Goal: Contribute content: Add original content to the website for others to see

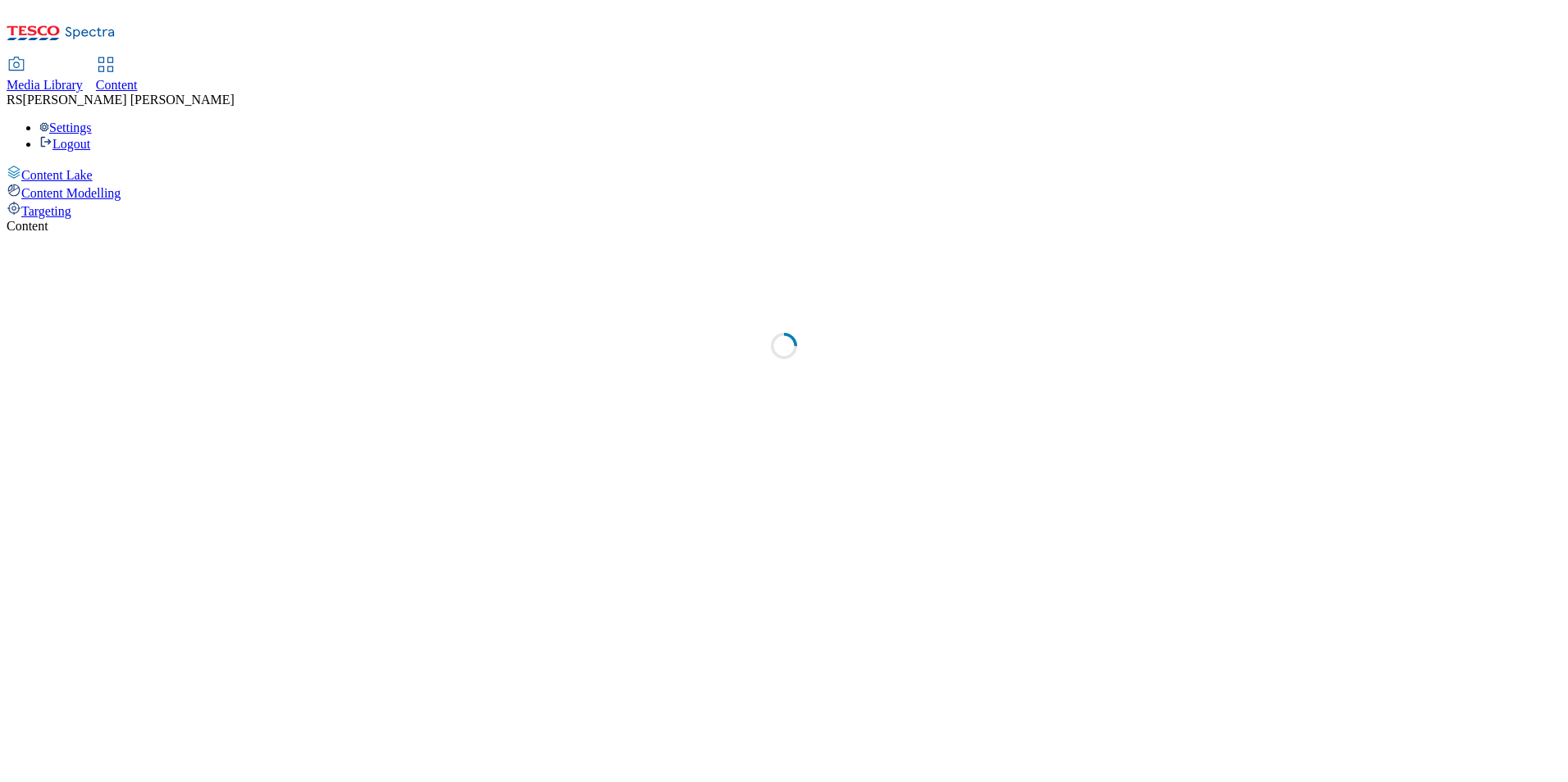
select select "ghs-[GEOGRAPHIC_DATA]"
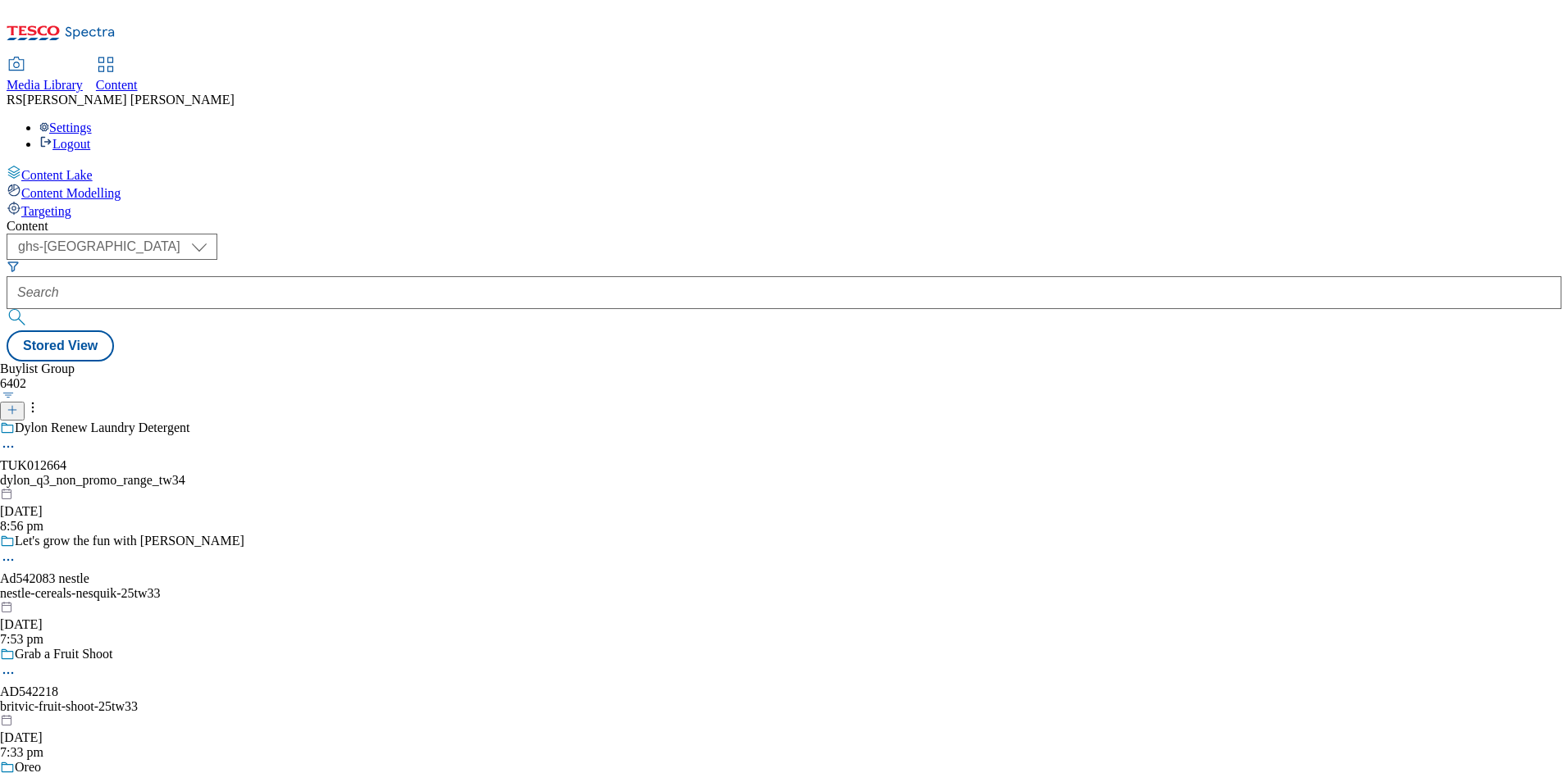
click at [18, 404] on icon at bounding box center [11, 410] width 11 height 11
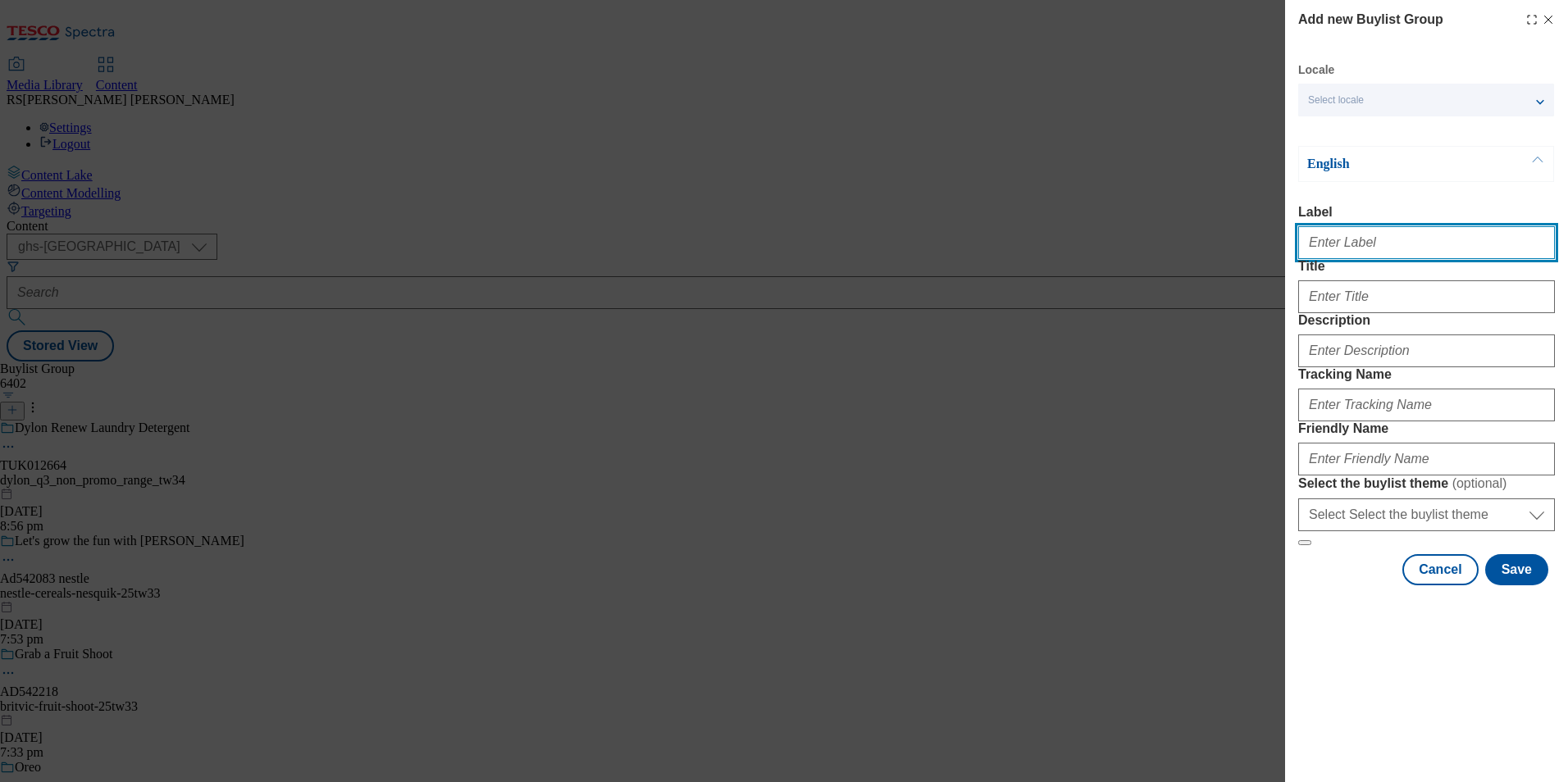
click at [1391, 246] on input "Label" at bounding box center [1426, 242] width 257 height 33
paste input "542353"
type input "Ad542353"
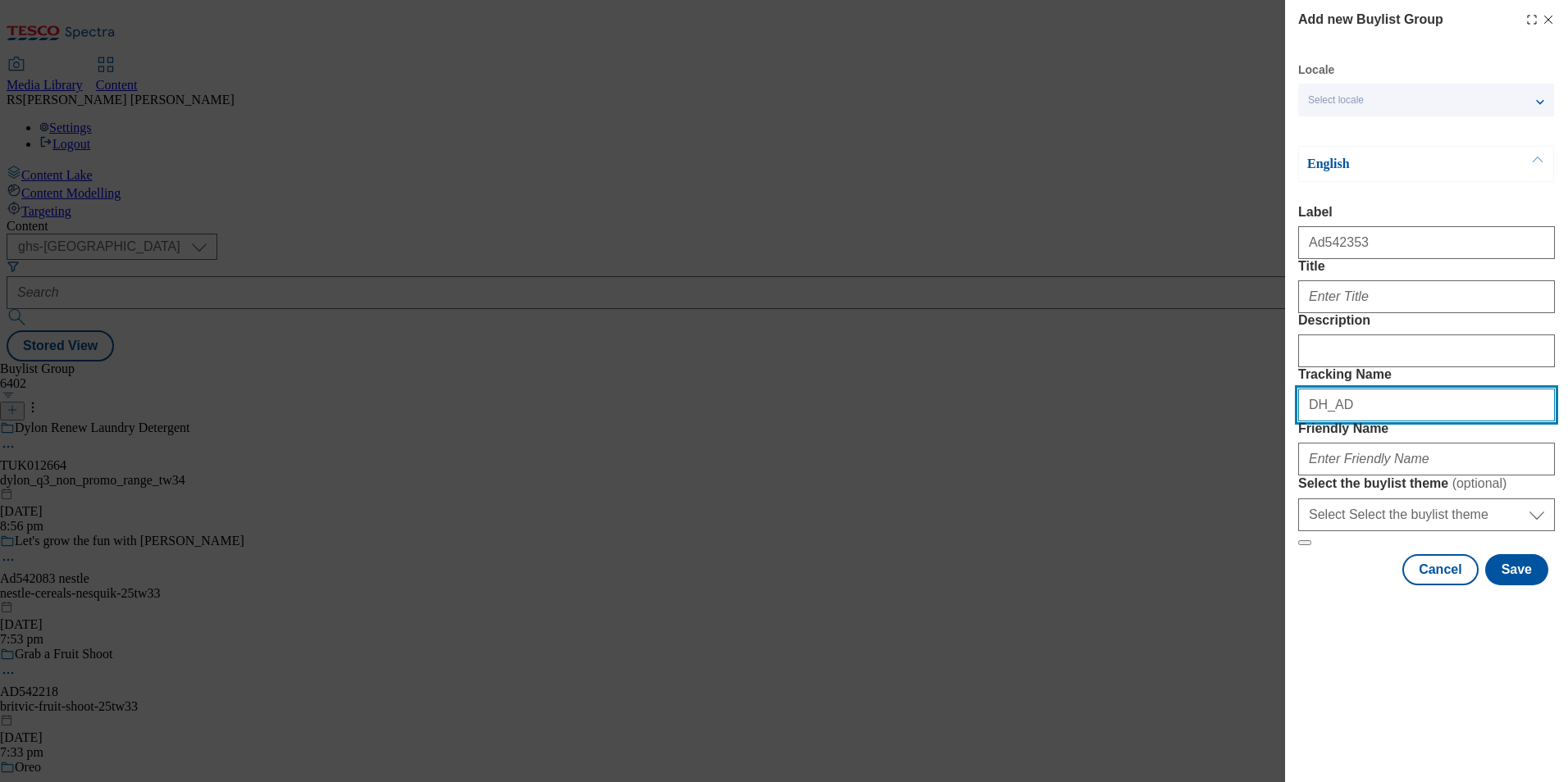
paste input "542353"
type input "DH_AD542353"
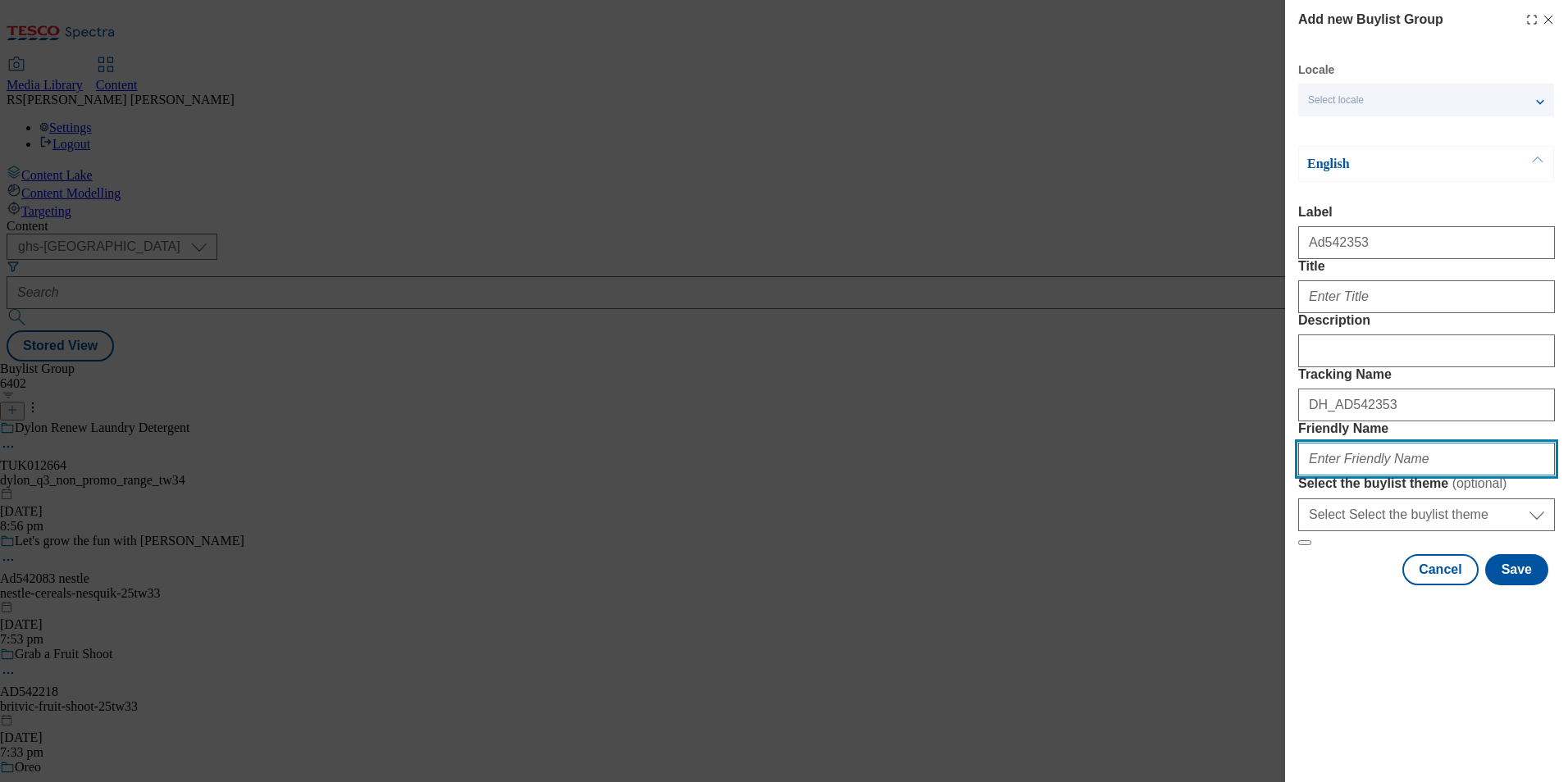
paste input "moju-fresh-root-drinks-25tw34"
type input "moju-fresh-root-drinks-25tw34"
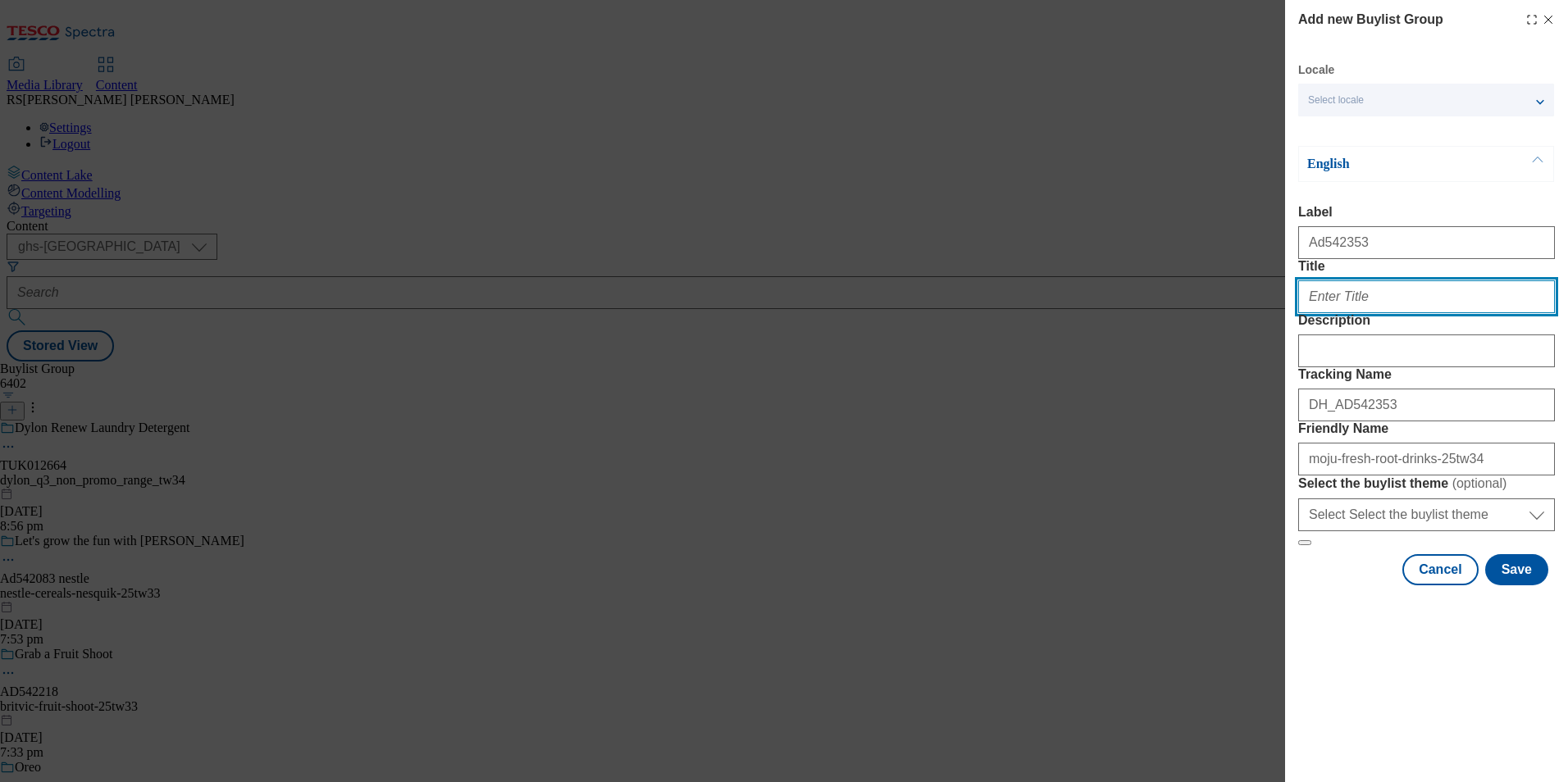
click at [1355, 313] on input "Title" at bounding box center [1426, 297] width 257 height 33
paste input "Bring on the boom"
type input "Bring on the boom"
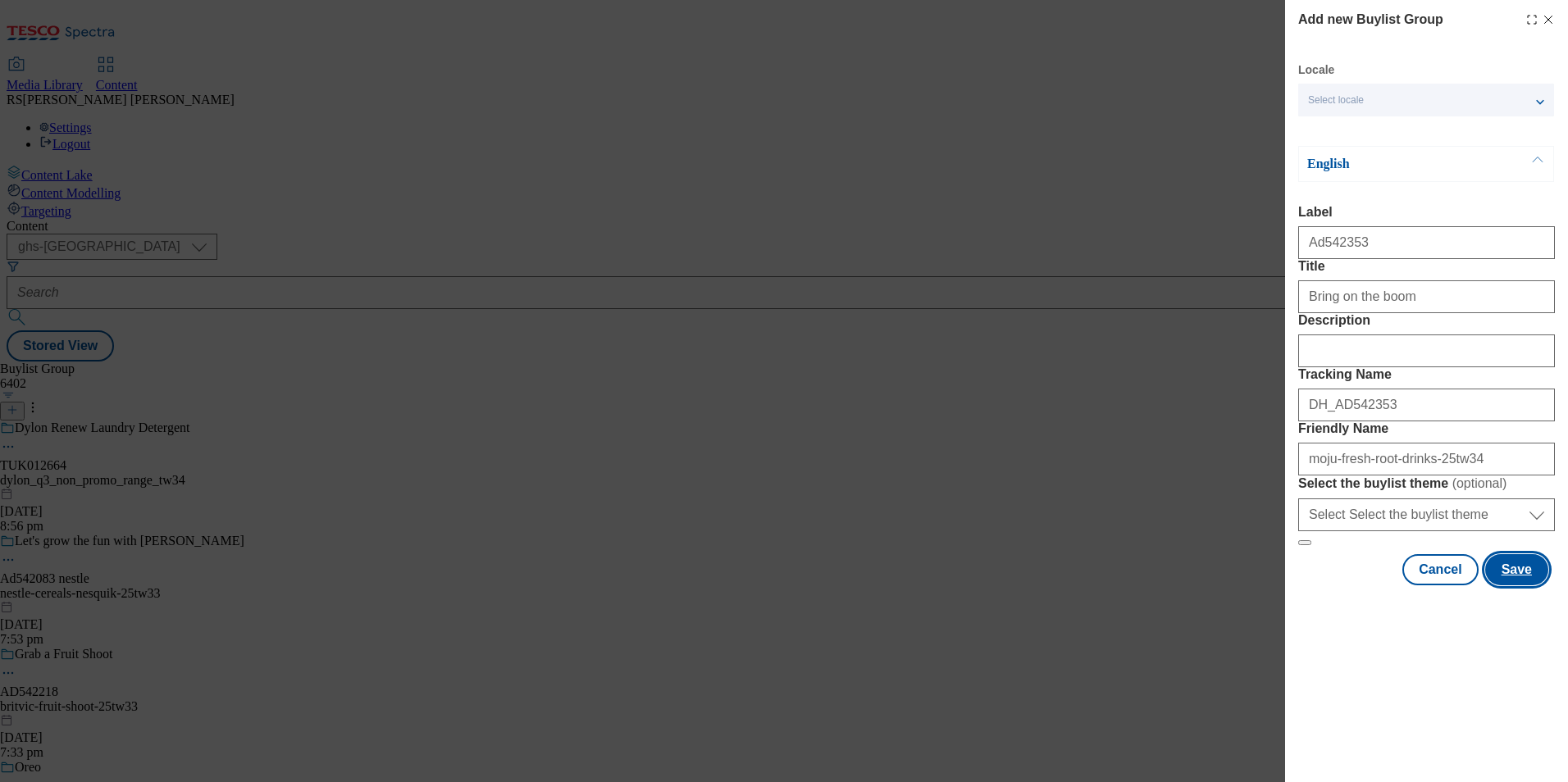
click at [1528, 585] on button "Save" at bounding box center [1517, 569] width 64 height 31
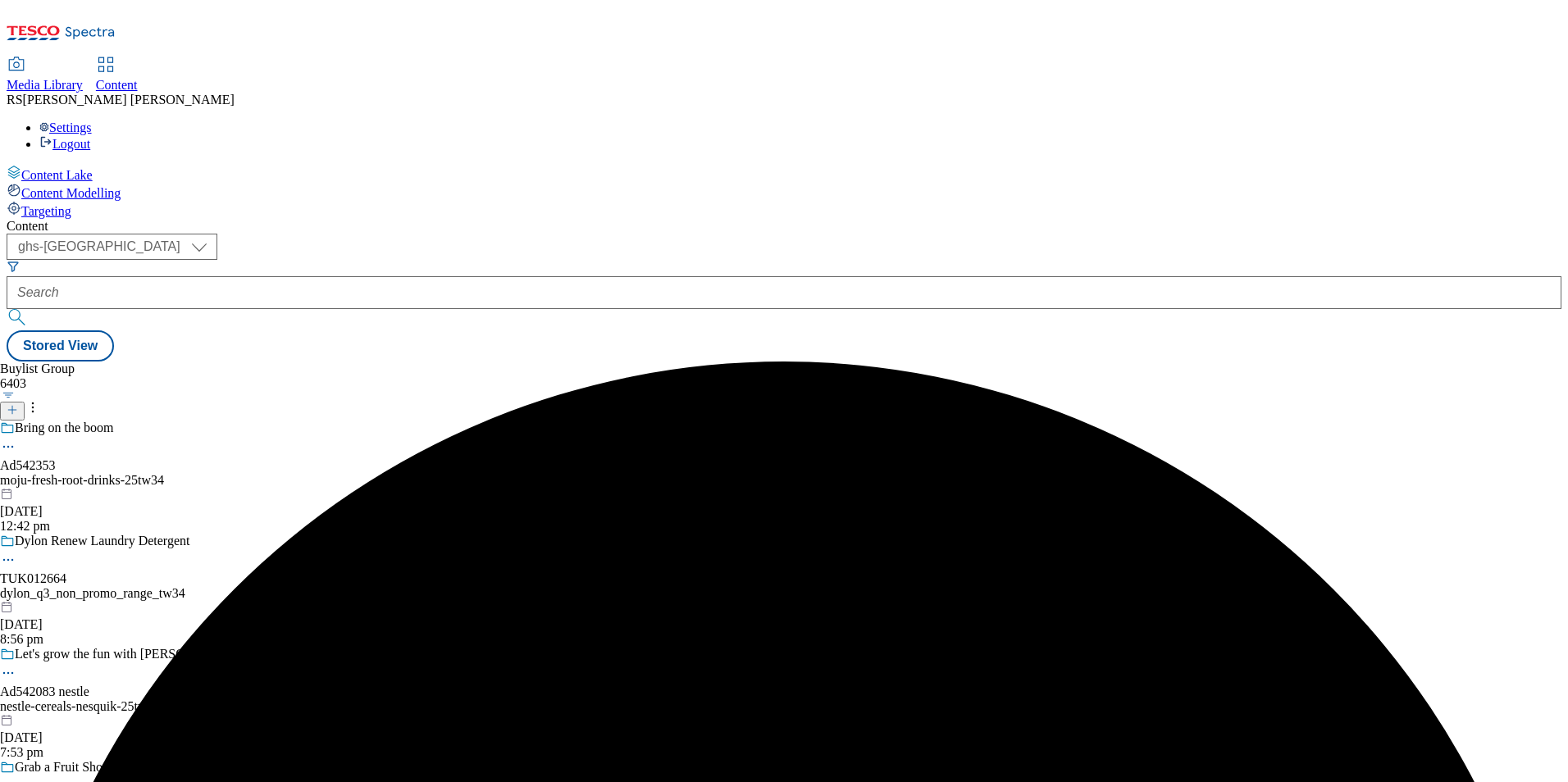
click at [244, 421] on div "Bring on the boom Ad542353 moju-fresh-root-drinks-25tw34 1 Oct 2025 12:42 pm" at bounding box center [122, 477] width 244 height 113
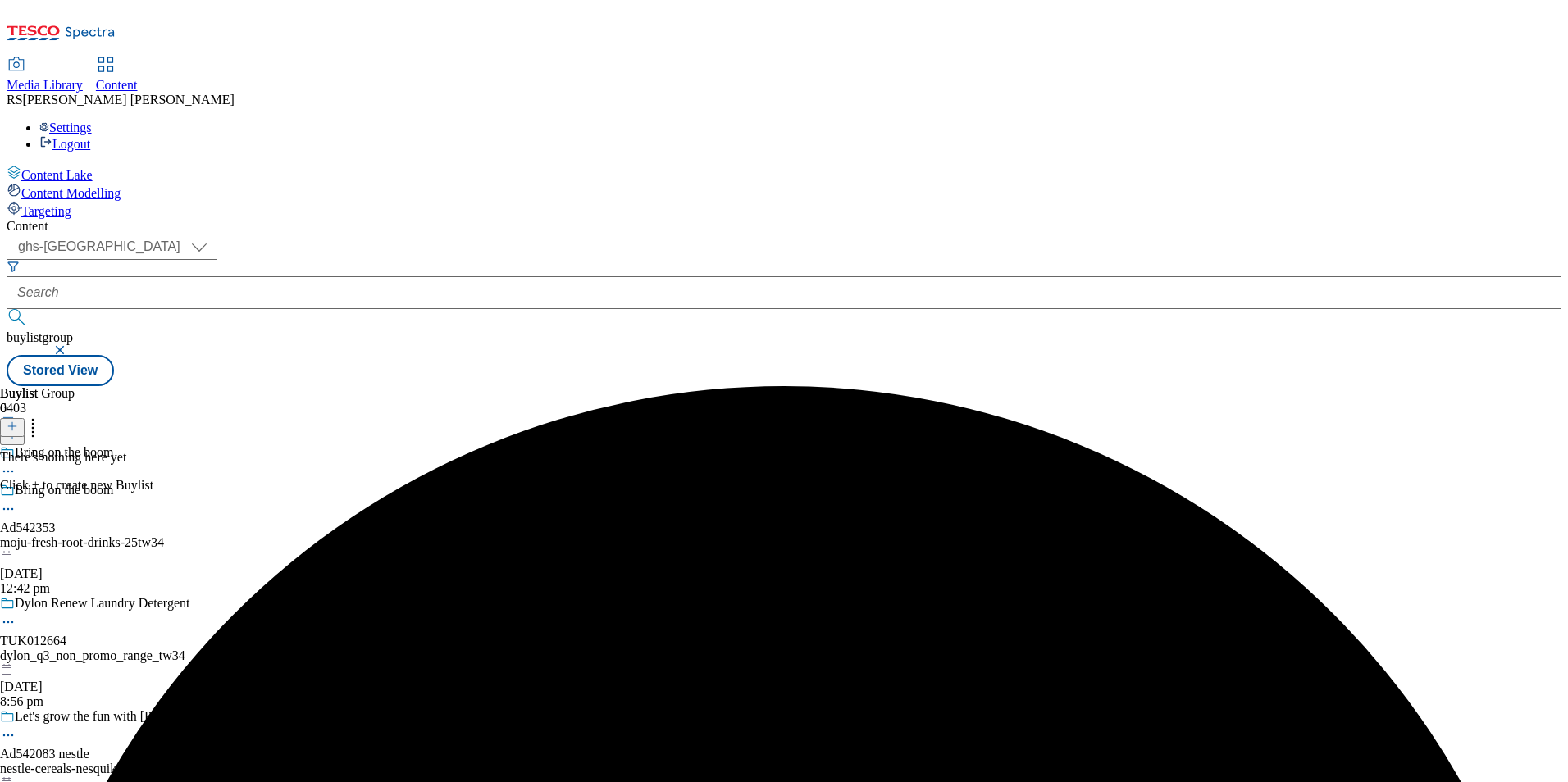
click at [18, 421] on icon at bounding box center [11, 426] width 11 height 11
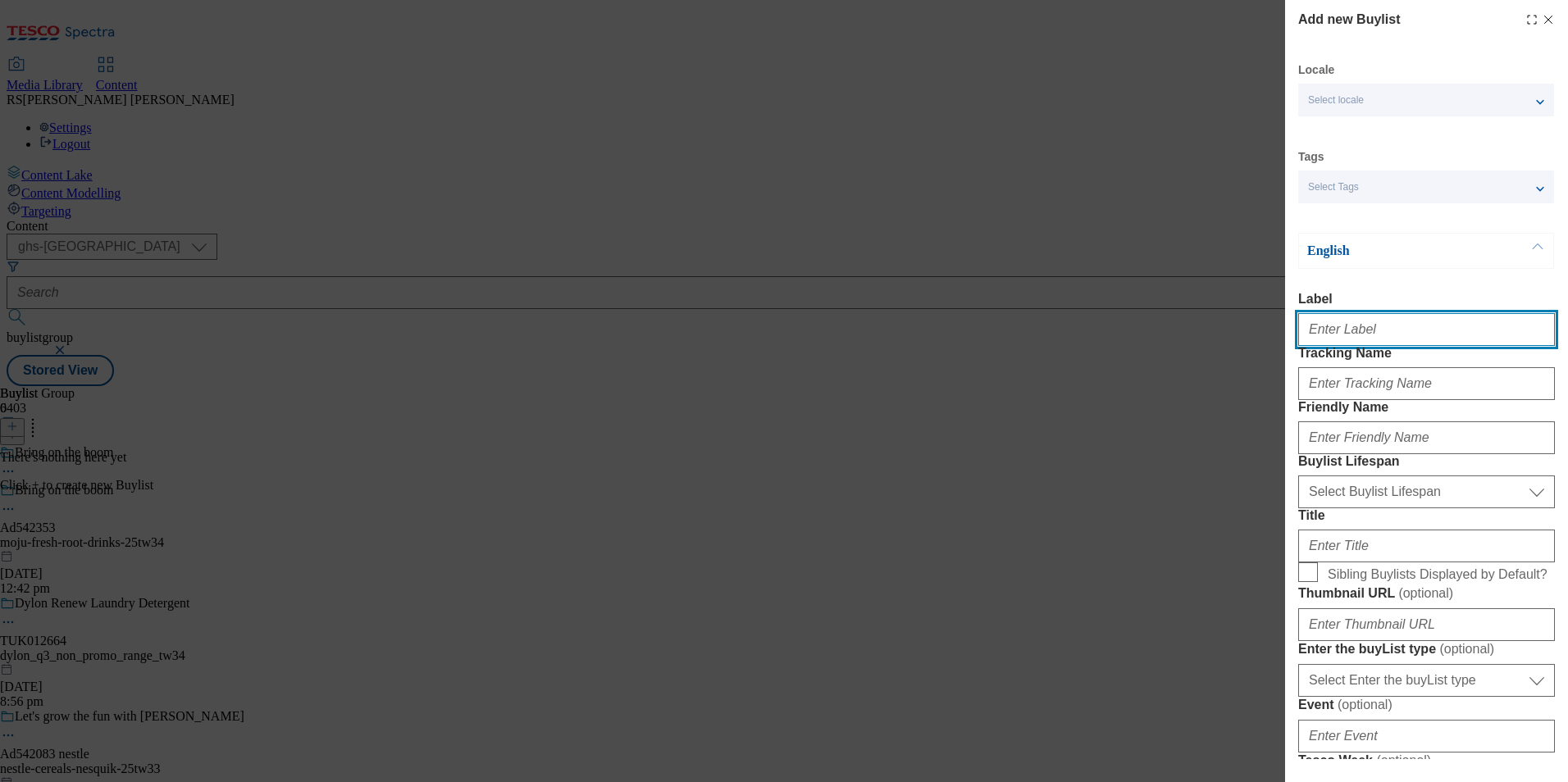
click at [1361, 343] on input "Label" at bounding box center [1426, 329] width 257 height 33
paste input "542353"
type input "Ad542353"
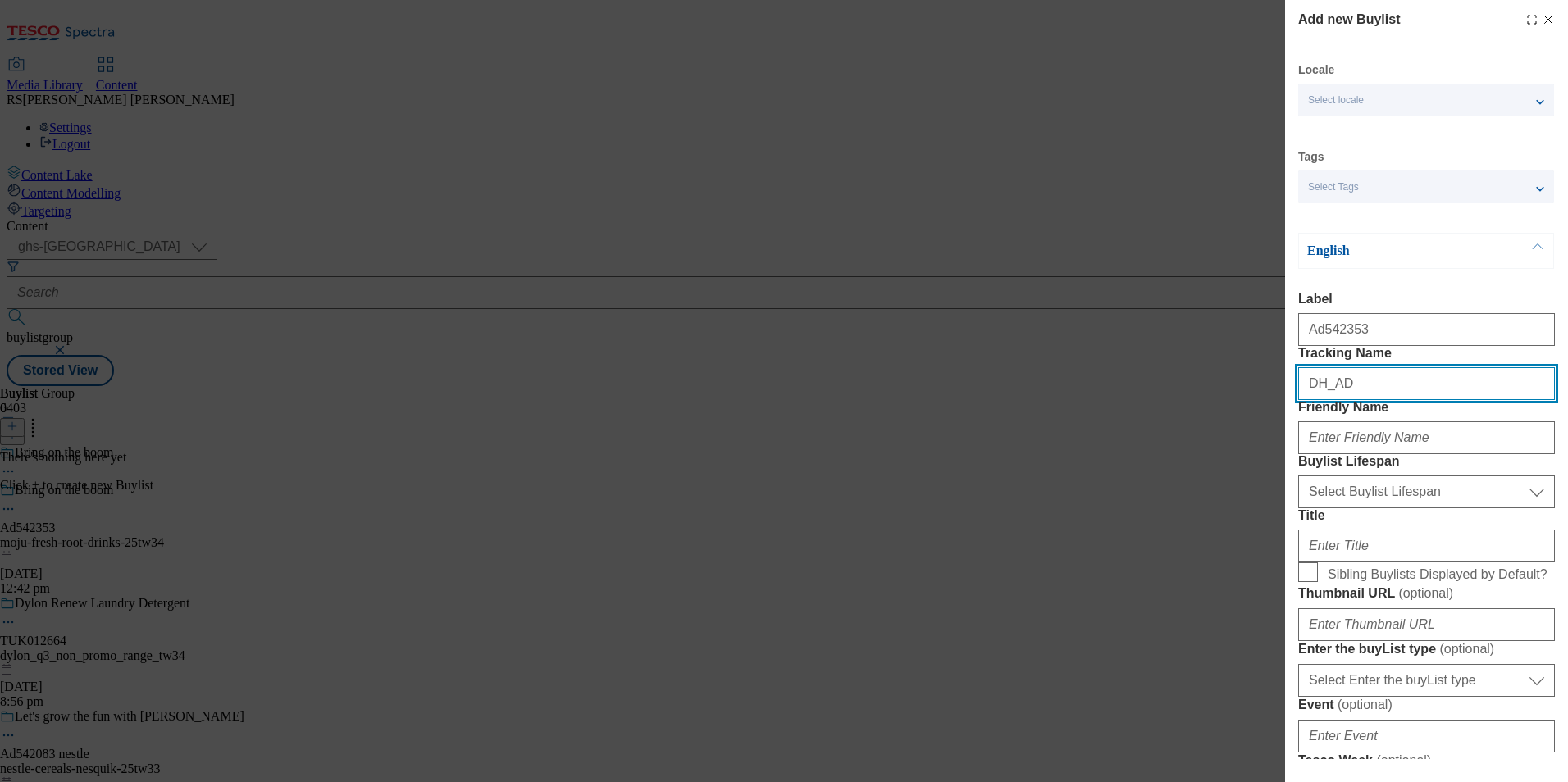
paste input "542353"
type input "DH_AD542353"
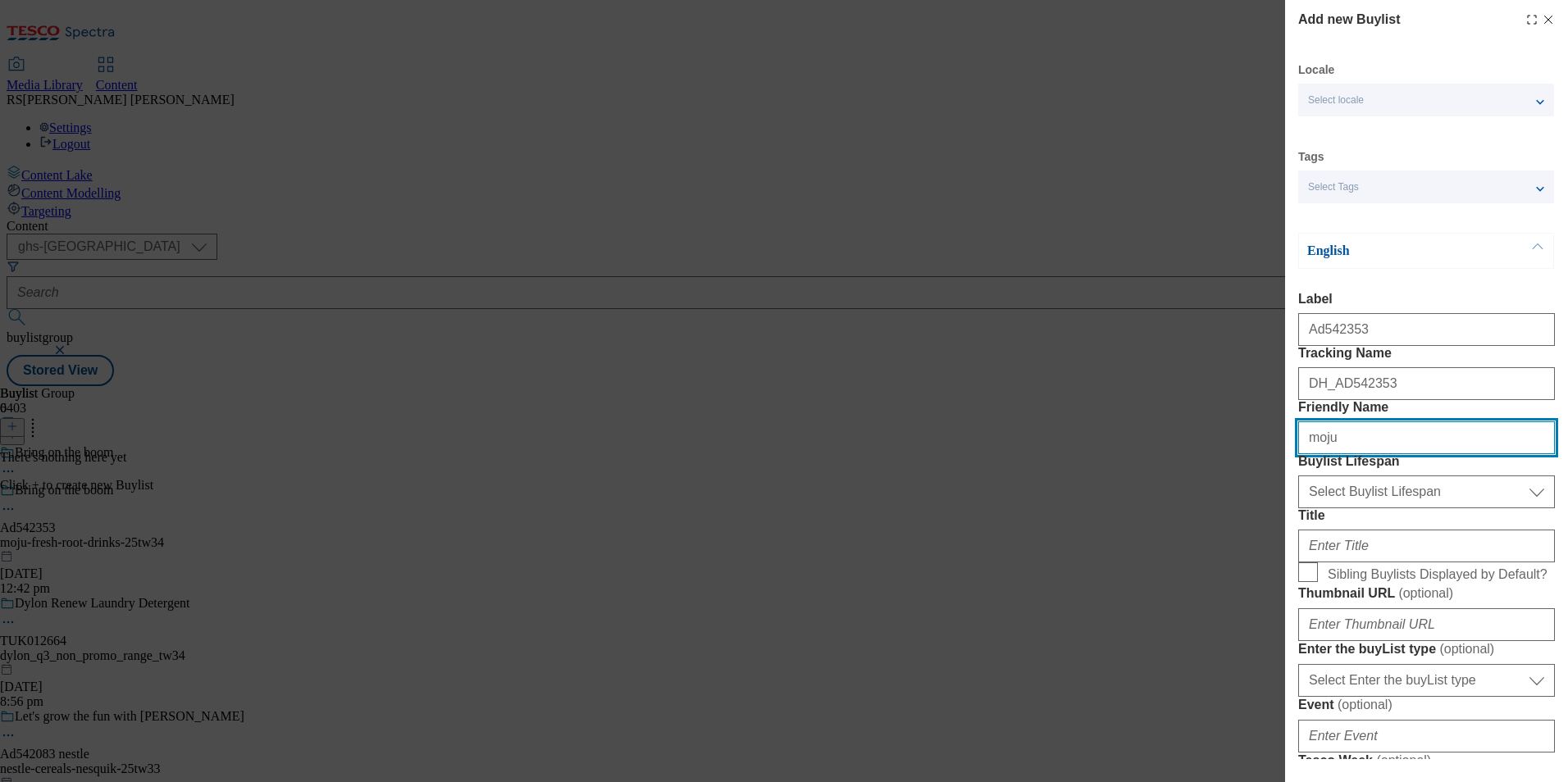
type input "moju"
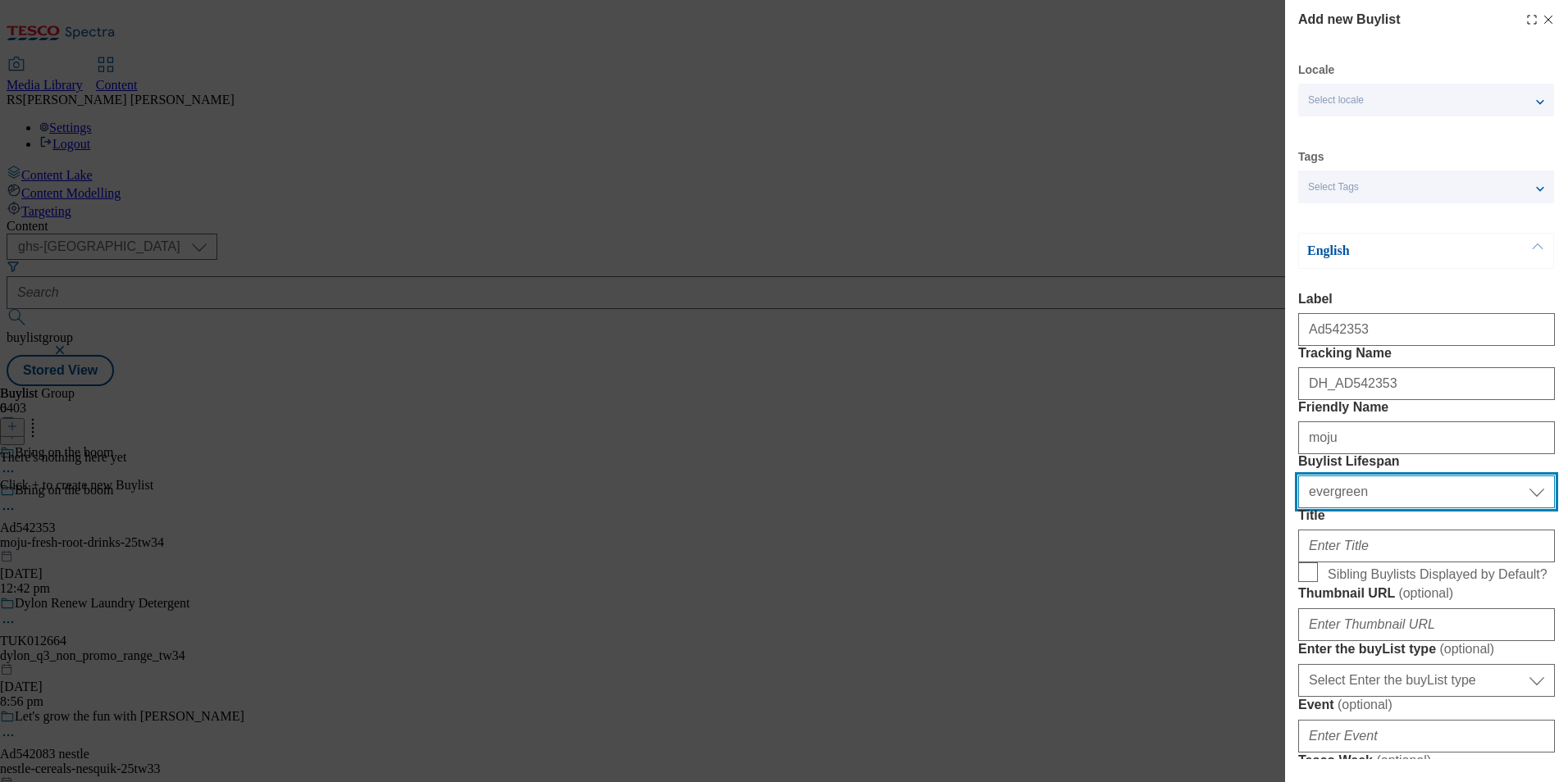
select select "tactical"
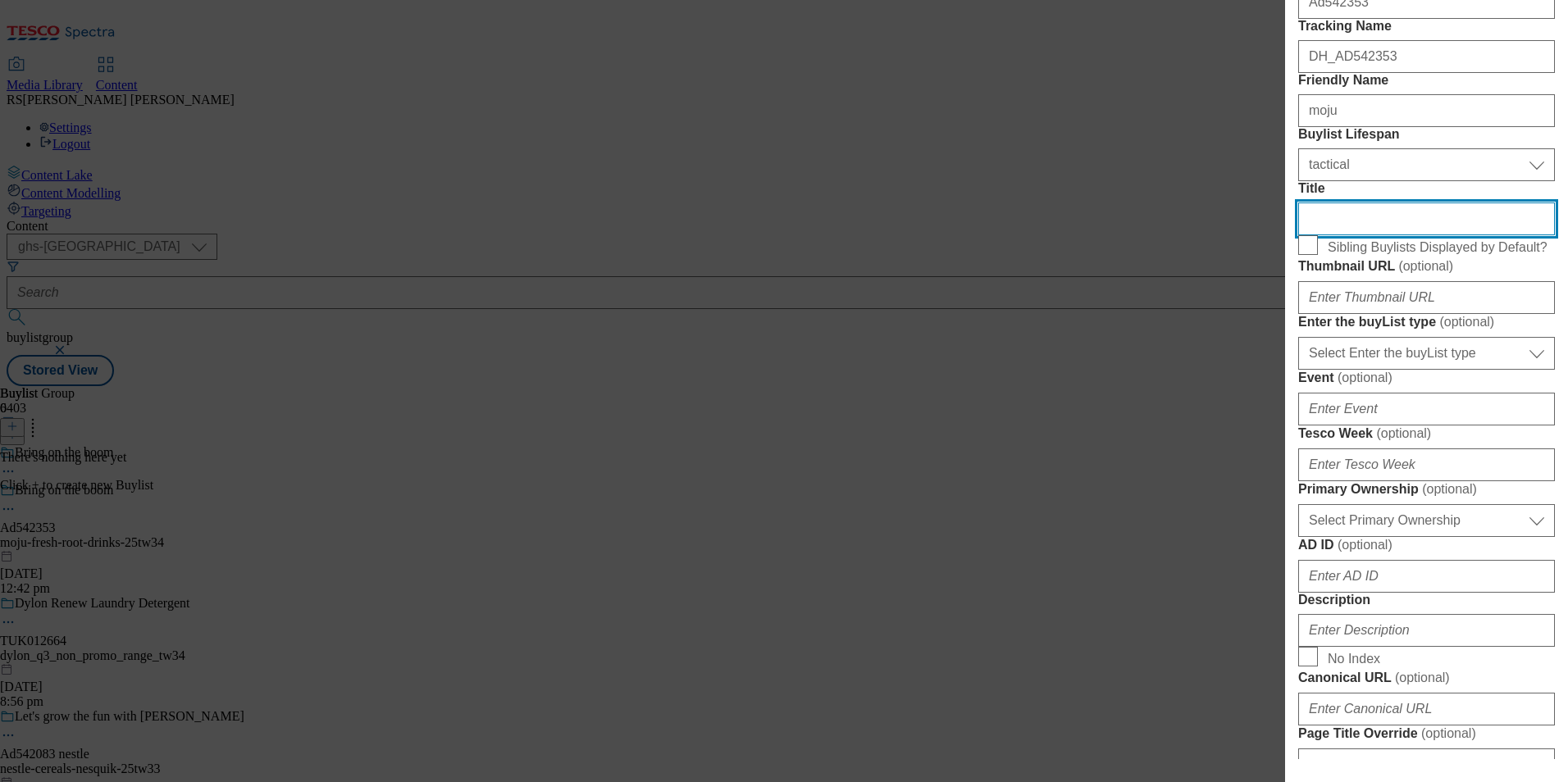
scroll to position [328, 0]
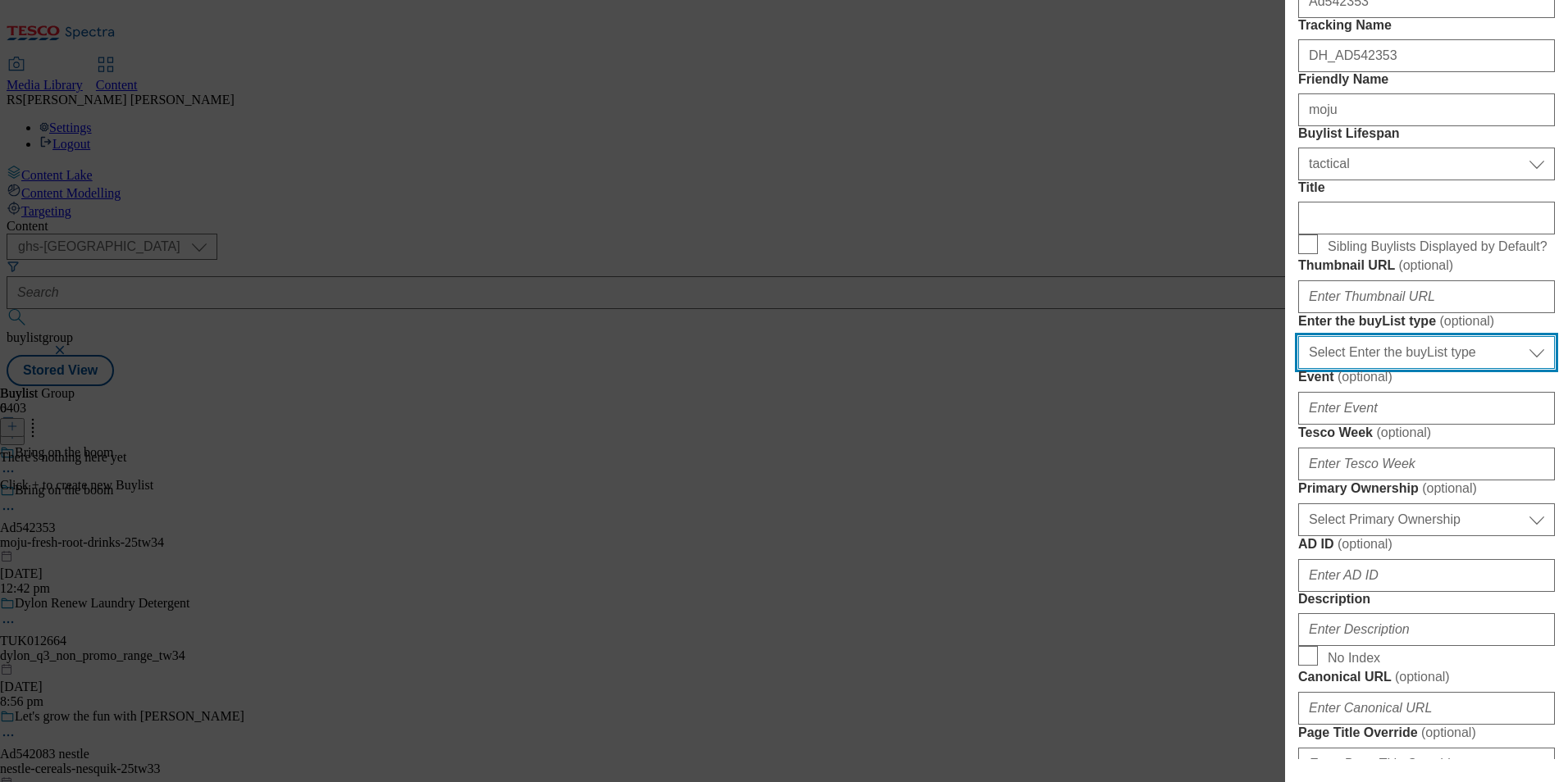
drag, startPoint x: 1437, startPoint y: 533, endPoint x: 1436, endPoint y: 551, distance: 18.0
click at [1437, 369] on select "Select Enter the buyList type event supplier funded long term >4 weeks supplier…" at bounding box center [1426, 352] width 257 height 33
select select "supplier funded short term 1-3 weeks"
click at [1298, 369] on select "Select Enter the buyList type event supplier funded long term >4 weeks supplier…" at bounding box center [1426, 352] width 257 height 33
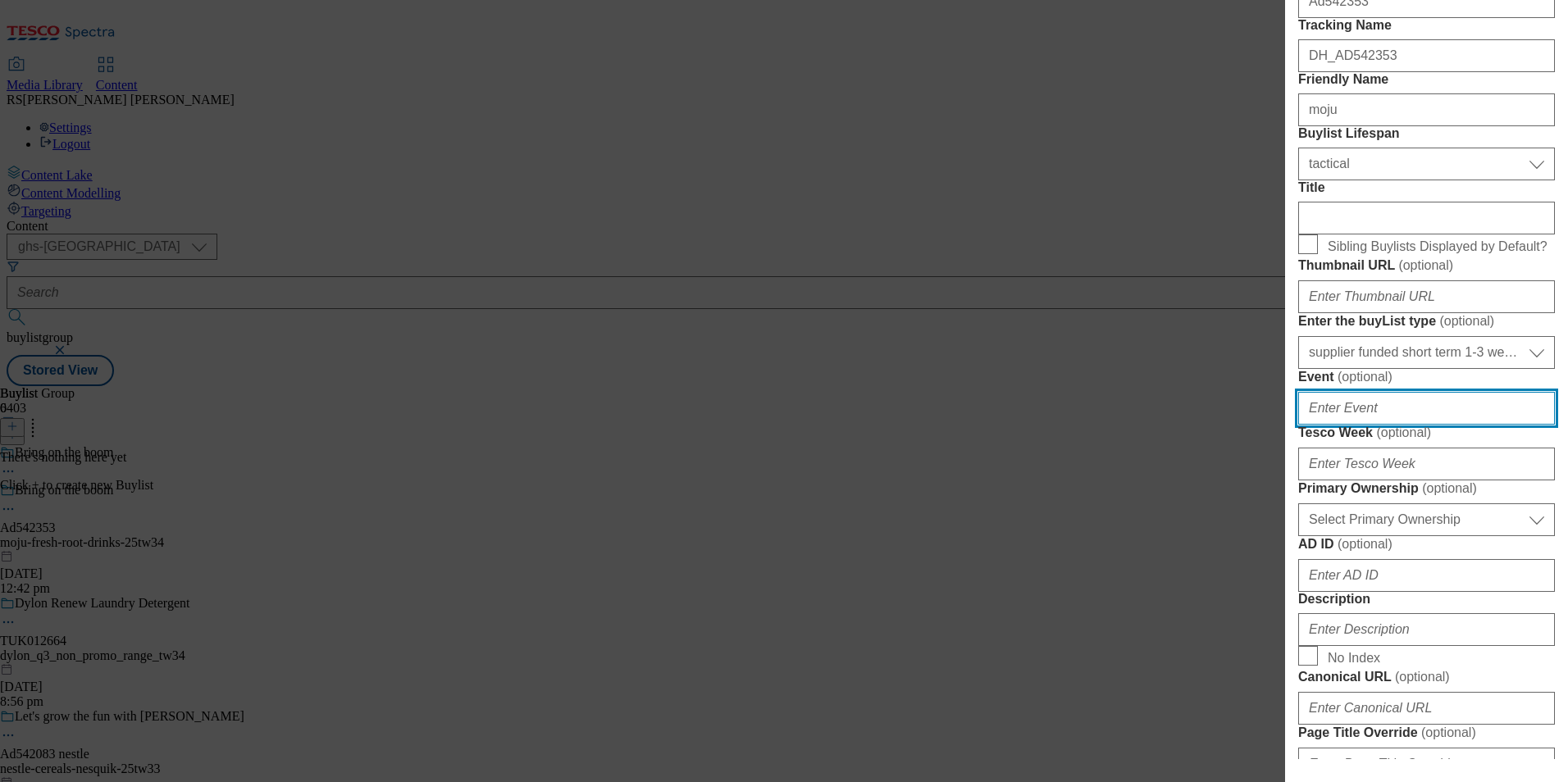
click at [1394, 425] on input "Event ( optional )" at bounding box center [1426, 408] width 257 height 33
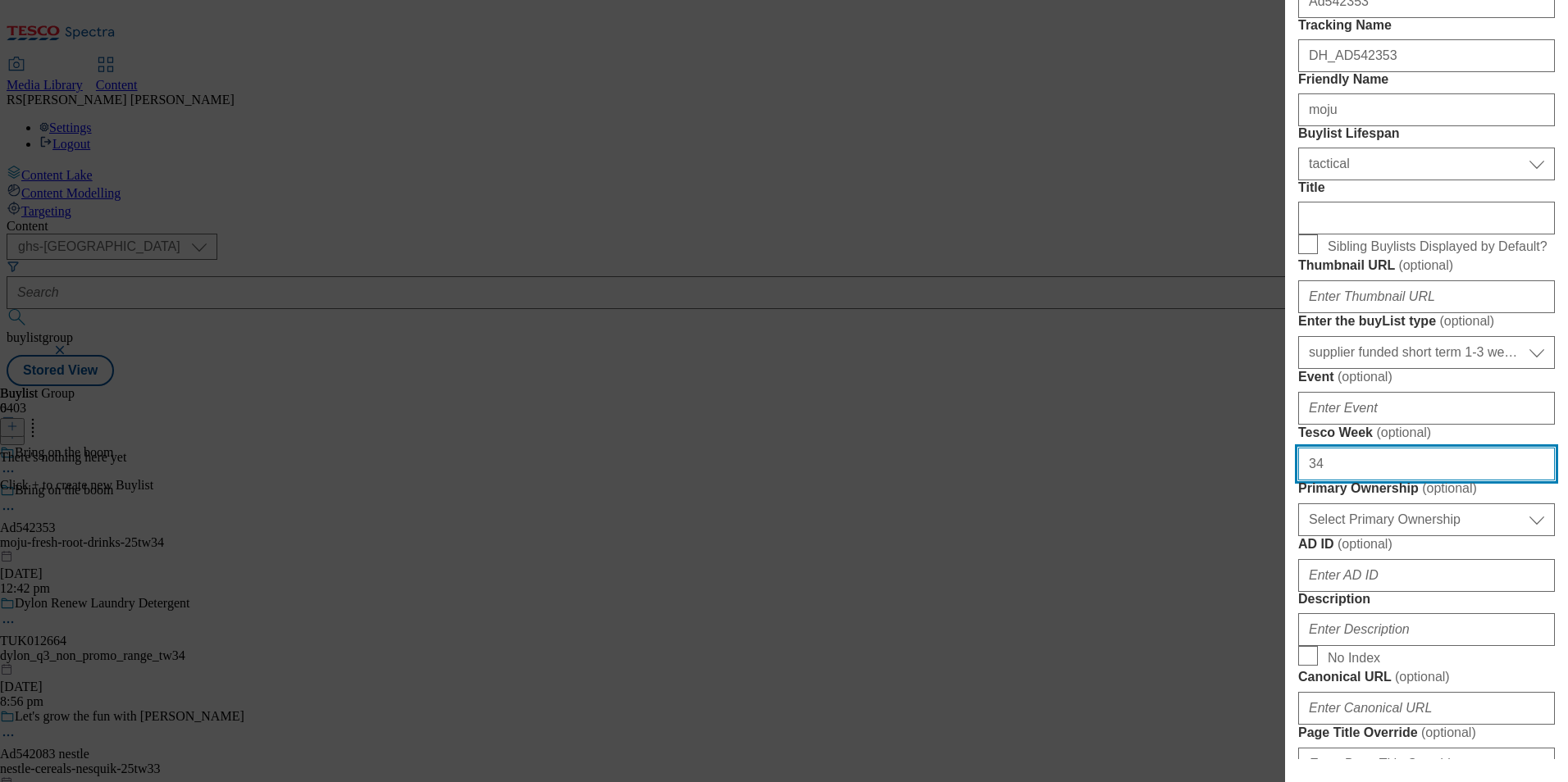
type input "34"
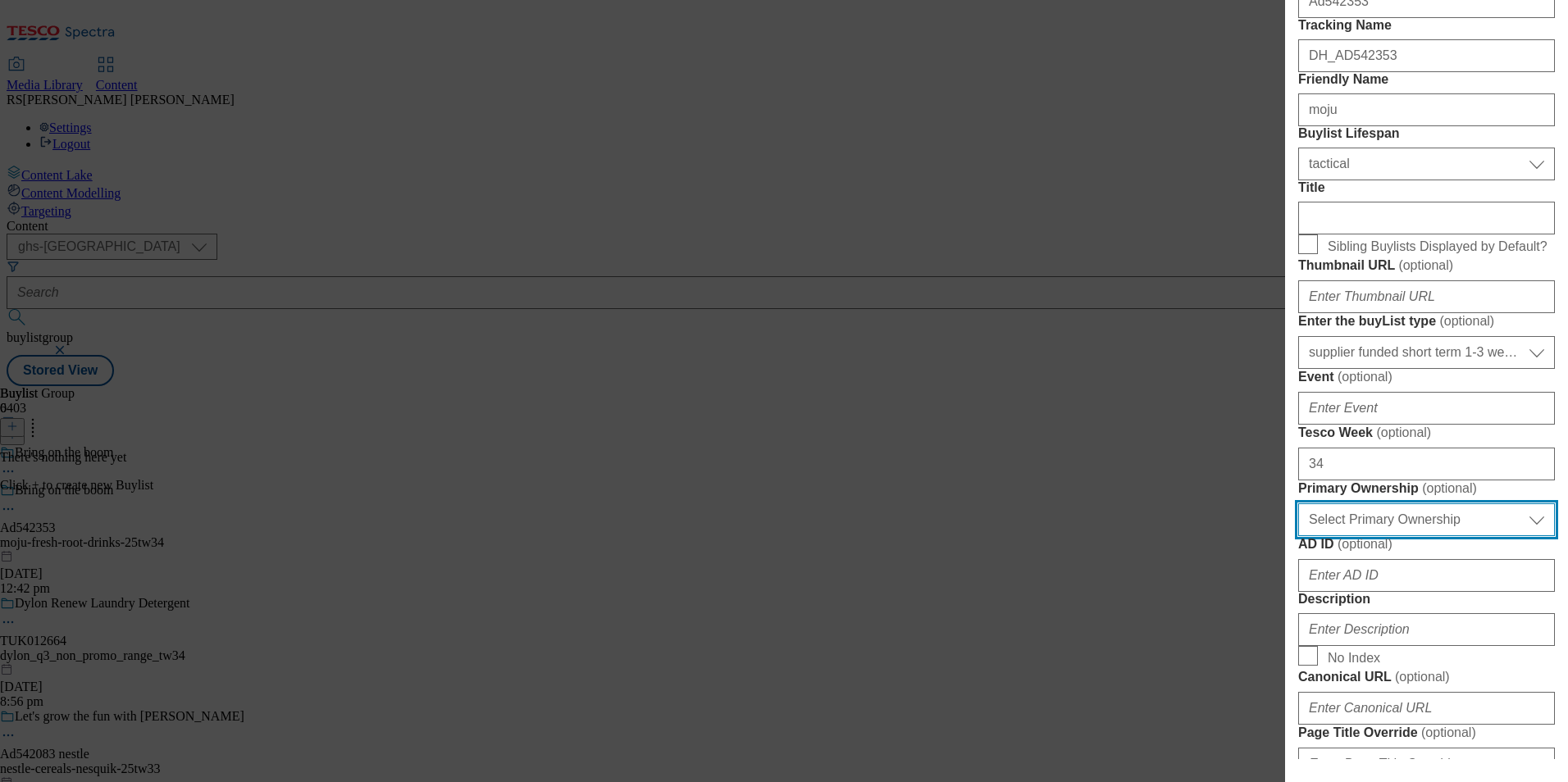
scroll to position [741, 0]
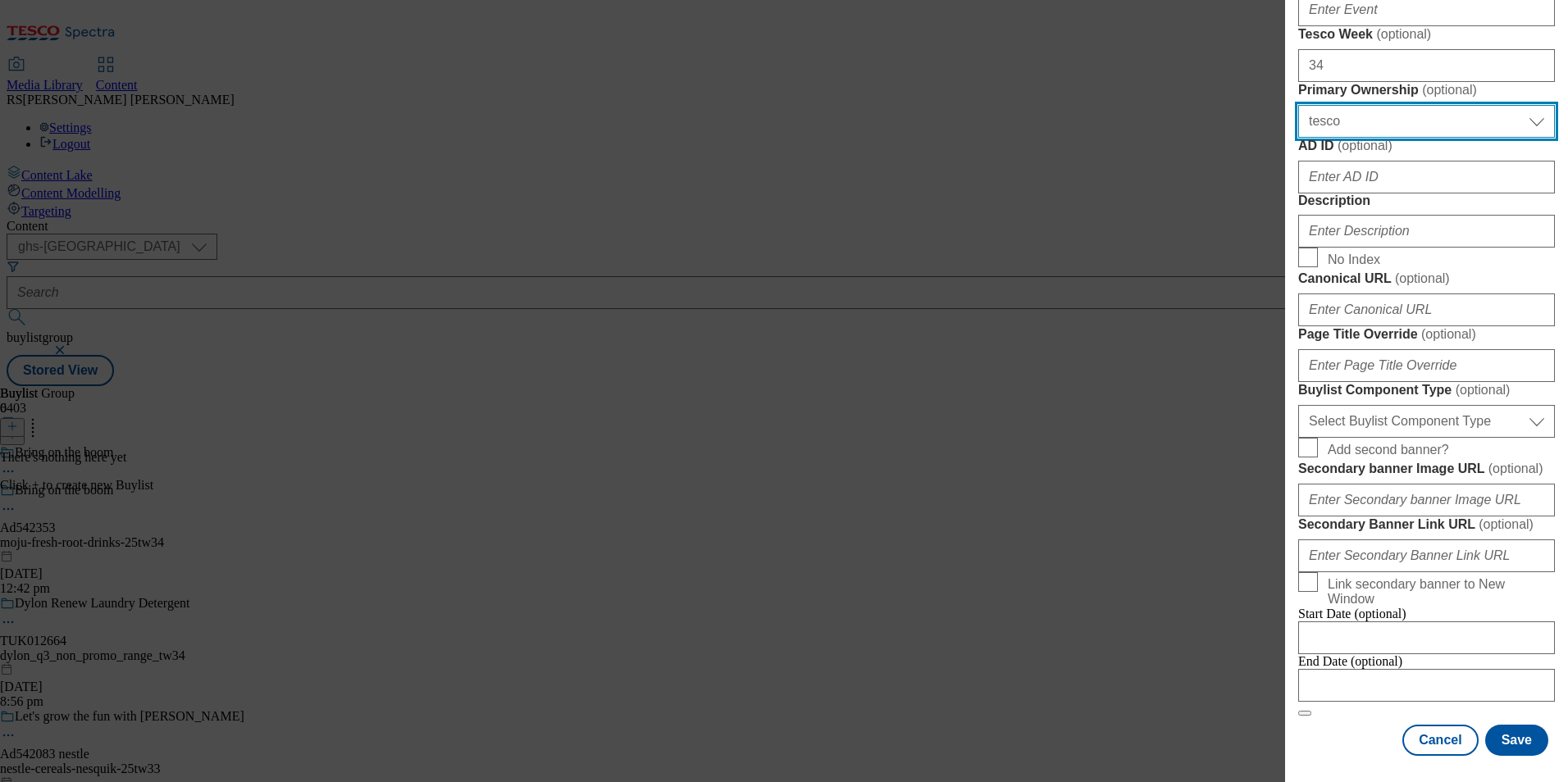
select select "dunnhumby"
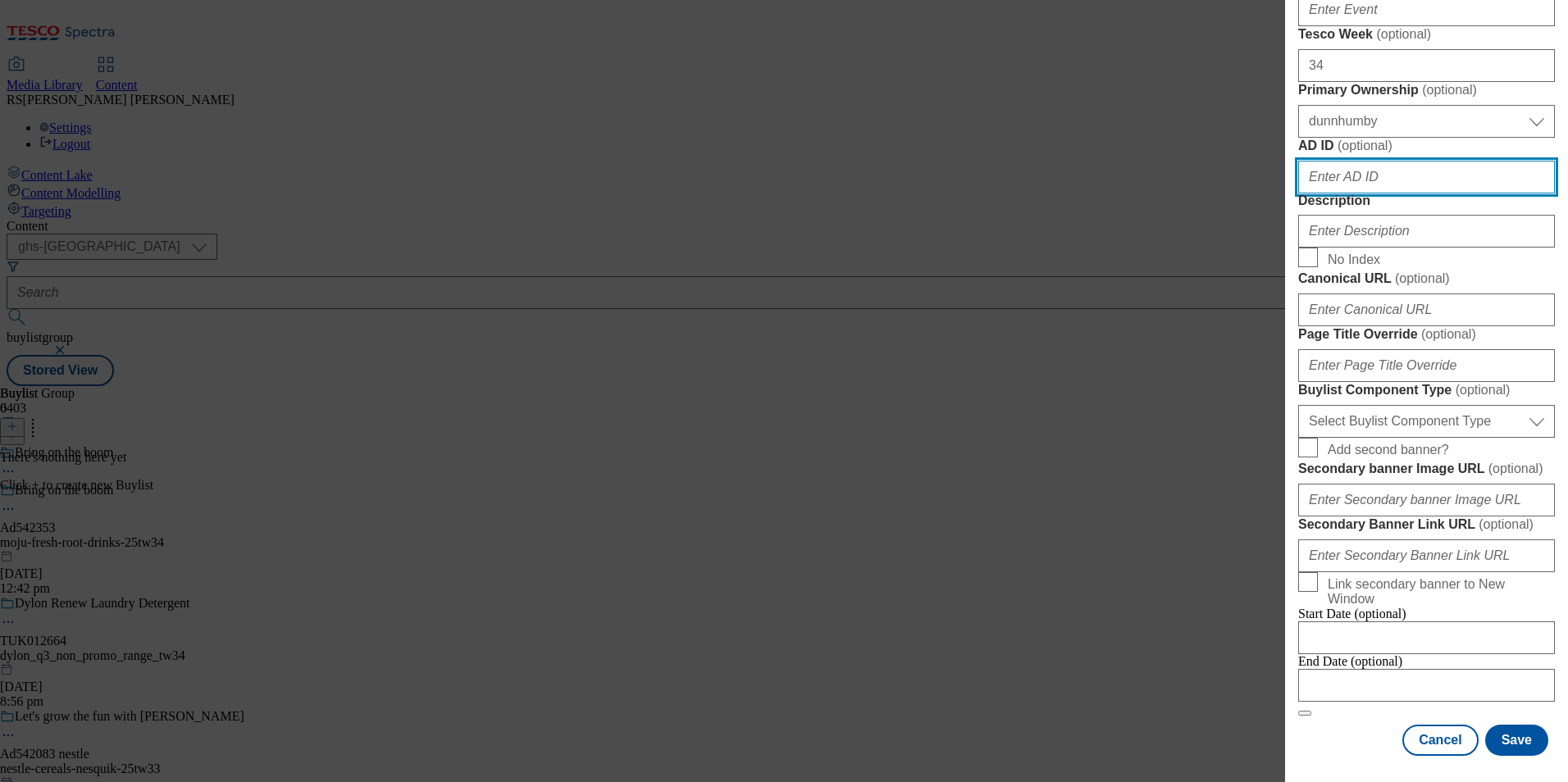
paste input "542353"
type input "542353"
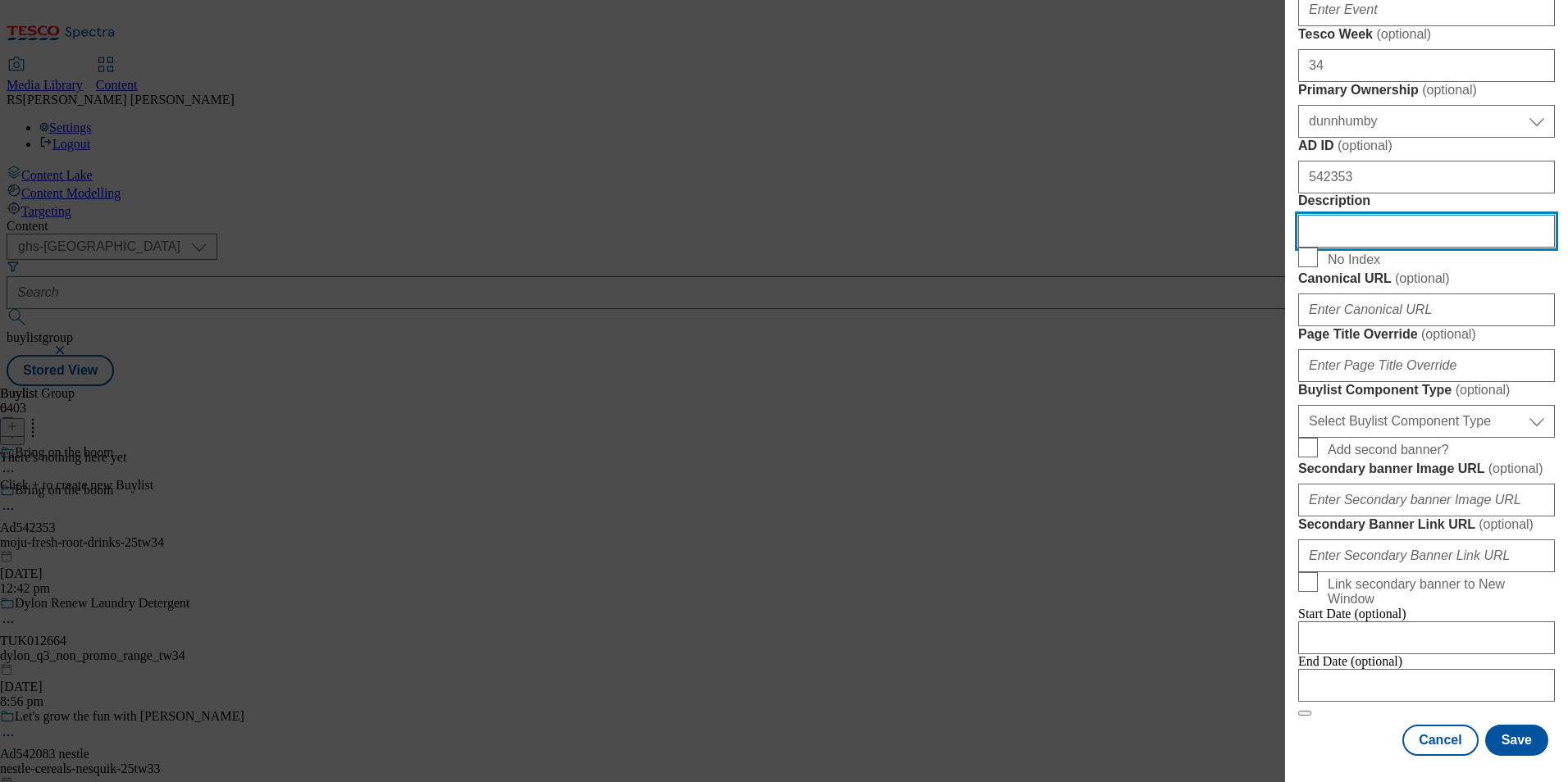
scroll to position [1323, 0]
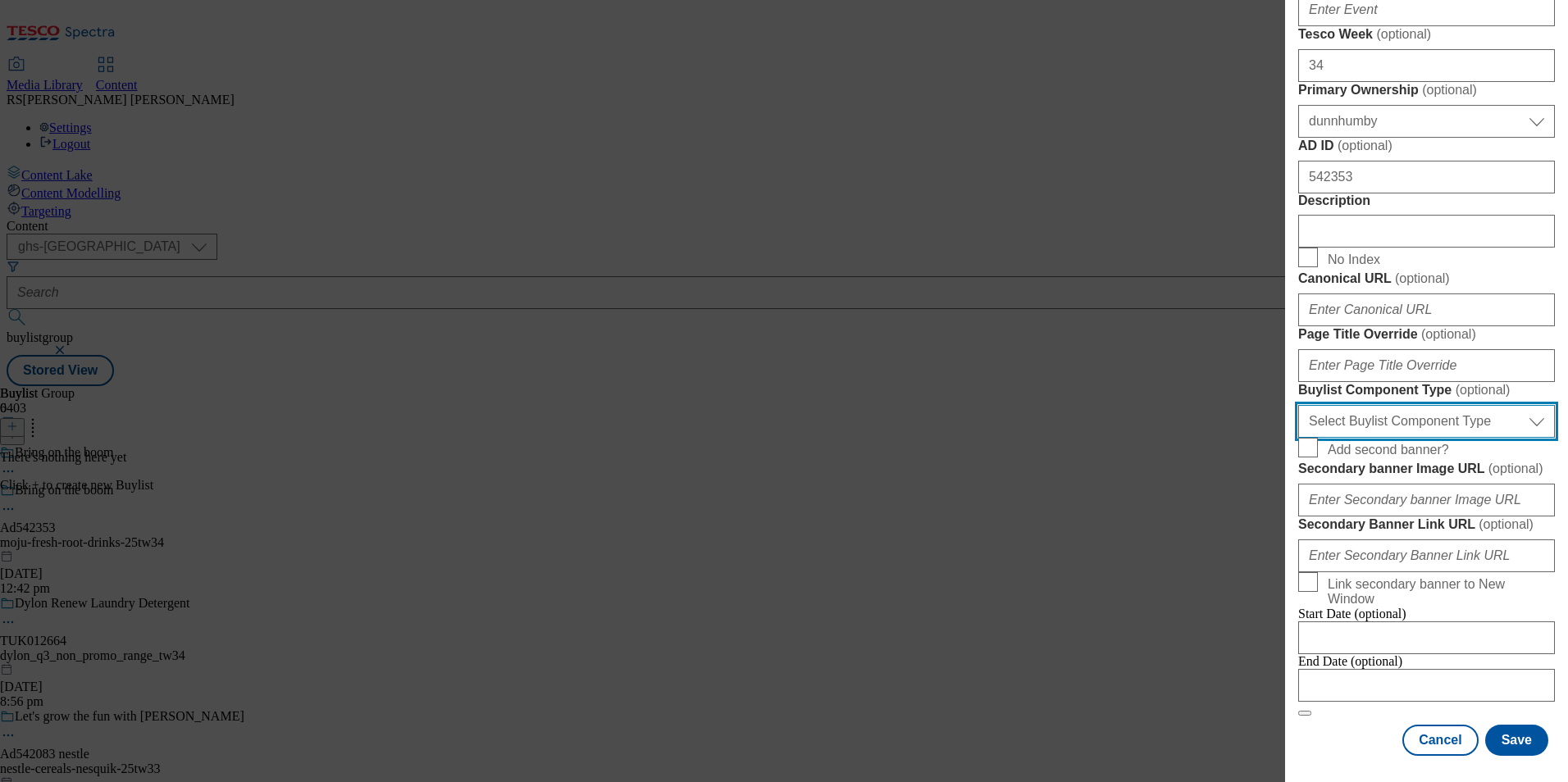
drag, startPoint x: 1447, startPoint y: 260, endPoint x: 1447, endPoint y: 272, distance: 12.0
click at [1447, 405] on select "Select Buylist Component Type Banner Competition Header Meal" at bounding box center [1426, 421] width 257 height 33
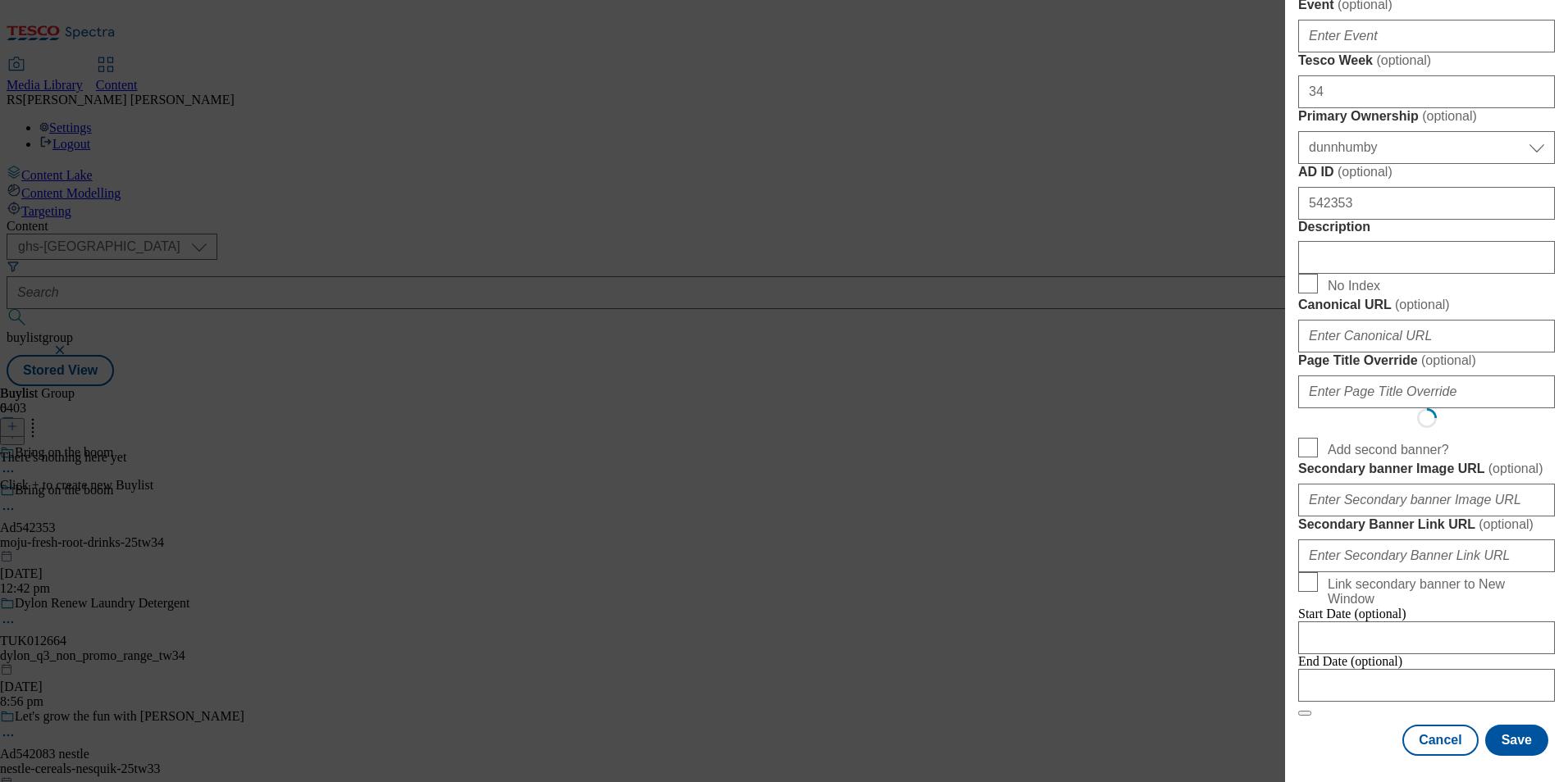
scroll to position [0, 0]
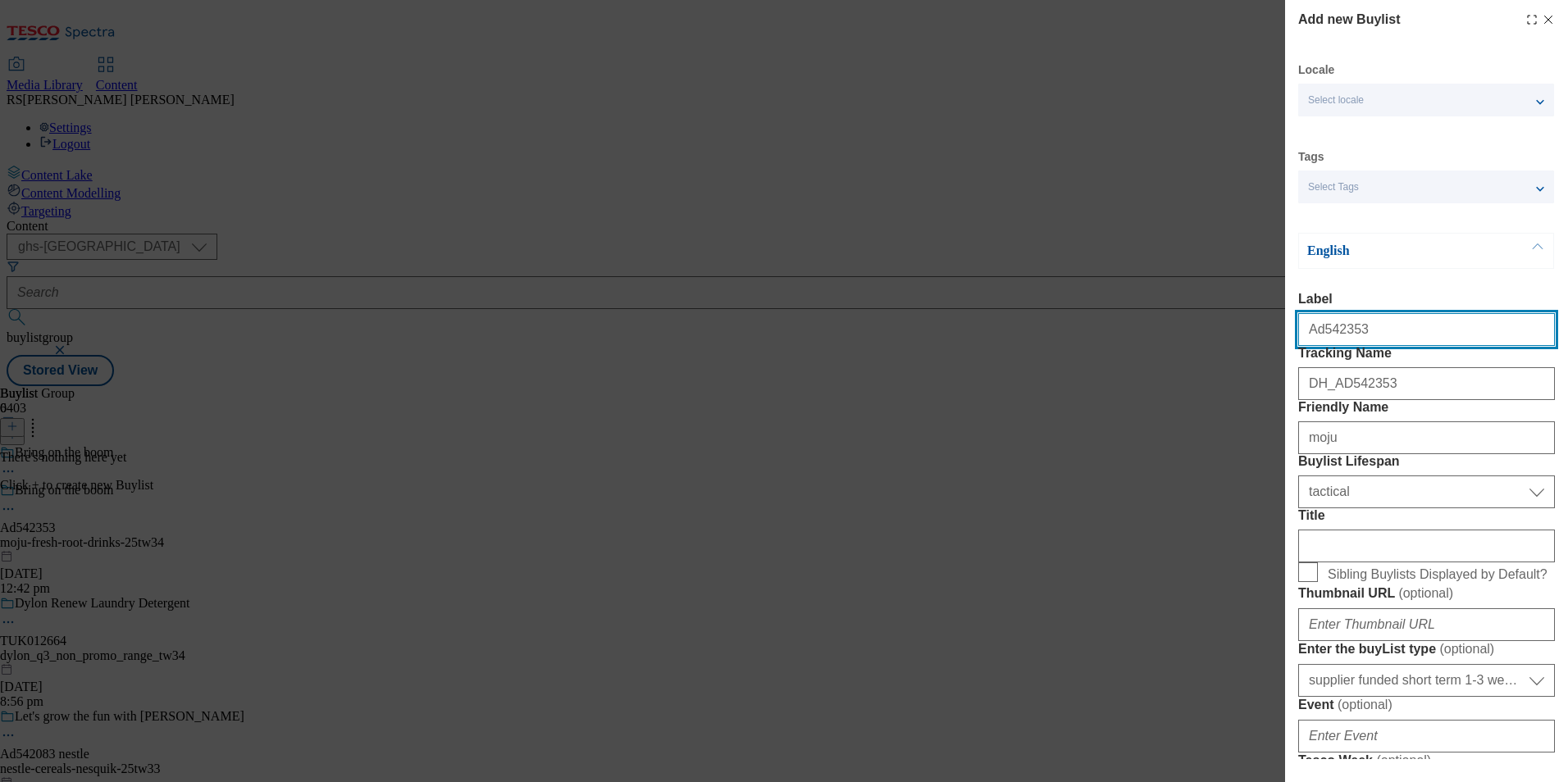
select select "Banner"
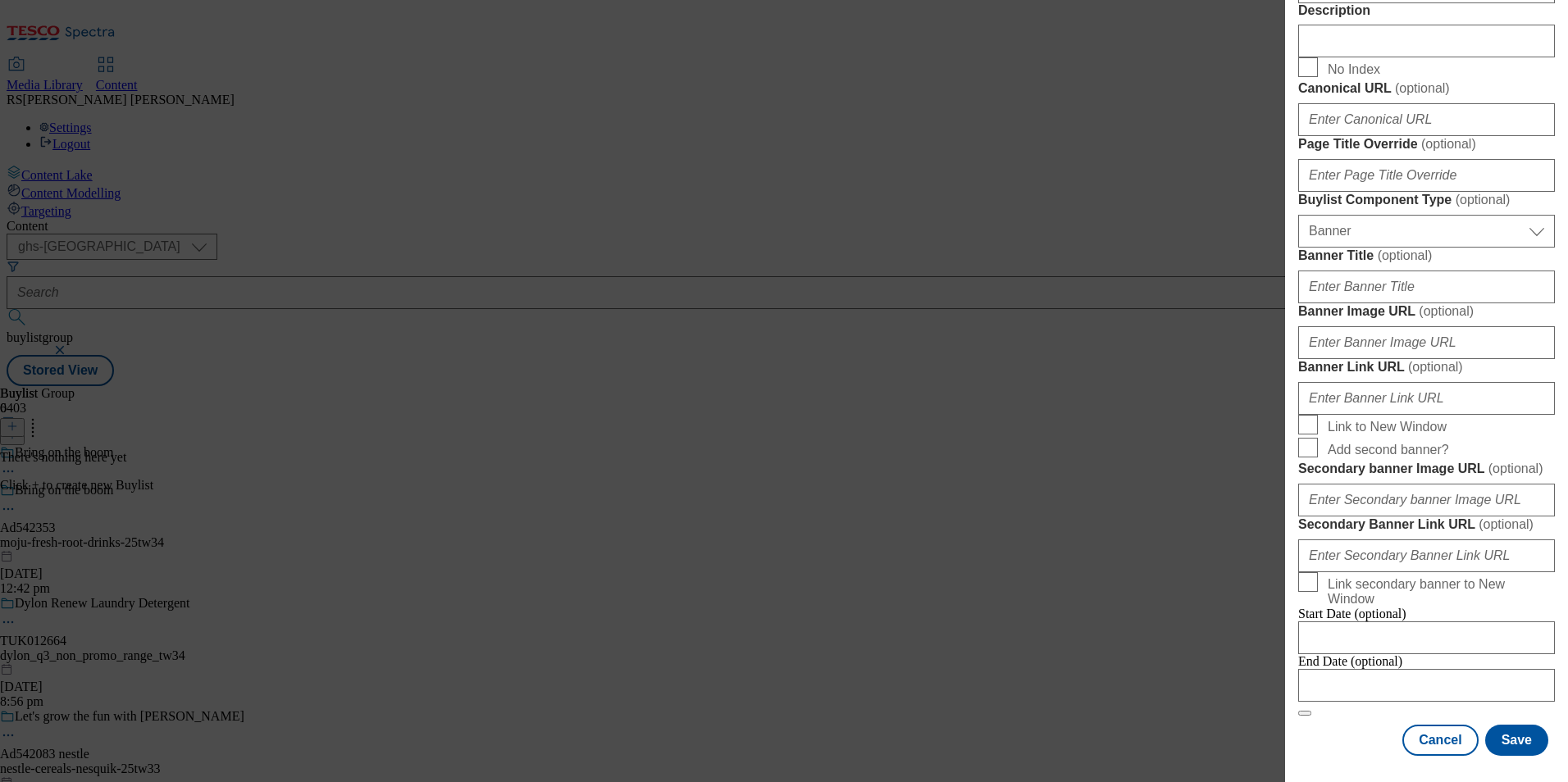
scroll to position [1618, 0]
click at [1393, 669] on input "Modal" at bounding box center [1426, 685] width 257 height 33
select select "2025"
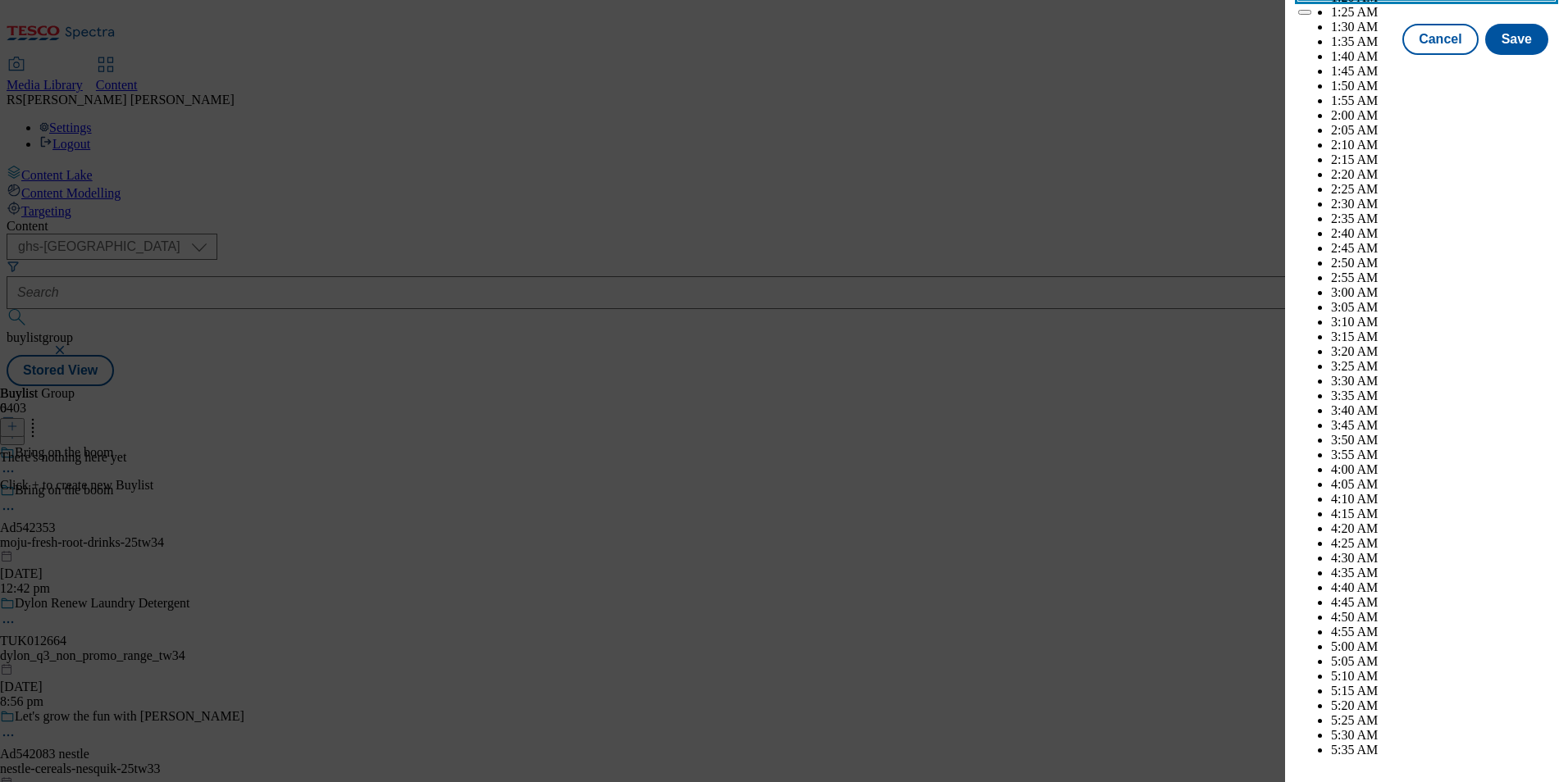
scroll to position [4598, 0]
select select "December"
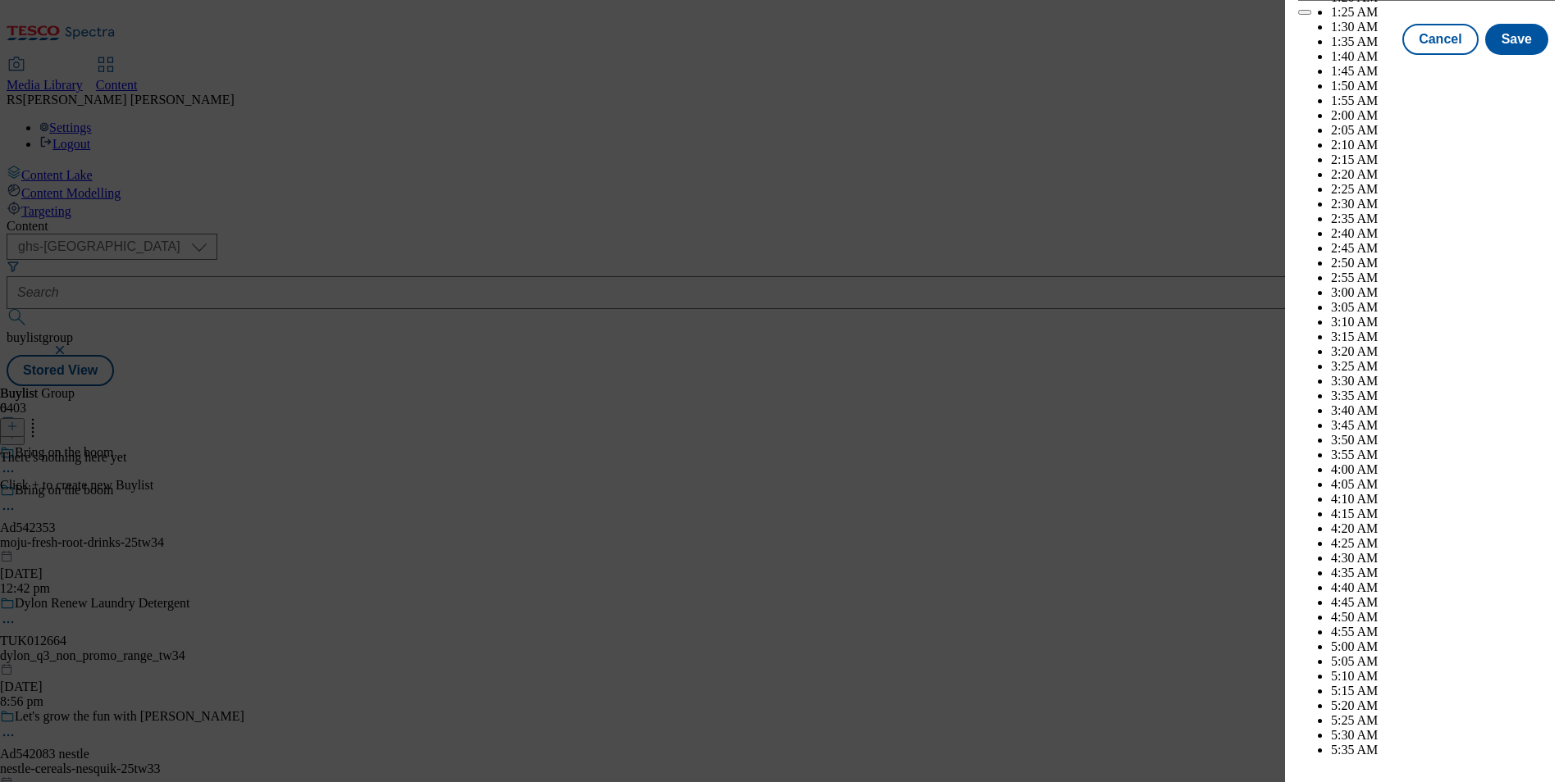
select select "2026"
select select "January"
click at [1515, 70] on button "Save" at bounding box center [1517, 54] width 64 height 31
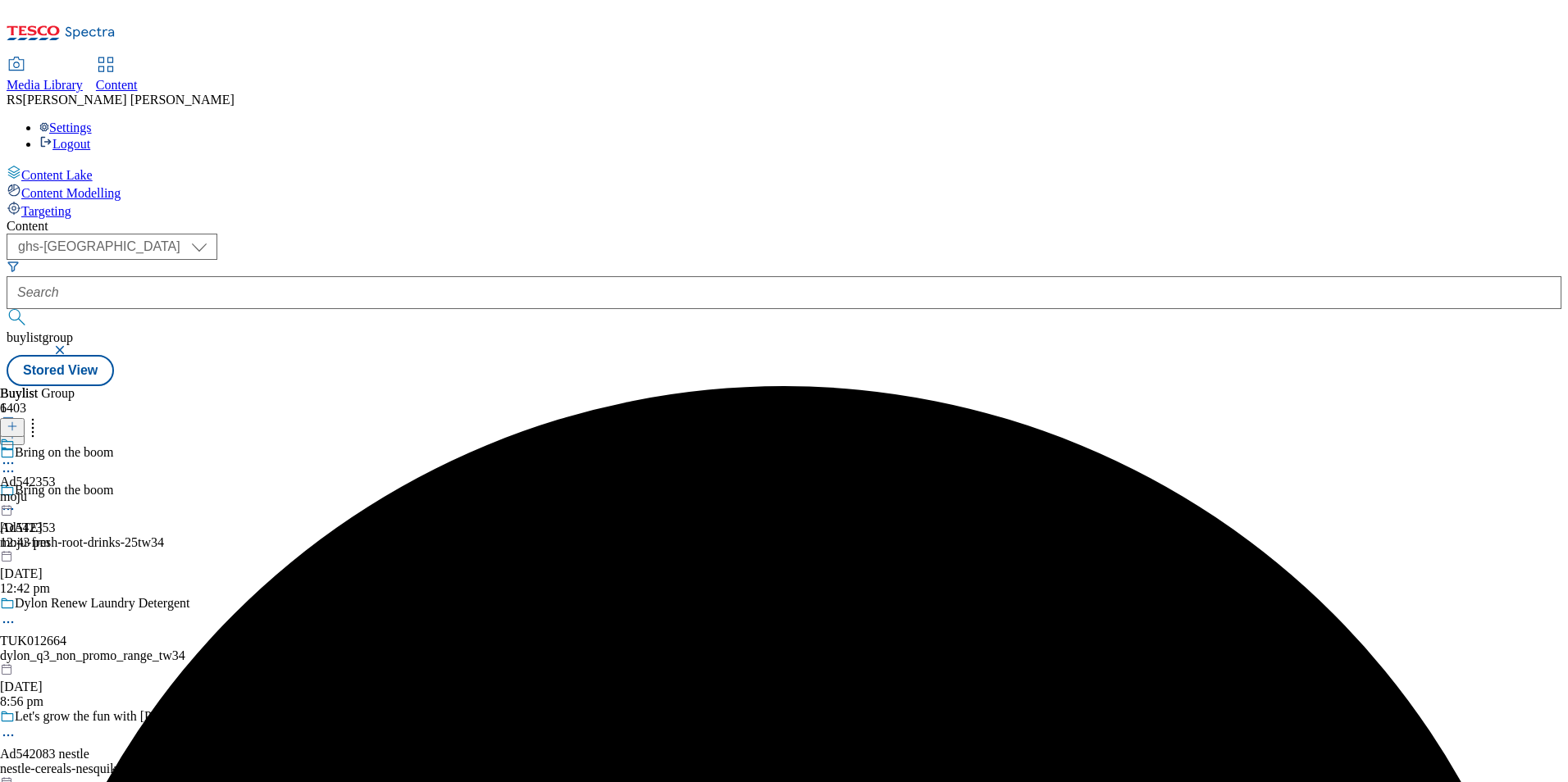
click at [56, 490] on div "moju" at bounding box center [27, 497] width 56 height 15
click at [12, 423] on line at bounding box center [12, 426] width 0 height 8
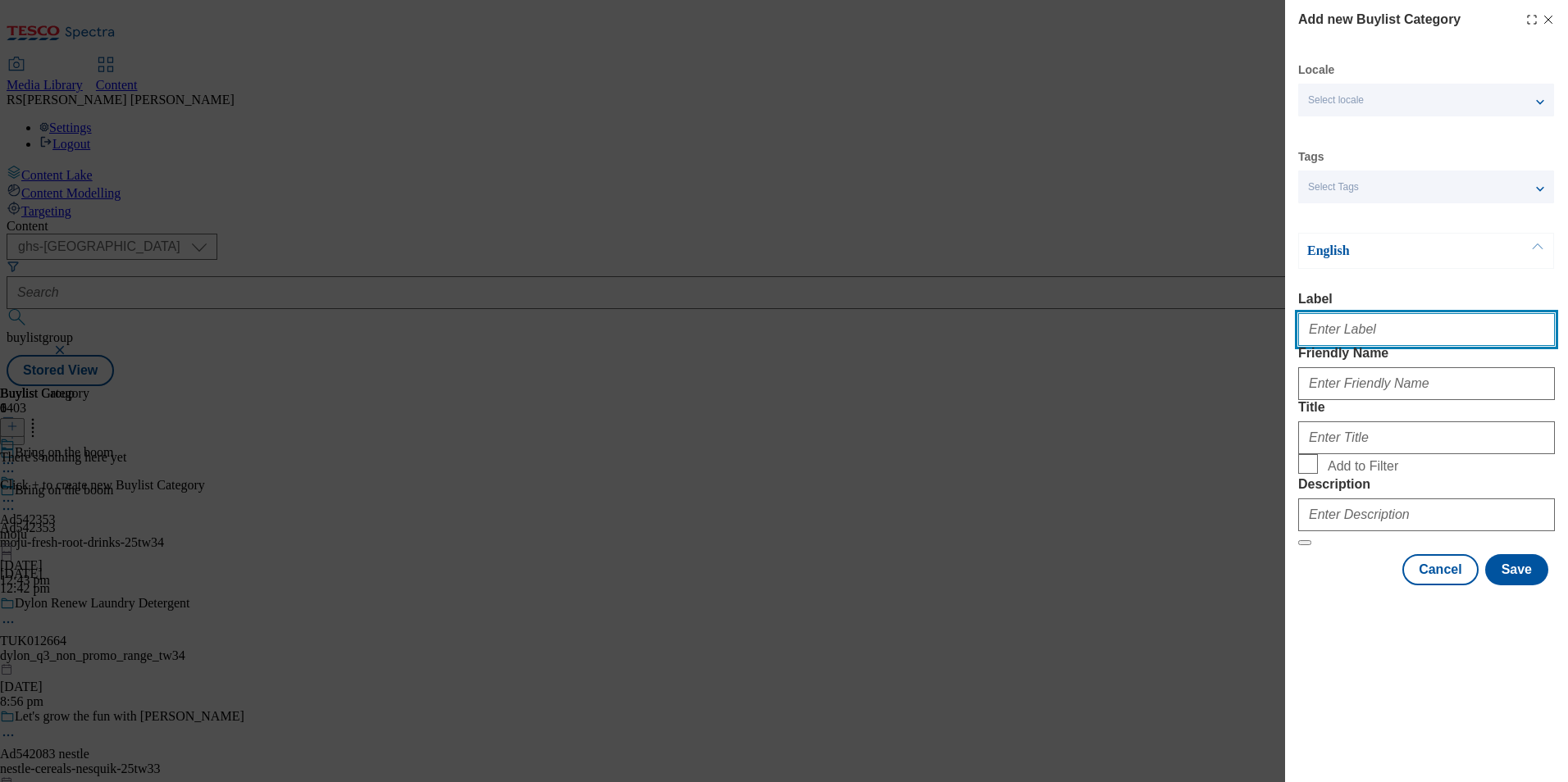
click at [1394, 336] on input "Label" at bounding box center [1426, 329] width 257 height 33
paste input "542353"
type input "AD542353"
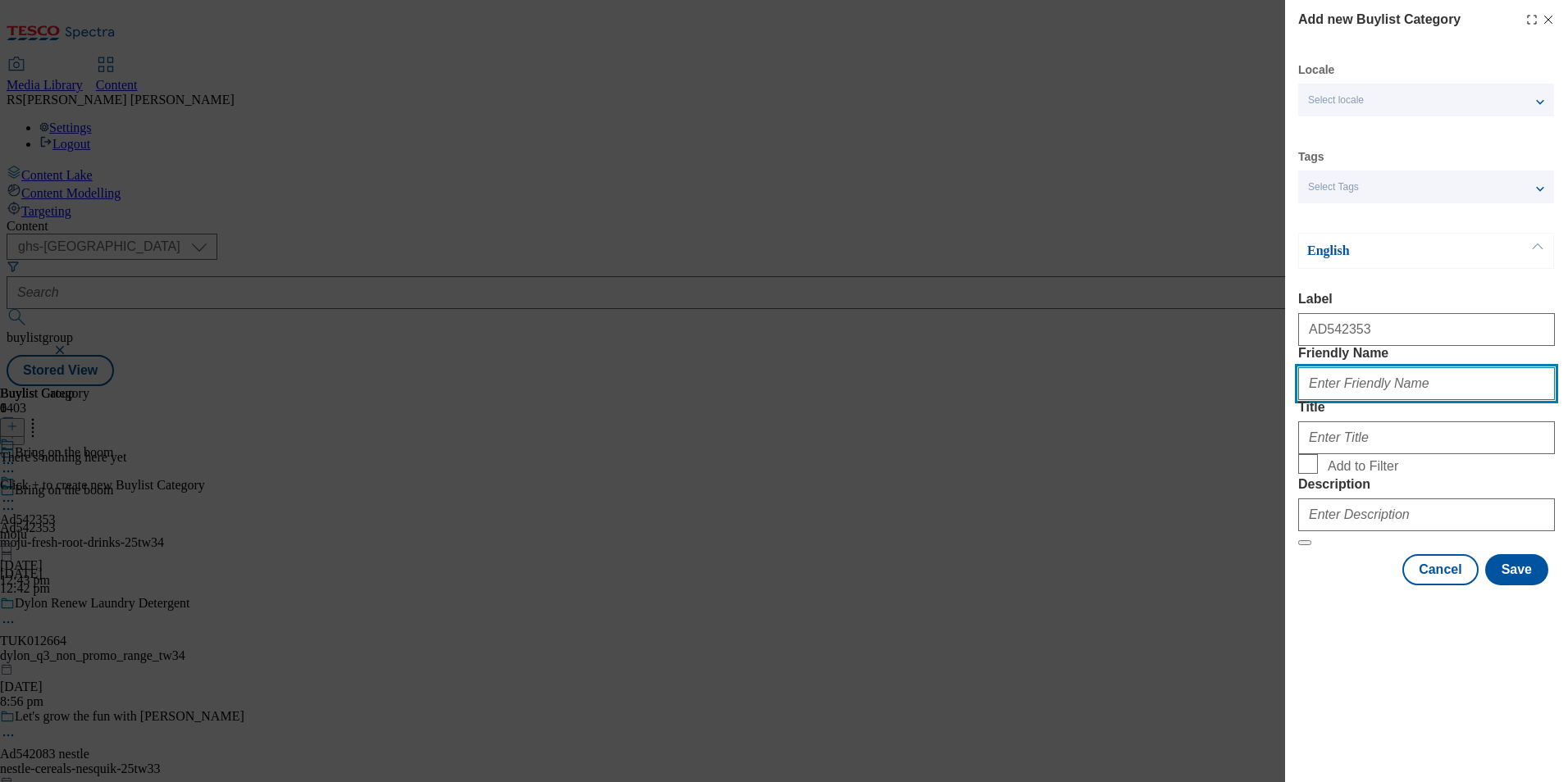
click at [1517, 400] on input "Friendly Name" at bounding box center [1426, 383] width 257 height 33
paste input "moju-fresh-root-drinks"
type input "moju-fresh-root-drinks"
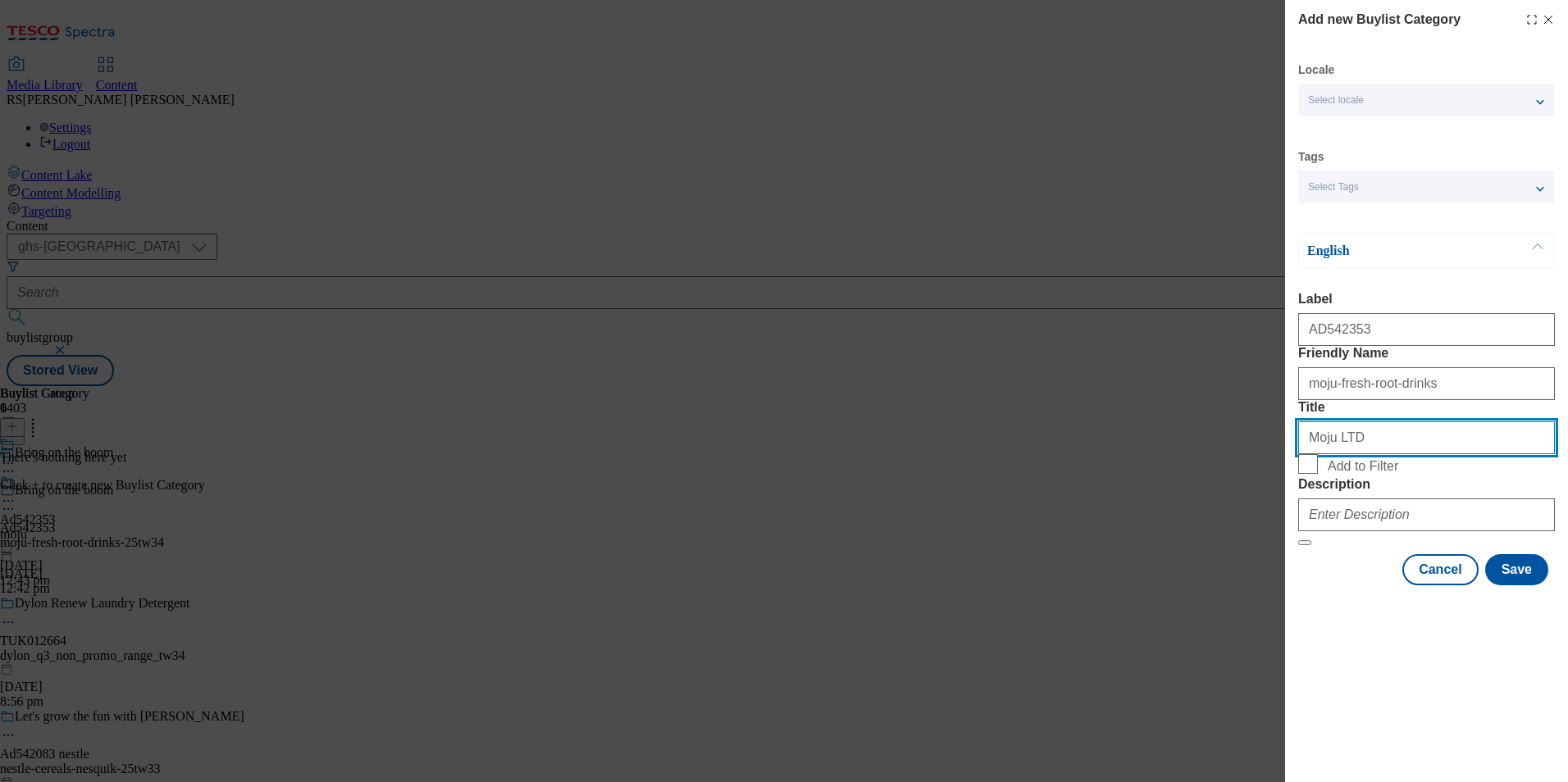
type input "Moju LTD"
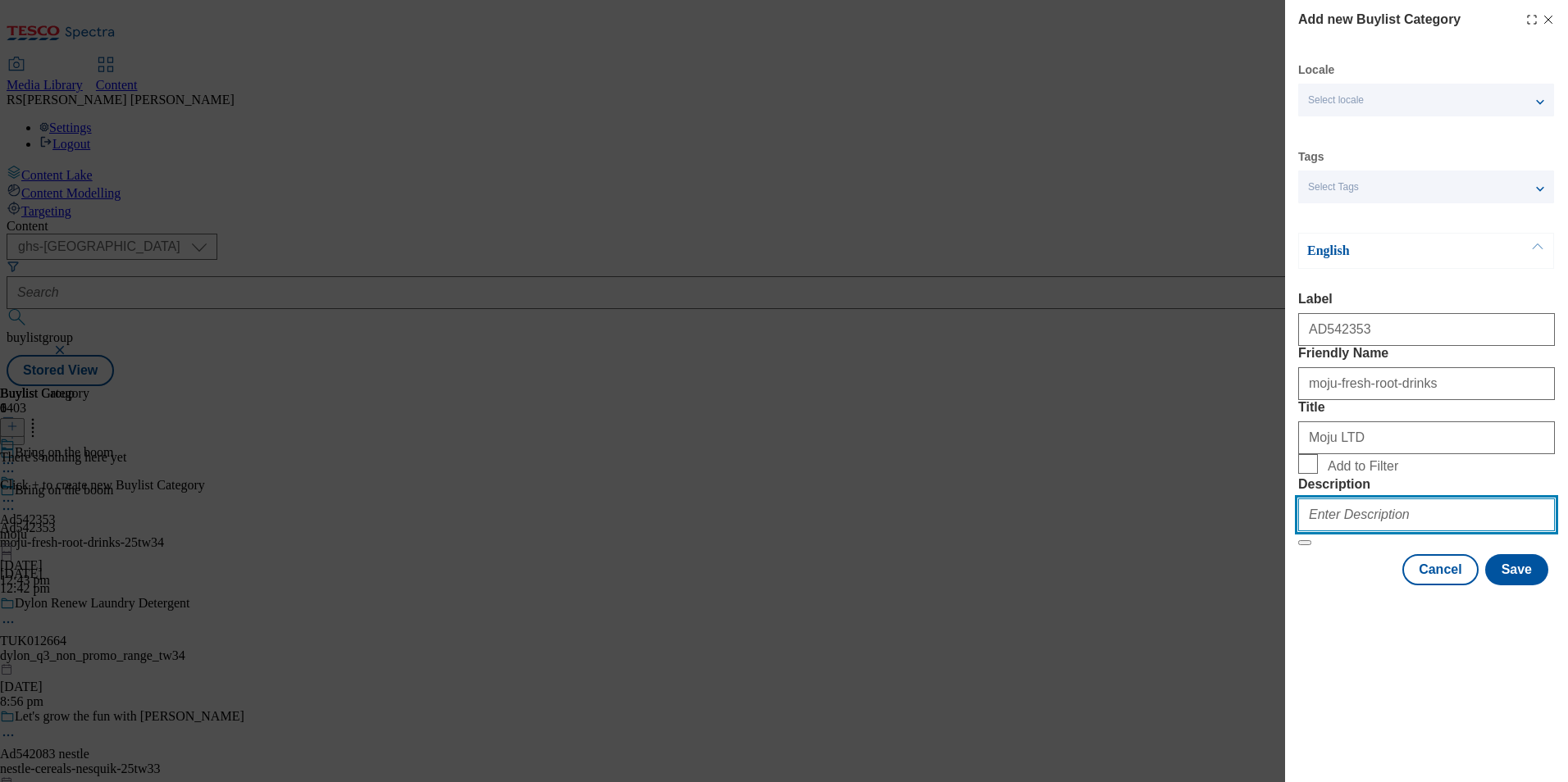
click at [1370, 531] on input "Description" at bounding box center [1426, 515] width 257 height 33
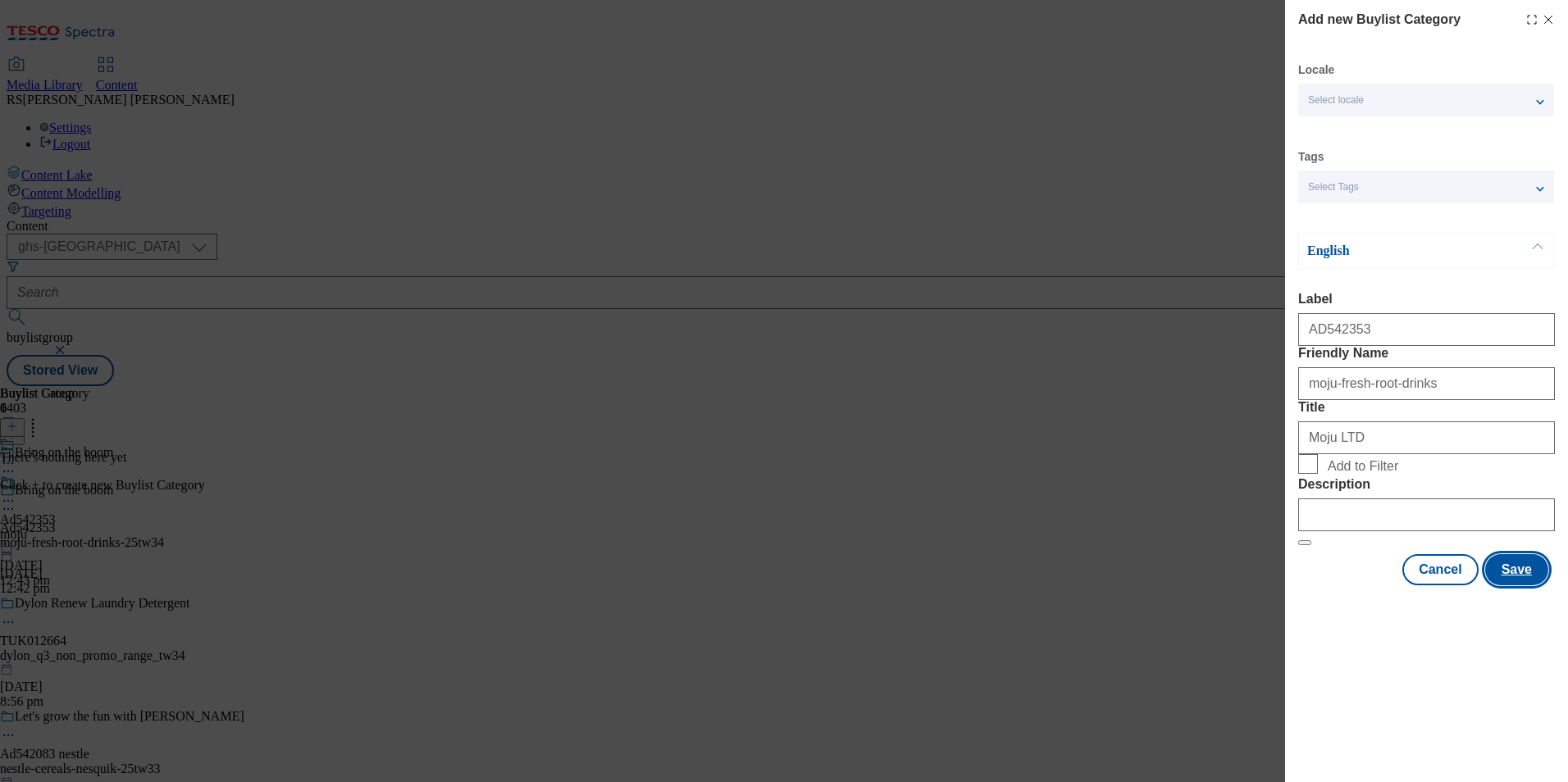
click at [1523, 585] on button "Save" at bounding box center [1517, 569] width 64 height 31
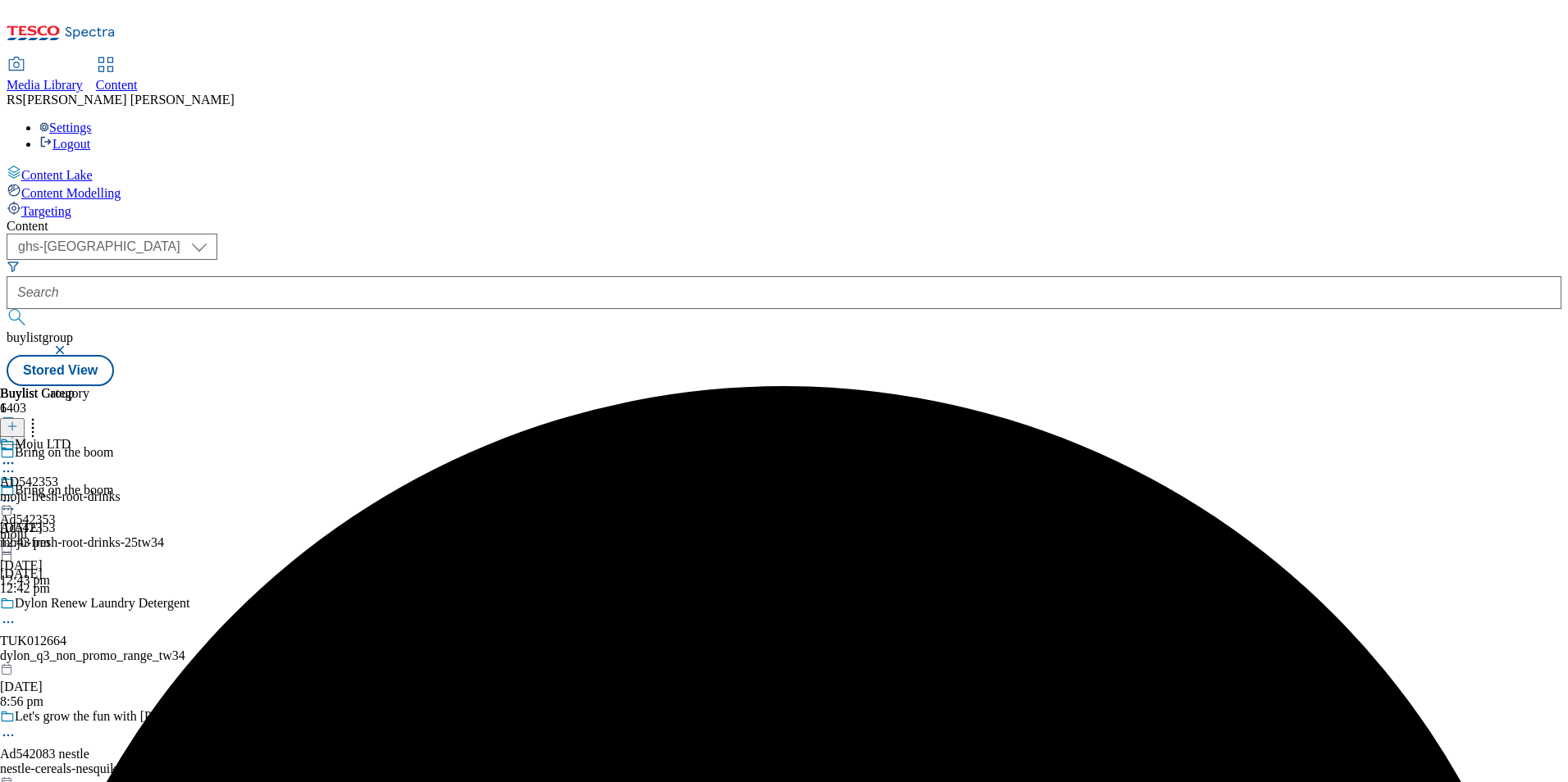
click at [121, 437] on div "Moju LTD AD542353 moju-fresh-root-drinks 1 Oct 2025 12:43 pm" at bounding box center [60, 493] width 121 height 113
click at [18, 421] on icon at bounding box center [11, 426] width 11 height 11
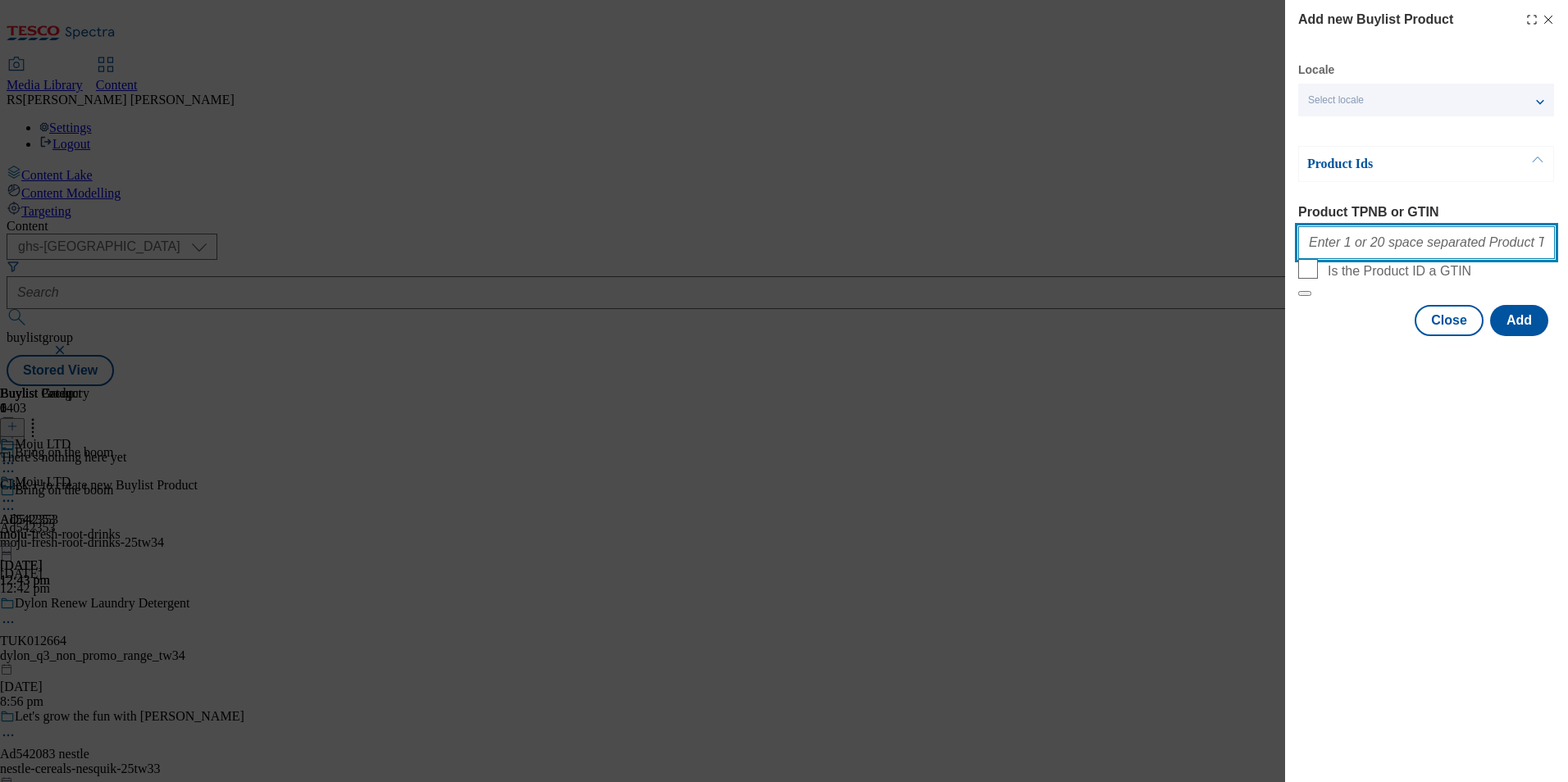
click at [1459, 254] on input "Product TPNB or GTIN" at bounding box center [1426, 242] width 257 height 33
paste input "97228614 97066079 97271302"
type input "97228614 97066079 97271302"
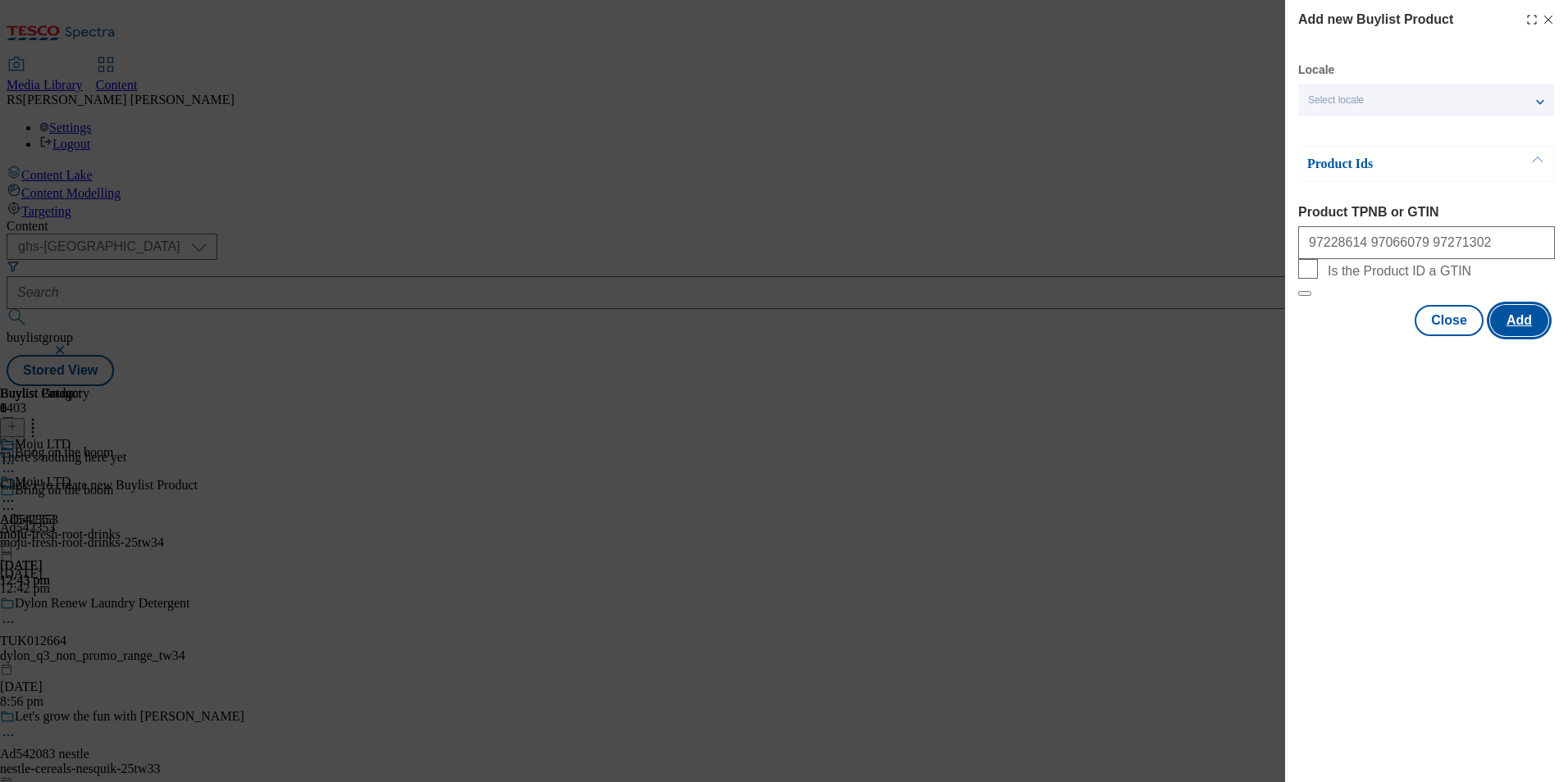
click at [1531, 336] on button "Add" at bounding box center [1519, 320] width 58 height 31
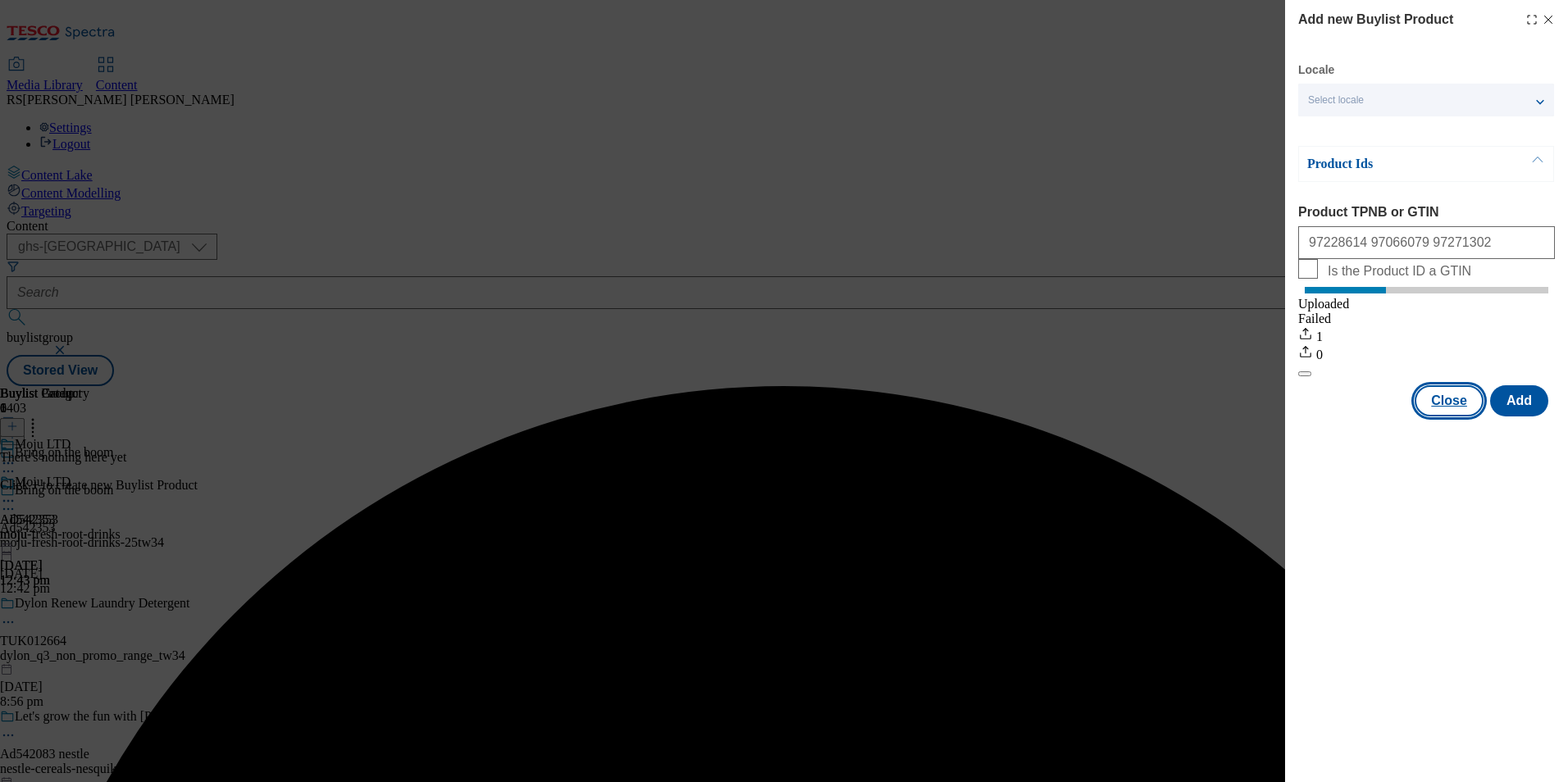
click at [1455, 417] on button "Close" at bounding box center [1449, 401] width 69 height 31
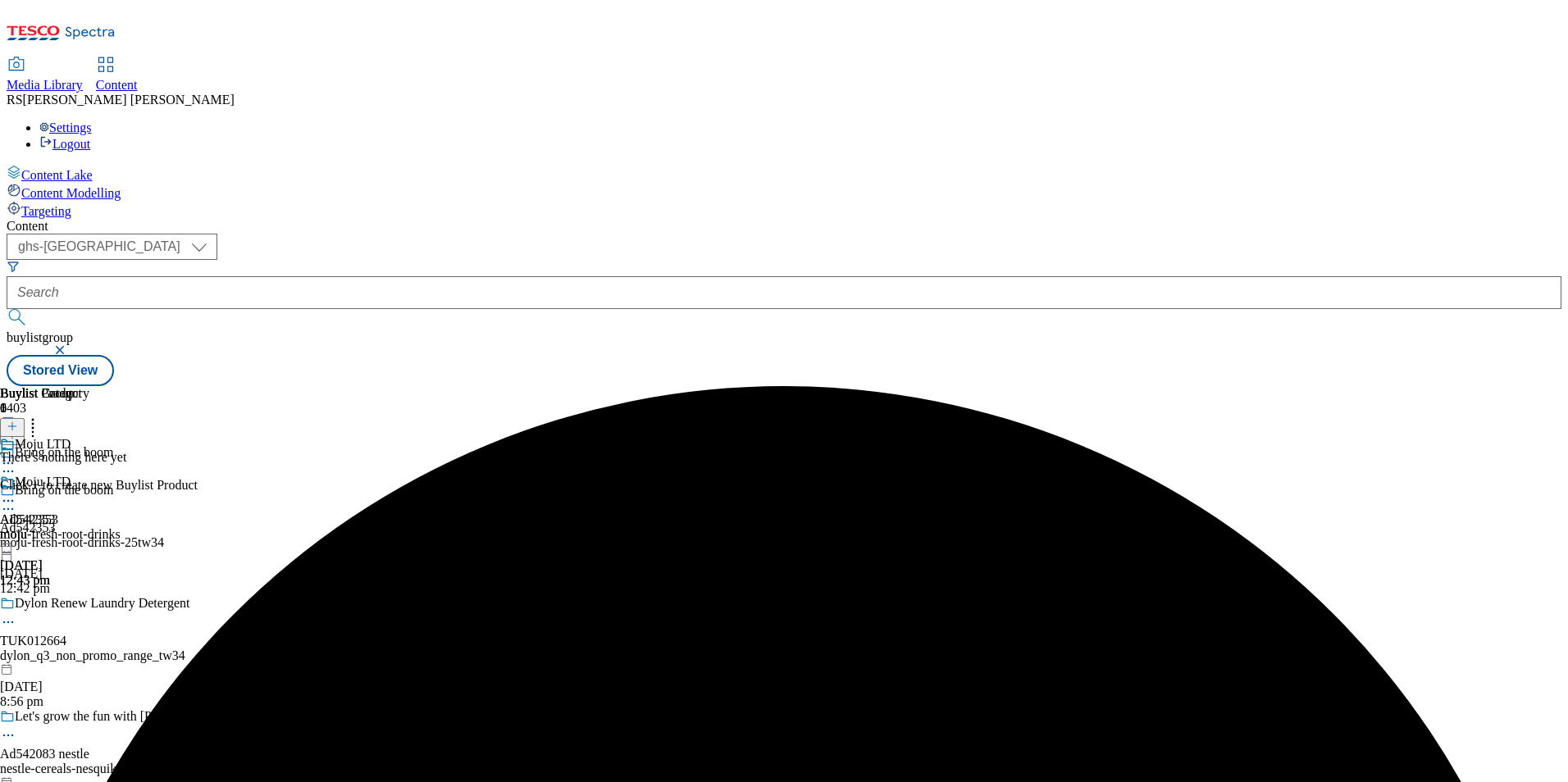
click at [244, 649] on div "dylon_q3_non_promo_range_tw34" at bounding box center [122, 656] width 244 height 15
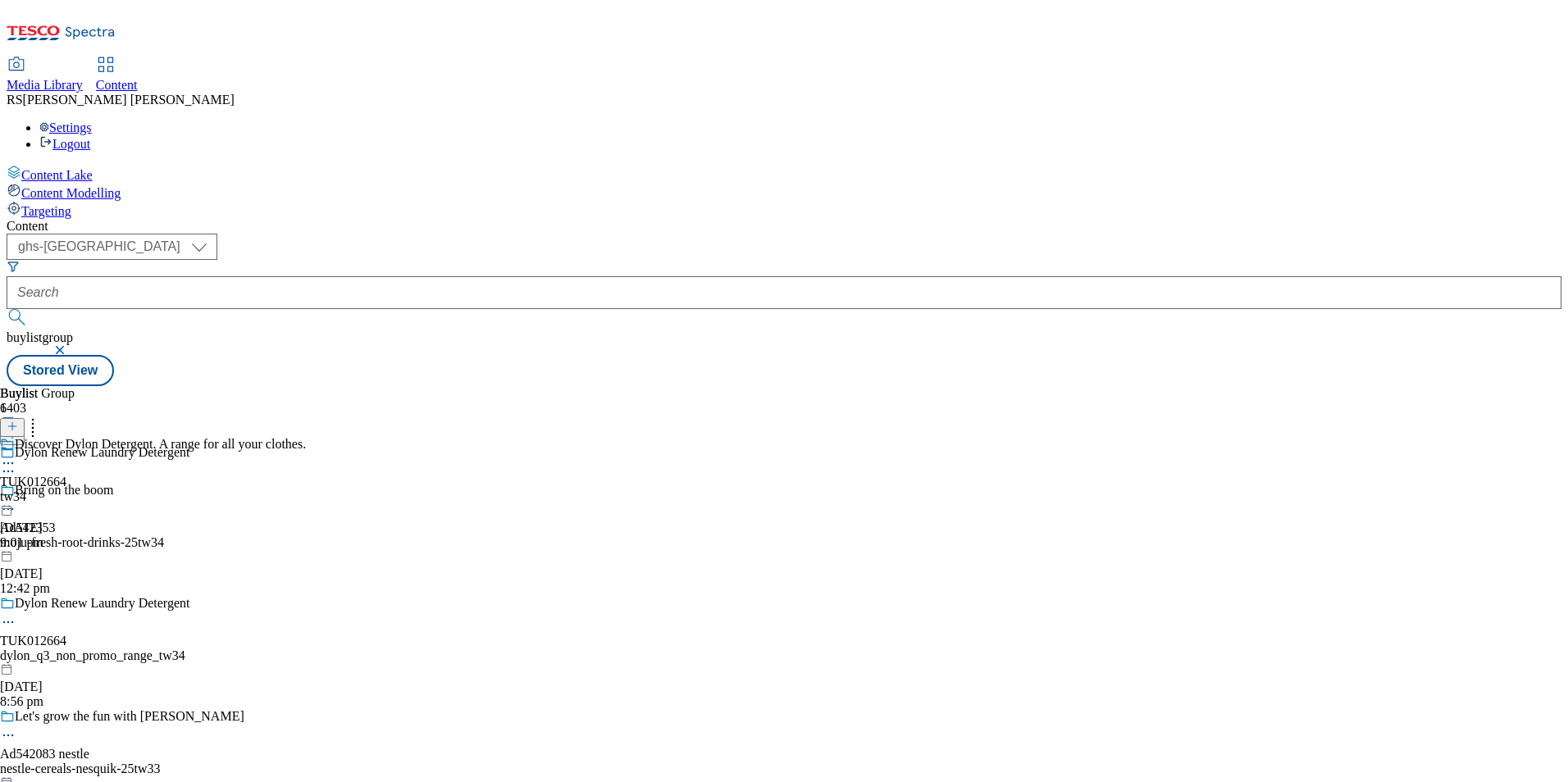
click at [244, 536] on div "moju-fresh-root-drinks-25tw34" at bounding box center [122, 543] width 244 height 15
click at [56, 490] on div "moju" at bounding box center [27, 497] width 56 height 15
click at [121, 490] on div "moju-fresh-root-drinks" at bounding box center [60, 497] width 121 height 15
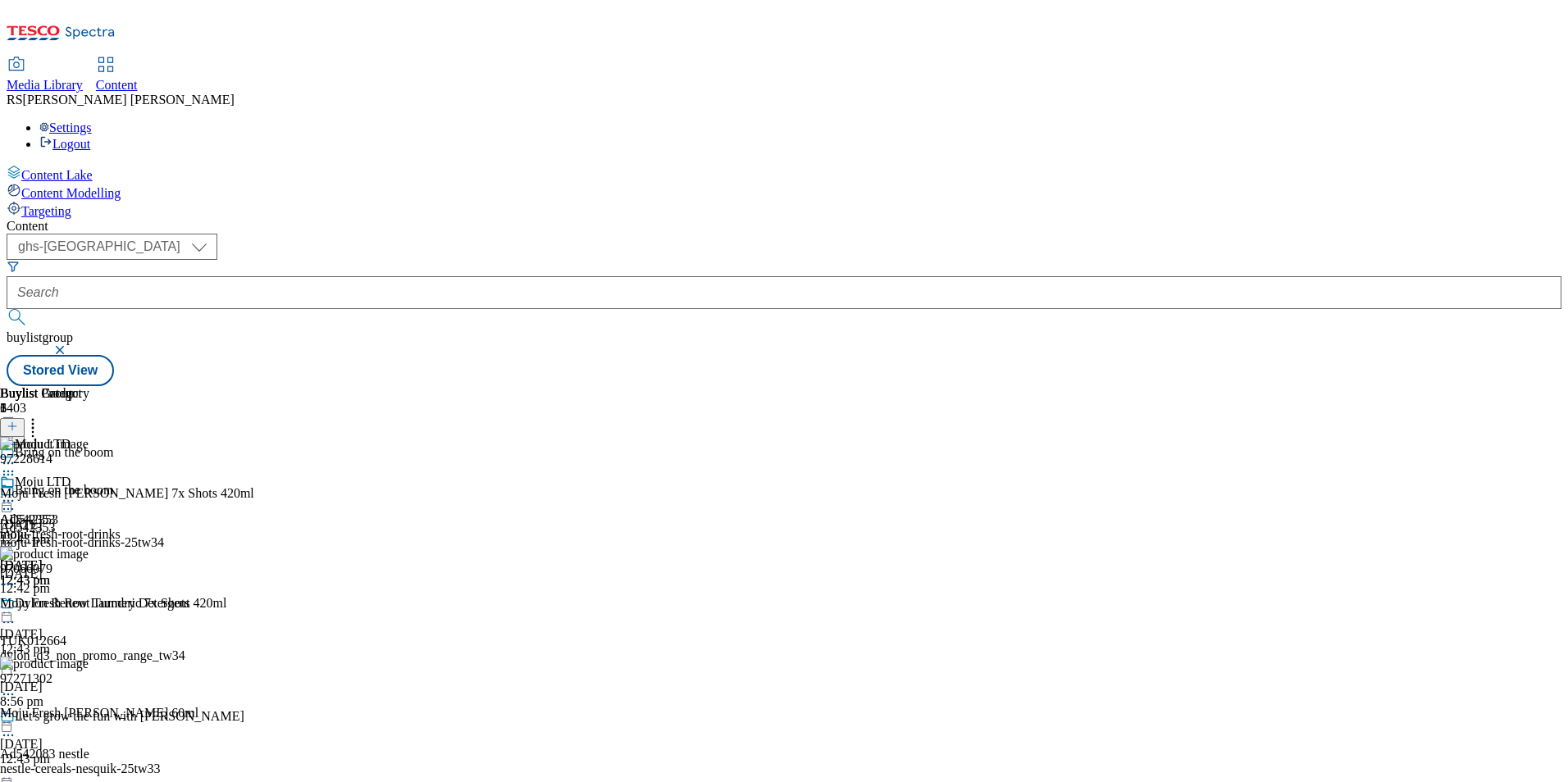
click at [17, 501] on icon at bounding box center [8, 509] width 17 height 17
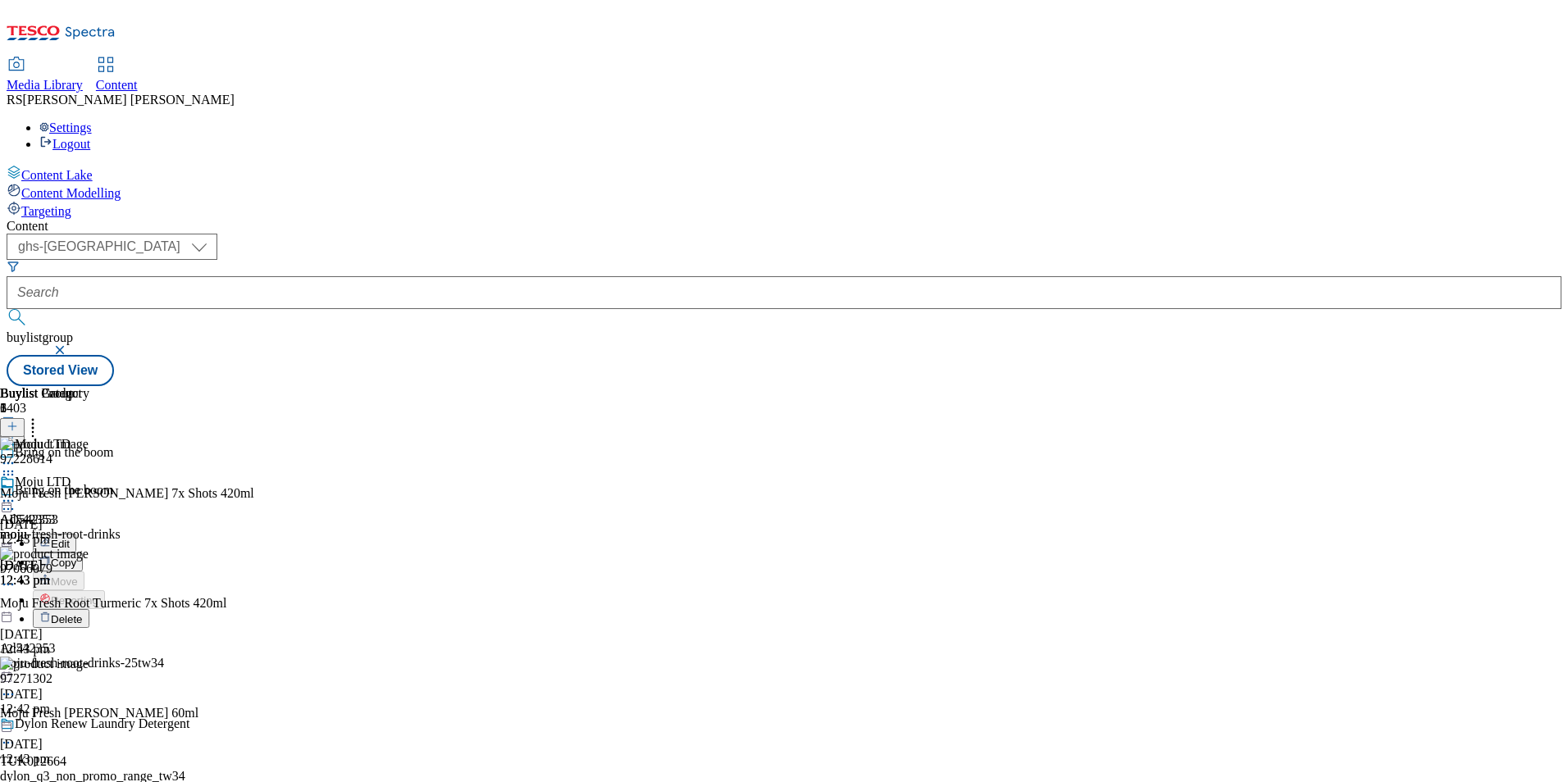
click at [70, 538] on span "Edit" at bounding box center [60, 545] width 19 height 12
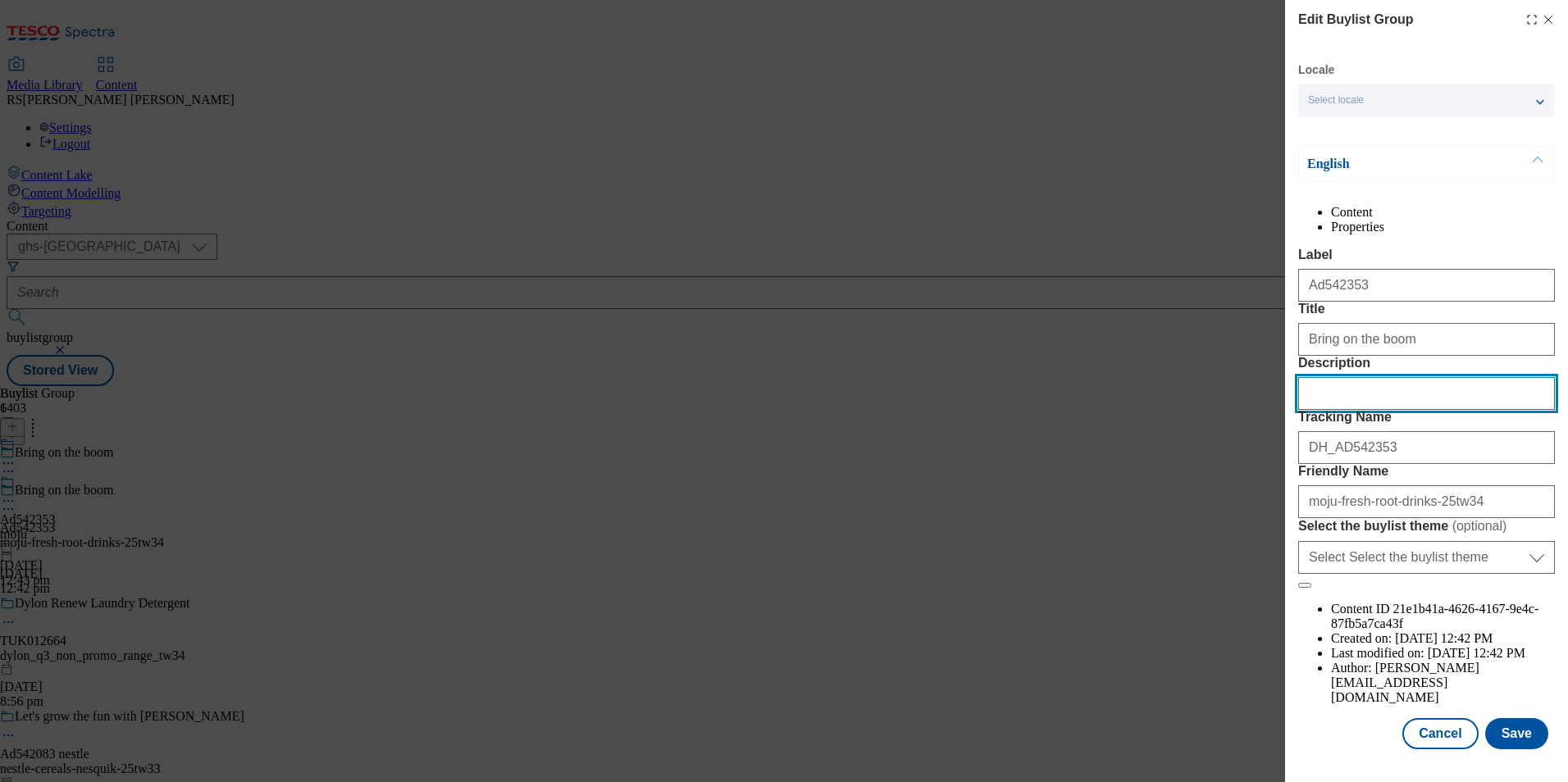
click at [1386, 410] on input "Description" at bounding box center [1426, 393] width 257 height 33
paste input "Moju Fresh Root Ginger 7x Shots 420ml"
type input "Moju Fresh Root Ginger 7x Shots 420ml"
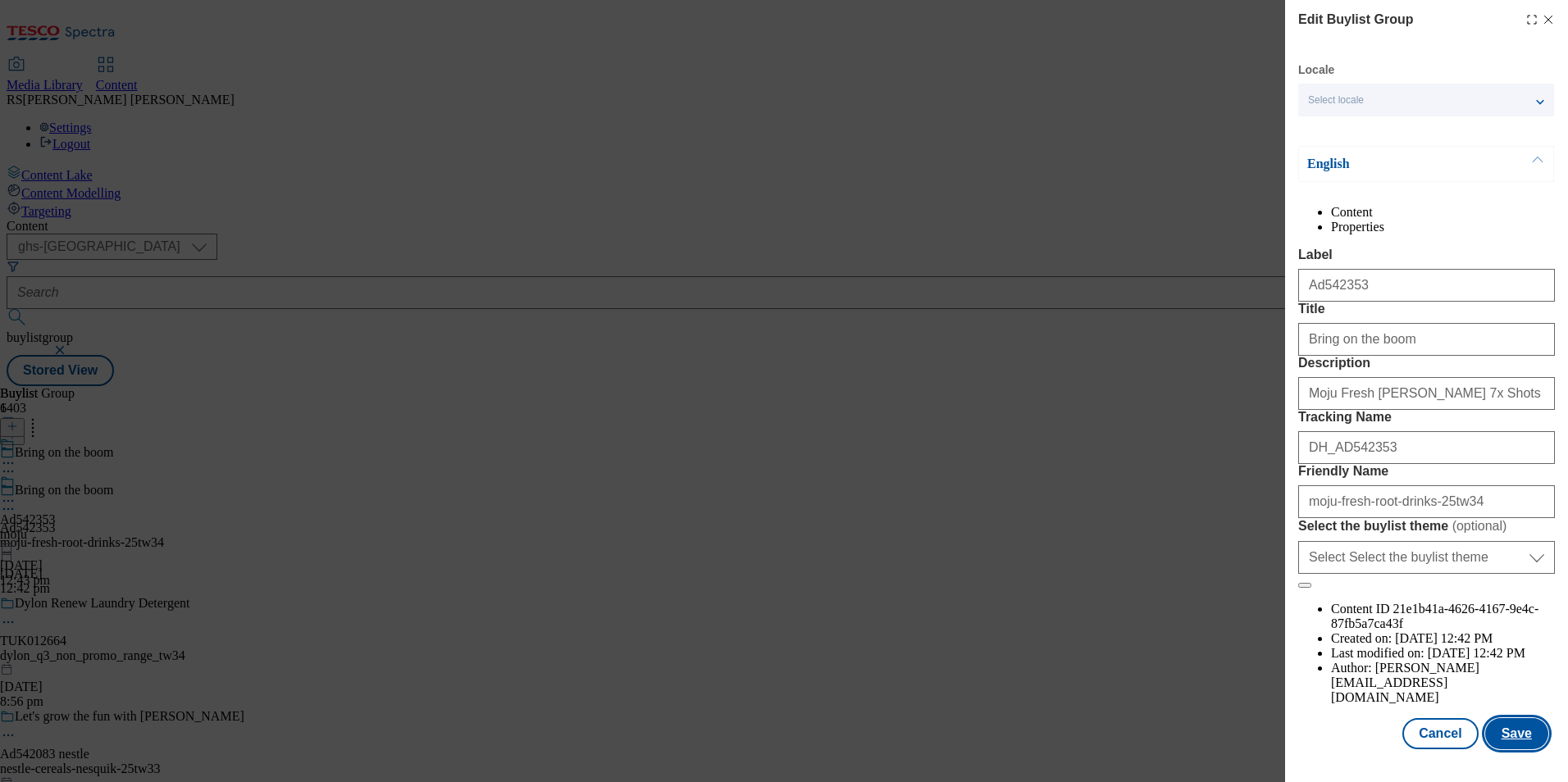
click at [1517, 748] on button "Save" at bounding box center [1517, 733] width 64 height 31
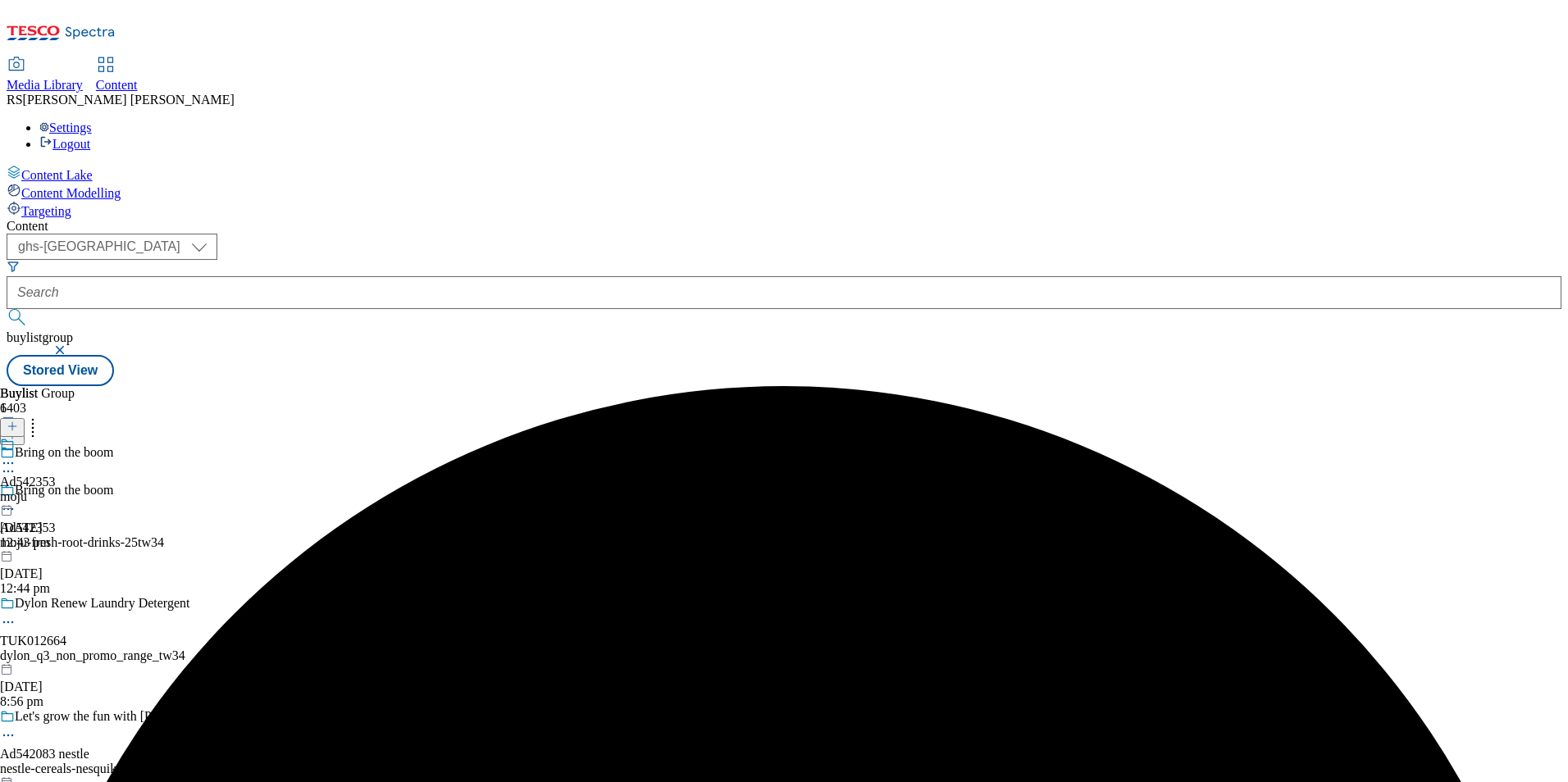
click at [17, 455] on icon at bounding box center [8, 463] width 17 height 17
click at [70, 493] on span "Edit" at bounding box center [60, 499] width 19 height 12
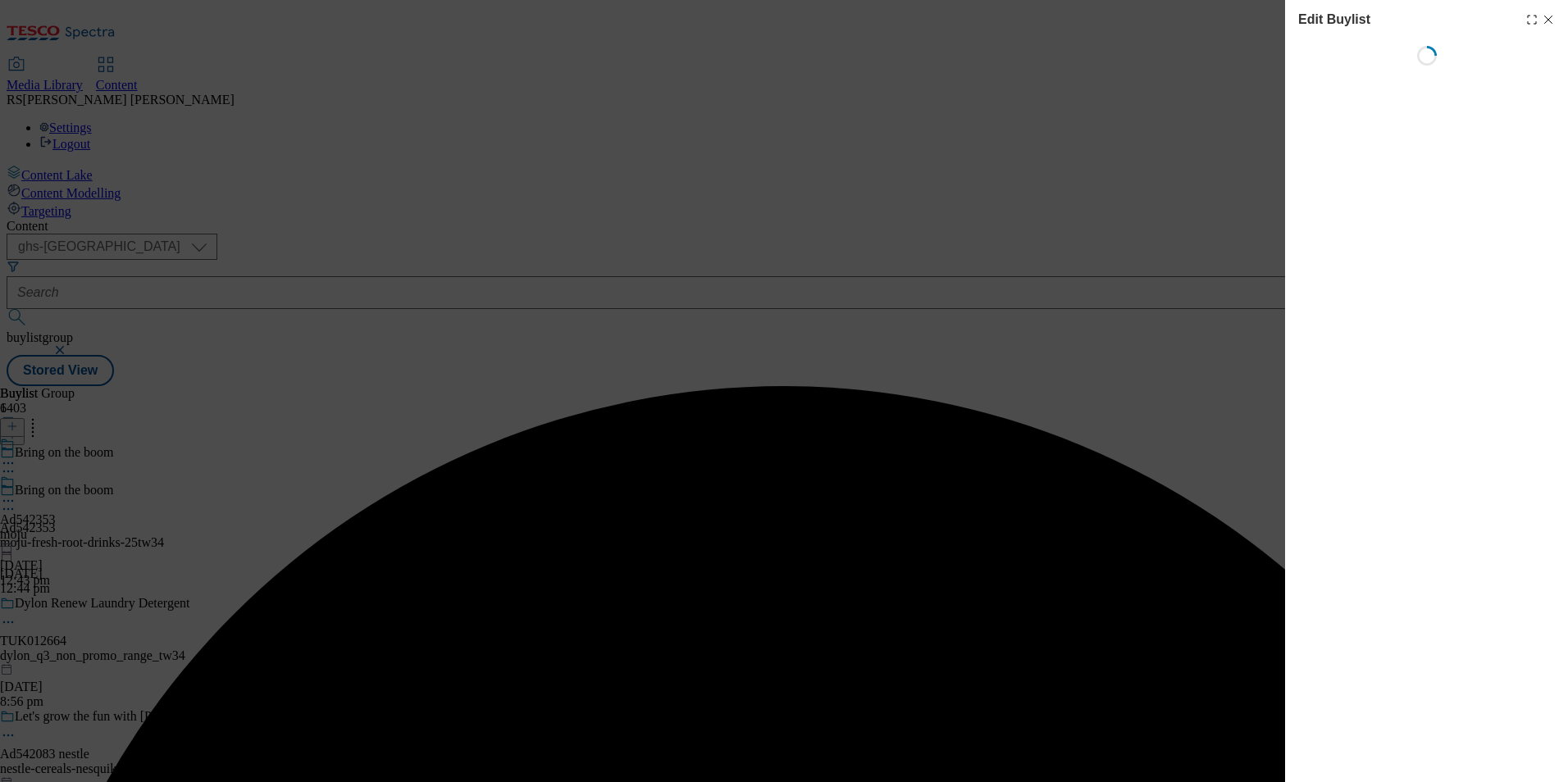
select select "tactical"
select select "supplier funded short term 1-3 weeks"
select select "dunnhumby"
select select "Banner"
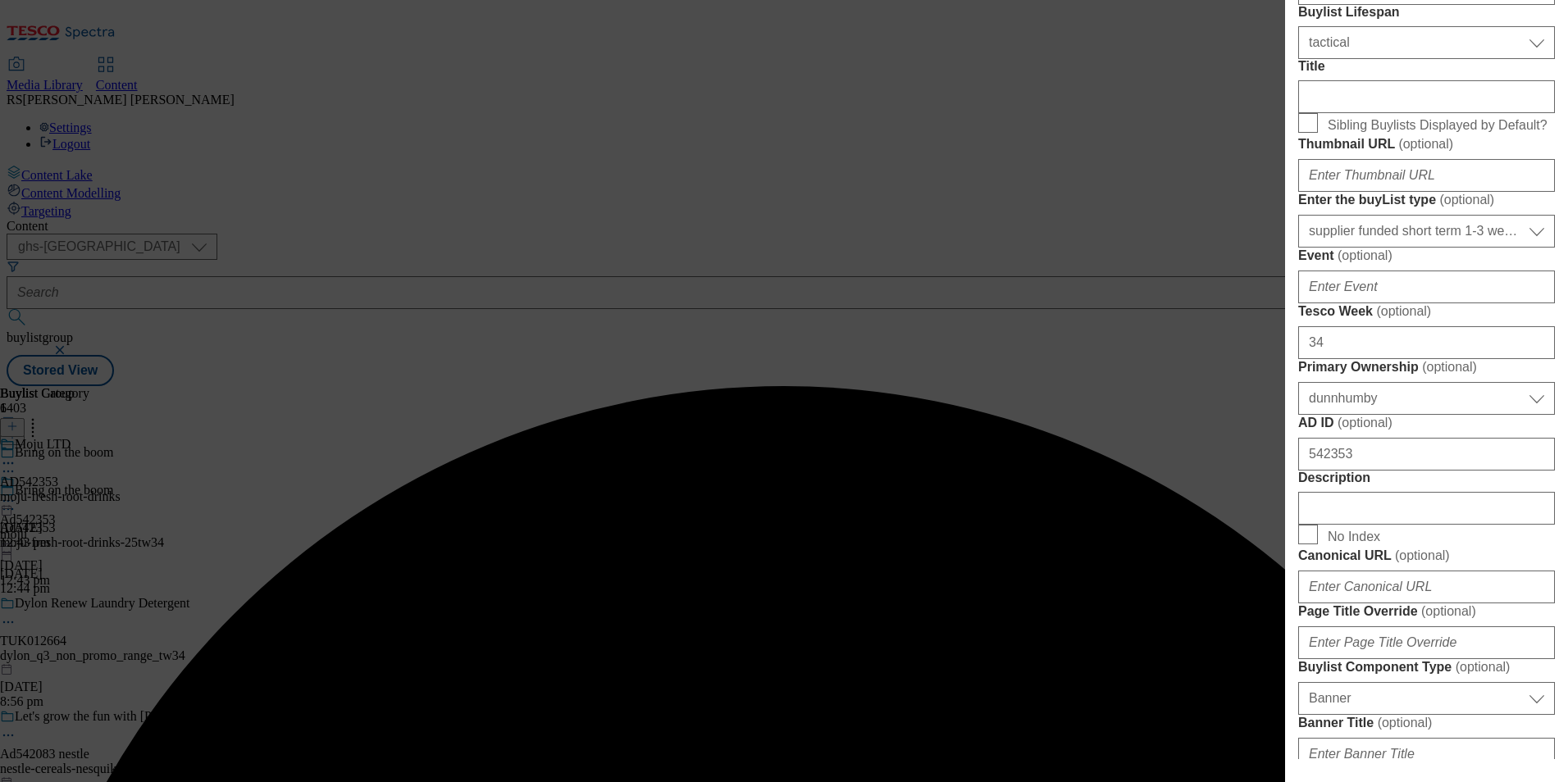
scroll to position [820, 0]
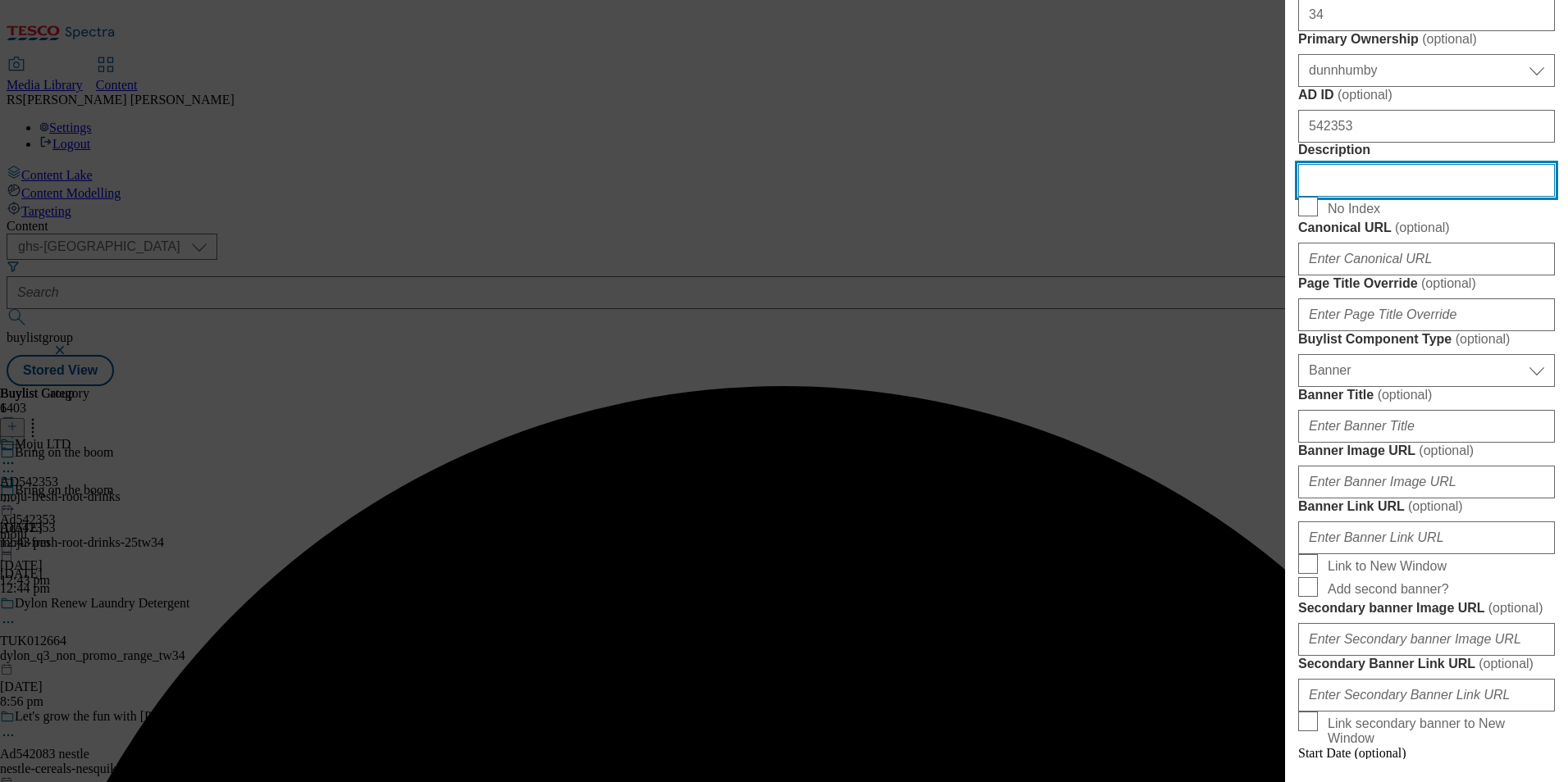
click at [1367, 197] on input "Description" at bounding box center [1426, 180] width 257 height 33
paste input "Moju Fresh Root Ginger 7x Shots 420ml"
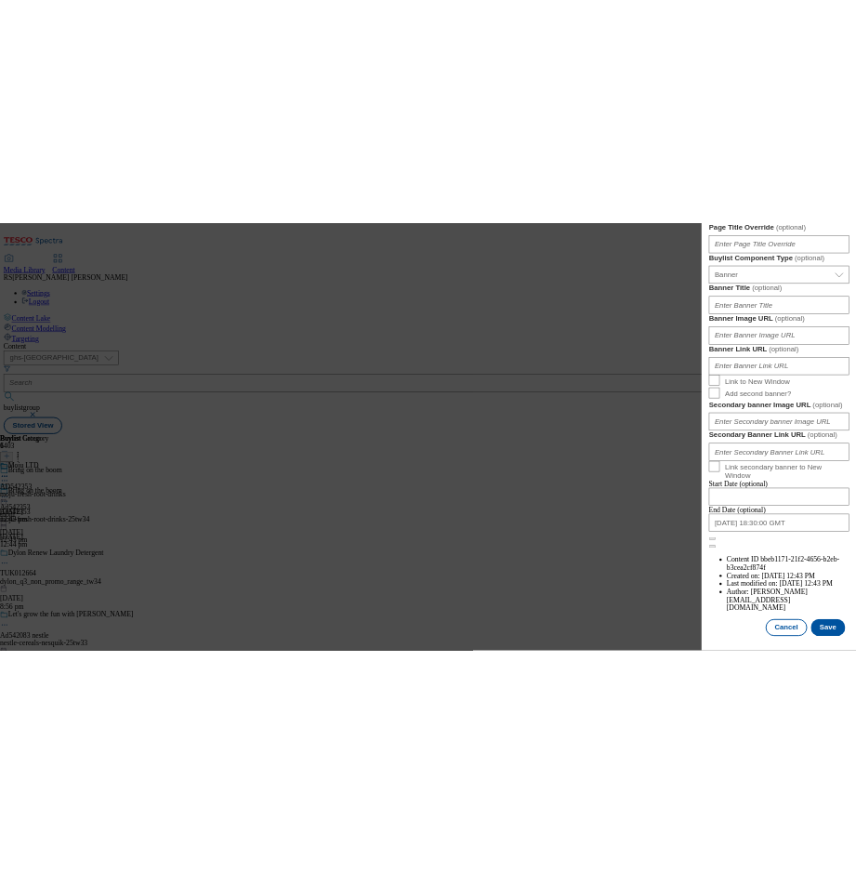
scroll to position [1915, 0]
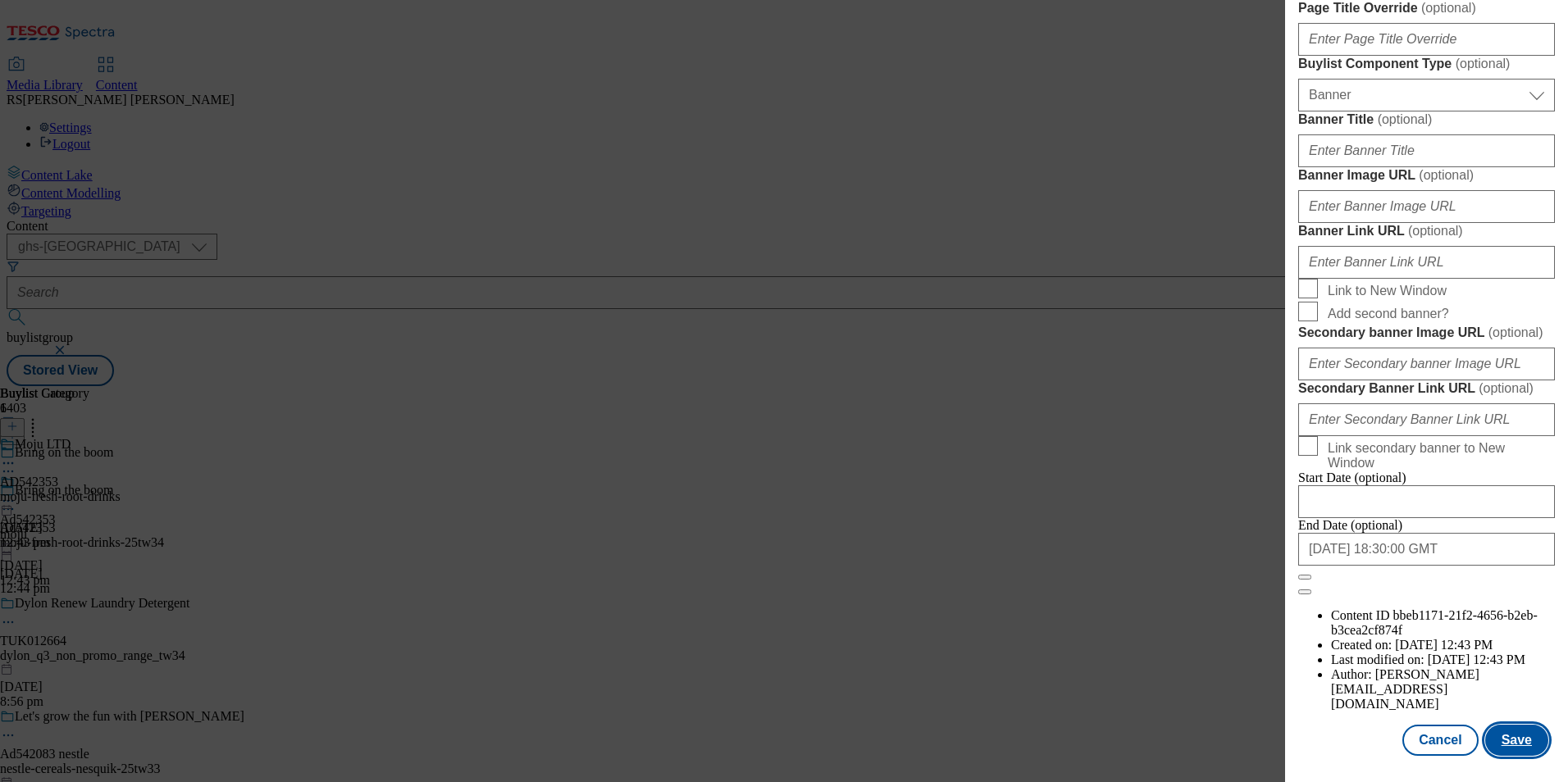
type input "Moju Fresh Root Ginger 7x Shots 420ml"
click at [1508, 729] on button "Save" at bounding box center [1517, 740] width 64 height 31
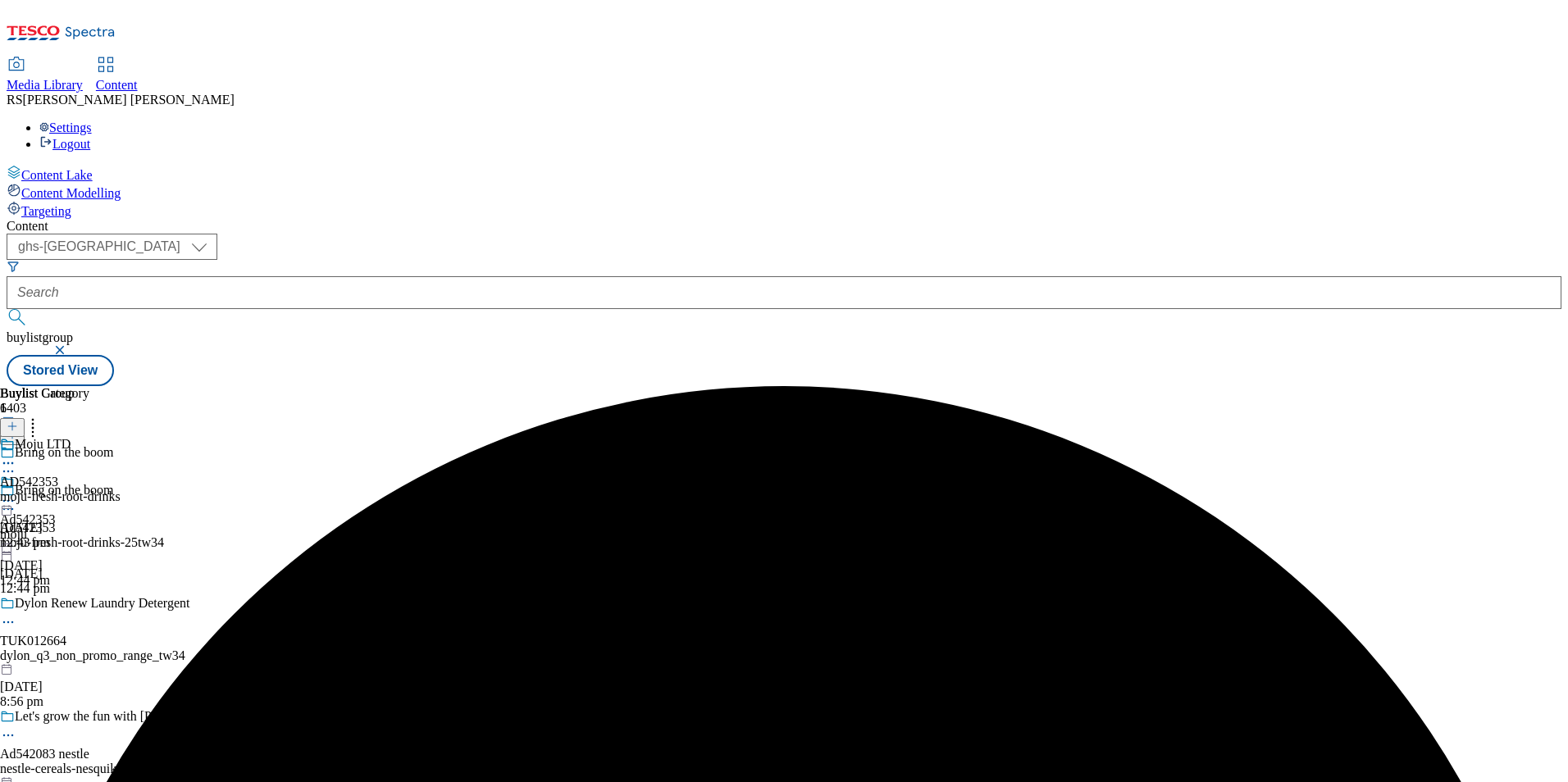
click at [17, 455] on icon at bounding box center [8, 463] width 17 height 17
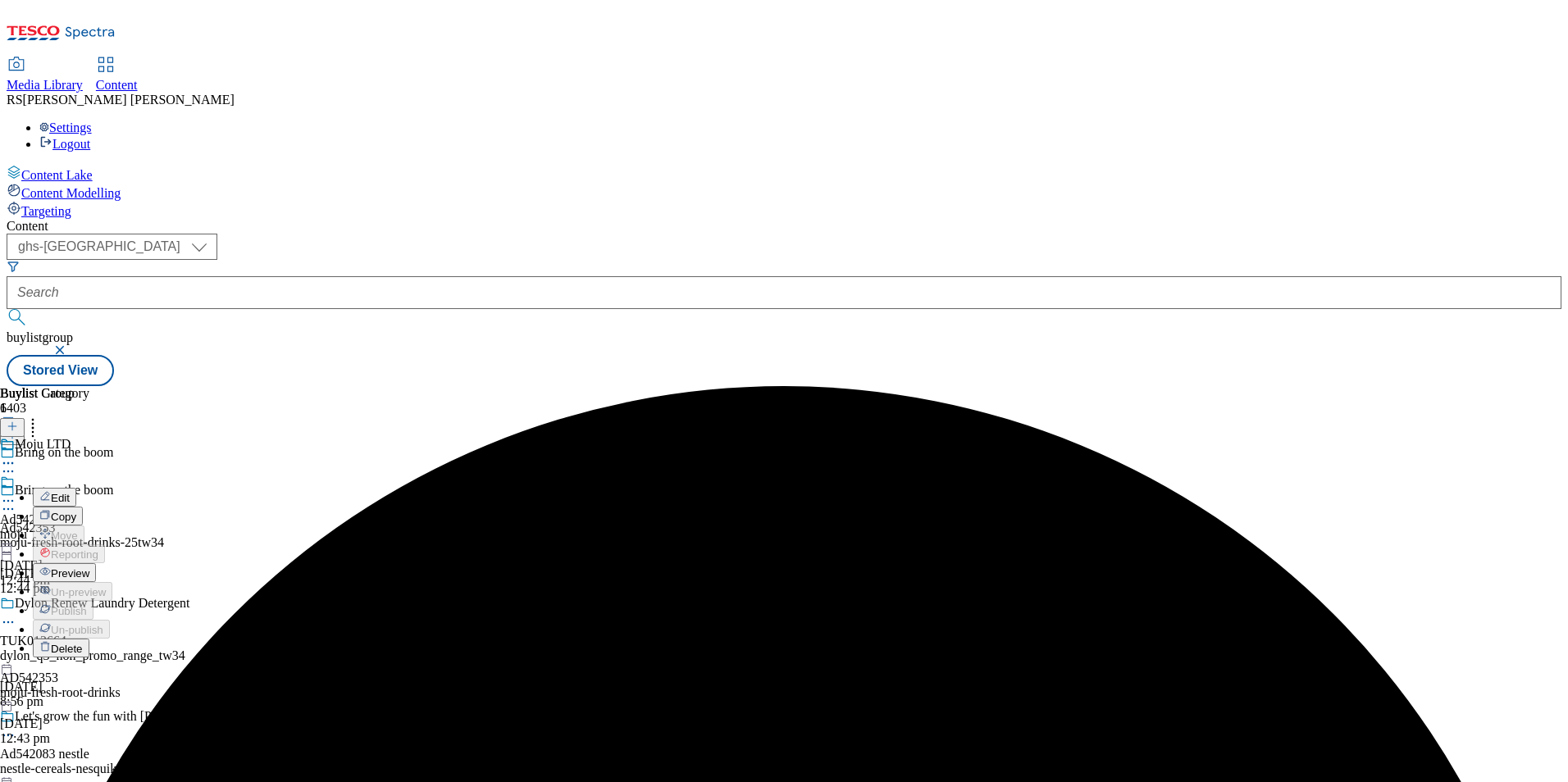
click at [70, 493] on span "Edit" at bounding box center [60, 499] width 19 height 12
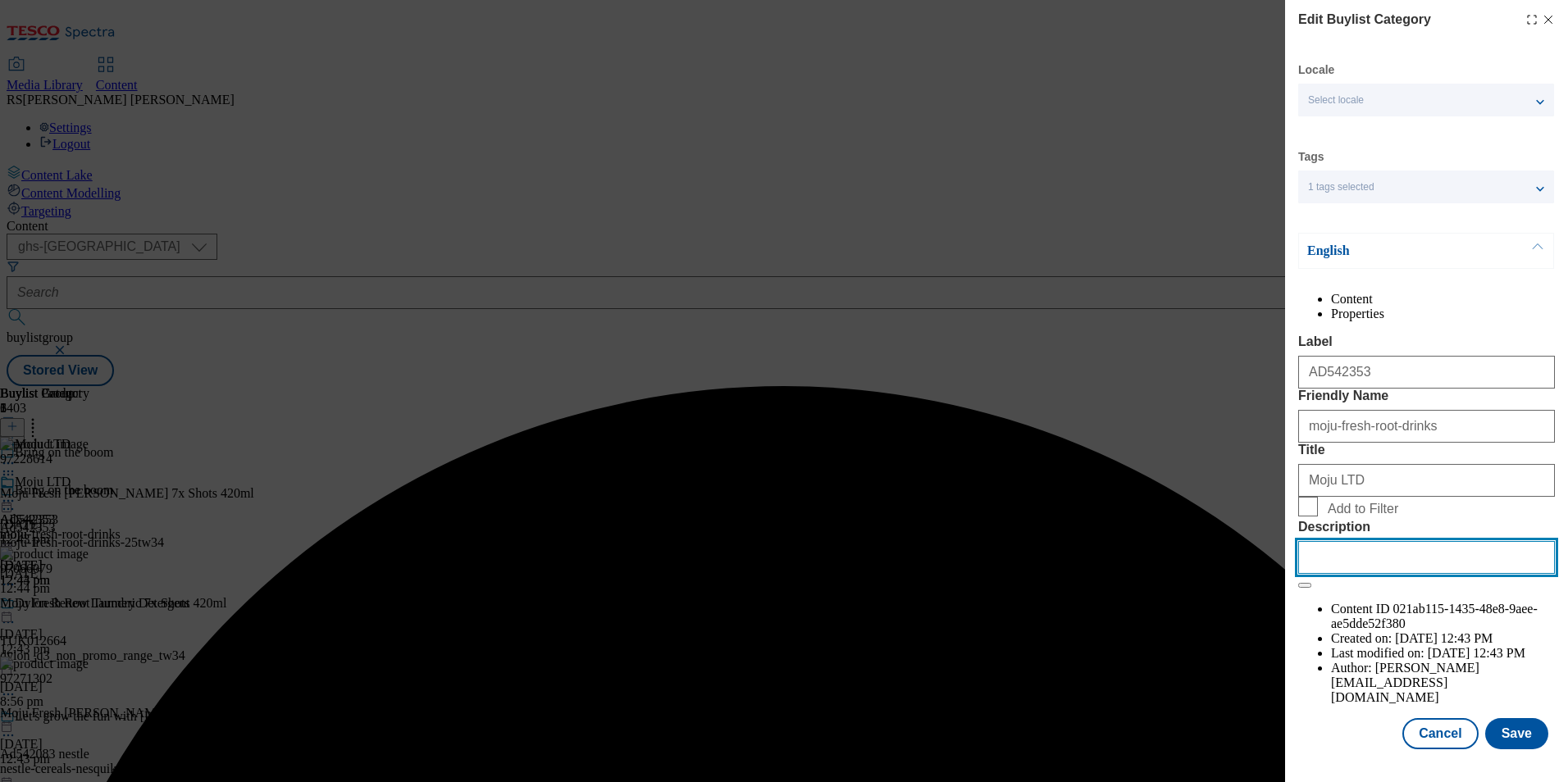
click at [1417, 574] on input "Description" at bounding box center [1426, 557] width 257 height 33
paste input "Moju Fresh Root Ginger 7x Shots 420ml"
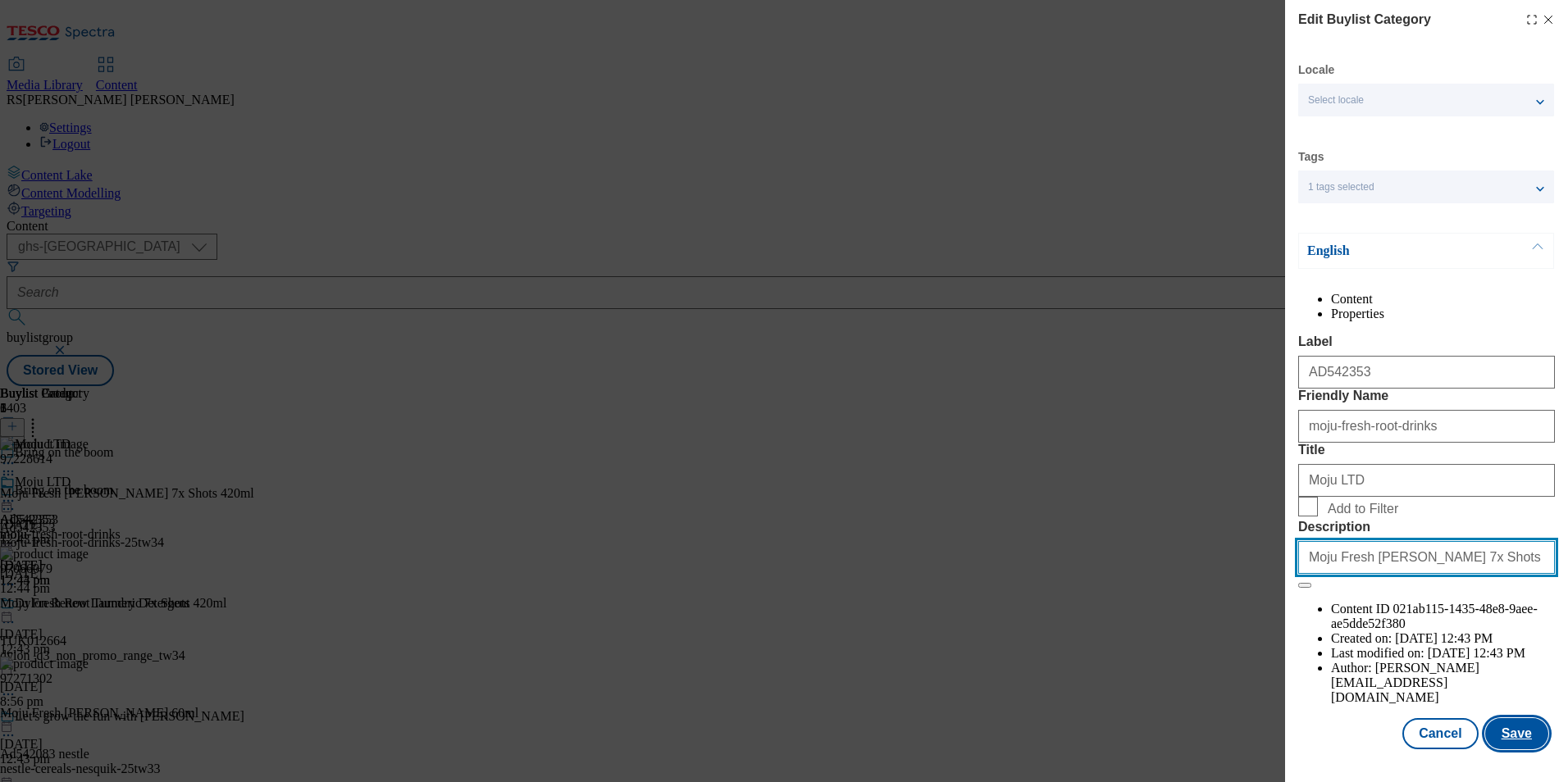
type input "Moju Fresh Root Ginger 7x Shots 420ml"
click at [1503, 749] on button "Save" at bounding box center [1517, 733] width 64 height 31
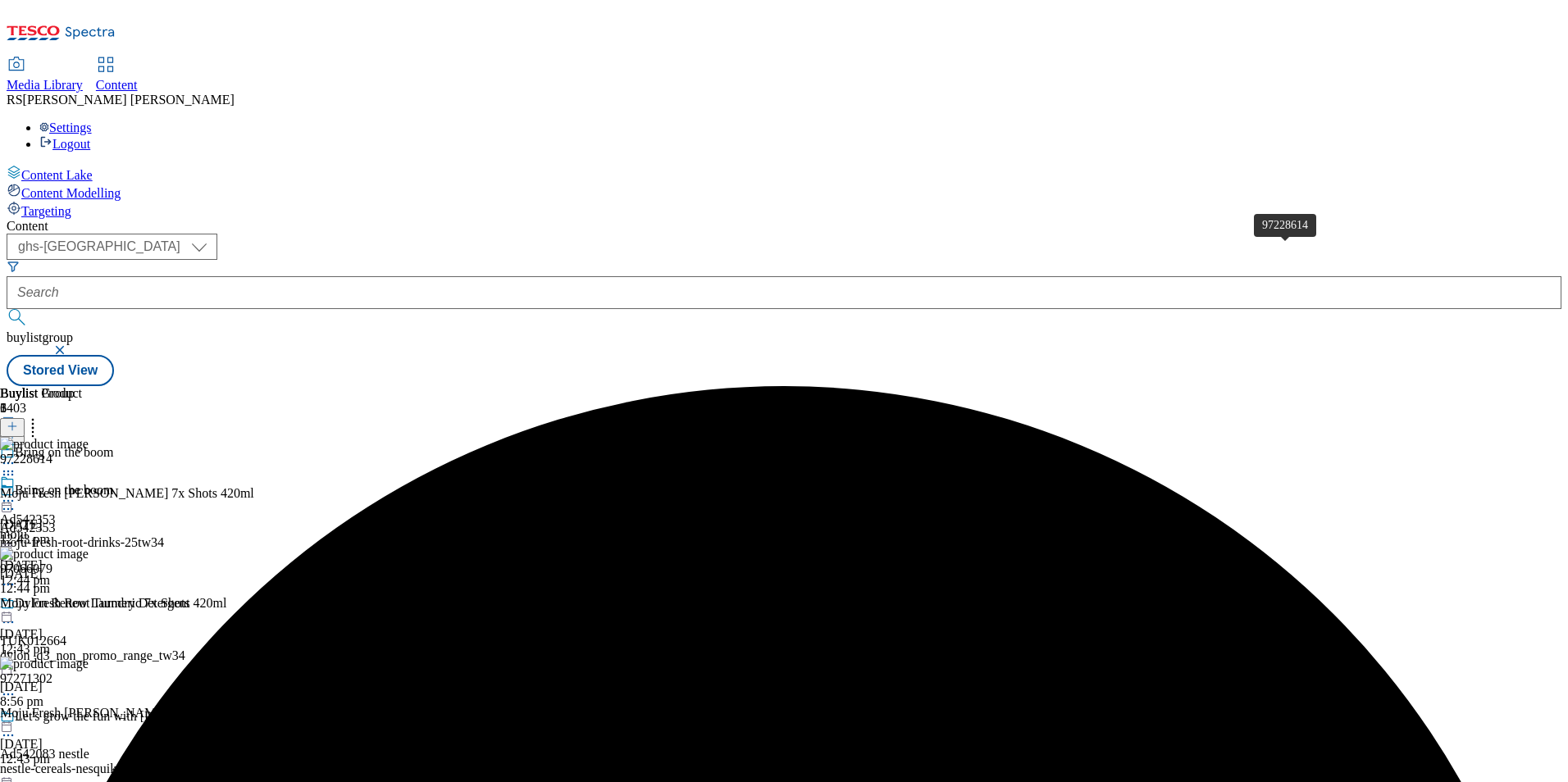
click at [52, 452] on span "97228614" at bounding box center [26, 459] width 52 height 15
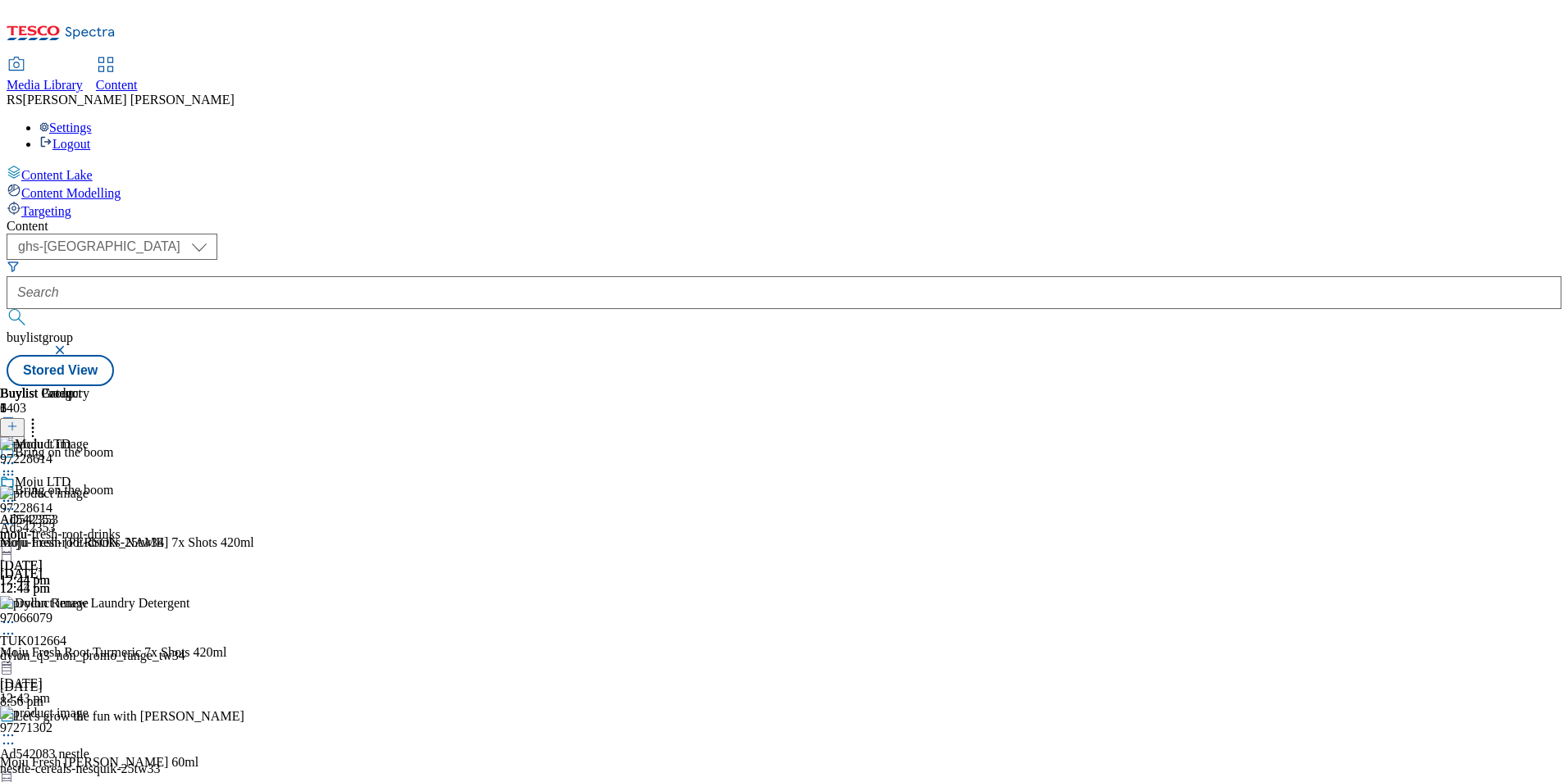
click at [121, 475] on div "Moju LTD AD542353 moju-fresh-root-drinks 1 Oct 2025 12:44 pm" at bounding box center [60, 531] width 121 height 113
click at [17, 493] on icon at bounding box center [8, 500] width 17 height 17
click at [112, 601] on li "Preview" at bounding box center [72, 610] width 79 height 19
click at [17, 493] on icon at bounding box center [8, 500] width 17 height 17
click at [89, 605] on span "Preview" at bounding box center [71, 612] width 39 height 12
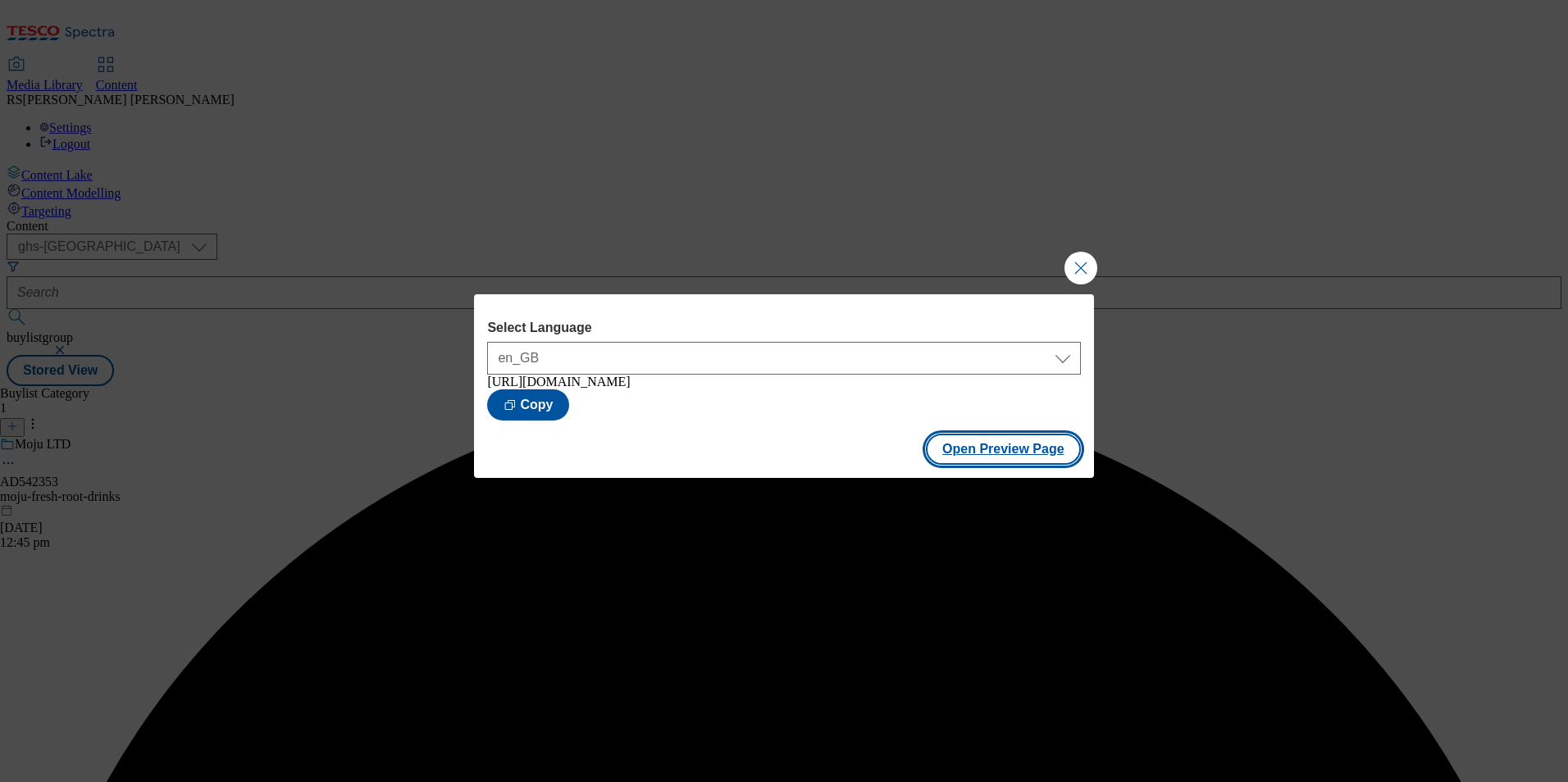
click at [998, 454] on button "Open Preview Page" at bounding box center [1003, 449] width 155 height 31
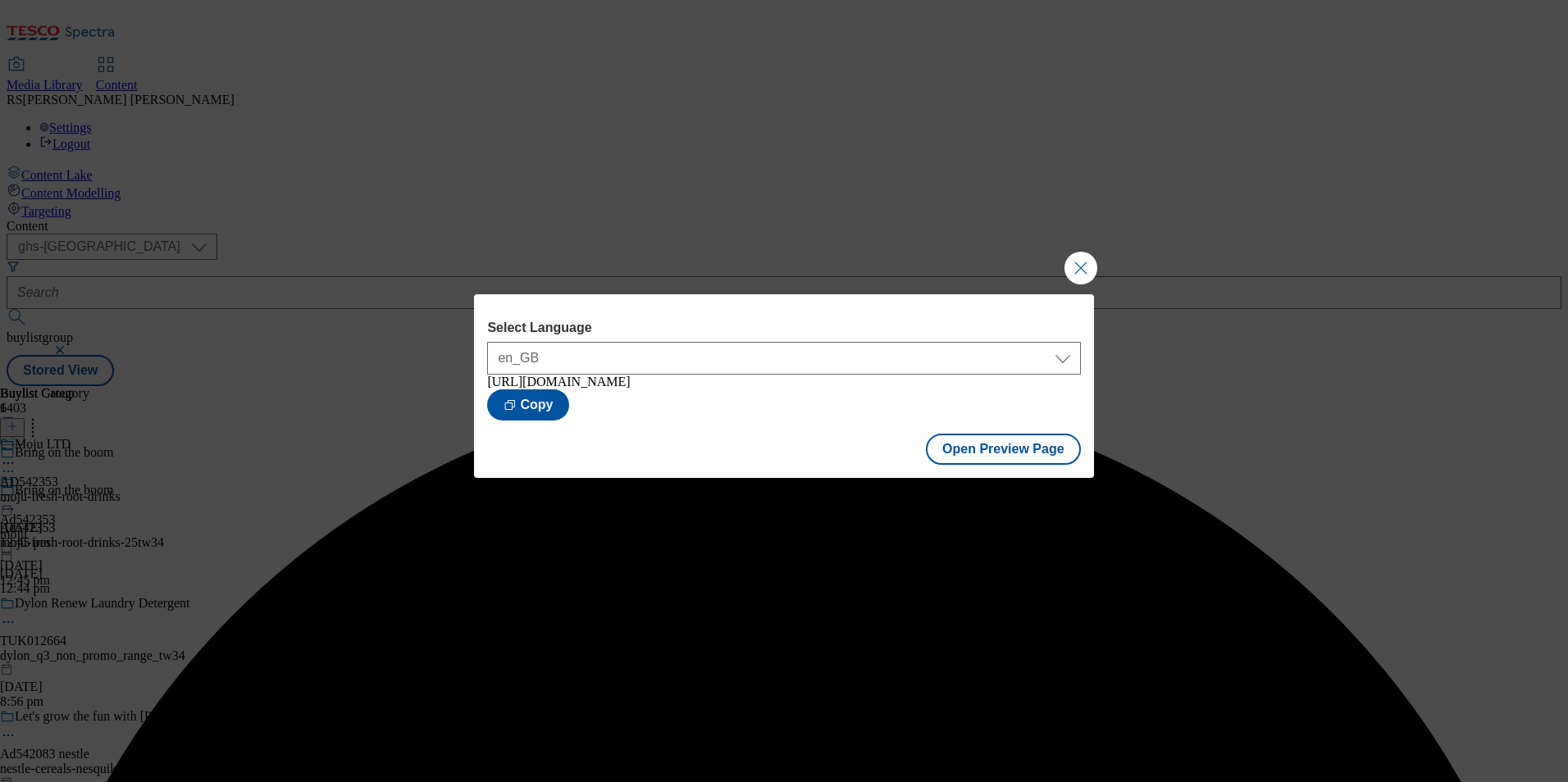
click at [1288, 378] on div "Select Language en_GB en_GB https://www.tesco.com/groceries/en-GB/buylists/moju…" at bounding box center [784, 391] width 1568 height 782
click at [1092, 252] on button "Close Modal" at bounding box center [1080, 267] width 33 height 33
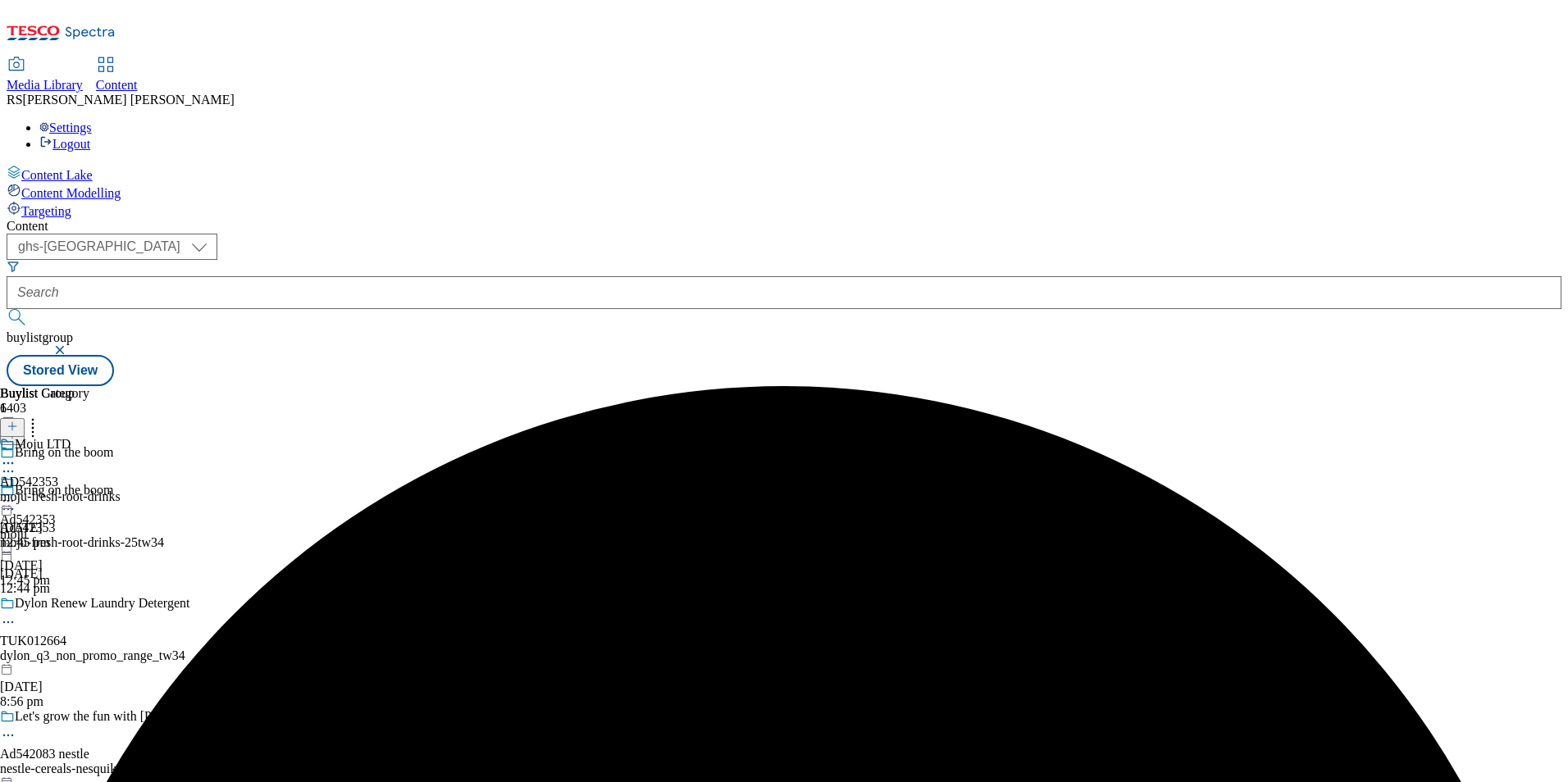
click at [10, 500] on circle at bounding box center [8, 501] width 3 height 3
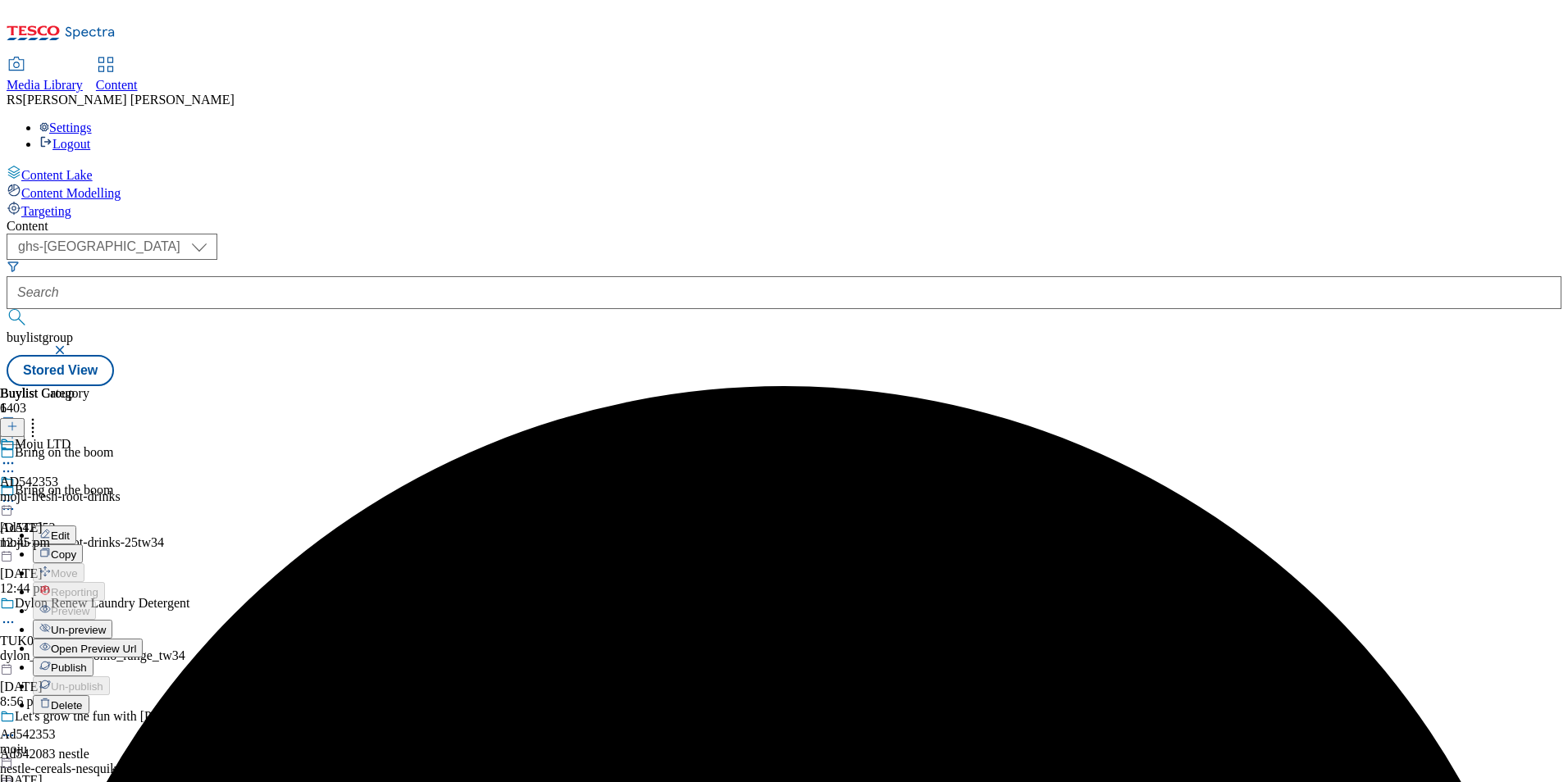
click at [86, 662] on span "Publish" at bounding box center [69, 668] width 36 height 12
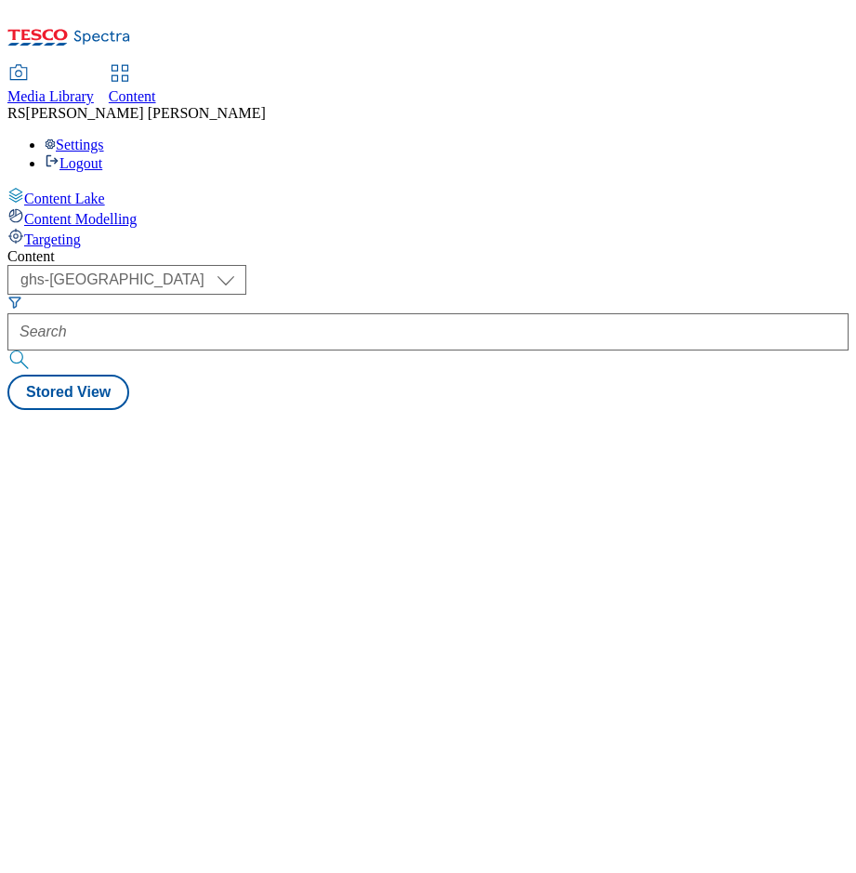
select select "ghs-[GEOGRAPHIC_DATA]"
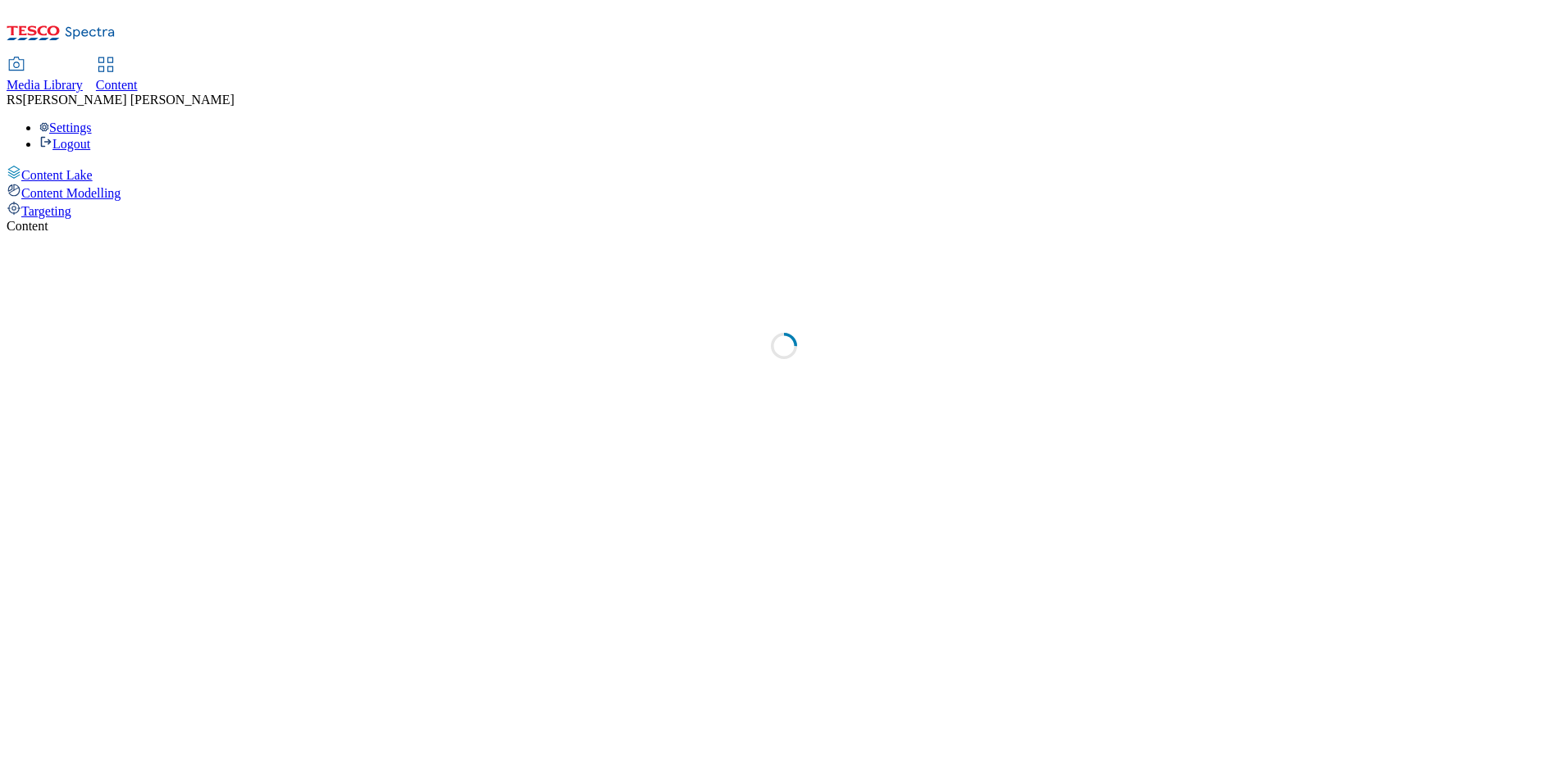
select select "ghs-[GEOGRAPHIC_DATA]"
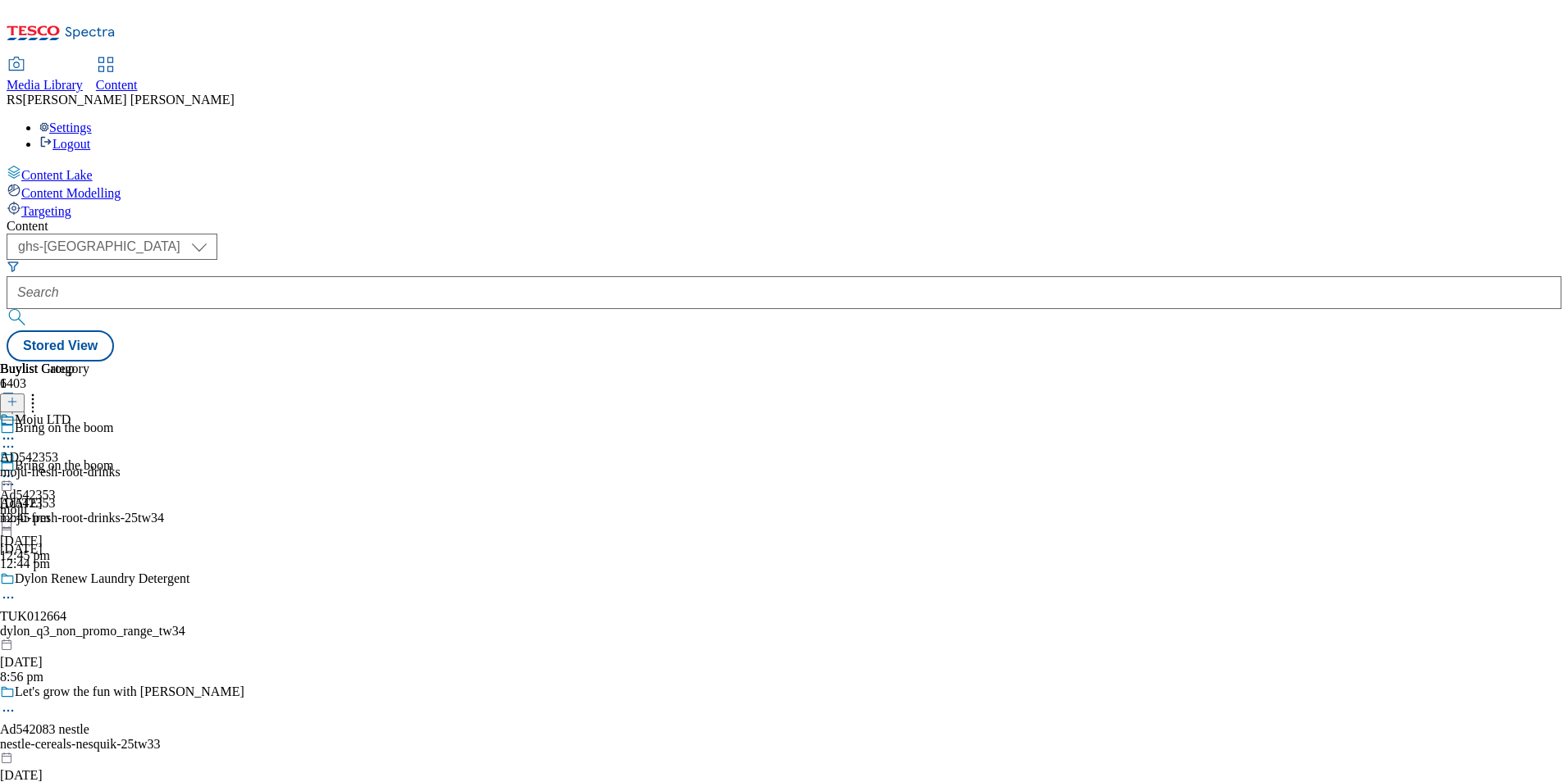
click at [18, 404] on icon at bounding box center [11, 410] width 11 height 11
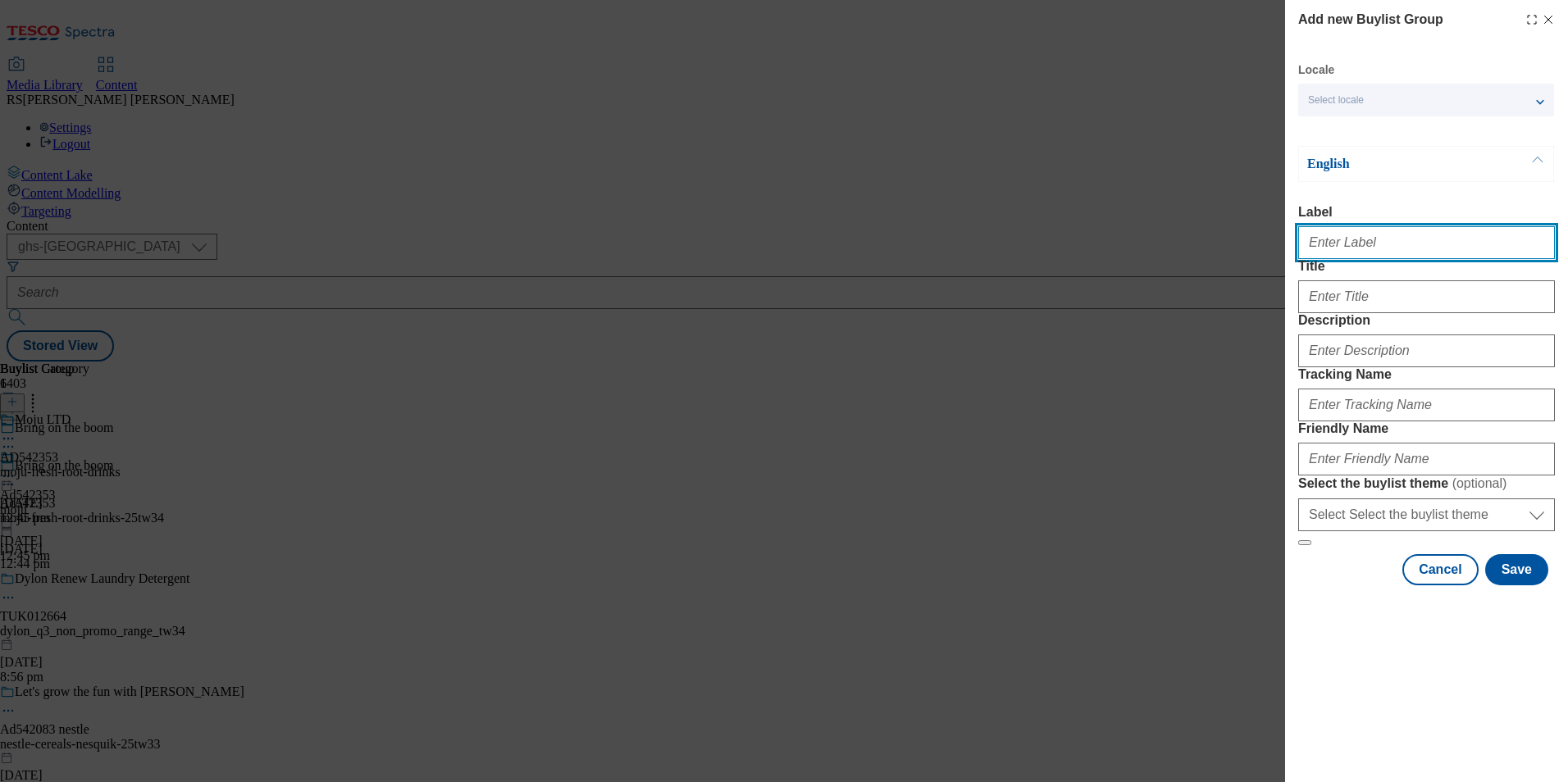
click at [1384, 249] on input "Label" at bounding box center [1426, 242] width 257 height 33
paste input "542348"
type input "Ad542348"
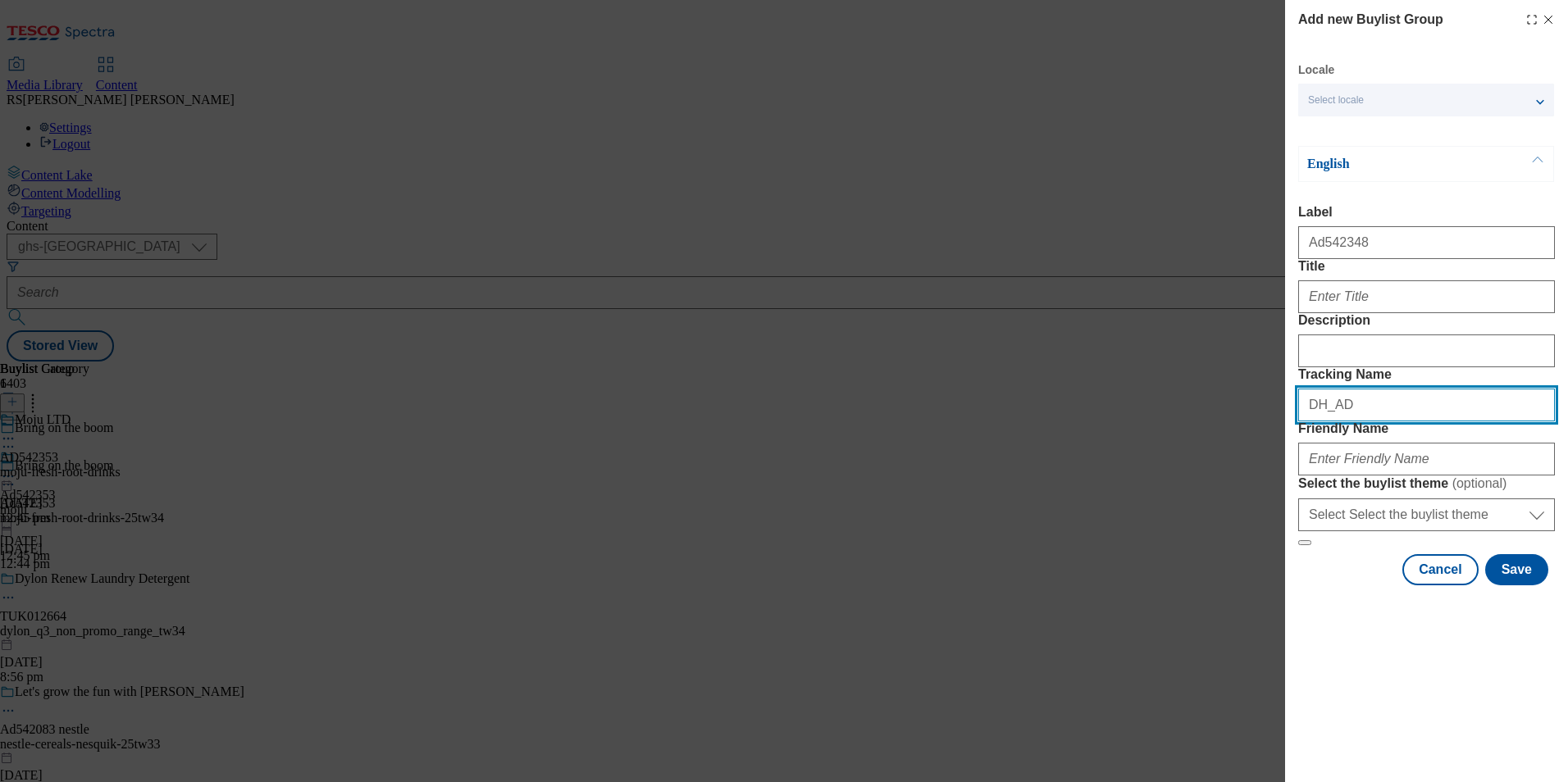
paste input "542348"
type input "DH_AD542348"
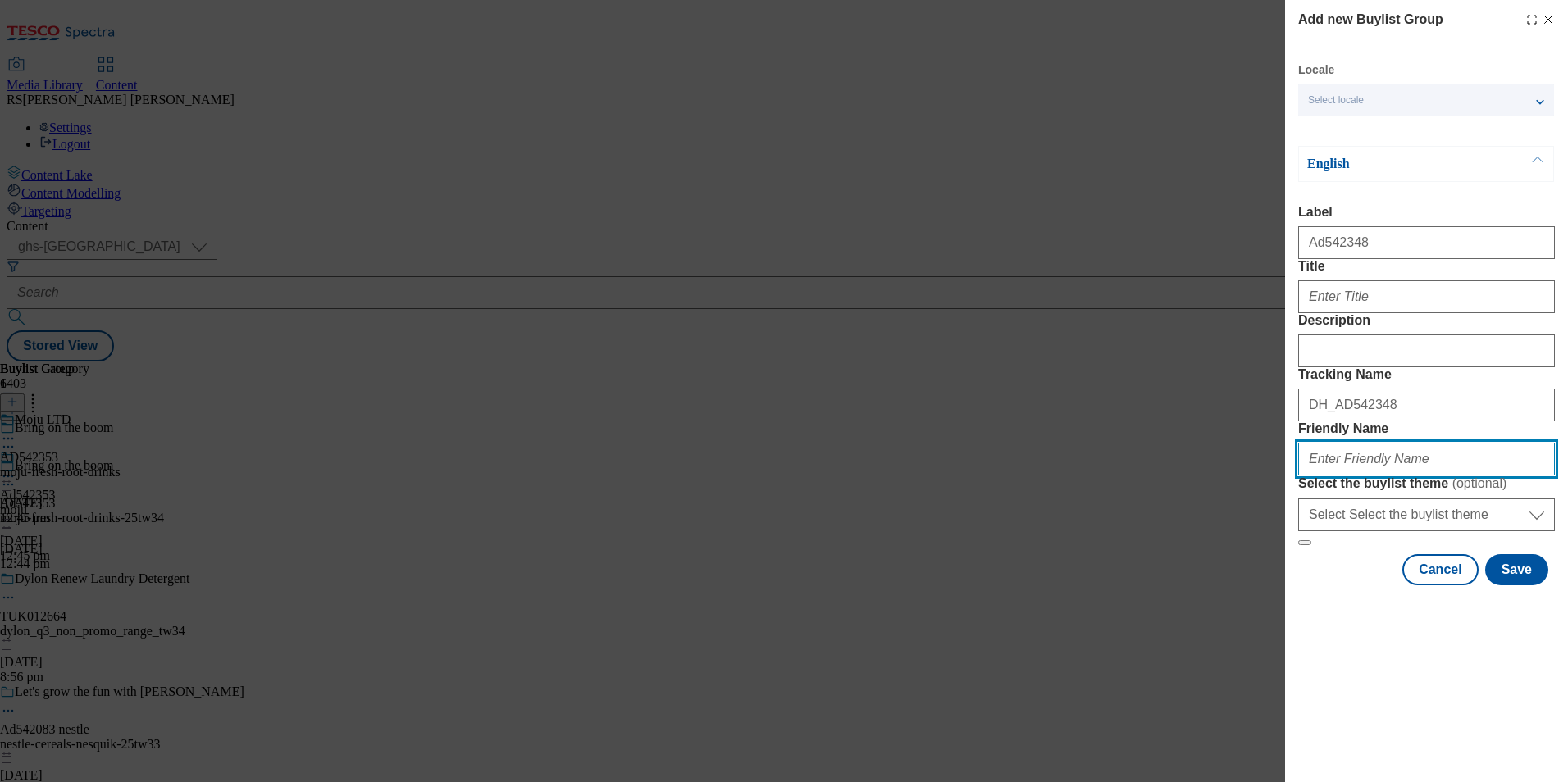
paste input "maldon-sea-salt-flakes-25tw37"
type input "maldon-sea-salt-flakes-25tw37"
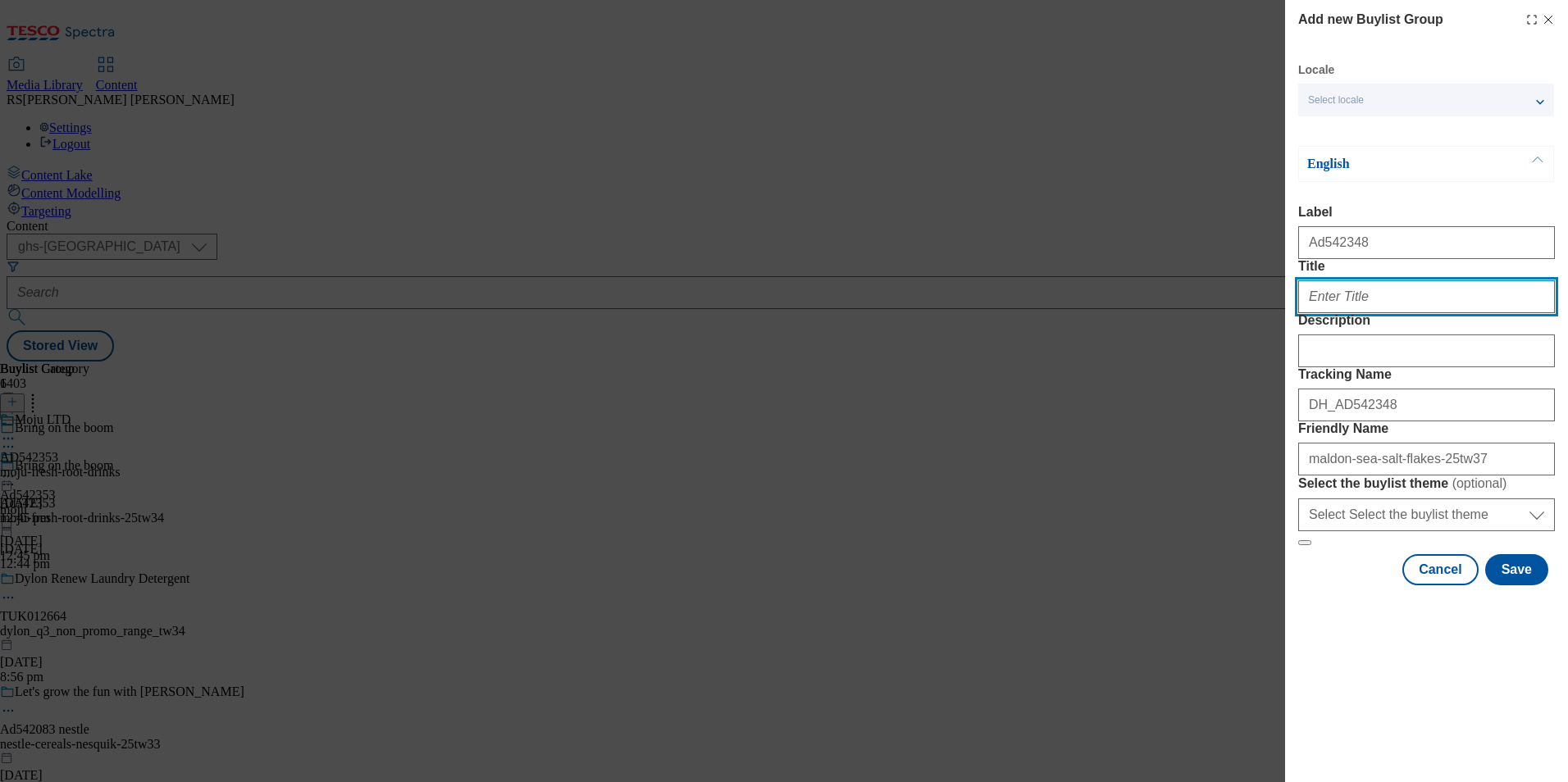
click at [1368, 313] on input "Title" at bounding box center [1426, 297] width 257 height 33
paste input "Season’s Eatings"
click at [1353, 313] on input "Season’s Eatings" at bounding box center [1426, 297] width 257 height 33
type input "Season’s eatings"
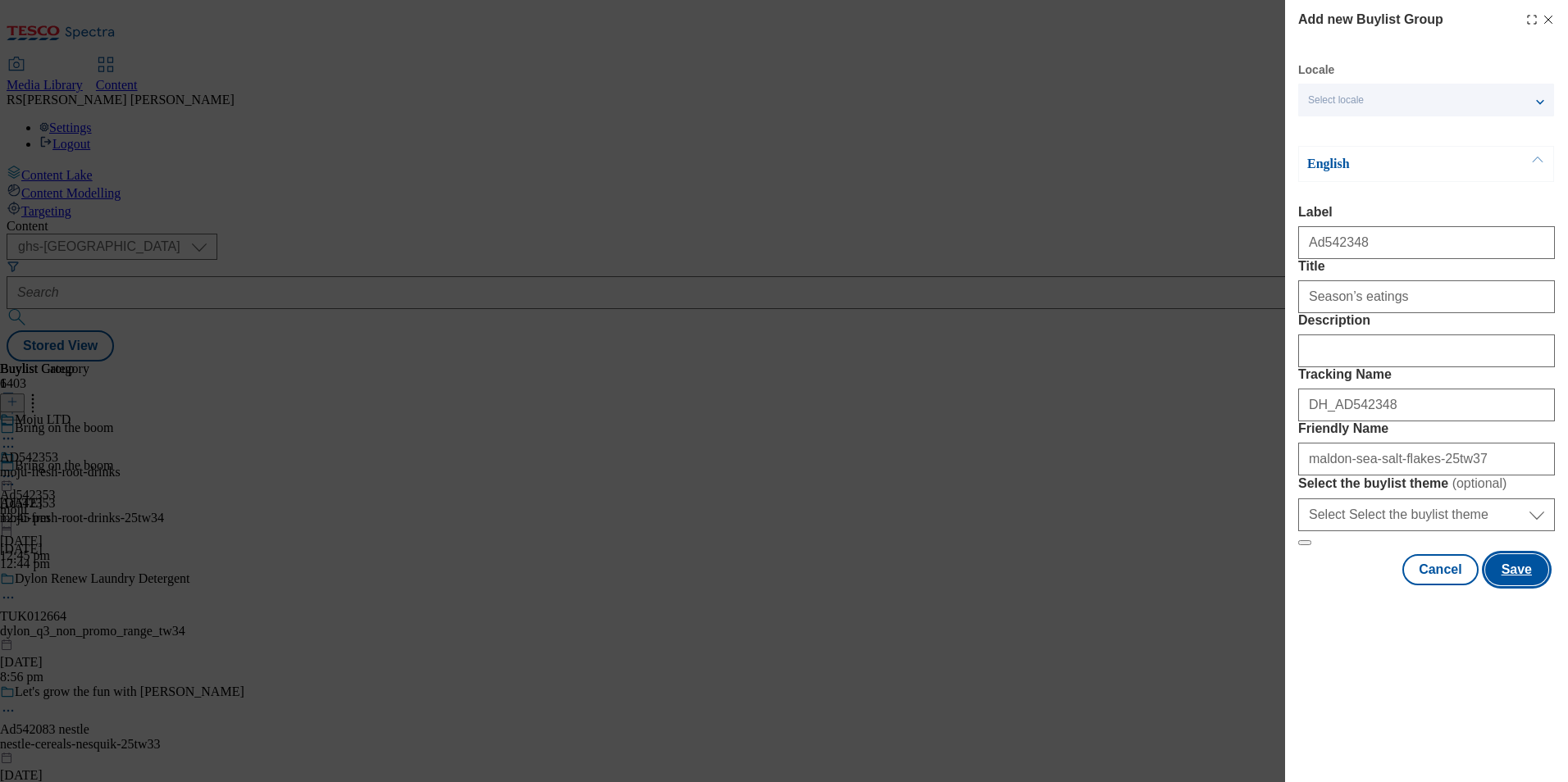
click at [1524, 585] on button "Save" at bounding box center [1517, 569] width 64 height 31
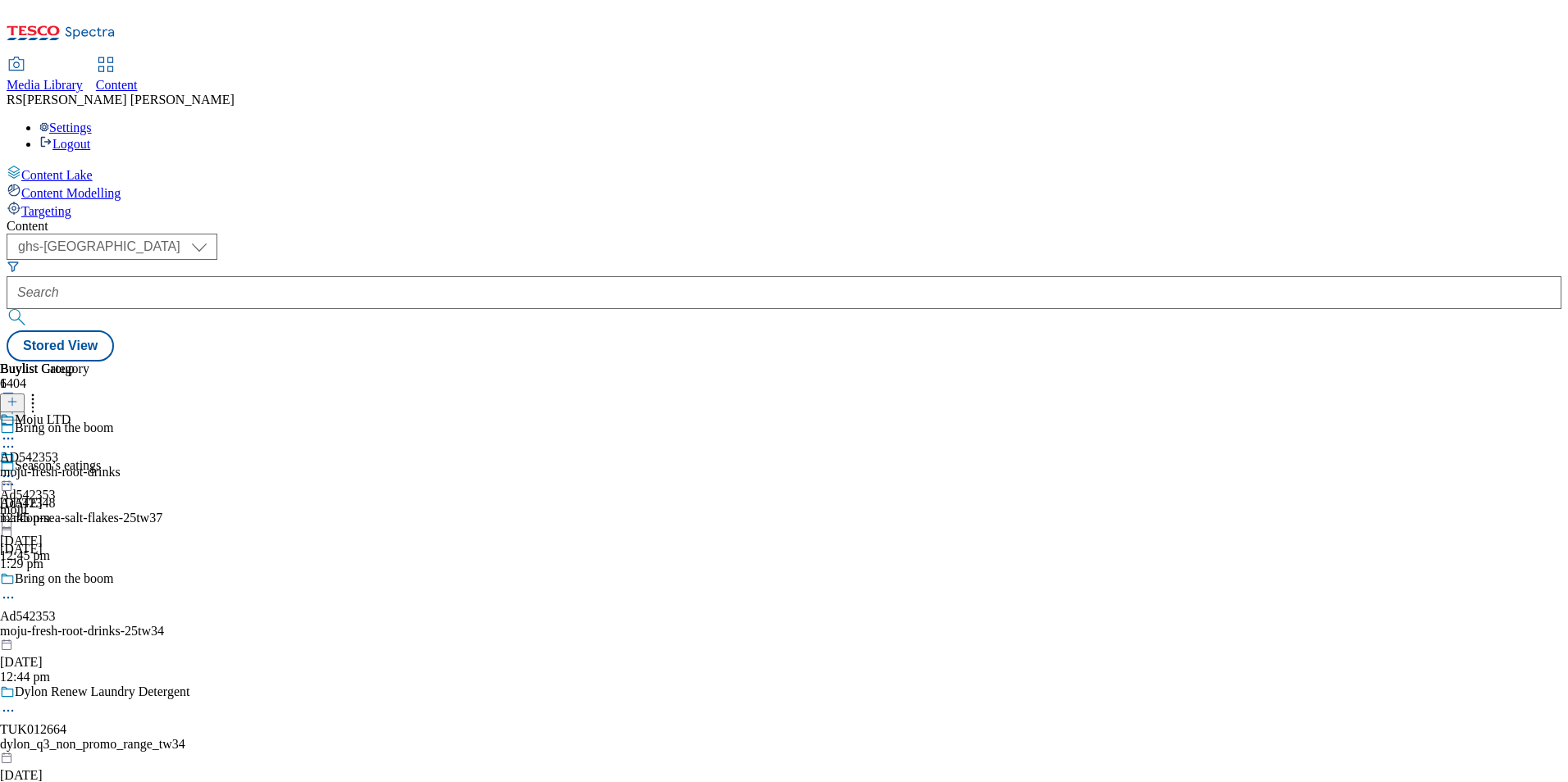
click at [244, 511] on div "maldon-sea-salt-flakes-25tw37" at bounding box center [122, 518] width 244 height 15
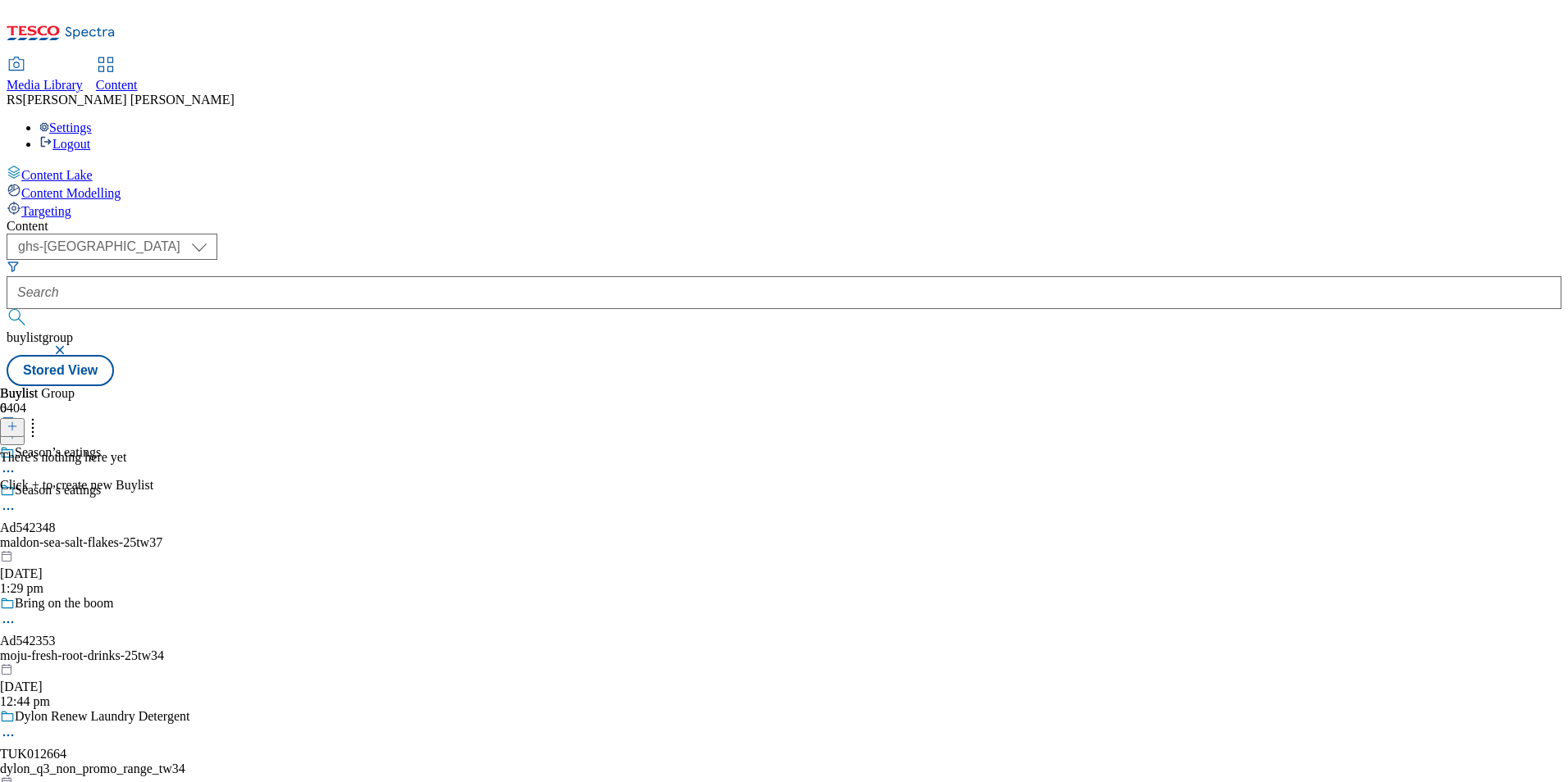
click at [18, 421] on icon at bounding box center [11, 426] width 11 height 11
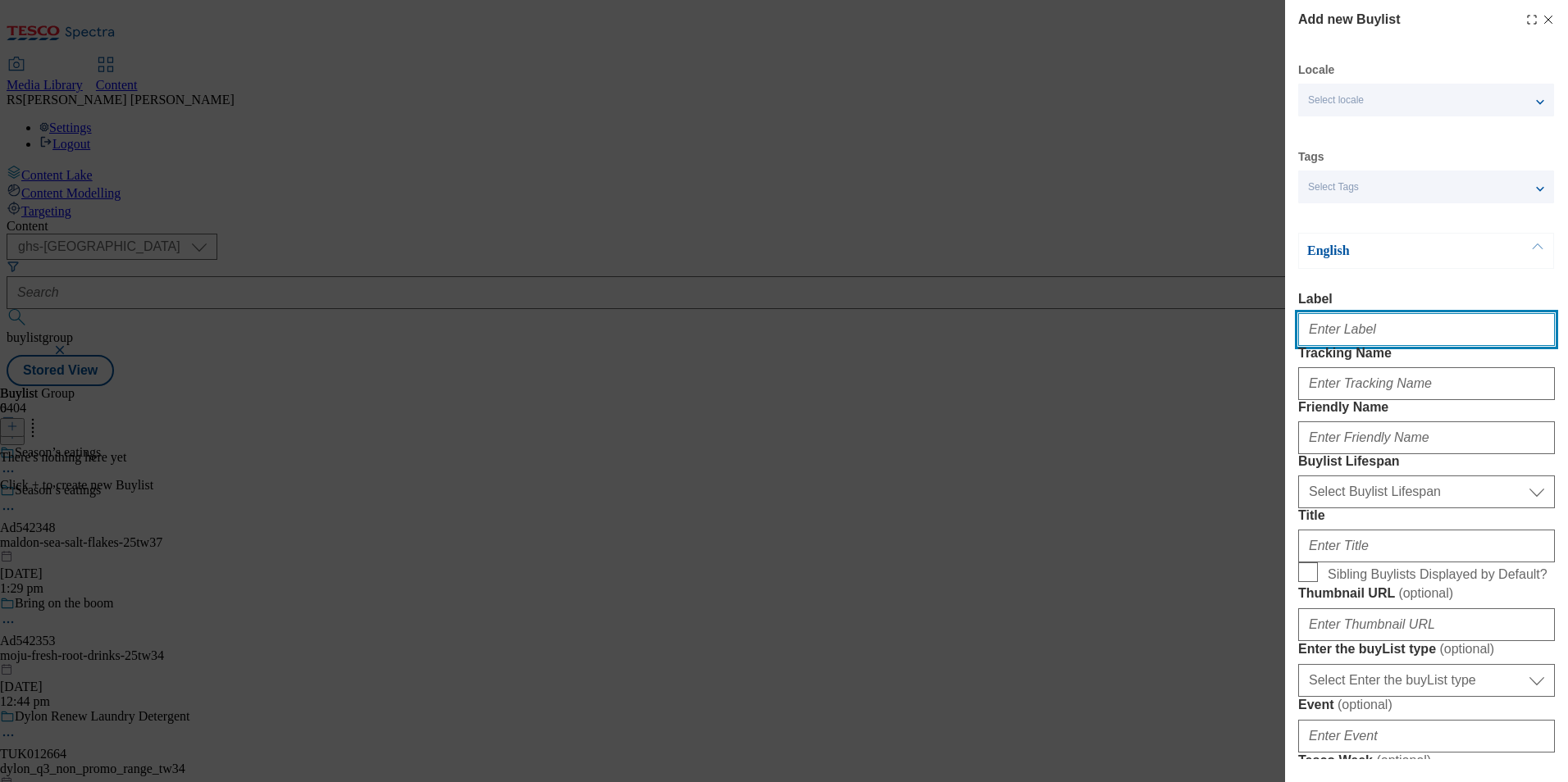
click at [1388, 339] on input "Label" at bounding box center [1426, 329] width 257 height 33
paste input "542348"
type input "Ad542348"
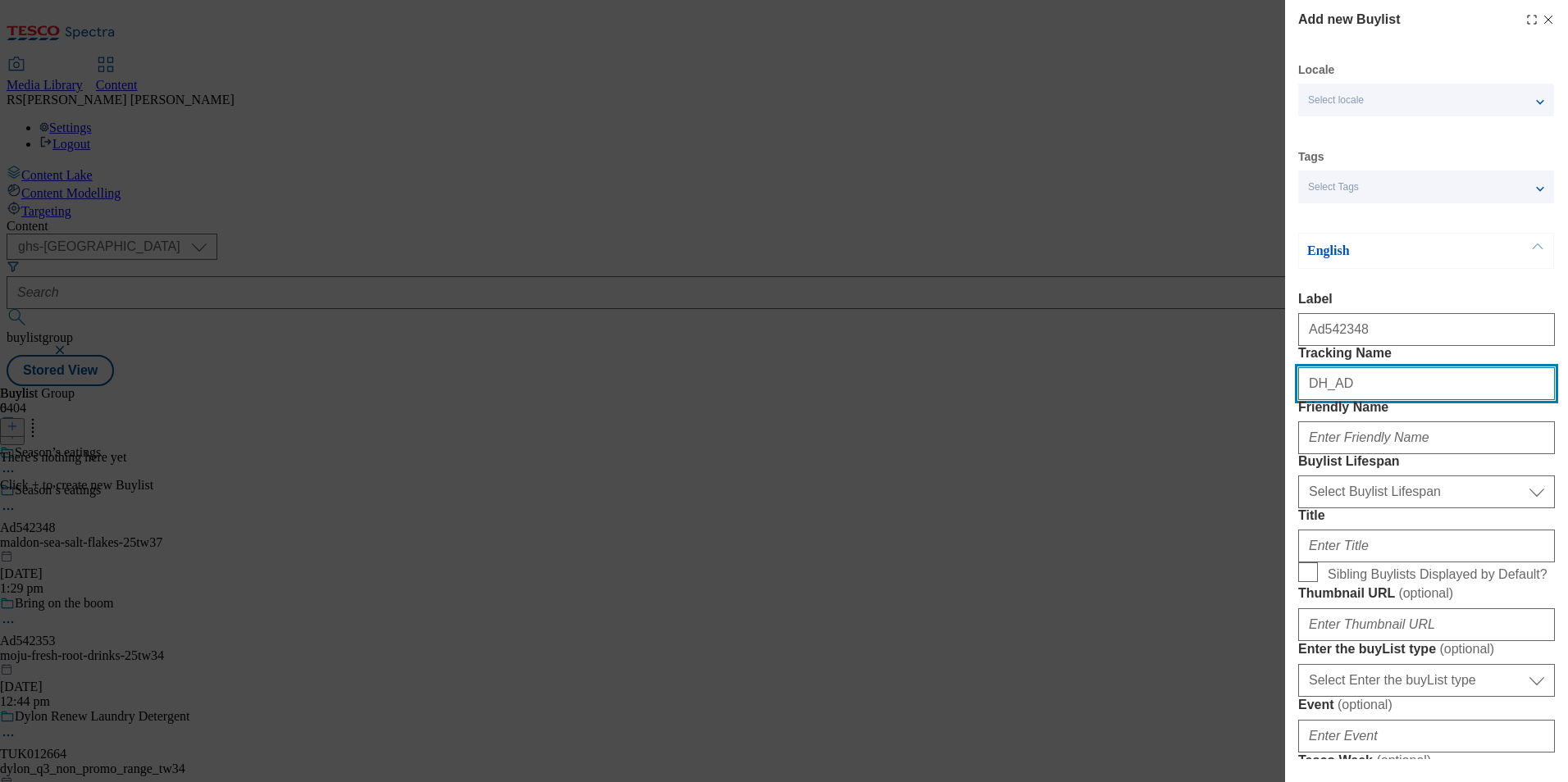
paste input "542348"
type input "DH_AD542348"
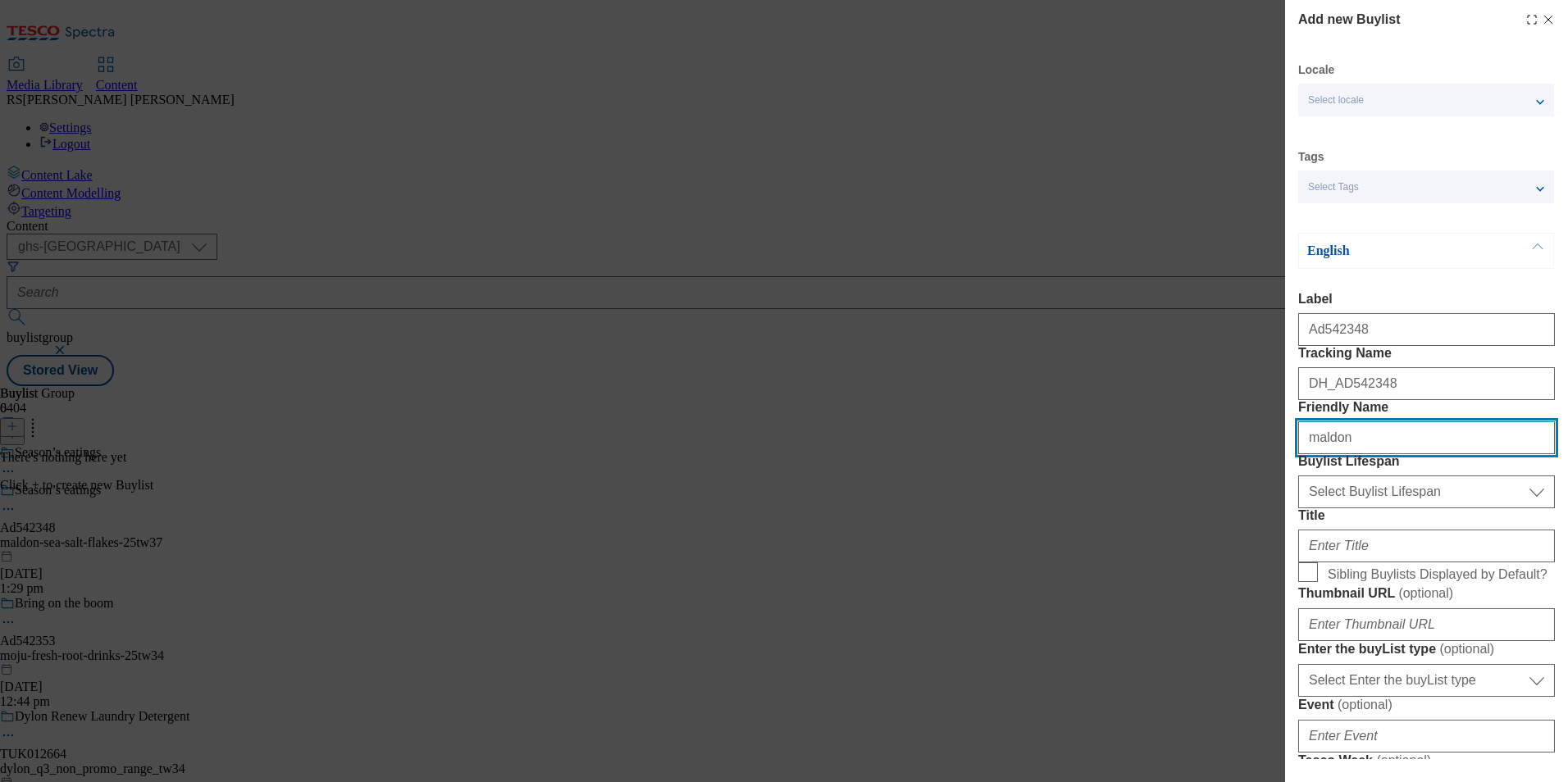
type input "maldon"
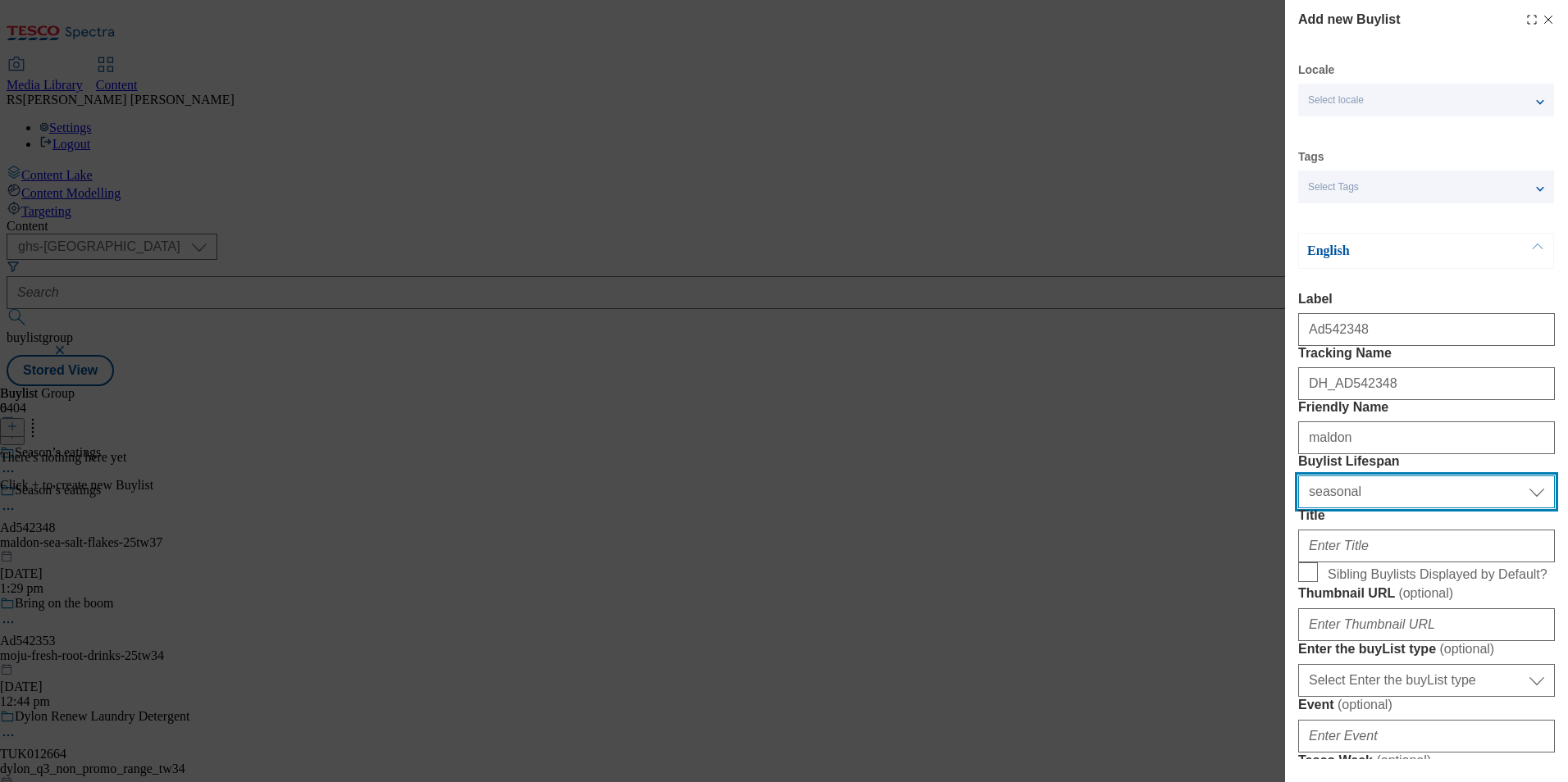
select select "tactical"
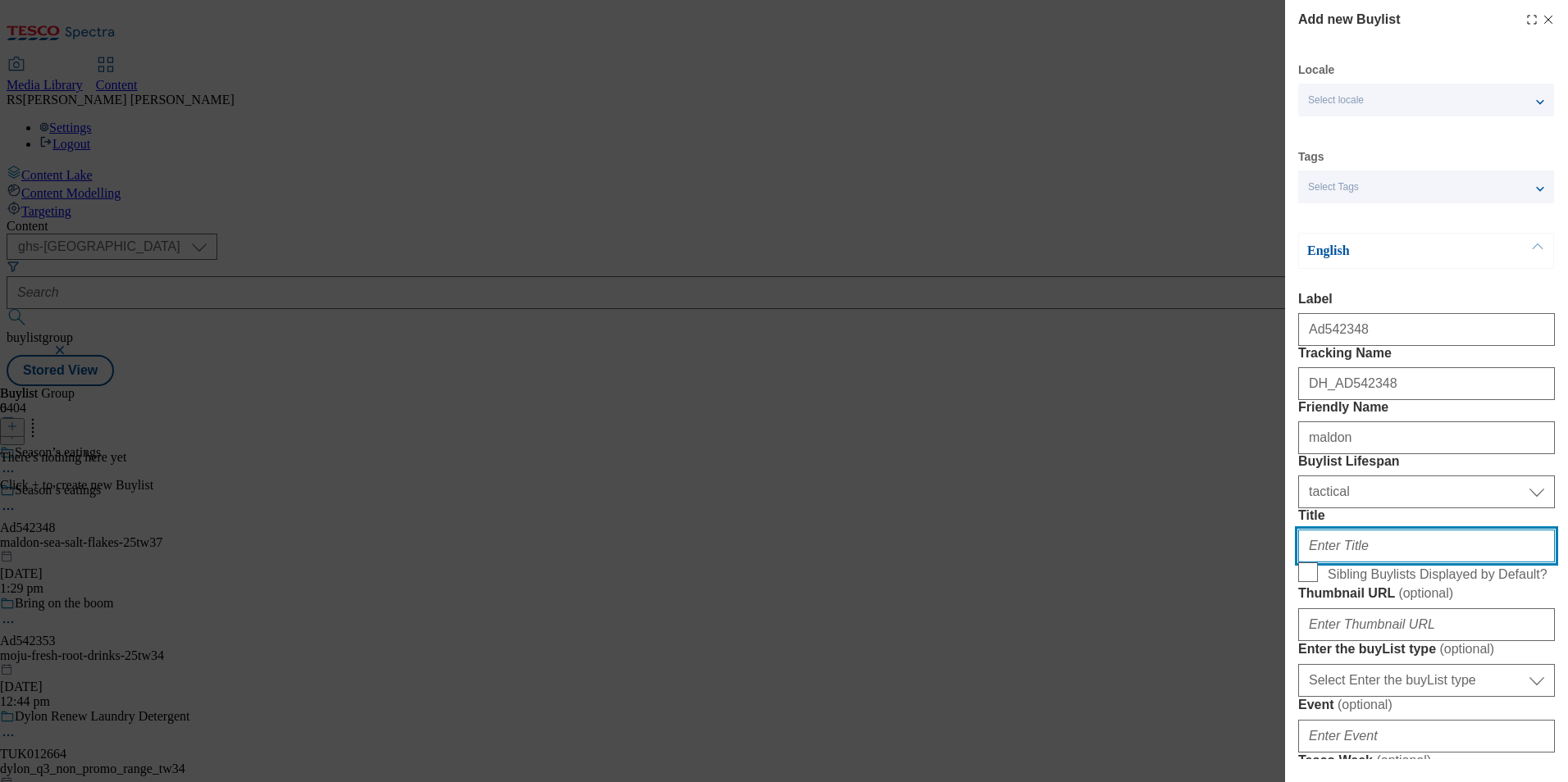
paste input "with love from Maldon"
click at [1375, 562] on input "with love from Maldon" at bounding box center [1426, 545] width 257 height 33
drag, startPoint x: 1315, startPoint y: 661, endPoint x: 1303, endPoint y: 661, distance: 12.0
click at [1303, 562] on input "with love from Maldon" at bounding box center [1426, 545] width 257 height 33
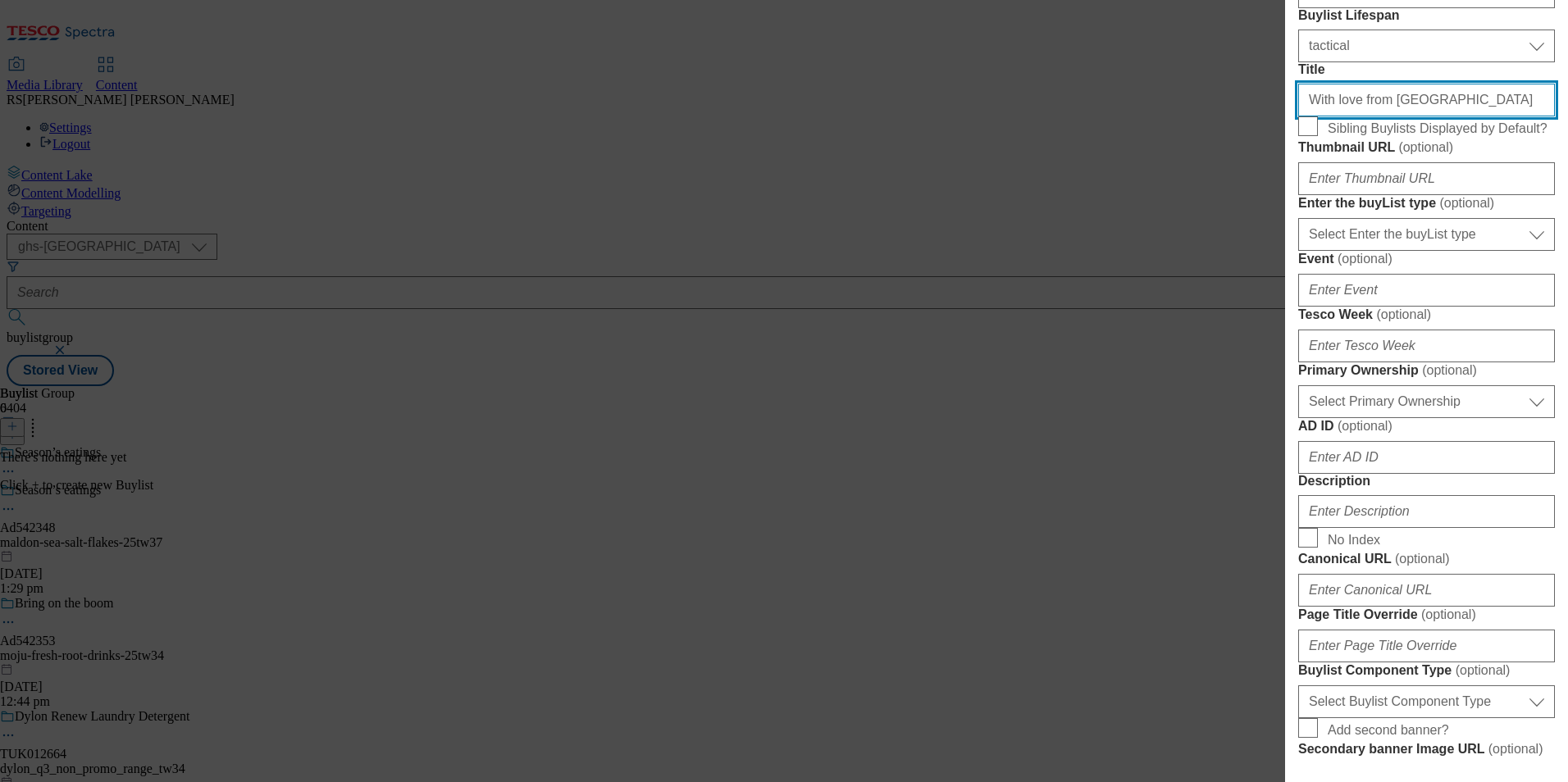
scroll to position [493, 0]
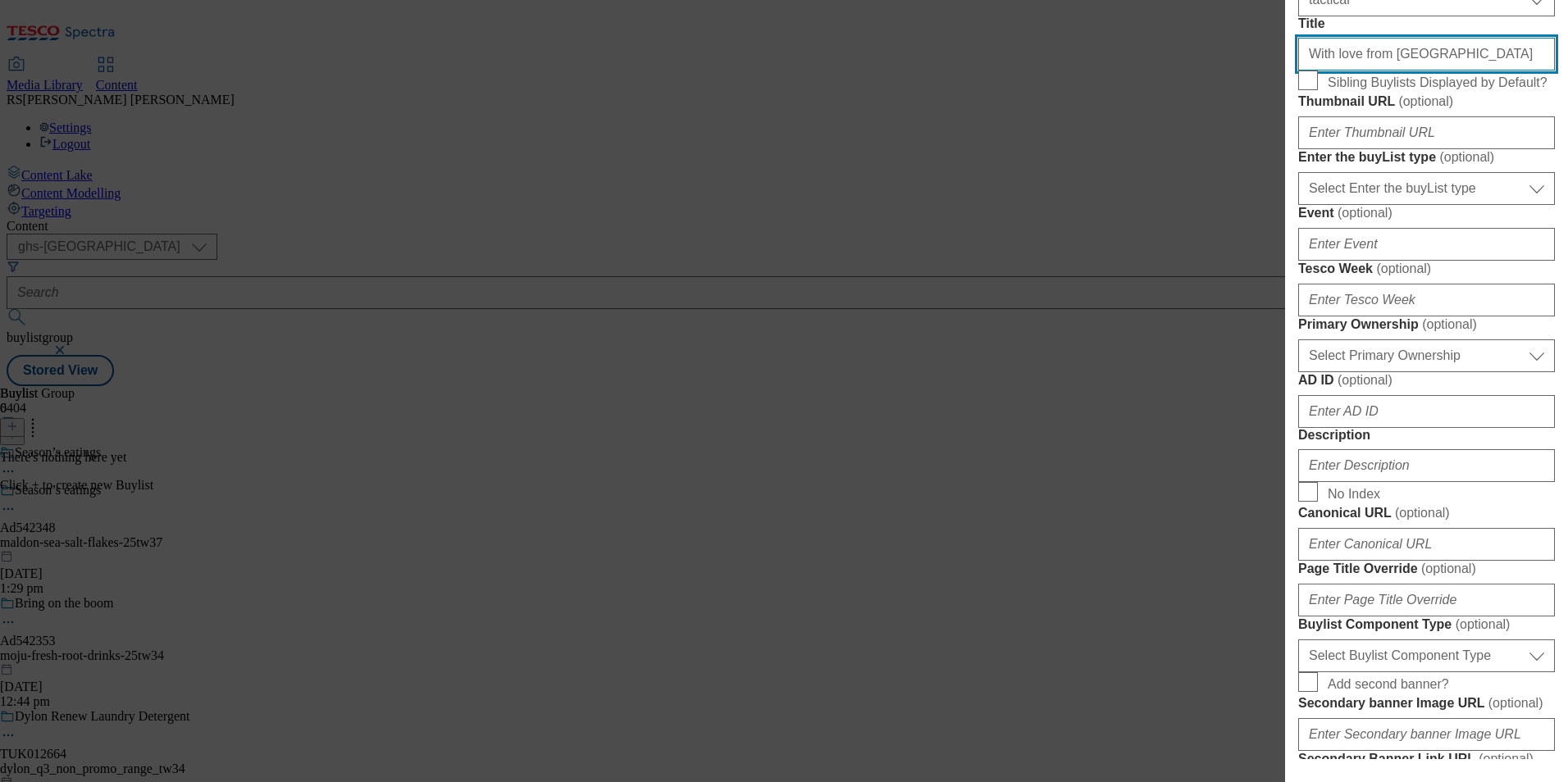
type input "With love from [GEOGRAPHIC_DATA]"
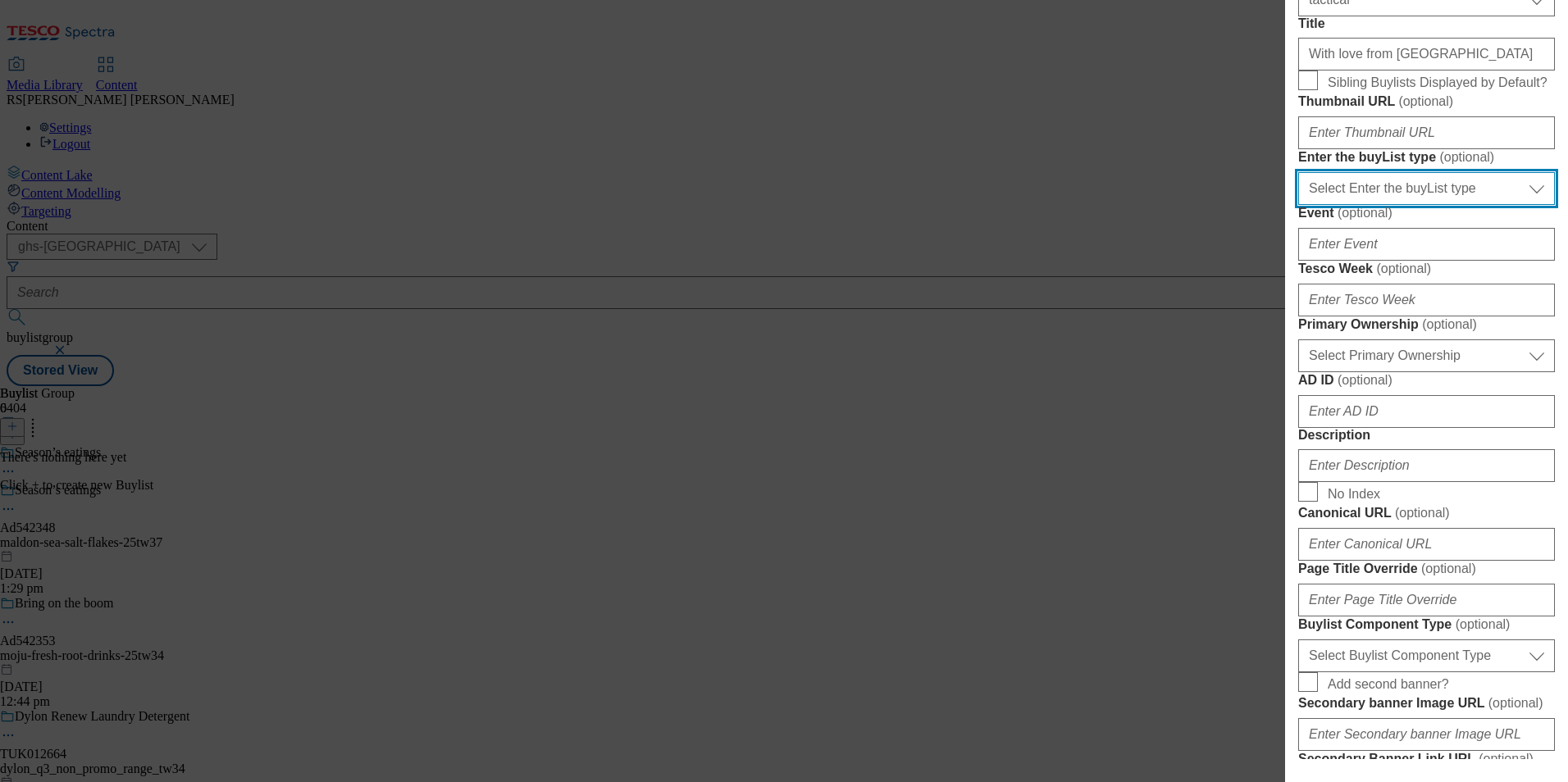
click at [1436, 205] on select "Select Enter the buyList type event supplier funded long term >4 weeks supplier…" at bounding box center [1426, 188] width 257 height 33
select select "supplier funded short term 1-3 weeks"
click at [1298, 205] on select "Select Enter the buyList type event supplier funded long term >4 weeks supplier…" at bounding box center [1426, 188] width 257 height 33
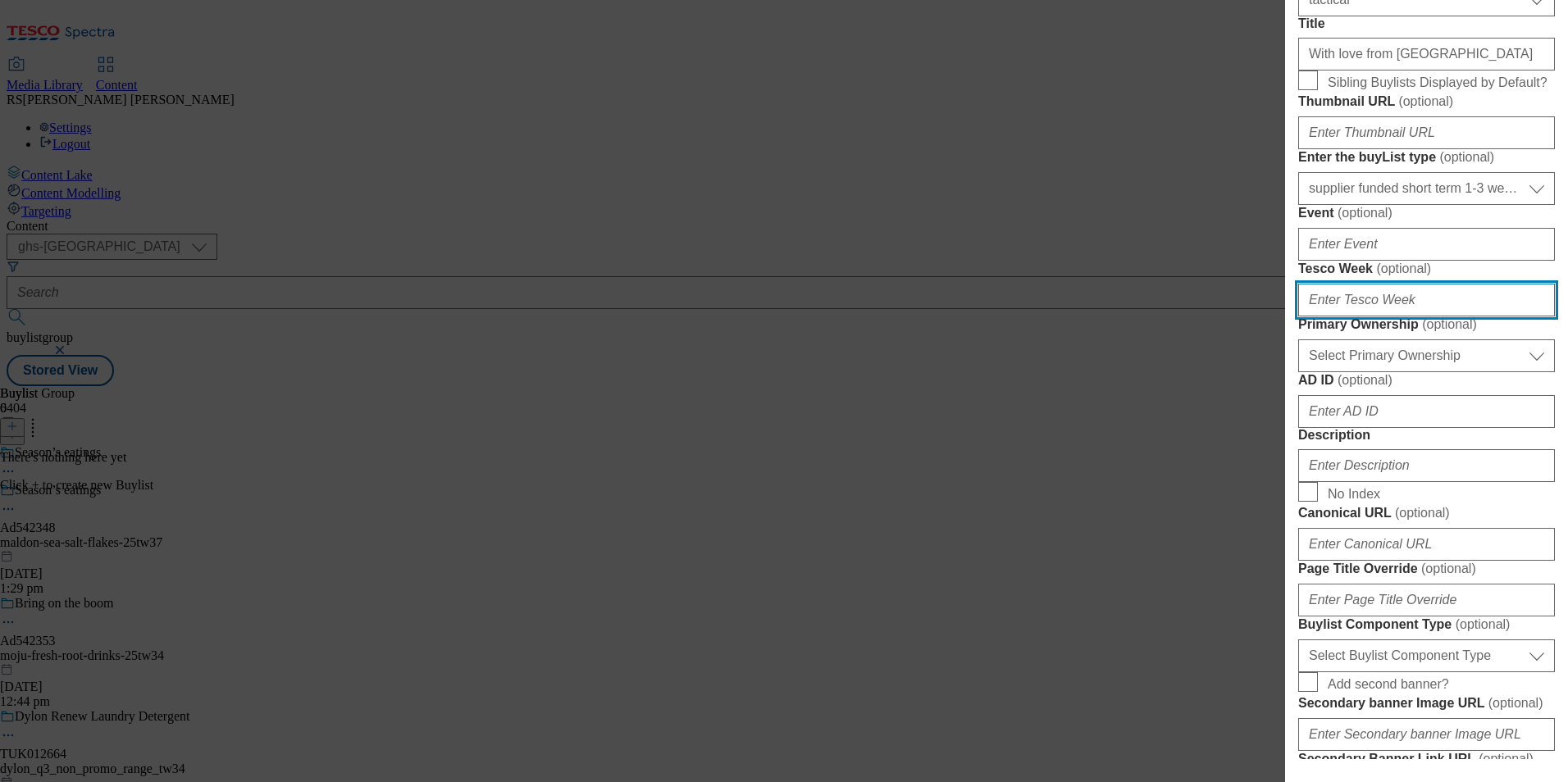
click at [1397, 317] on input "Tesco Week ( optional )" at bounding box center [1426, 300] width 257 height 33
type input "37"
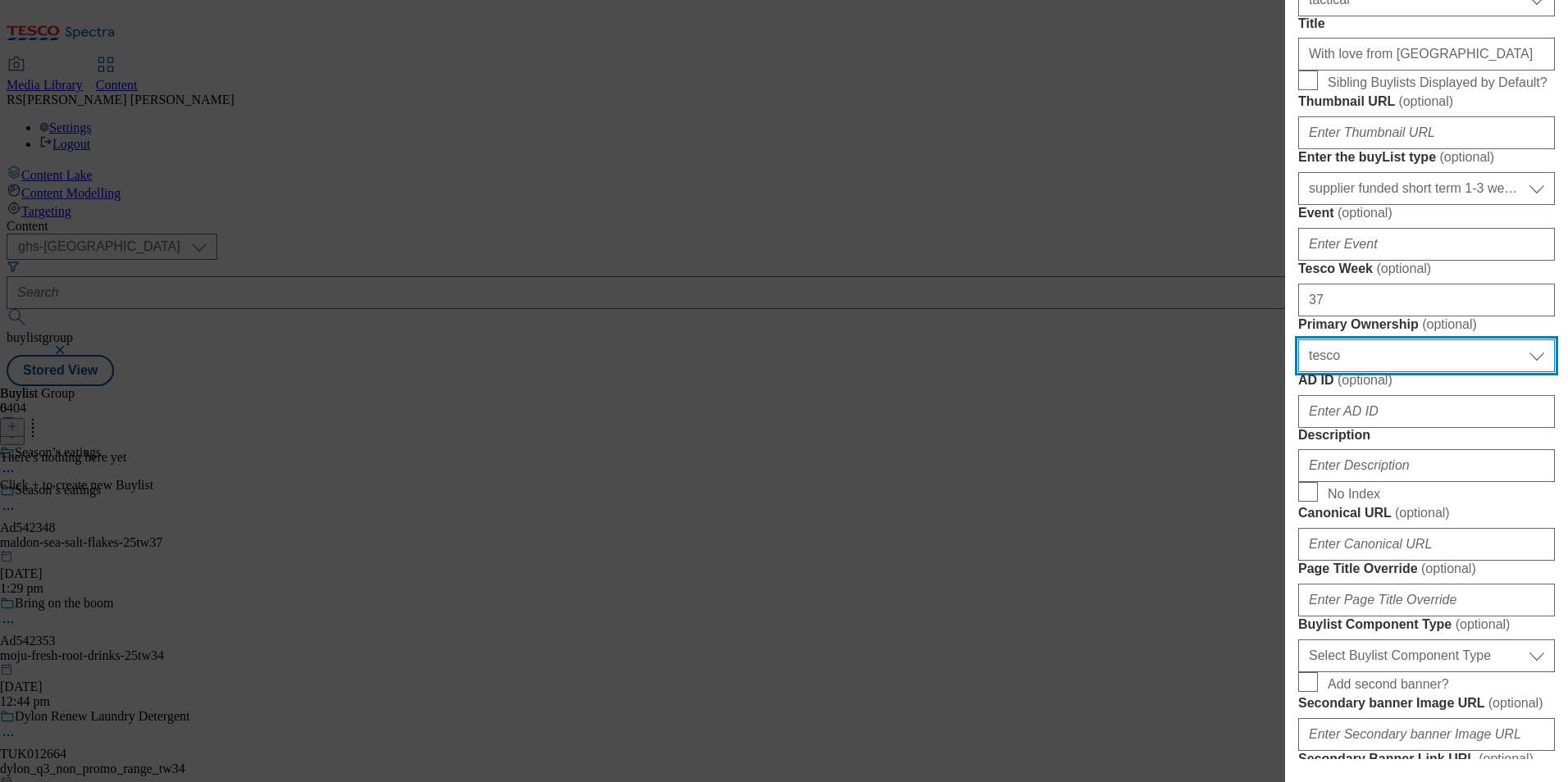
select select "dunnhumby"
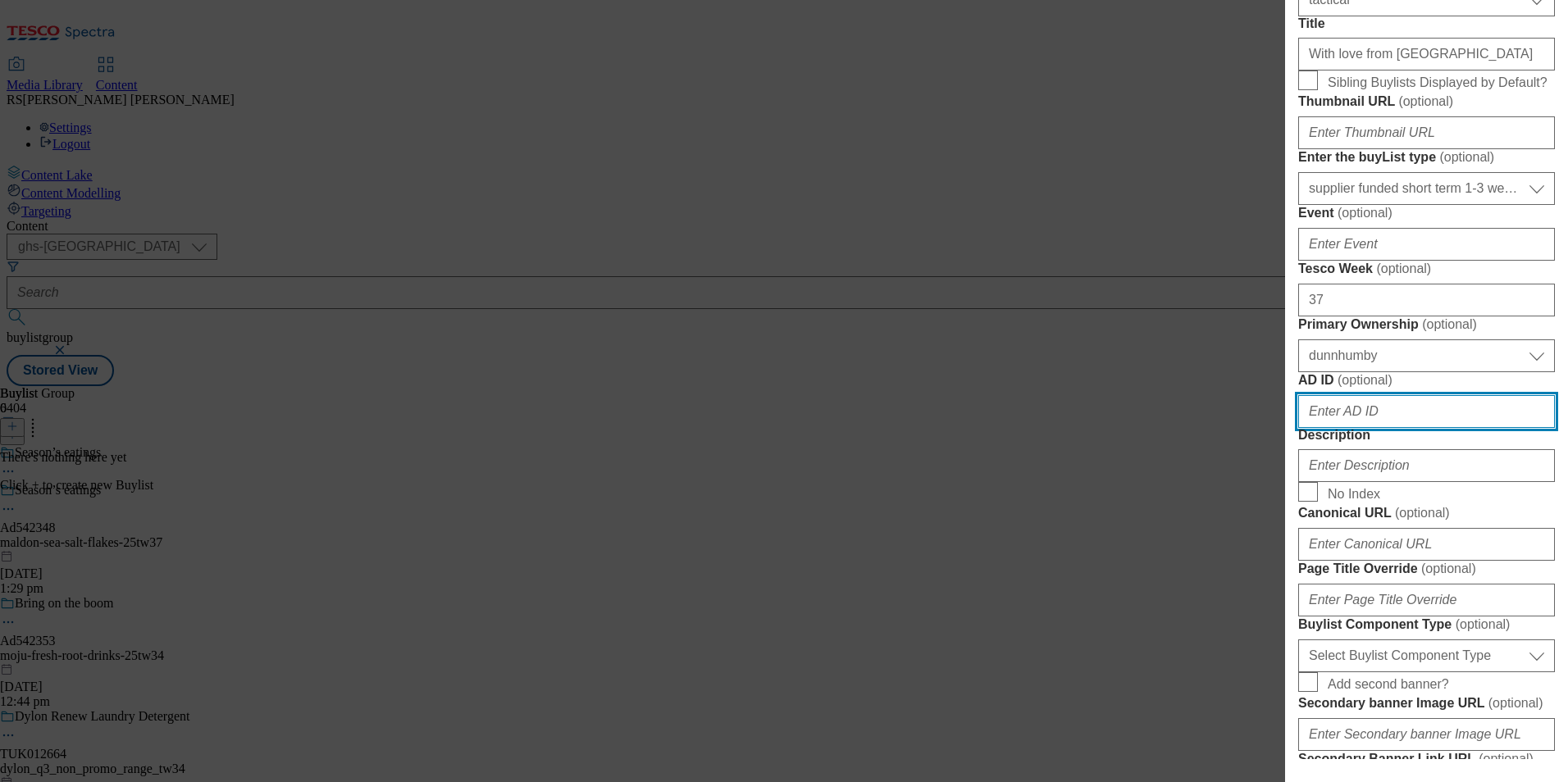
paste input "542348"
type input "542348"
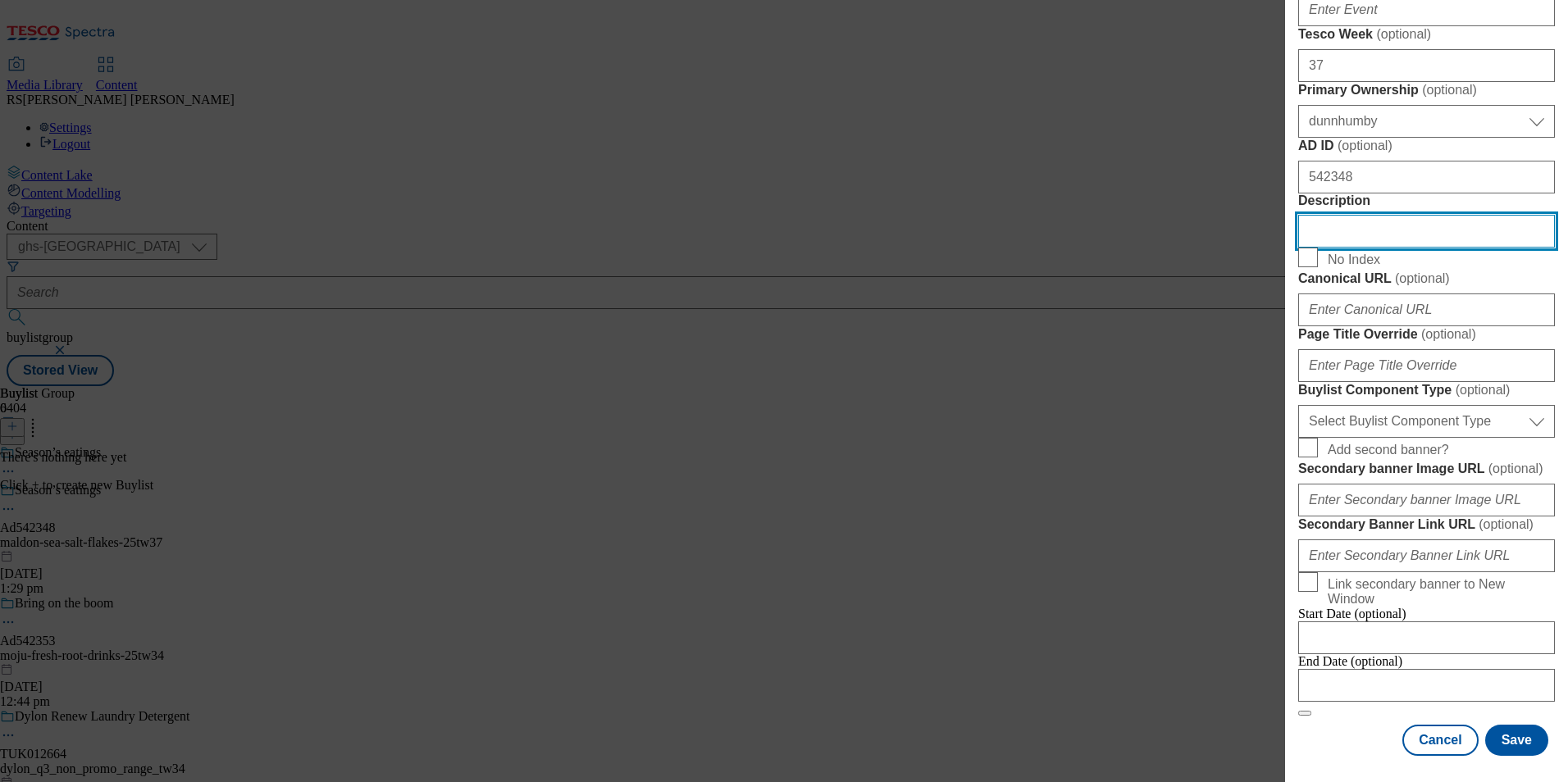
scroll to position [1323, 0]
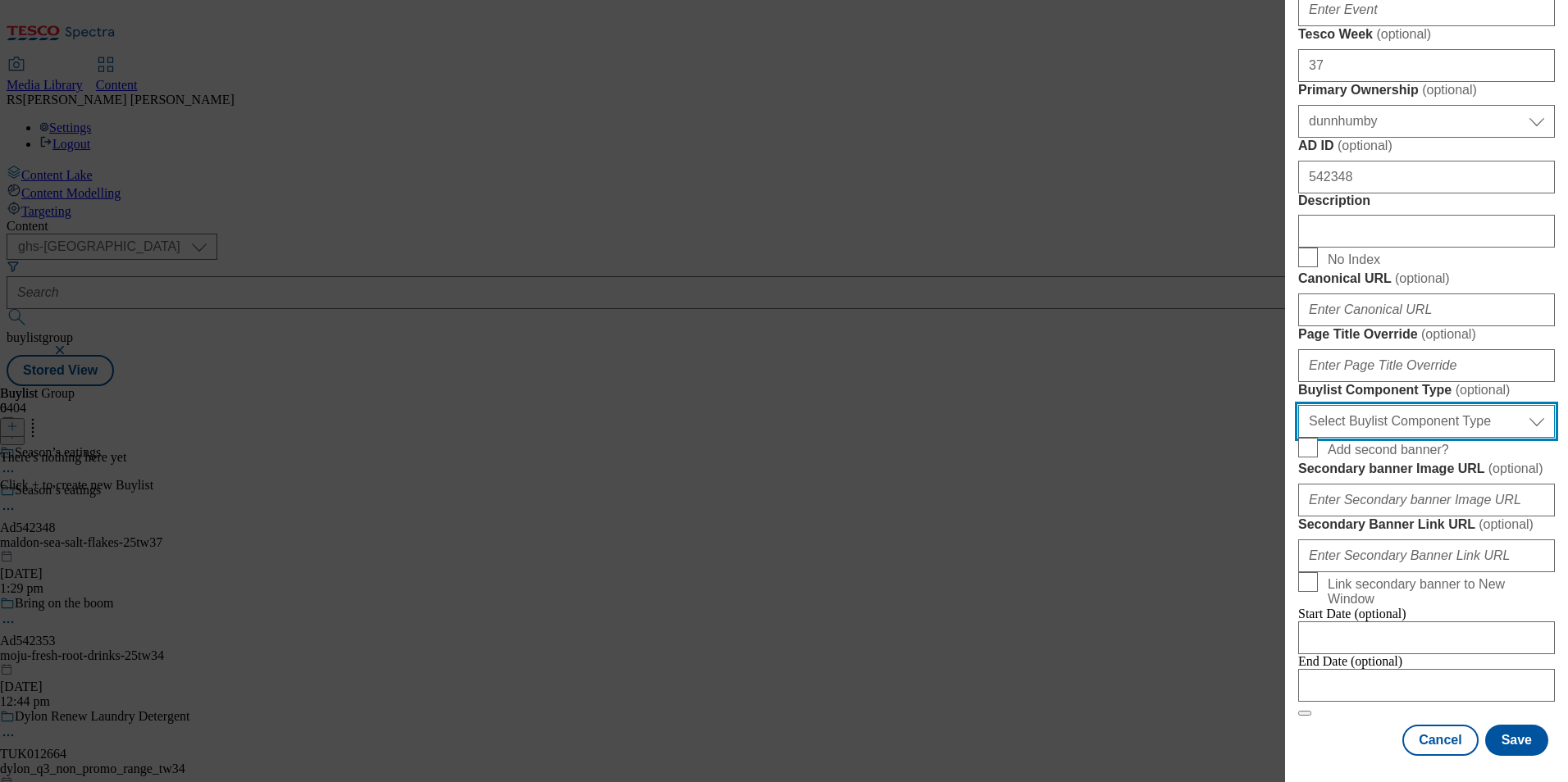
drag, startPoint x: 1459, startPoint y: 252, endPoint x: 1452, endPoint y: 272, distance: 21.2
click at [1459, 405] on select "Select Buylist Component Type Banner Competition Header Meal" at bounding box center [1426, 421] width 257 height 33
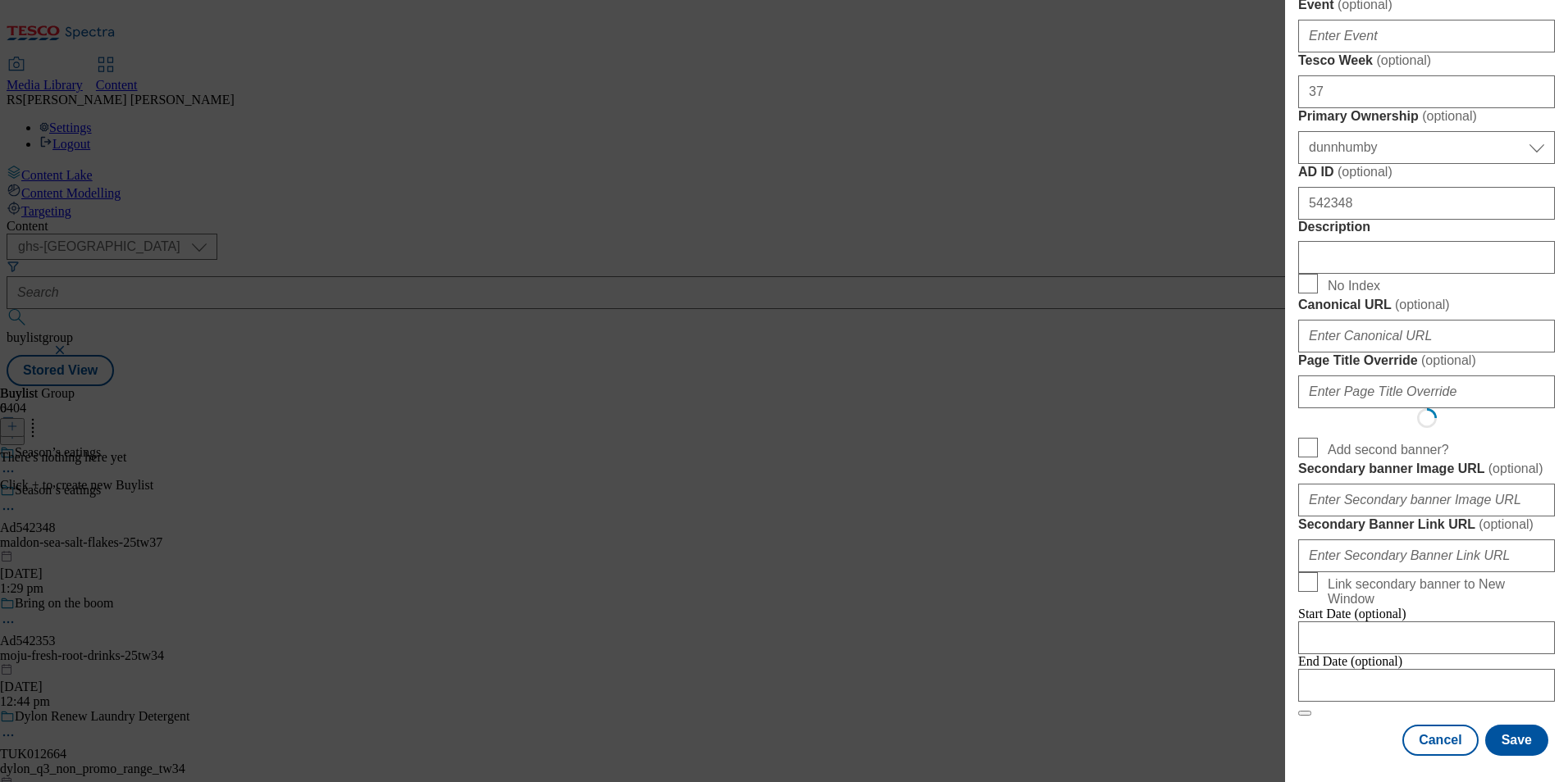
select select "Banner"
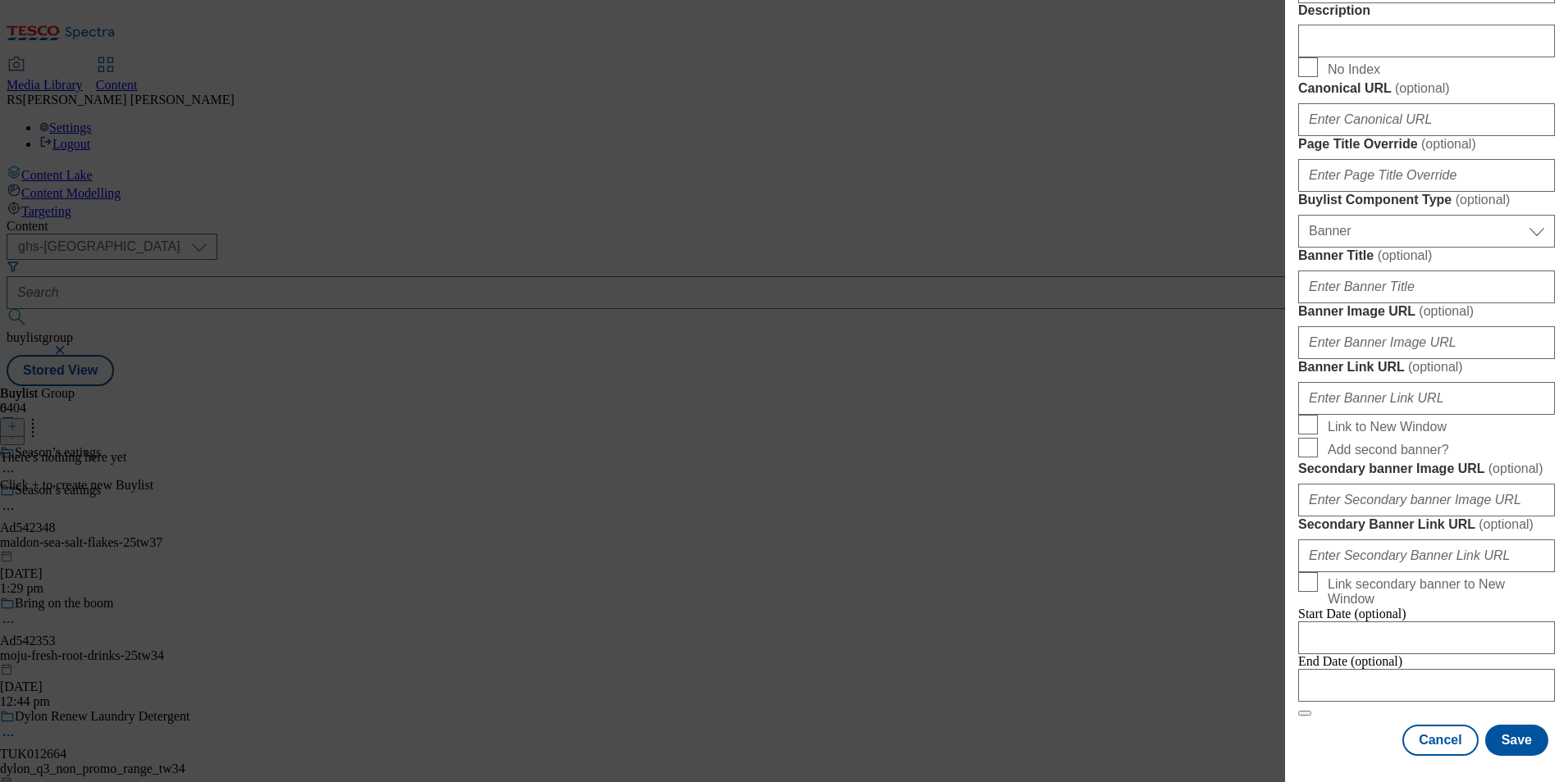
scroll to position [1618, 0]
click at [1340, 702] on div "End Date (optional)" at bounding box center [1426, 679] width 257 height 48
click at [1414, 675] on input "Modal" at bounding box center [1426, 685] width 257 height 33
select select "2025"
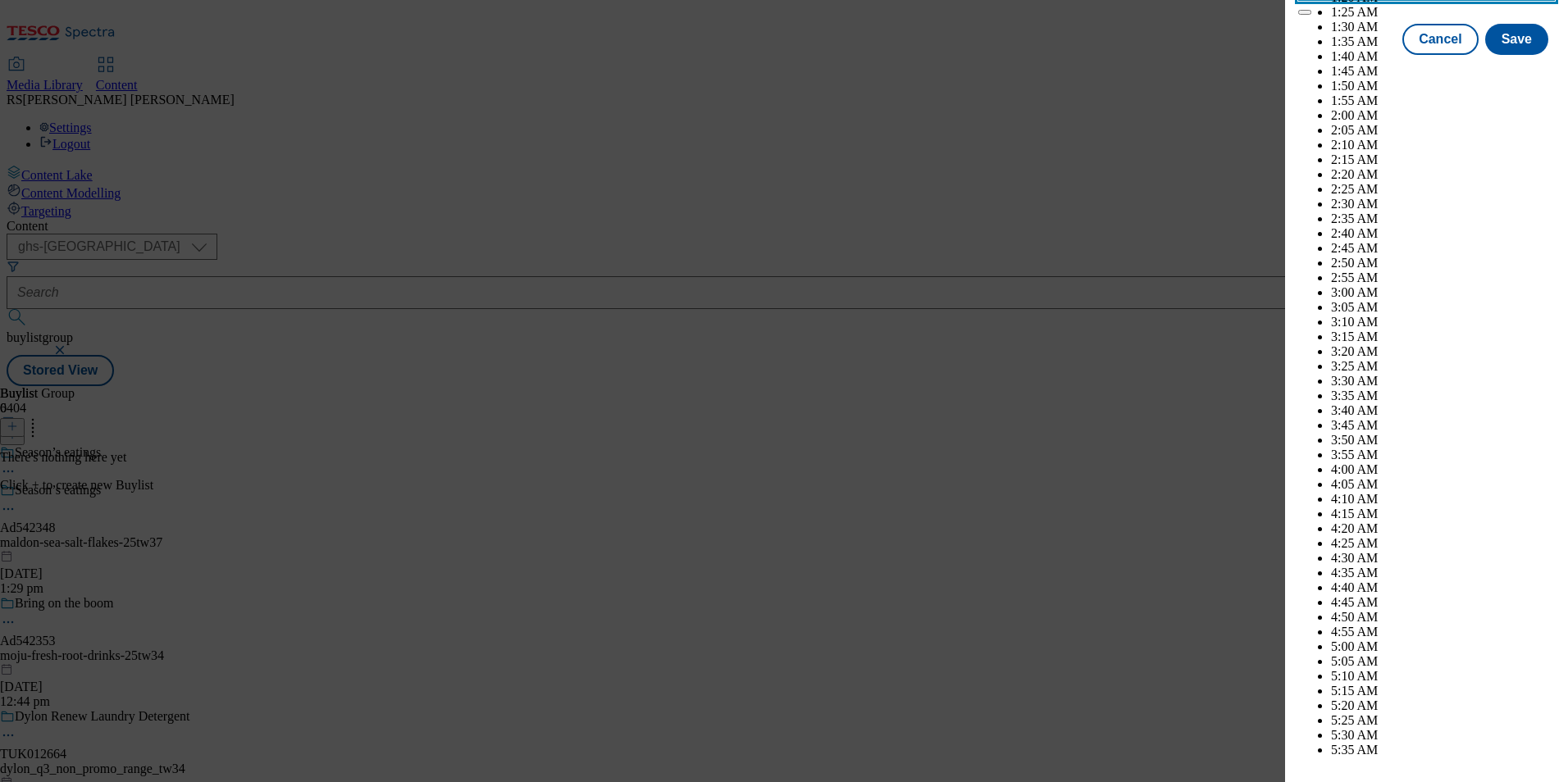
scroll to position [4902, 0]
select select "December"
drag, startPoint x: 1509, startPoint y: 214, endPoint x: 1517, endPoint y: 320, distance: 106.3
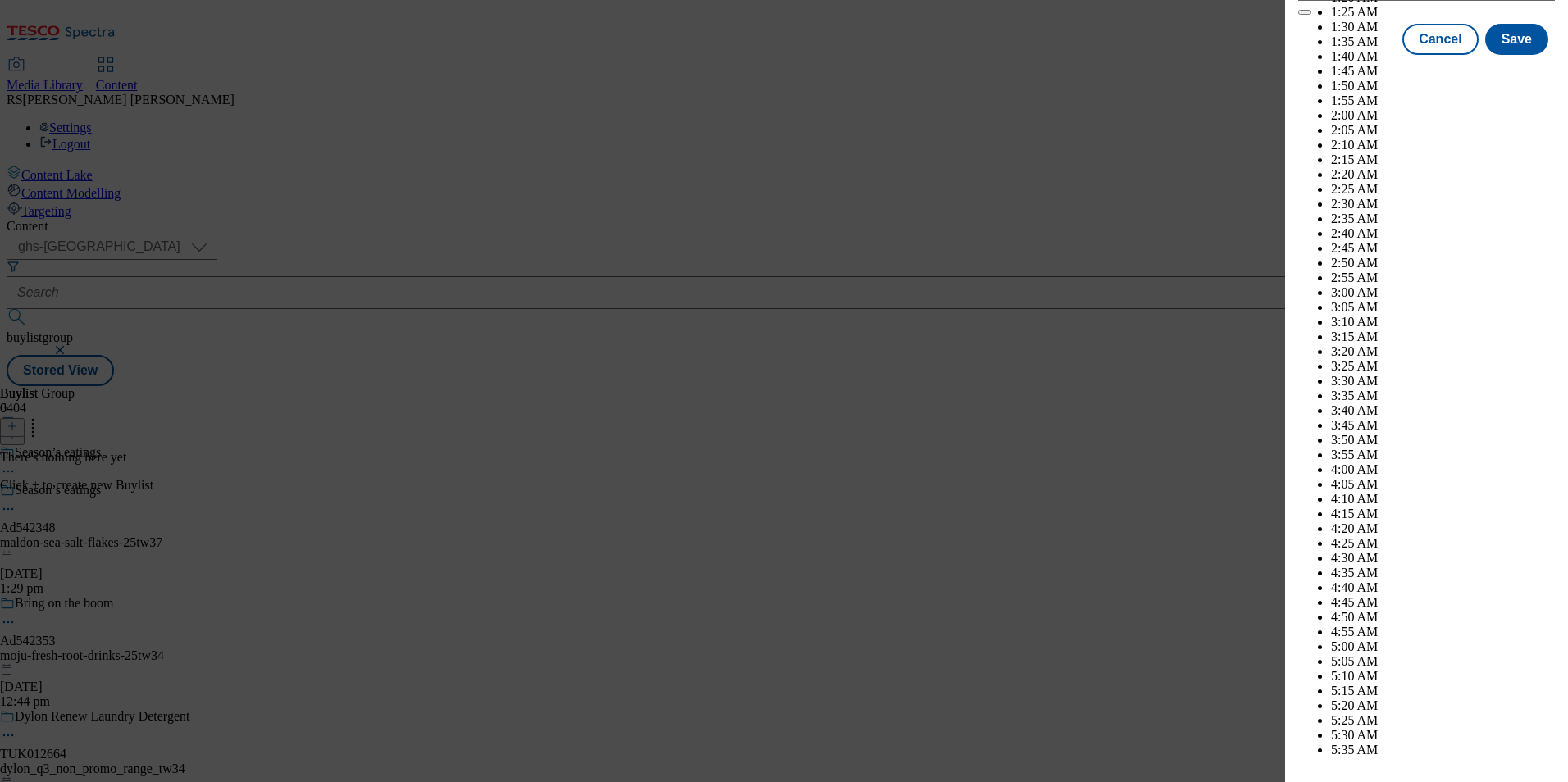
select select "2026"
select select "January"
click at [1514, 70] on button "Save" at bounding box center [1517, 54] width 64 height 31
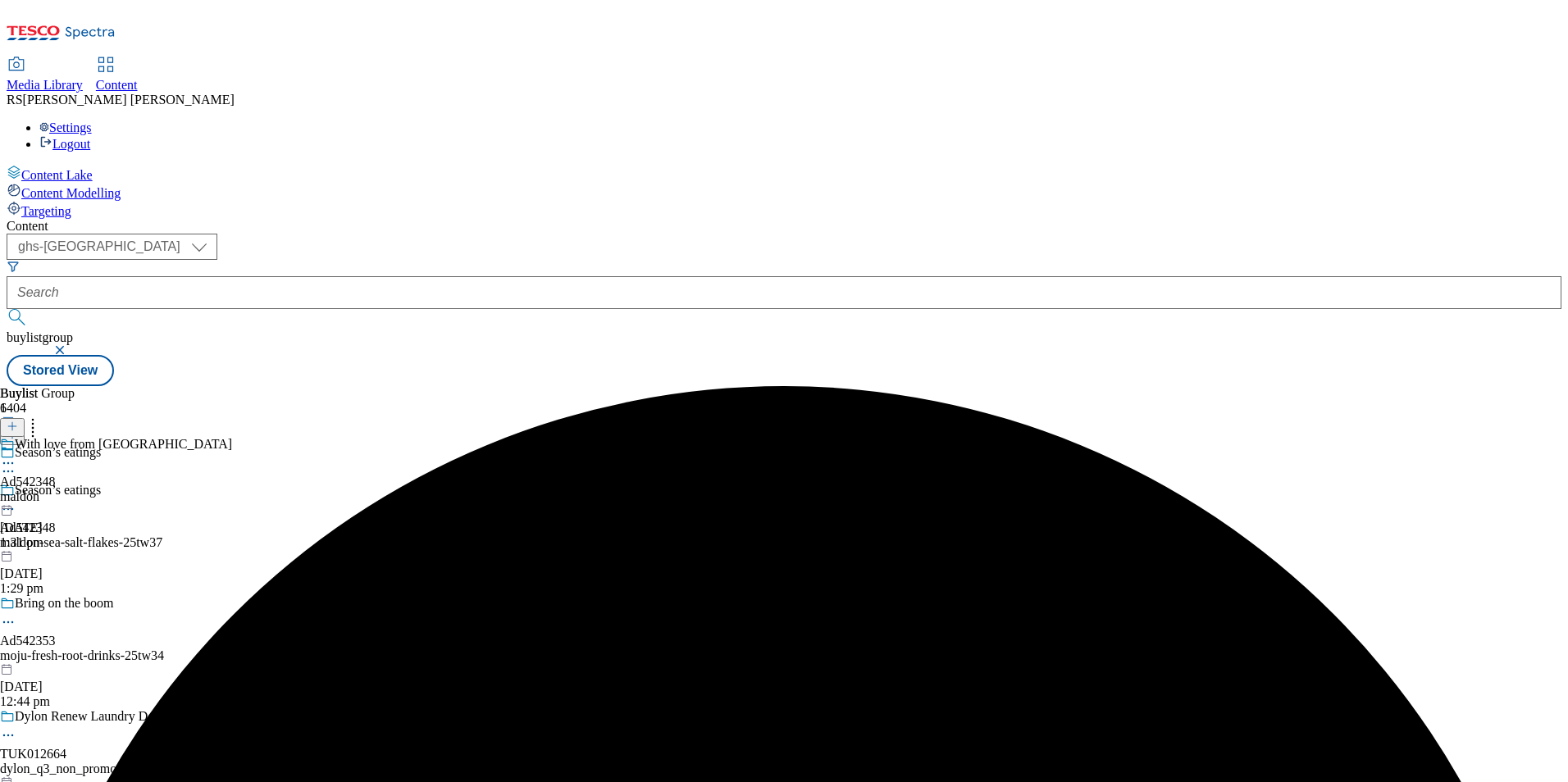
click at [232, 490] on div "maldon" at bounding box center [116, 497] width 232 height 15
click at [18, 421] on icon at bounding box center [11, 426] width 11 height 11
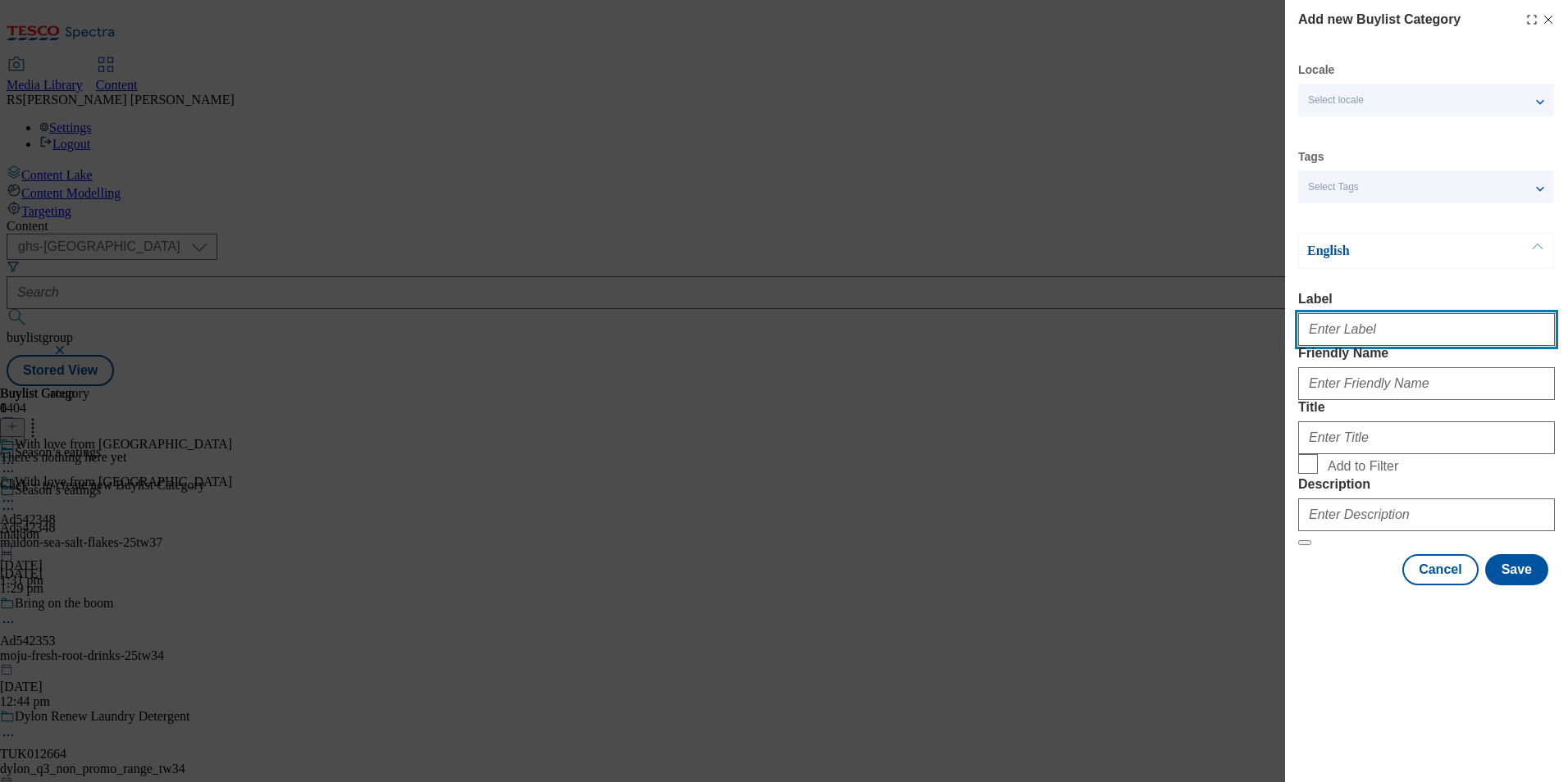
click at [1384, 321] on input "Label" at bounding box center [1426, 329] width 257 height 33
paste input "542348"
type input "Ad542348"
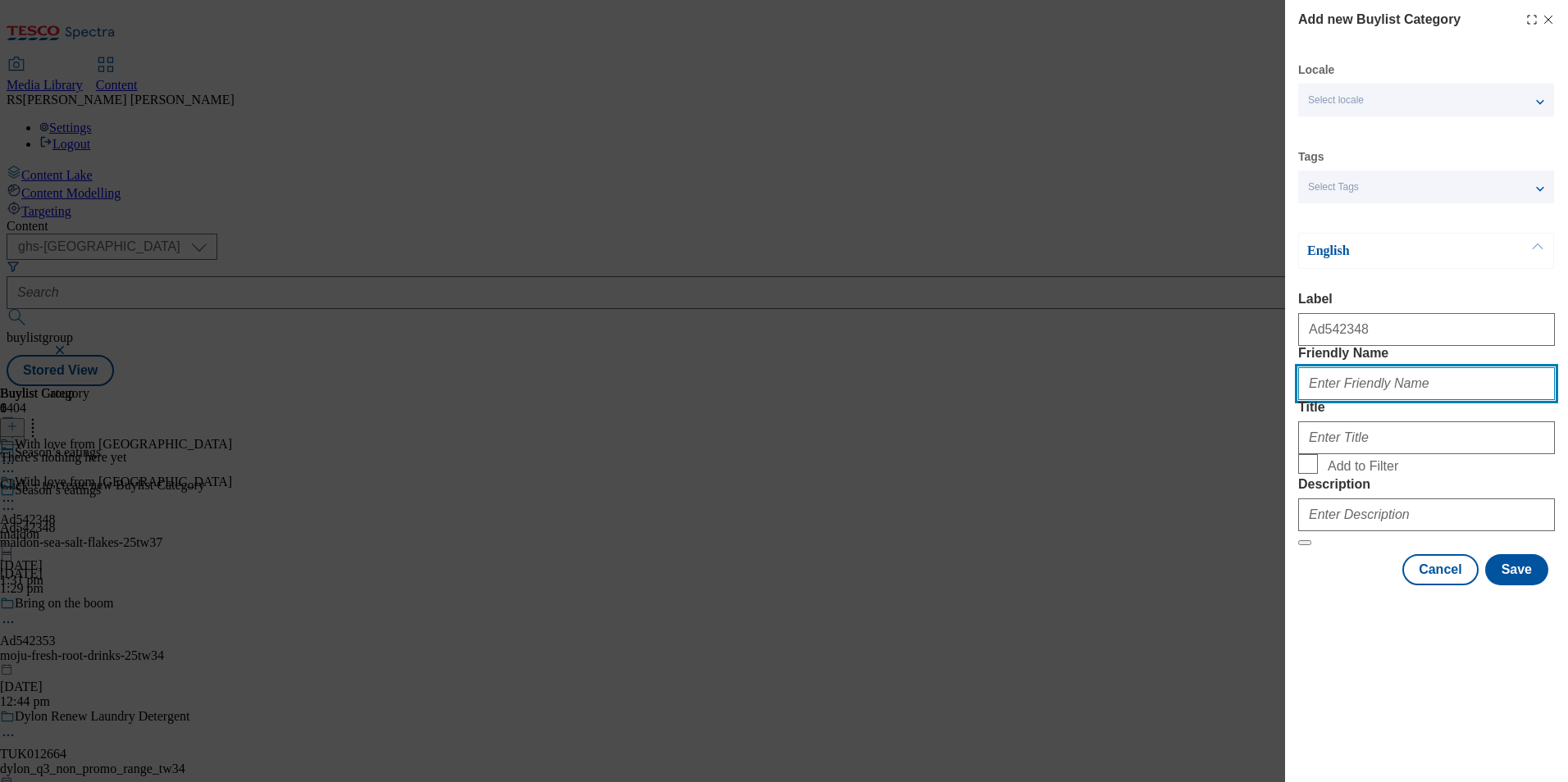
click at [1498, 400] on input "Friendly Name" at bounding box center [1426, 383] width 257 height 33
paste input "maldon-sea-salt-flakes"
type input "maldon-sea-salt-flakes"
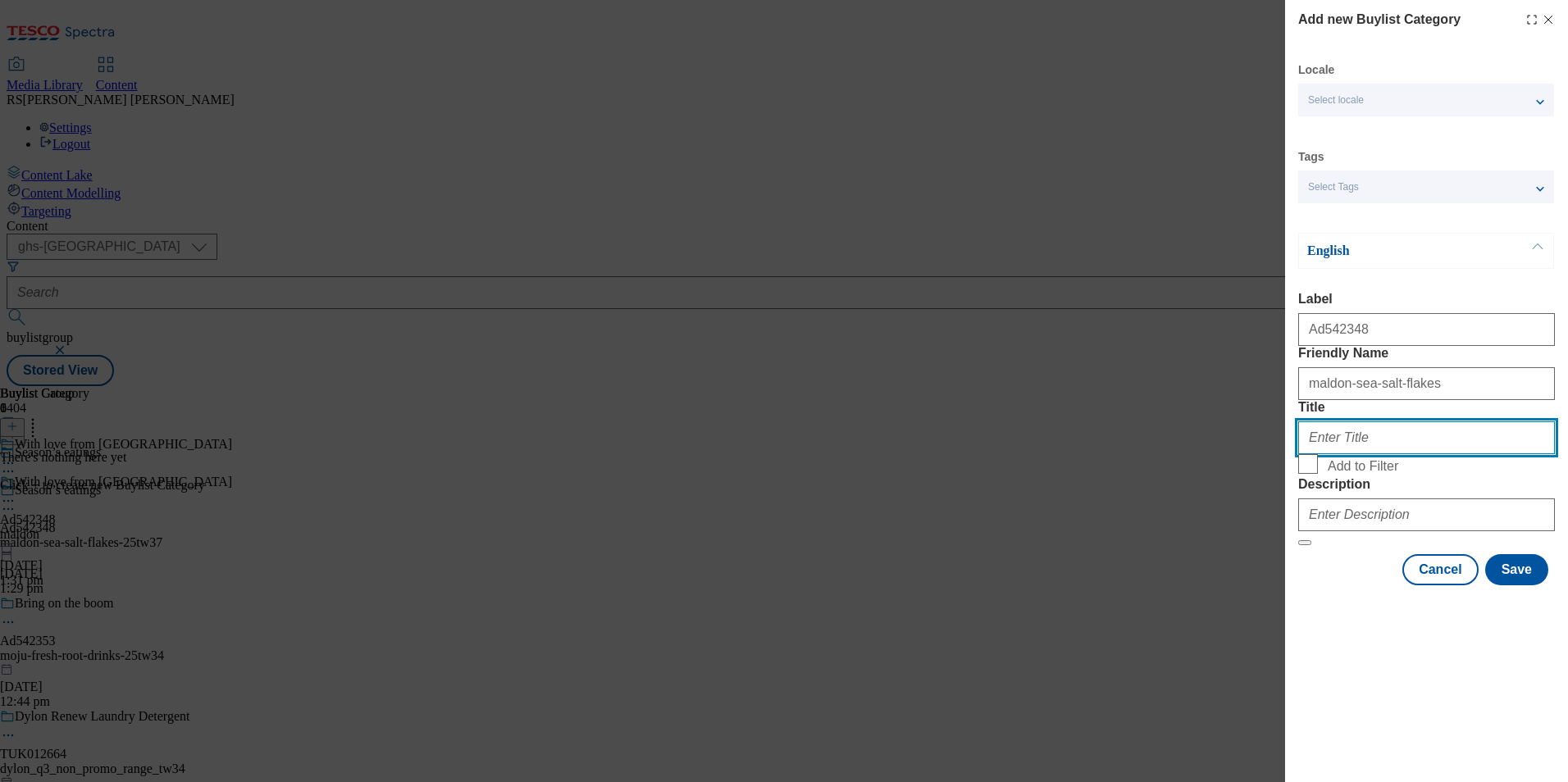
paste input "Maldon Salt"
type input "Maldon Salt"
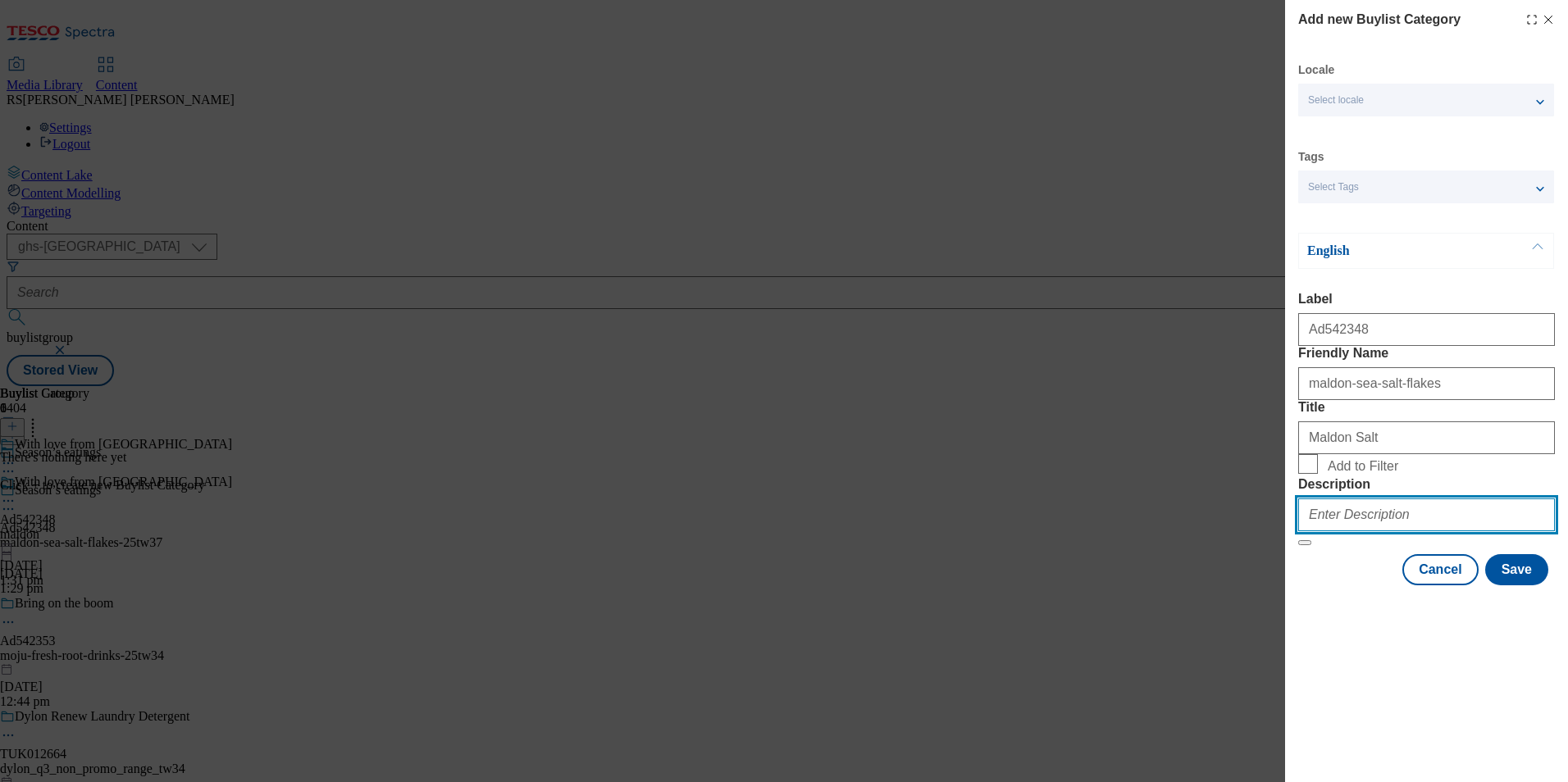
click at [1416, 531] on input "Description" at bounding box center [1426, 515] width 257 height 33
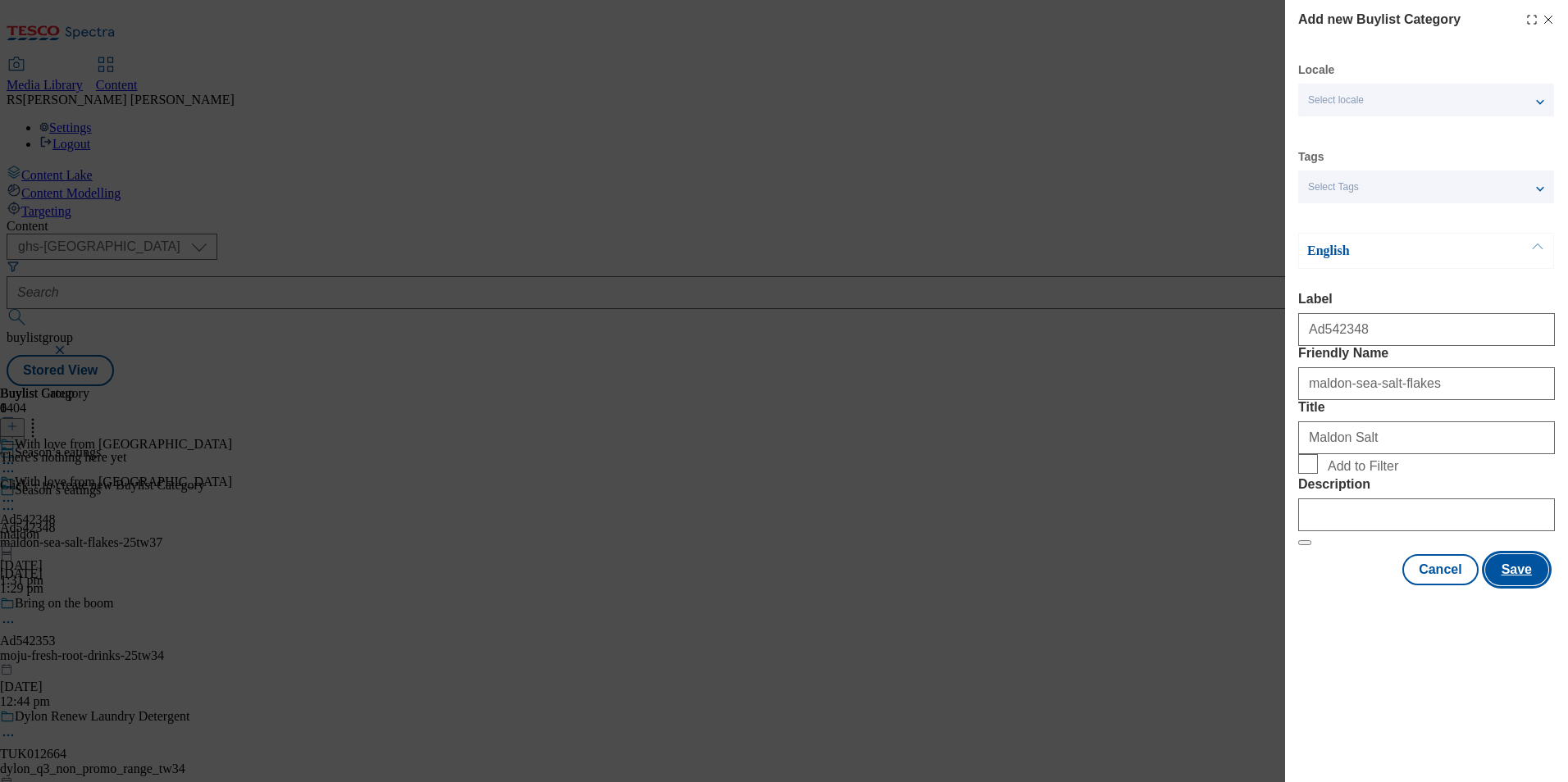
click at [1520, 585] on button "Save" at bounding box center [1517, 569] width 64 height 31
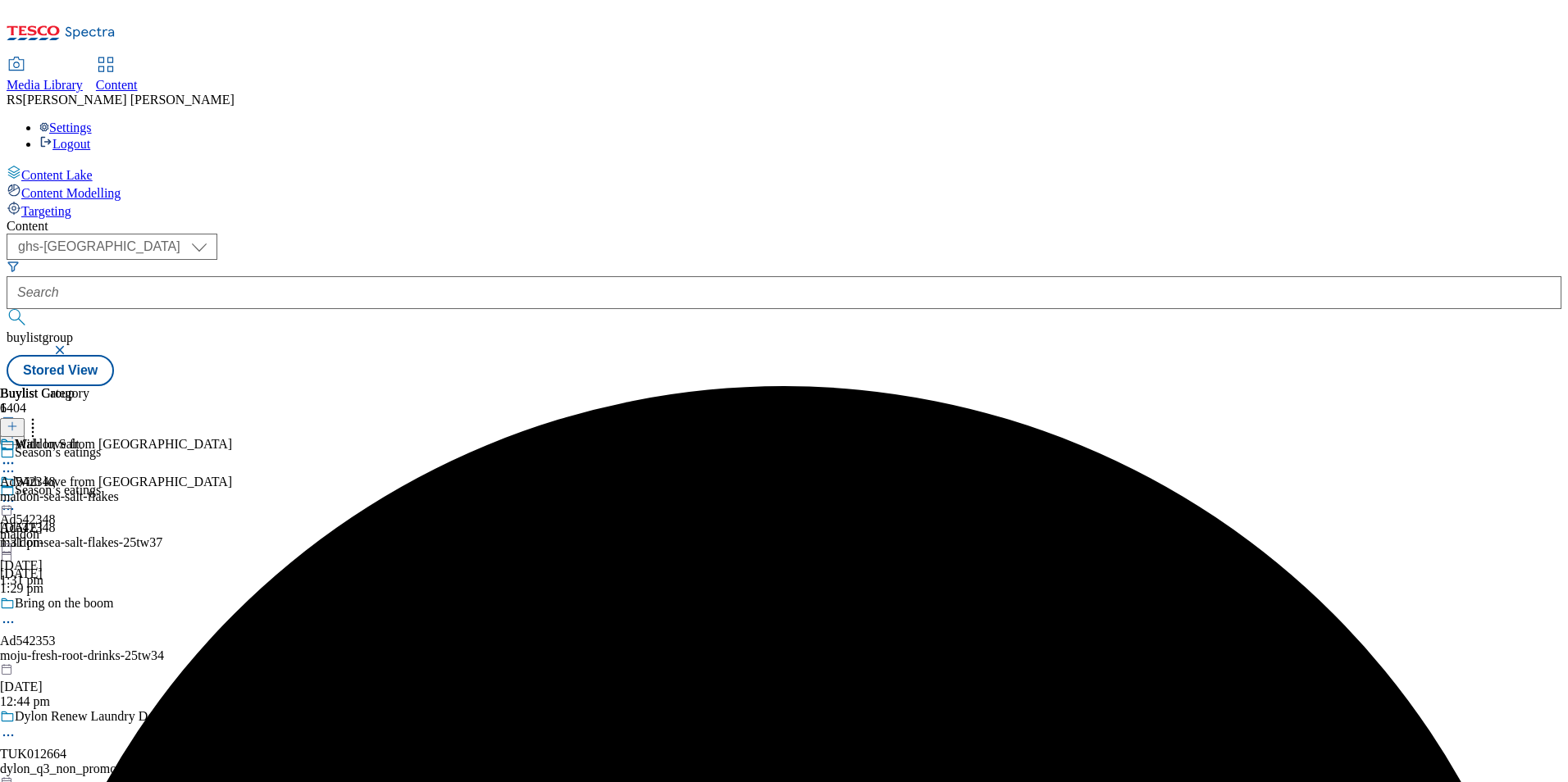
click at [119, 490] on div "maldon-sea-salt-flakes" at bounding box center [59, 497] width 119 height 15
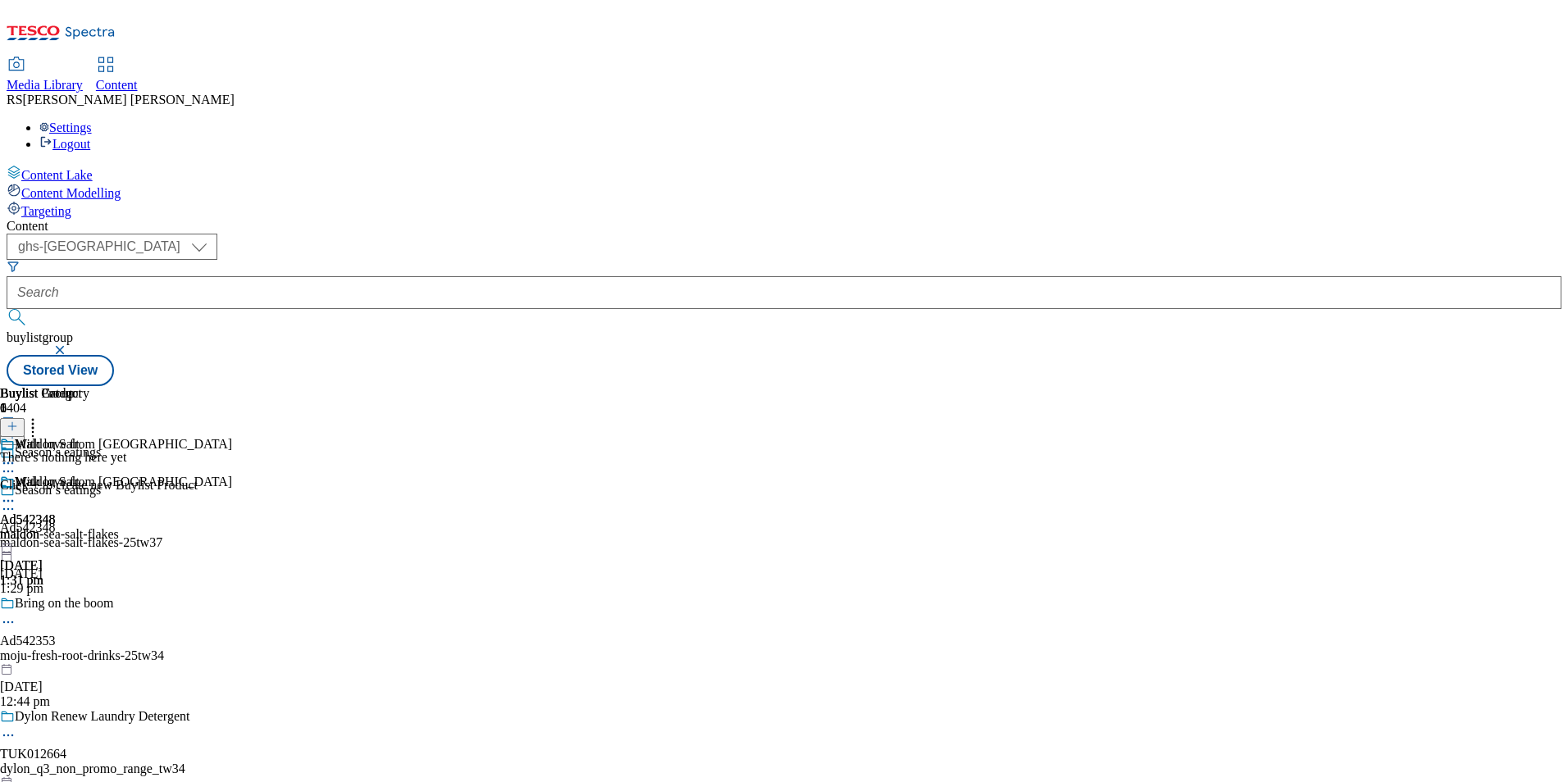
click at [18, 421] on icon at bounding box center [11, 426] width 11 height 11
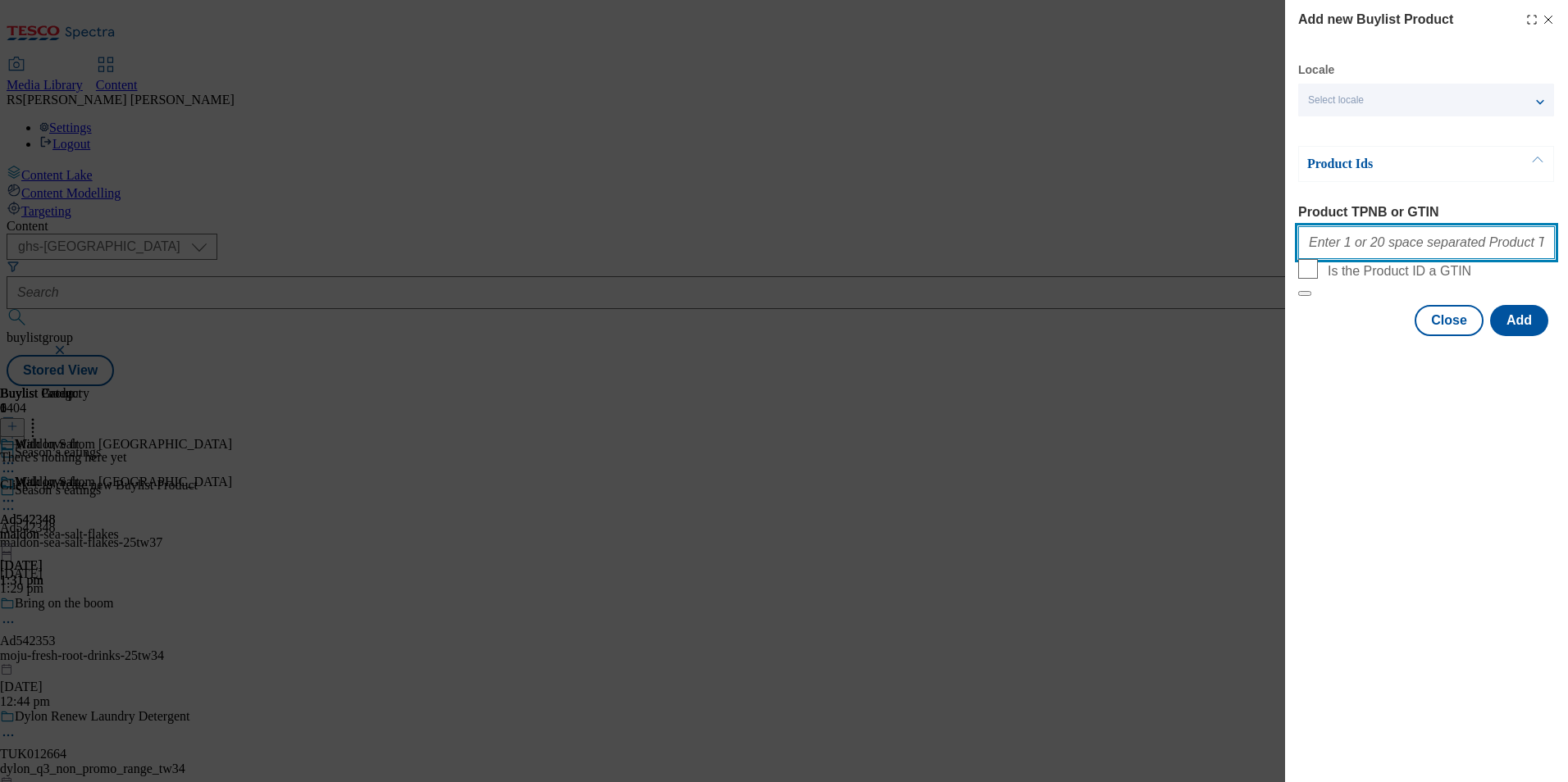
click at [1435, 254] on input "Product TPNB or GTIN" at bounding box center [1426, 242] width 257 height 33
paste input "51468624"
type input "51468624"
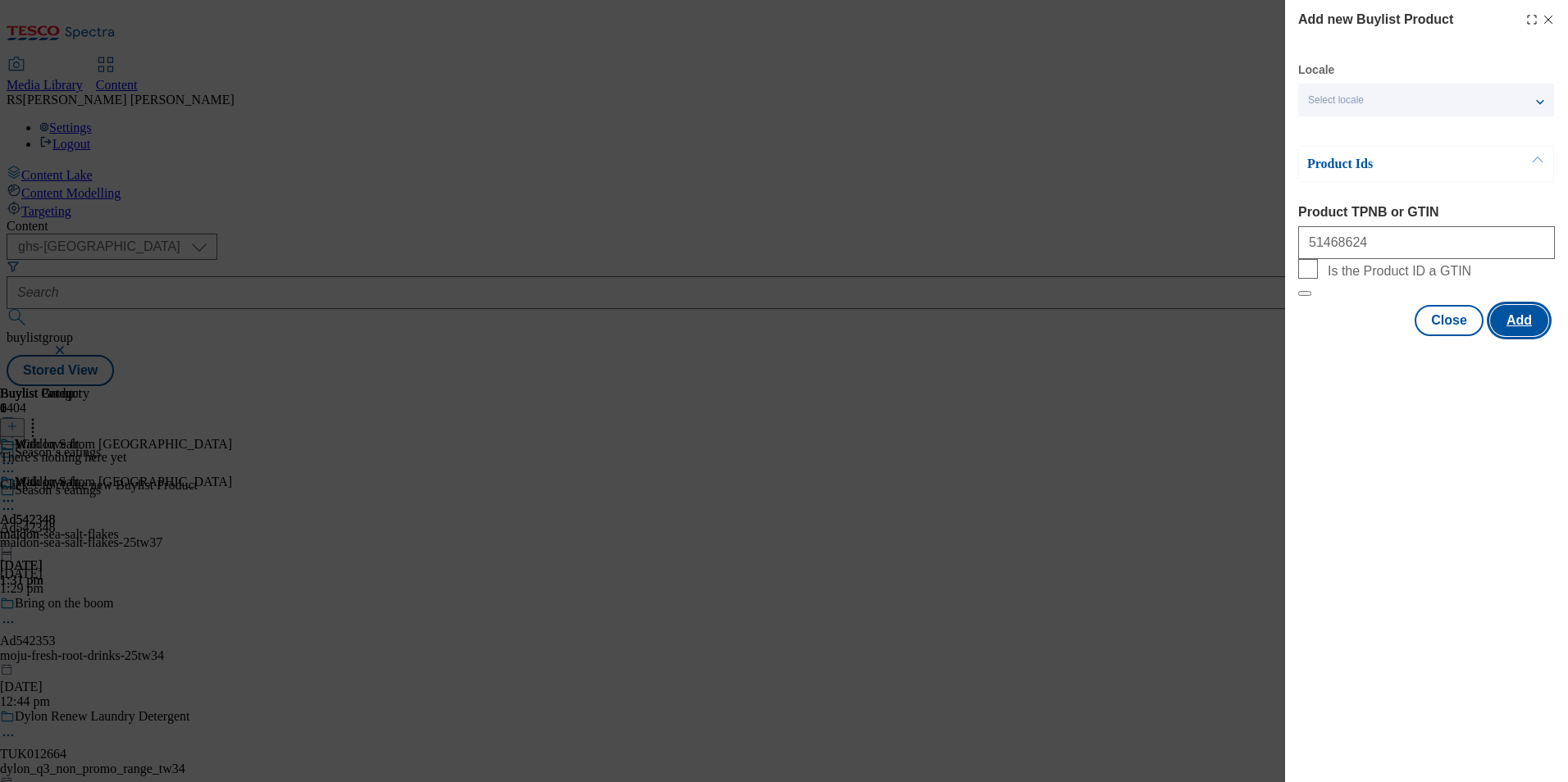
click at [1512, 336] on button "Add" at bounding box center [1519, 320] width 58 height 31
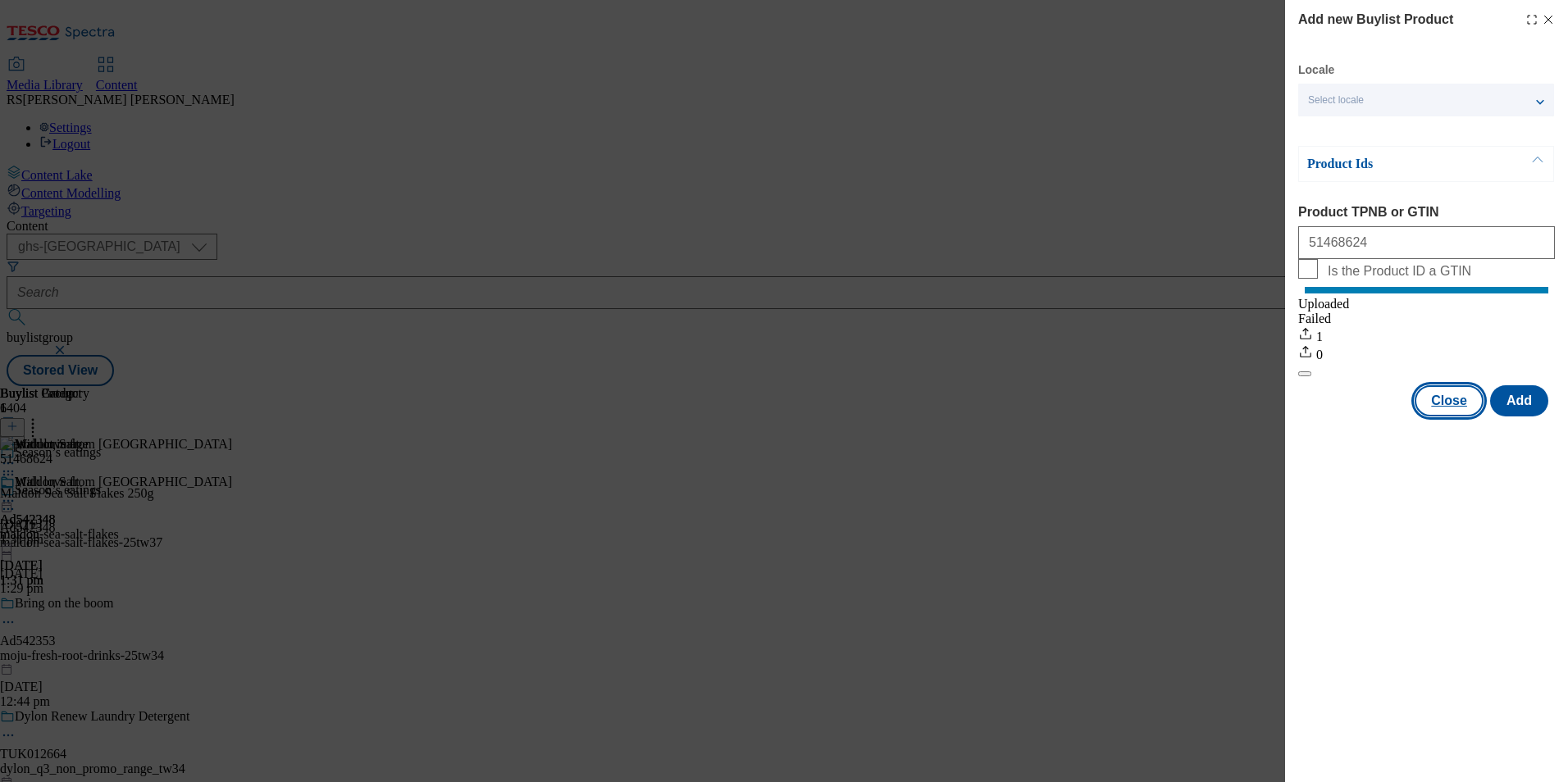
click at [1453, 405] on button "Close" at bounding box center [1449, 401] width 69 height 31
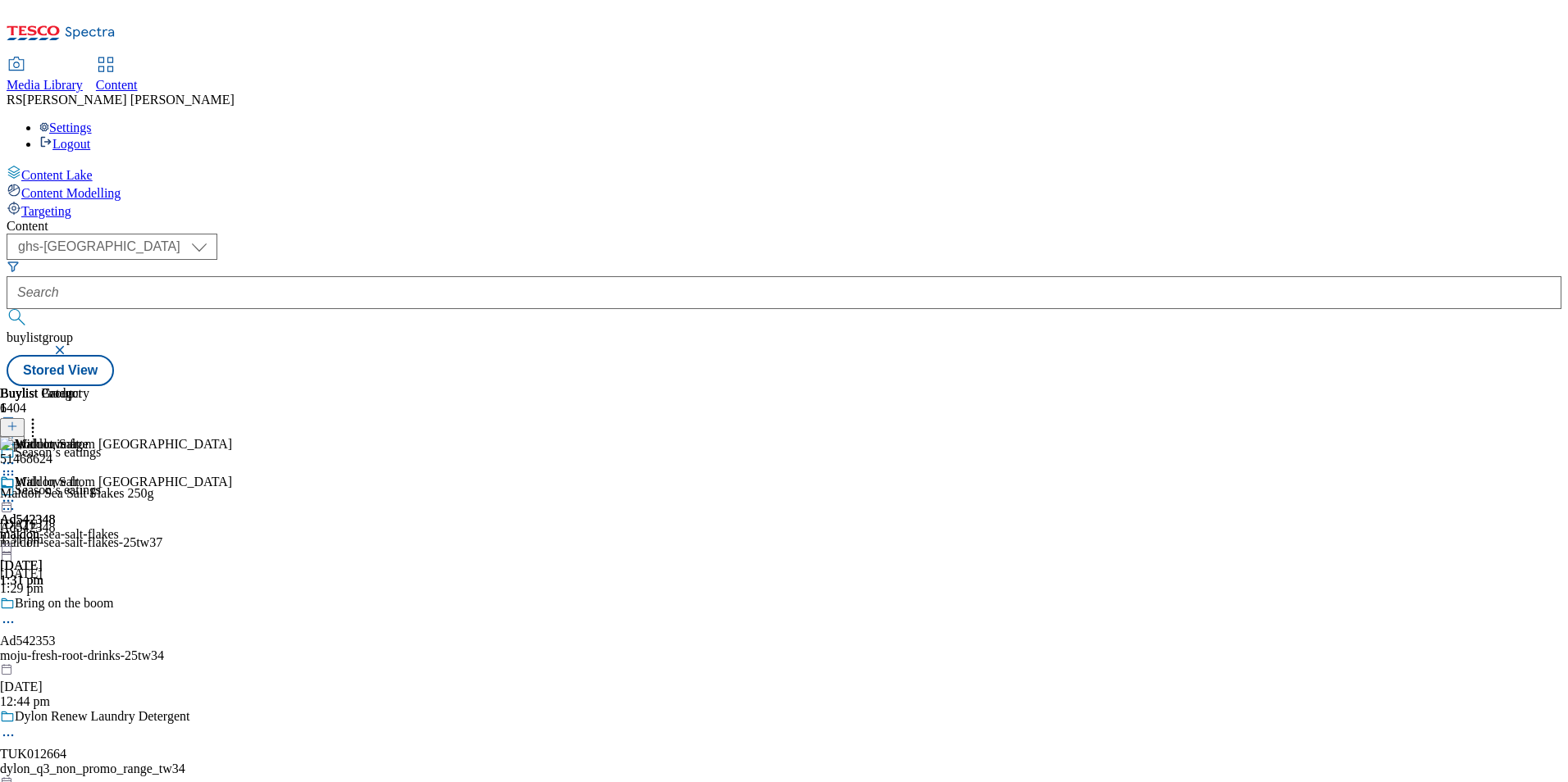
click at [17, 501] on icon at bounding box center [8, 509] width 17 height 17
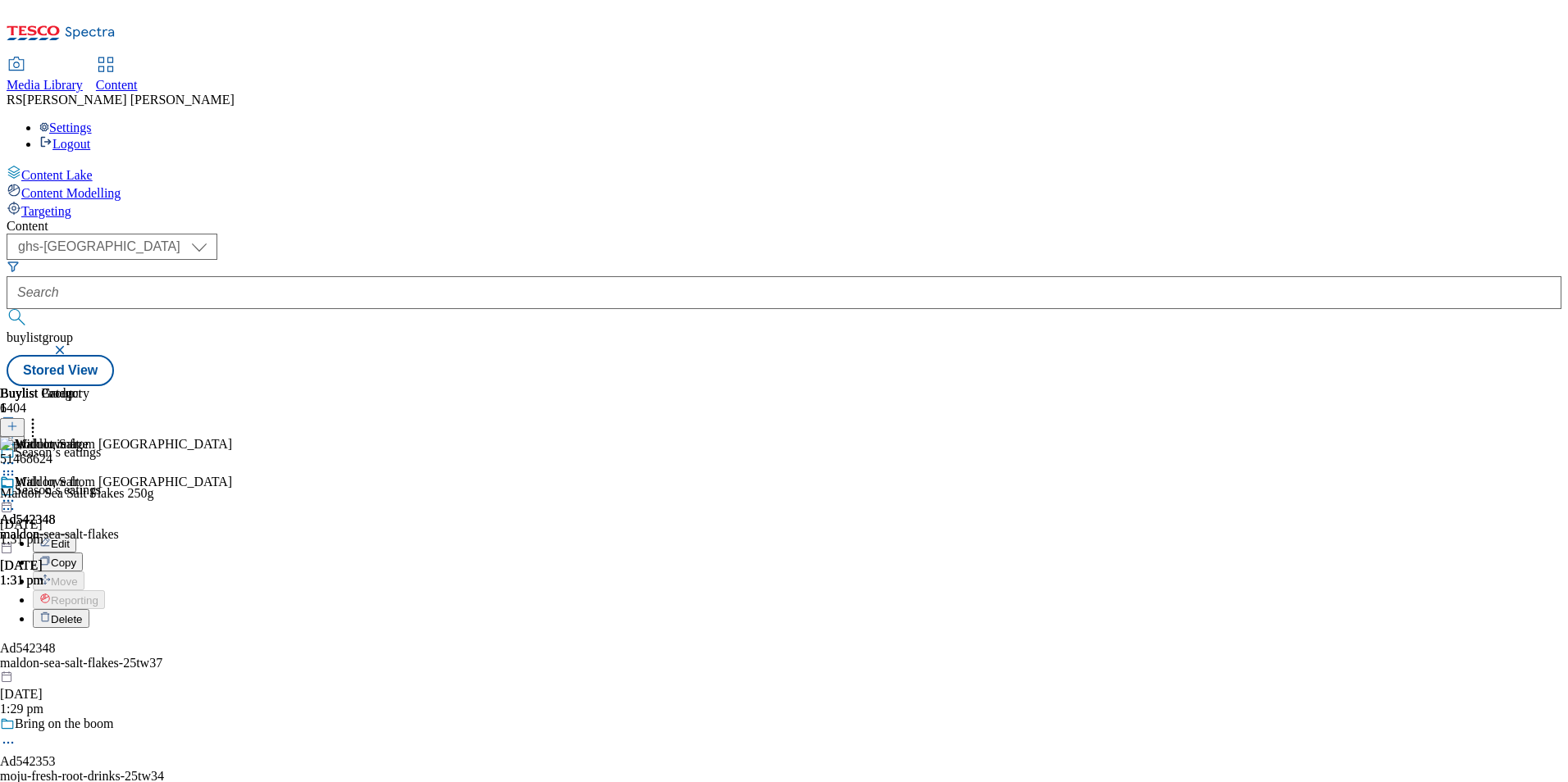
click at [70, 538] on span "Edit" at bounding box center [60, 545] width 19 height 12
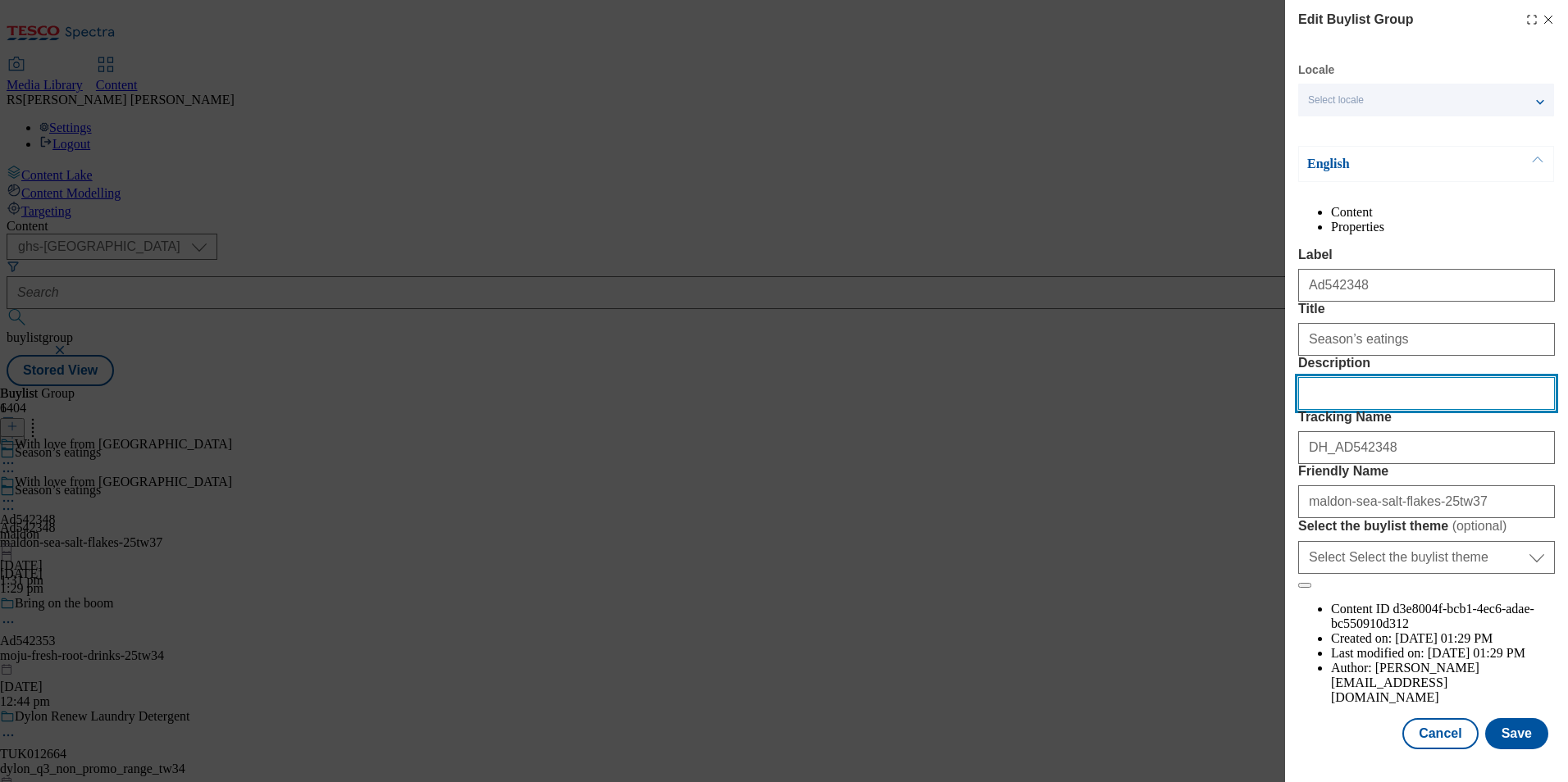
click at [1381, 410] on input "Description" at bounding box center [1426, 393] width 257 height 33
paste input "Maldon Sea Salt Flakes 250g"
type input "Maldon Sea Salt Flakes 250g"
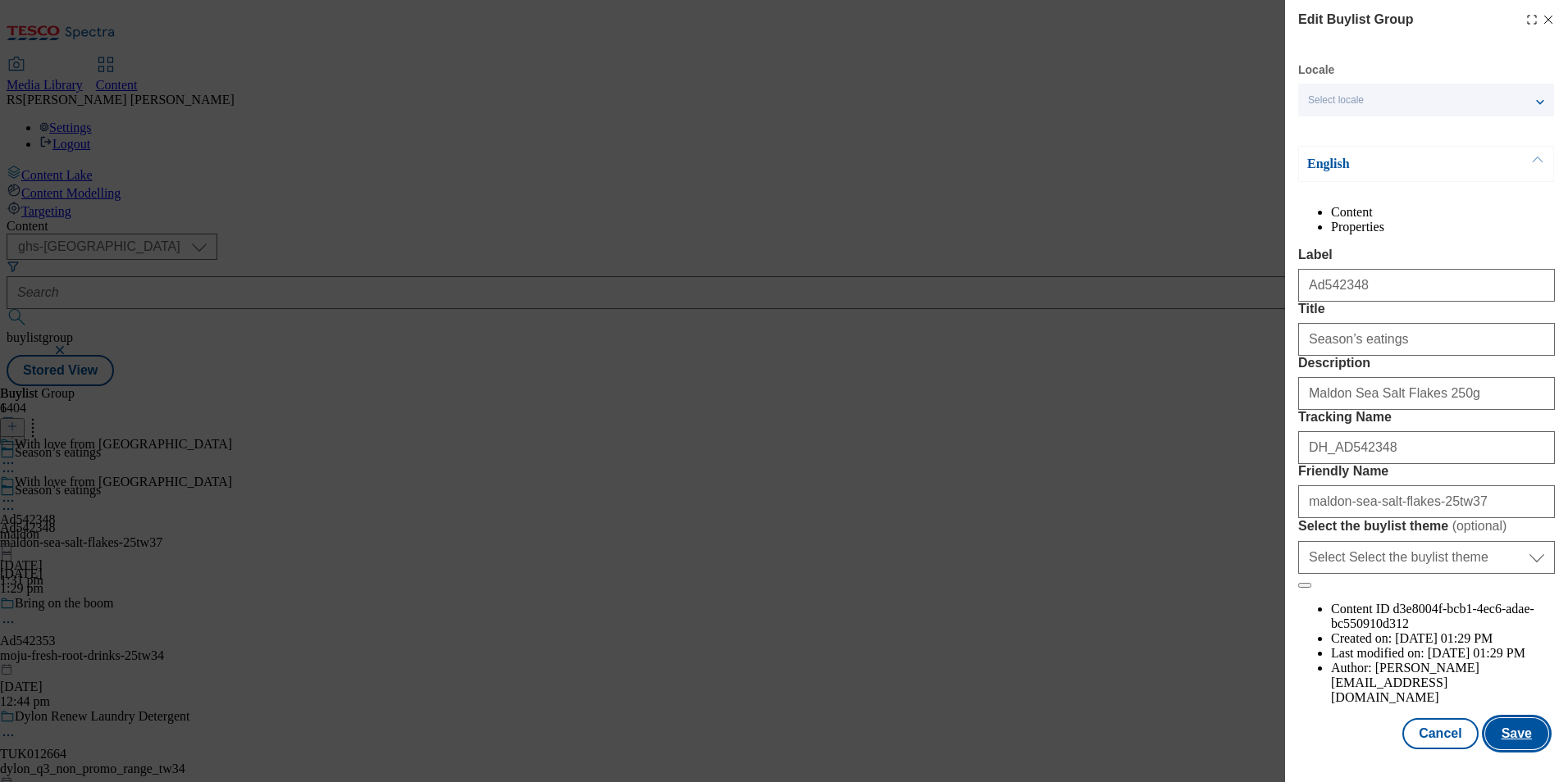
click at [1514, 744] on button "Save" at bounding box center [1517, 733] width 64 height 31
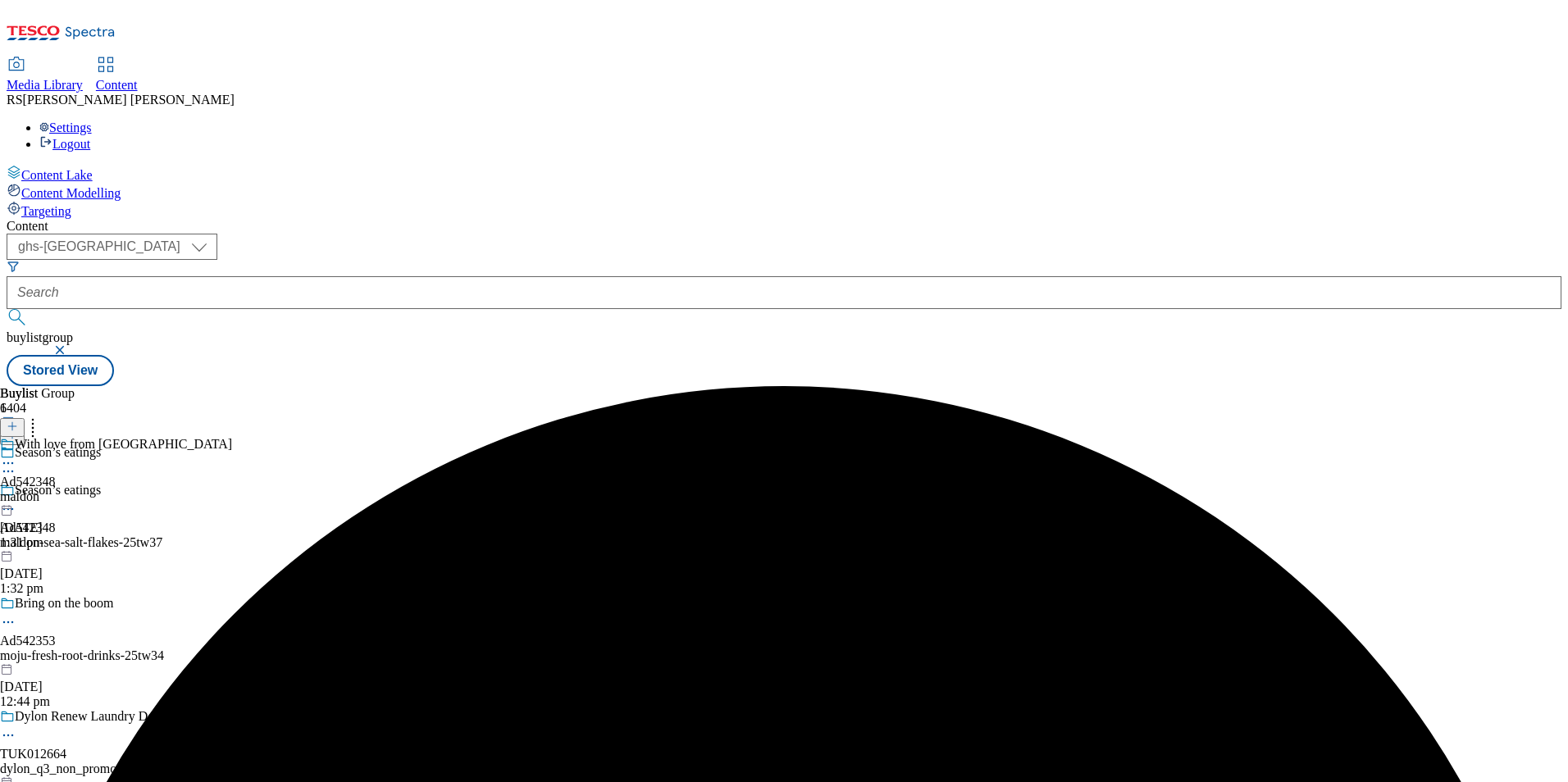
click at [17, 455] on icon at bounding box center [8, 463] width 17 height 17
click at [70, 493] on span "Edit" at bounding box center [60, 499] width 19 height 12
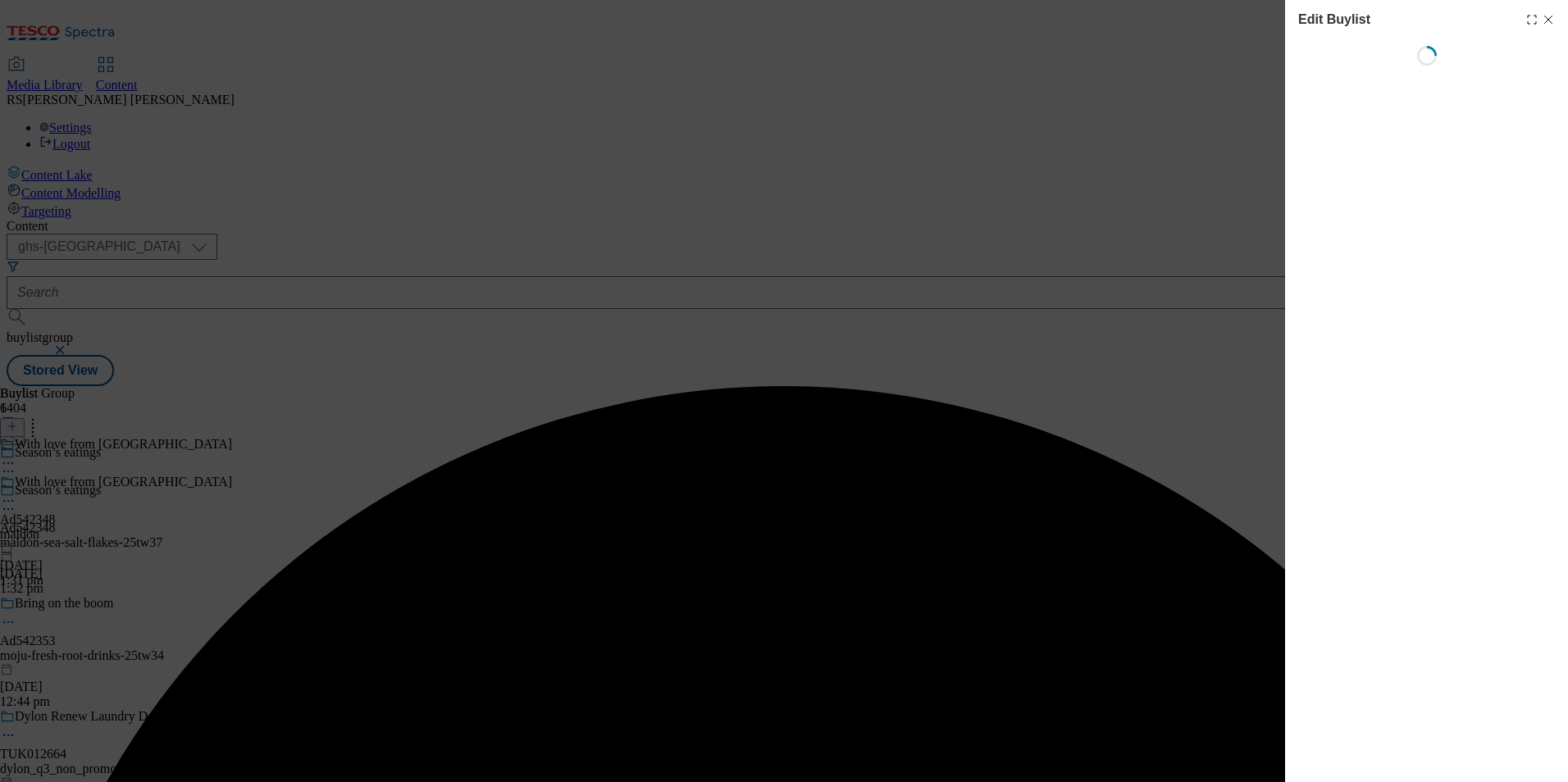
select select "tactical"
select select "supplier funded short term 1-3 weeks"
select select "dunnhumby"
select select "Banner"
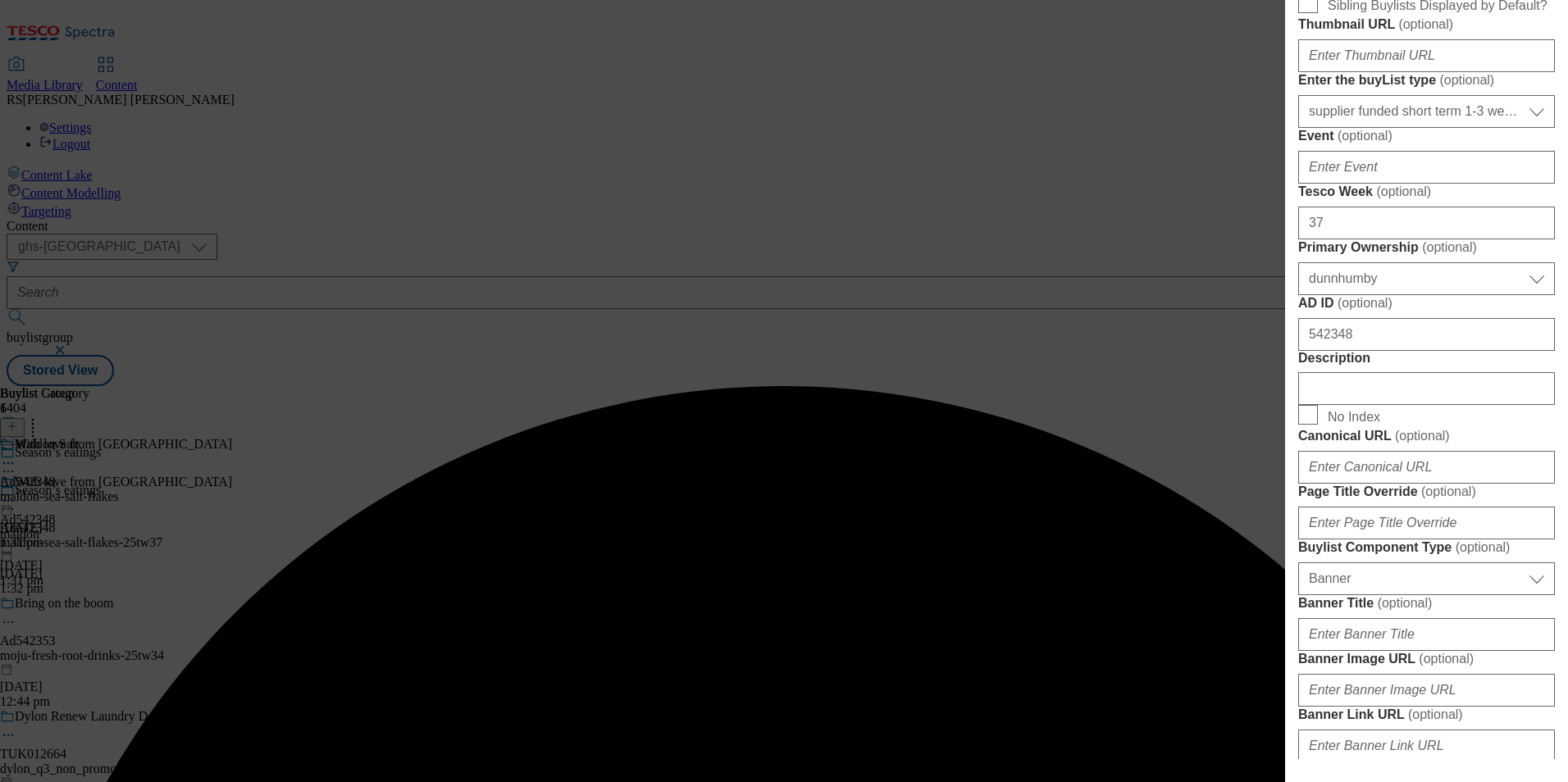
scroll to position [738, 0]
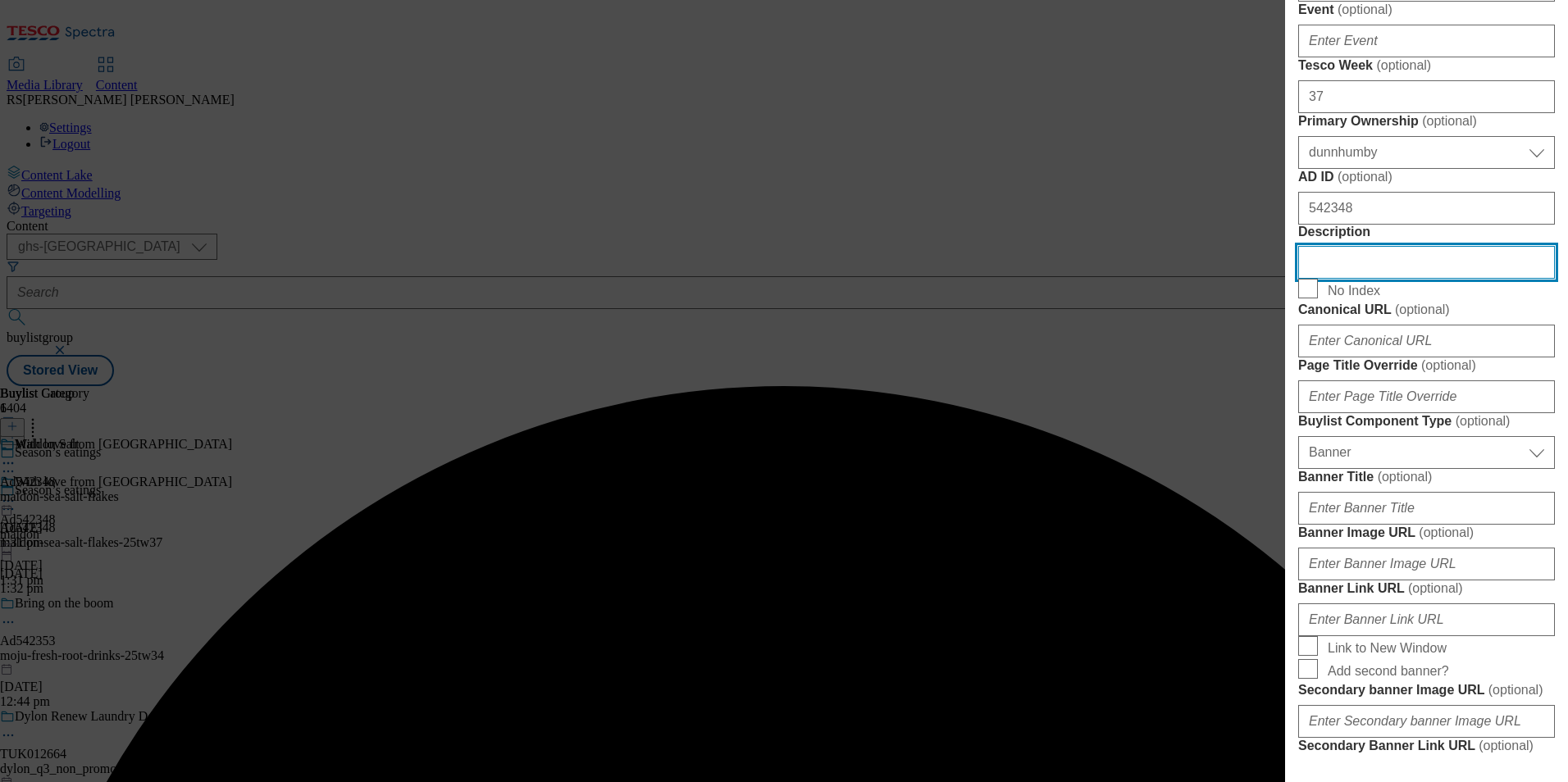
click at [1392, 279] on input "Description" at bounding box center [1426, 262] width 257 height 33
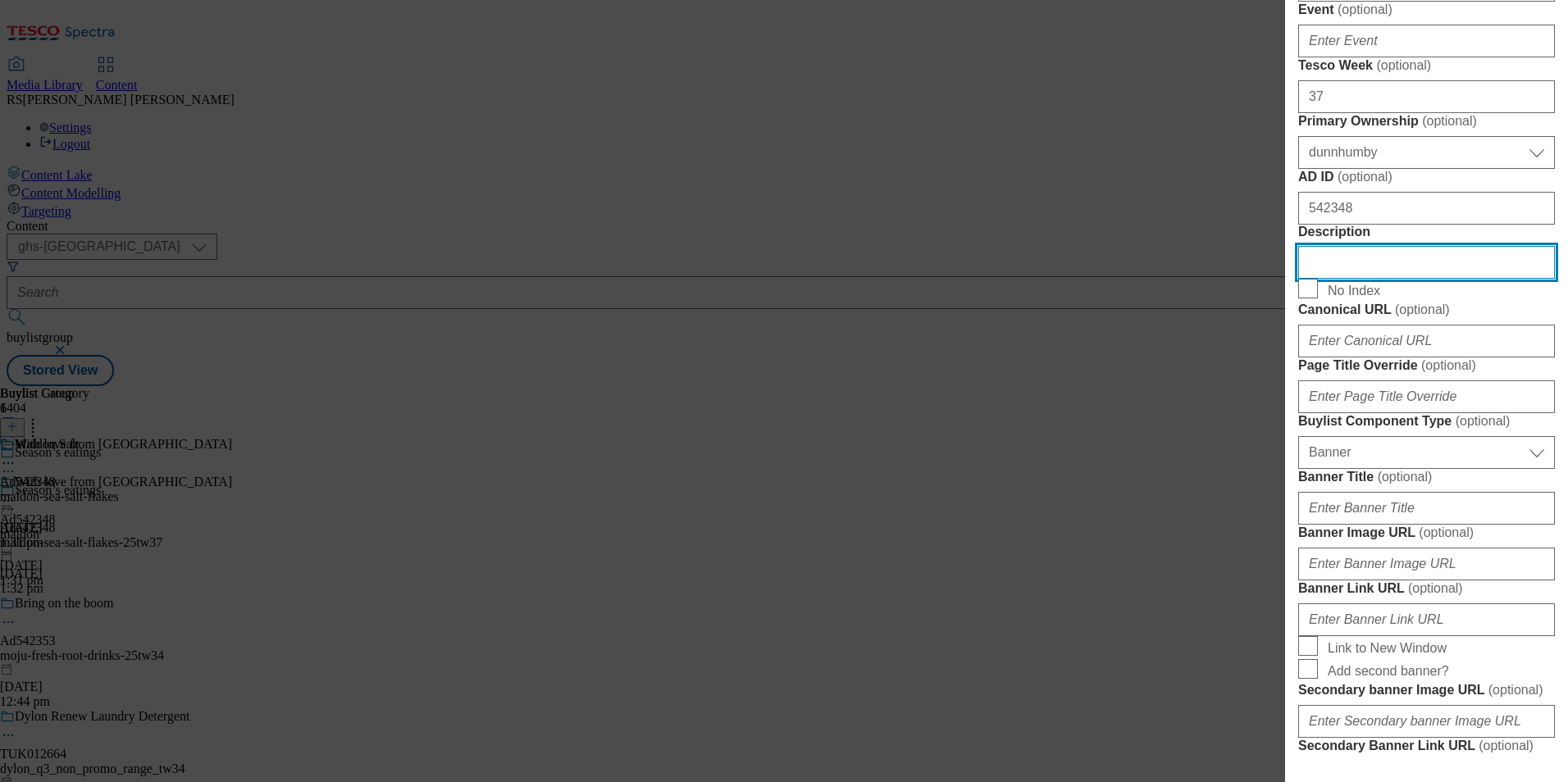
paste input "Maldon Sea Salt Flakes 250g"
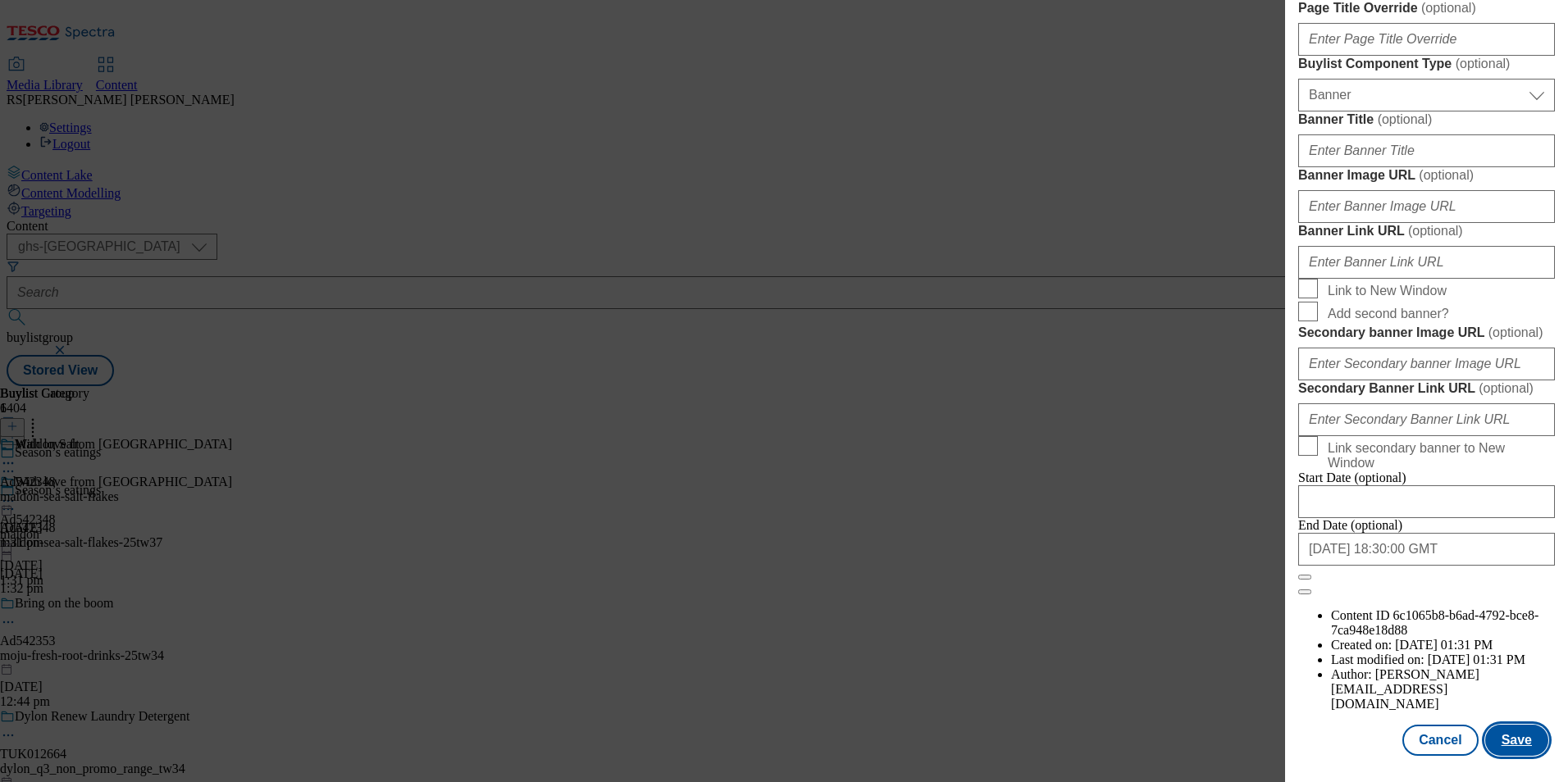
scroll to position [1690, 0]
type input "Maldon Sea Salt Flakes 250g"
click at [1517, 733] on button "Save" at bounding box center [1517, 740] width 64 height 31
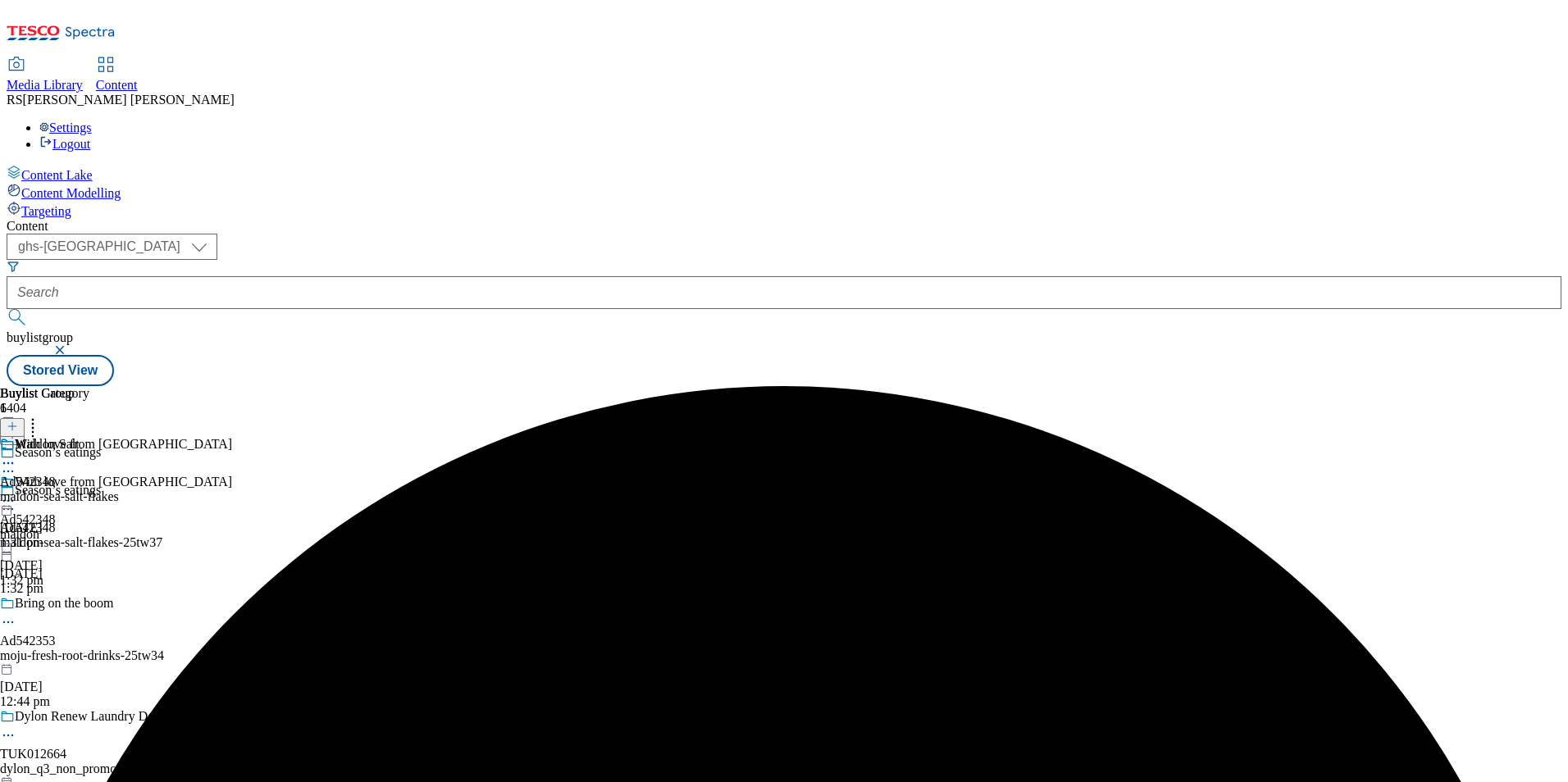
click at [17, 455] on icon at bounding box center [8, 463] width 17 height 17
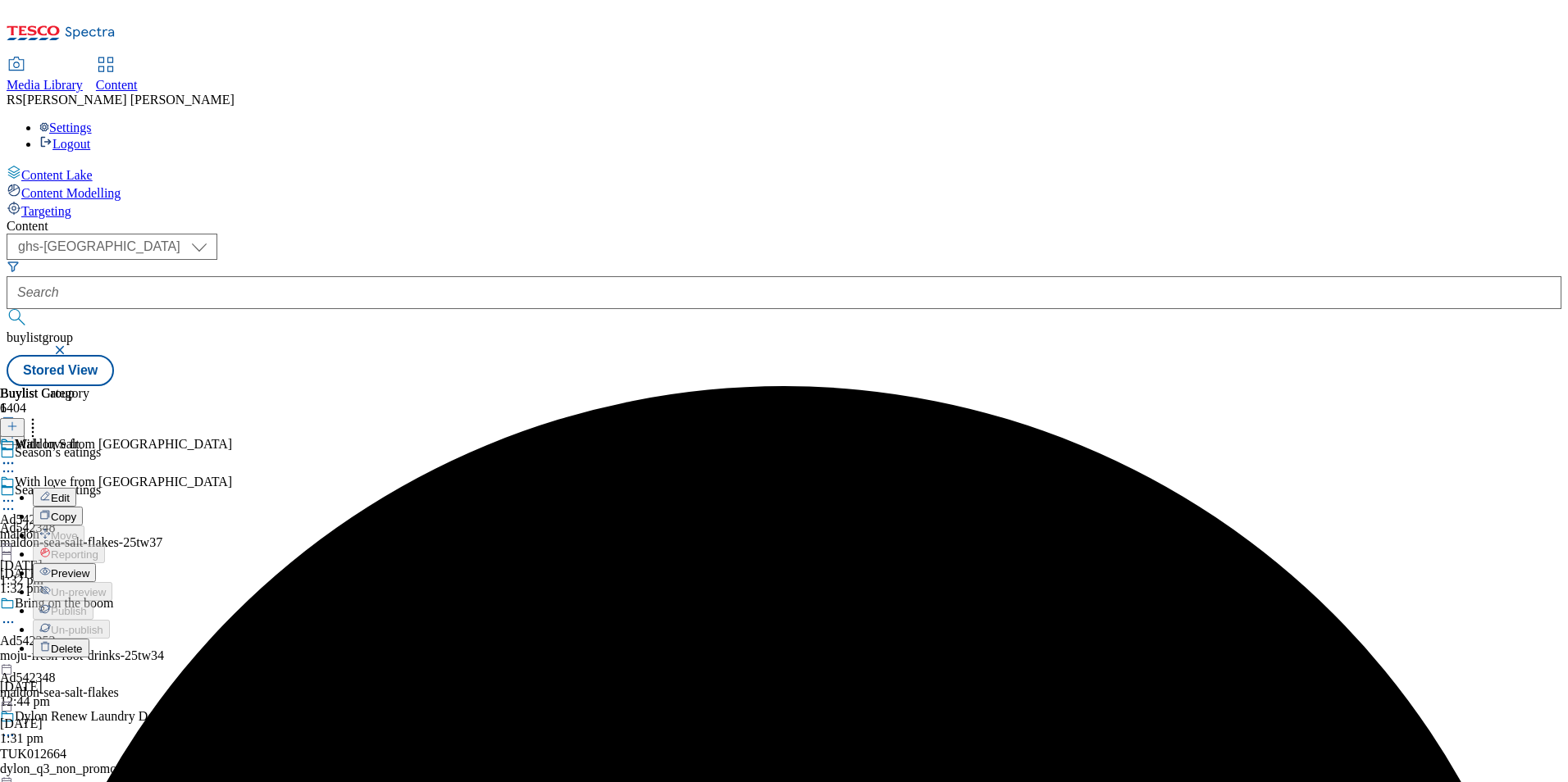
click at [70, 493] on span "Edit" at bounding box center [60, 499] width 19 height 12
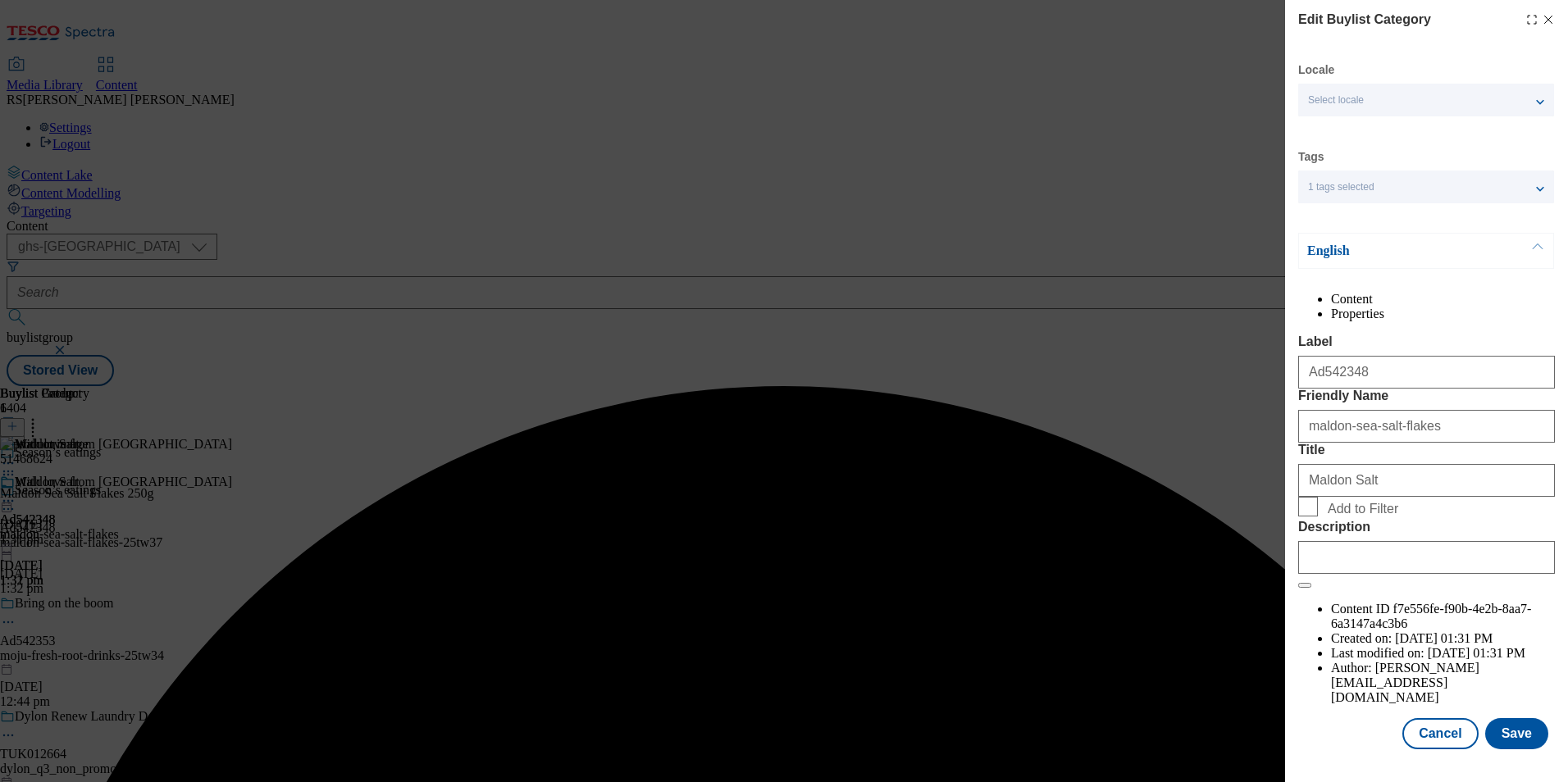
scroll to position [25, 0]
click at [1408, 574] on input "Description" at bounding box center [1426, 557] width 257 height 33
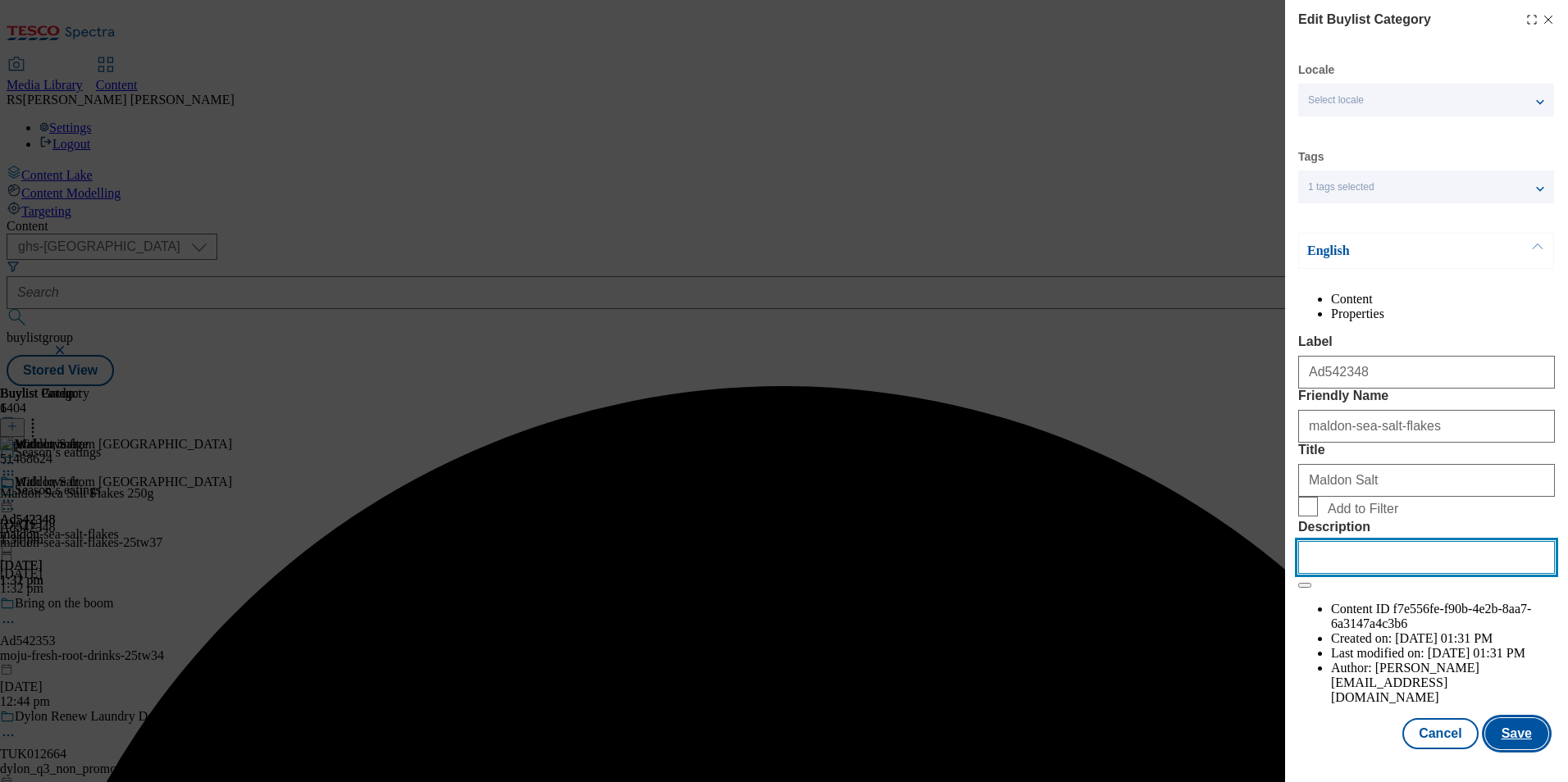
paste input "Maldon Sea Salt Flakes 250g"
type input "Maldon Sea Salt Flakes 250g"
click at [1520, 741] on button "Save" at bounding box center [1517, 733] width 64 height 31
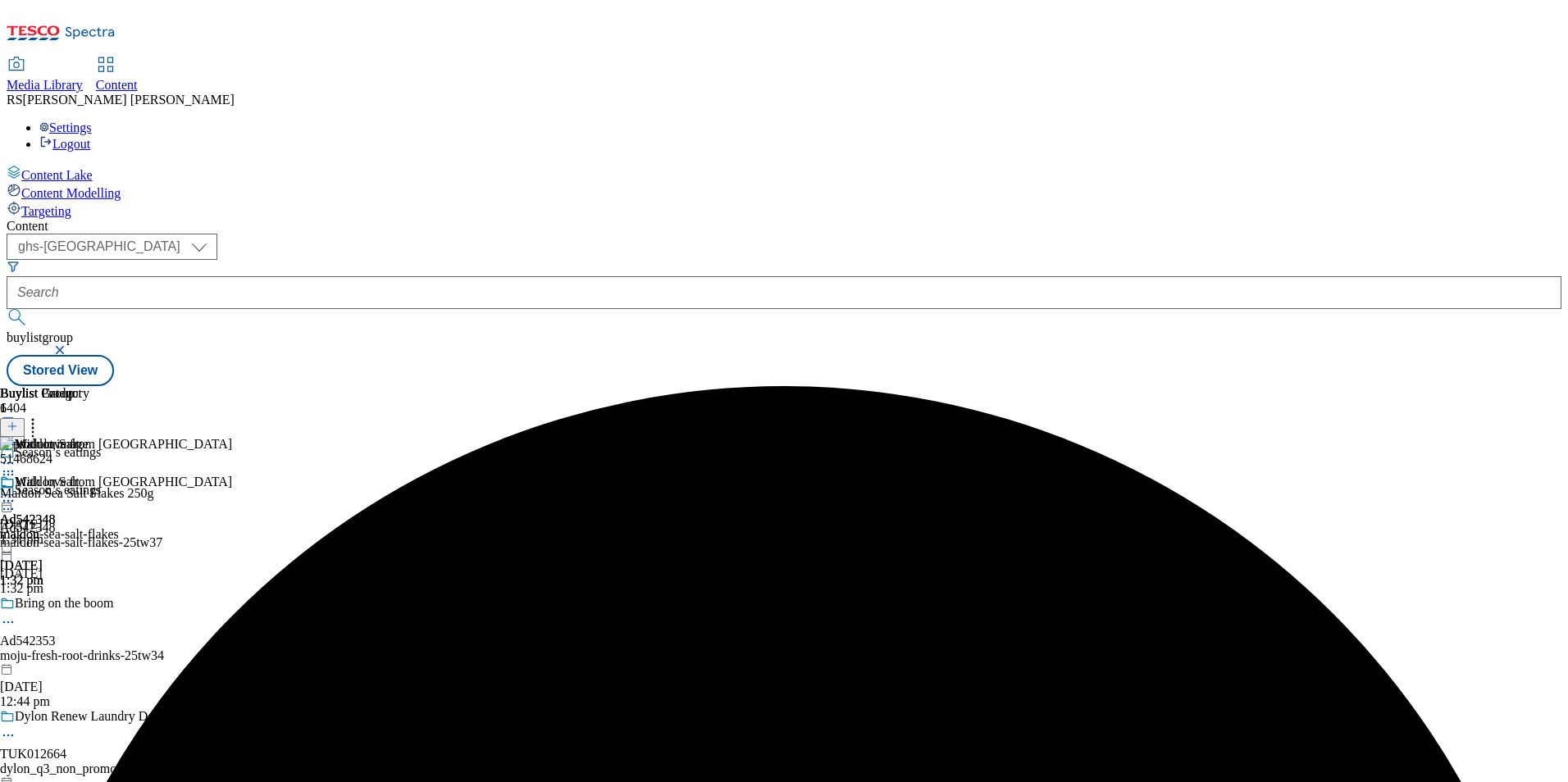
click at [17, 493] on icon at bounding box center [8, 500] width 17 height 17
click at [89, 605] on span "Preview" at bounding box center [71, 612] width 39 height 12
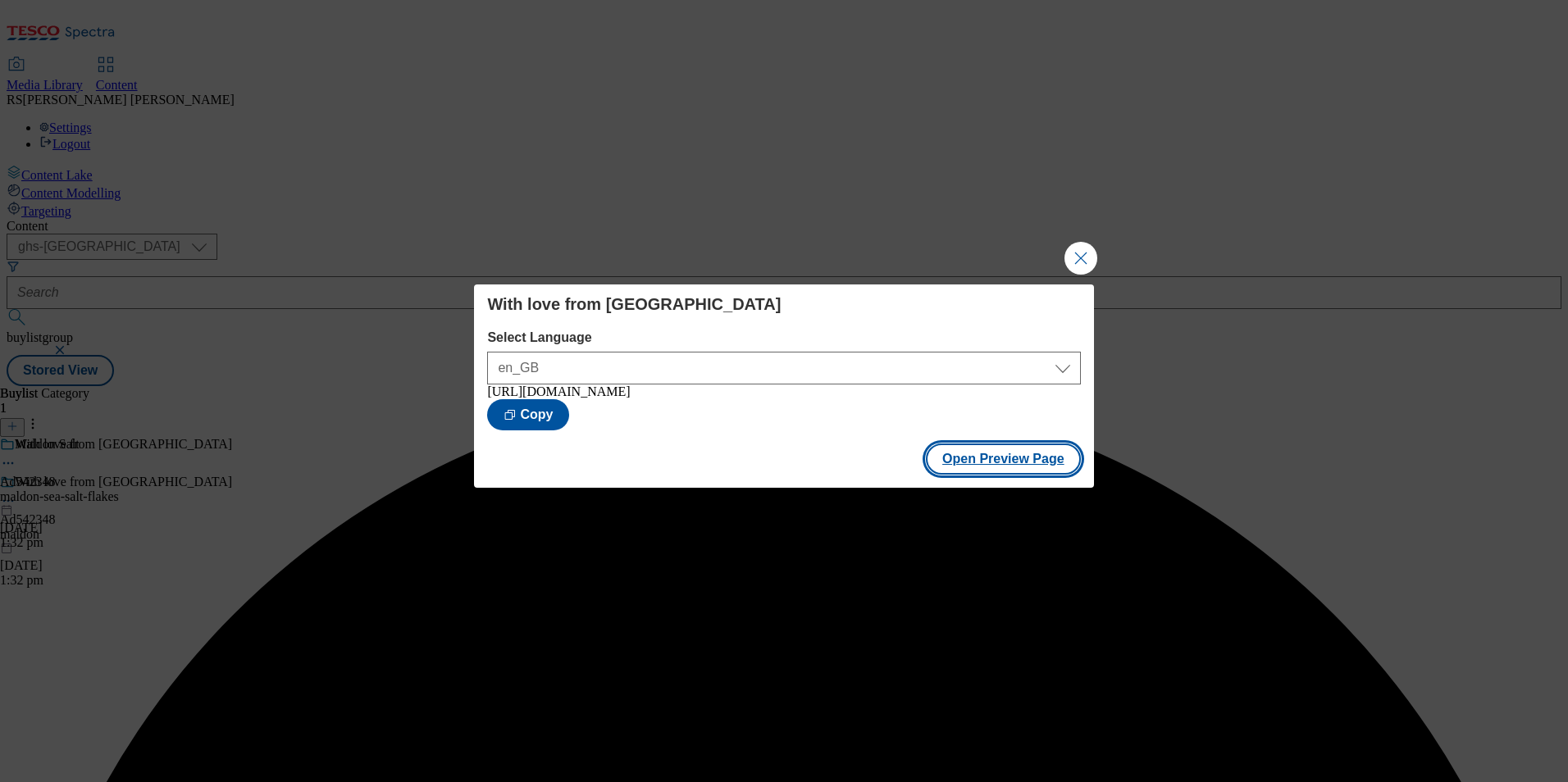
click at [994, 472] on button "Open Preview Page" at bounding box center [1003, 459] width 155 height 31
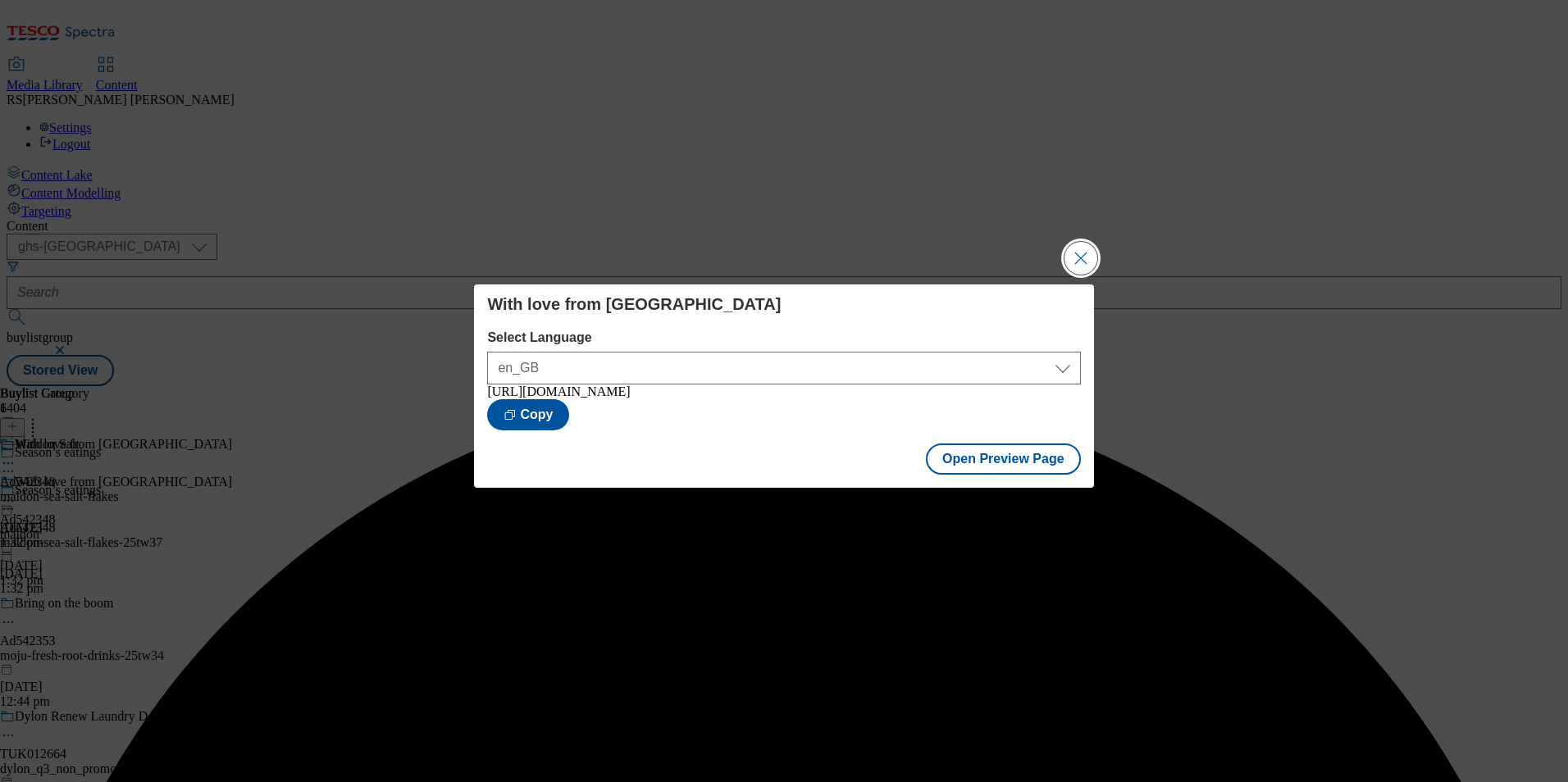
click at [1083, 255] on button "Close Modal" at bounding box center [1080, 258] width 33 height 33
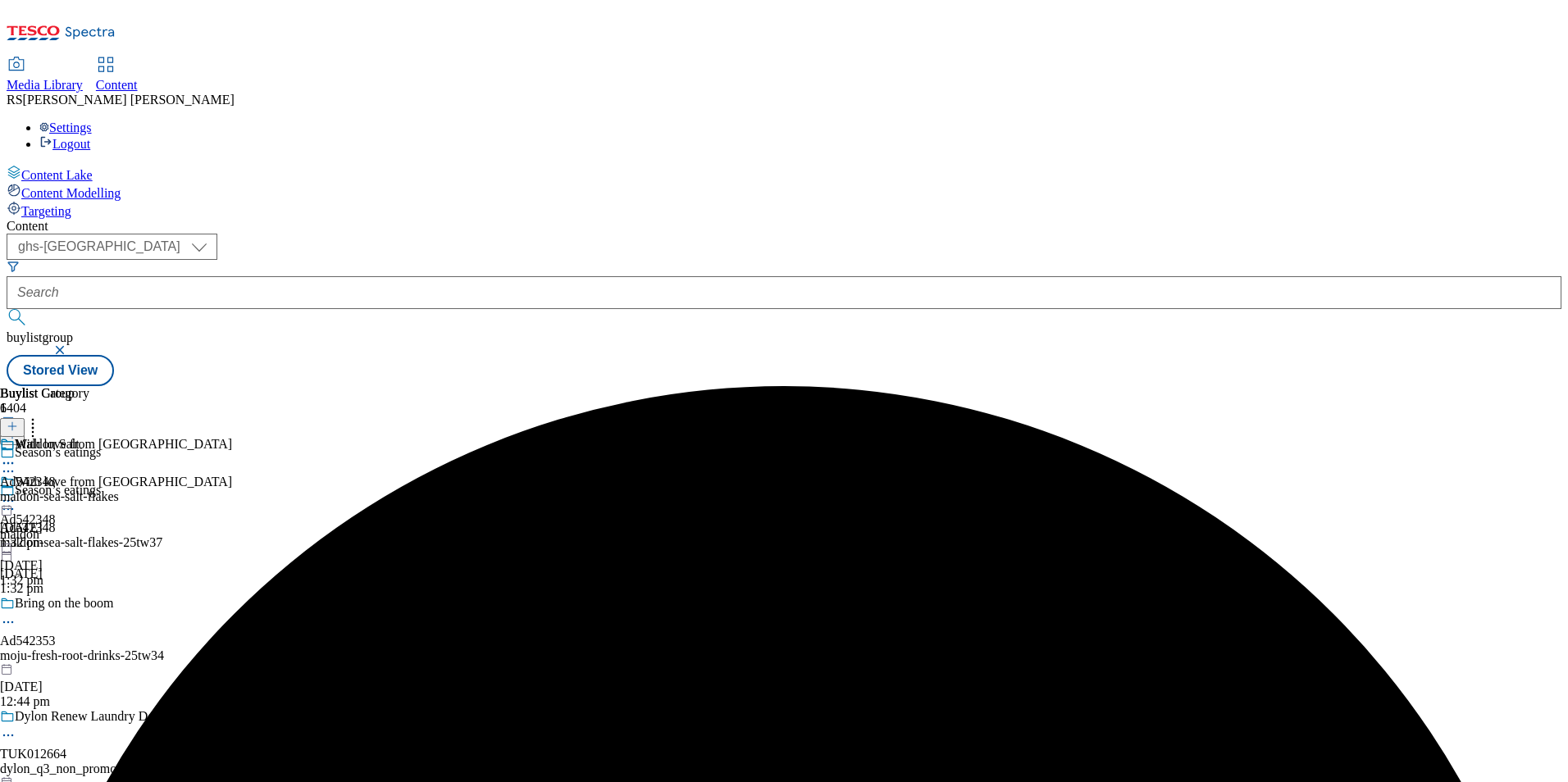
click at [17, 493] on icon at bounding box center [8, 500] width 17 height 17
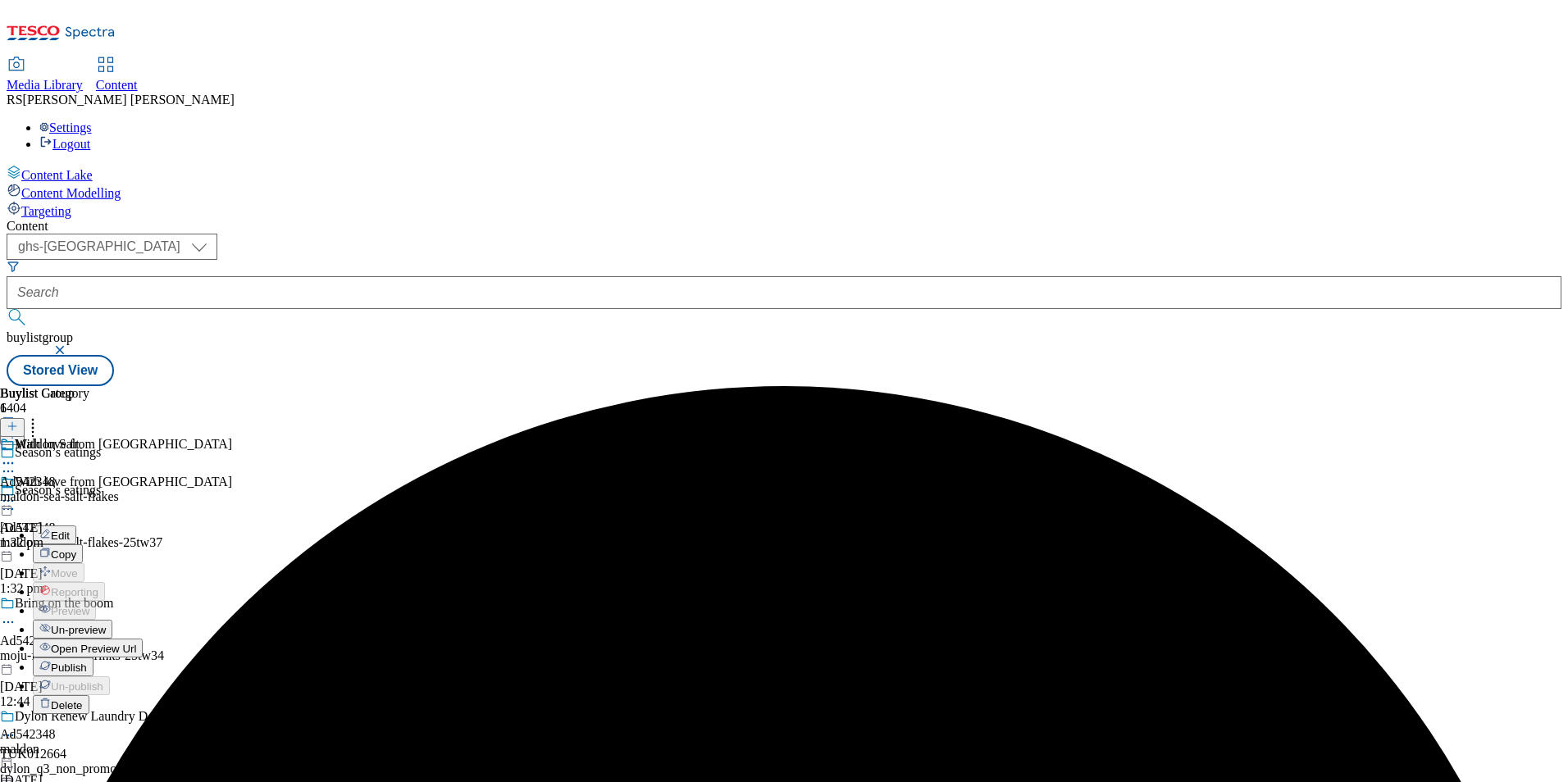
click at [86, 662] on span "Publish" at bounding box center [69, 668] width 36 height 12
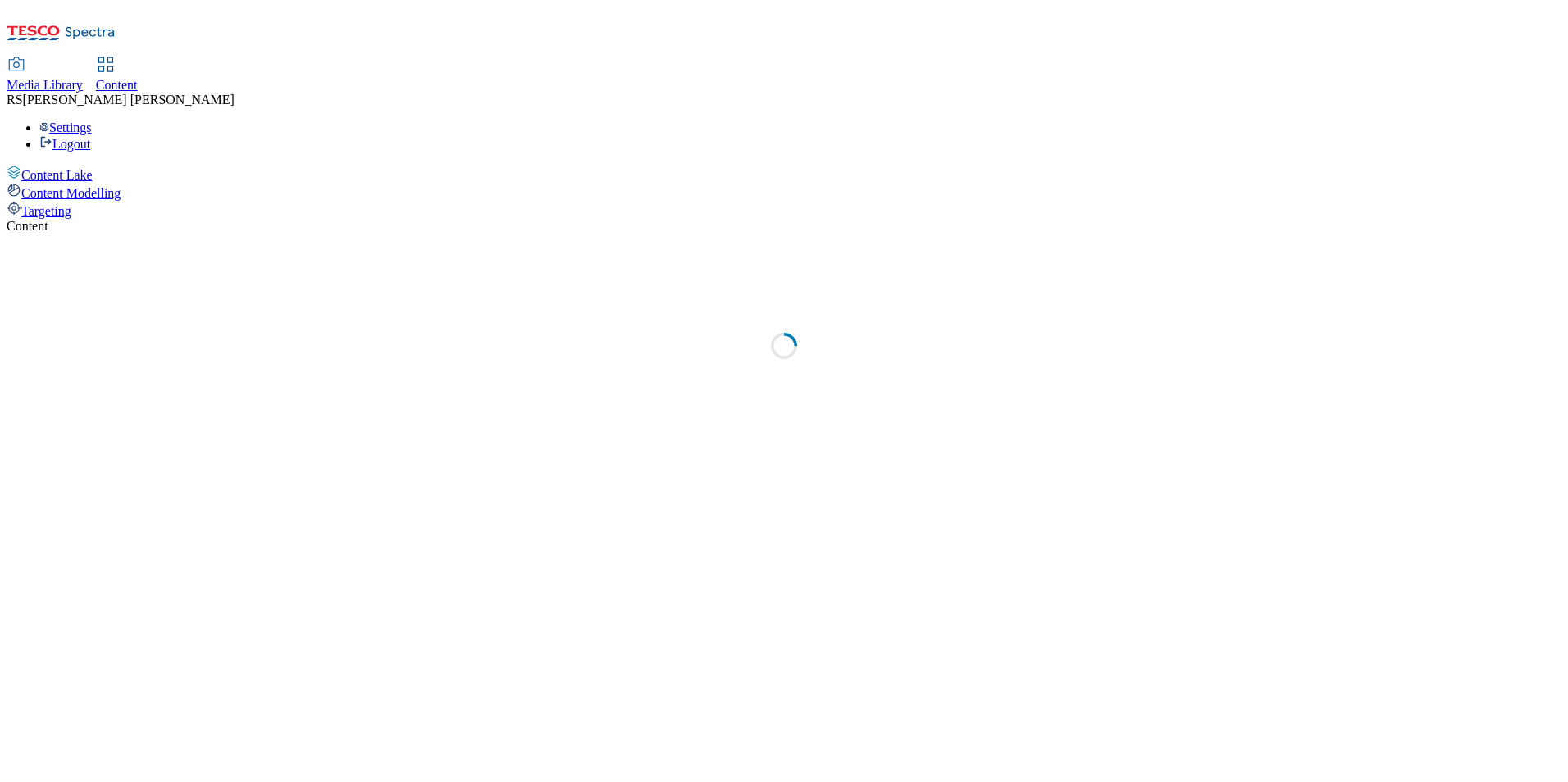
select select "ghs-[GEOGRAPHIC_DATA]"
